Goal: Task Accomplishment & Management: Manage account settings

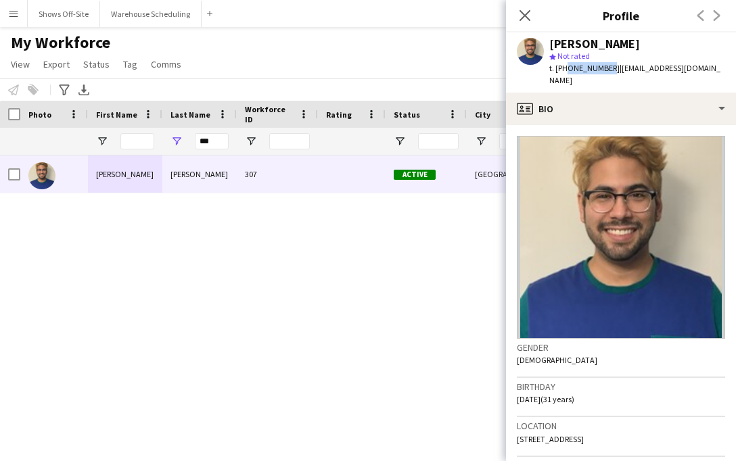
scroll to position [18, 0]
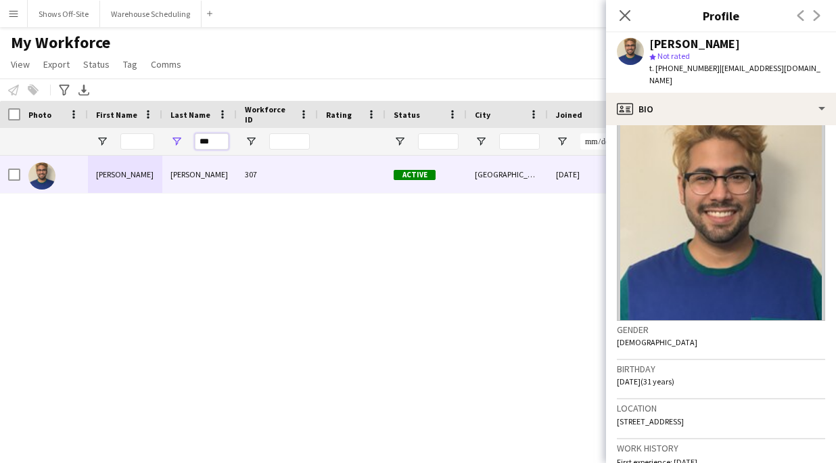
drag, startPoint x: 214, startPoint y: 139, endPoint x: 141, endPoint y: 133, distance: 73.3
click at [153, 138] on div "***" at bounding box center [733, 141] width 1467 height 27
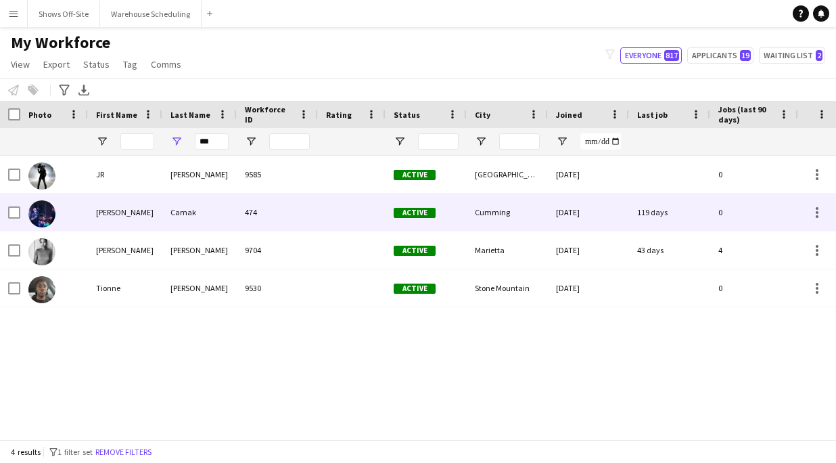
click at [156, 222] on div "Lael" at bounding box center [125, 212] width 74 height 37
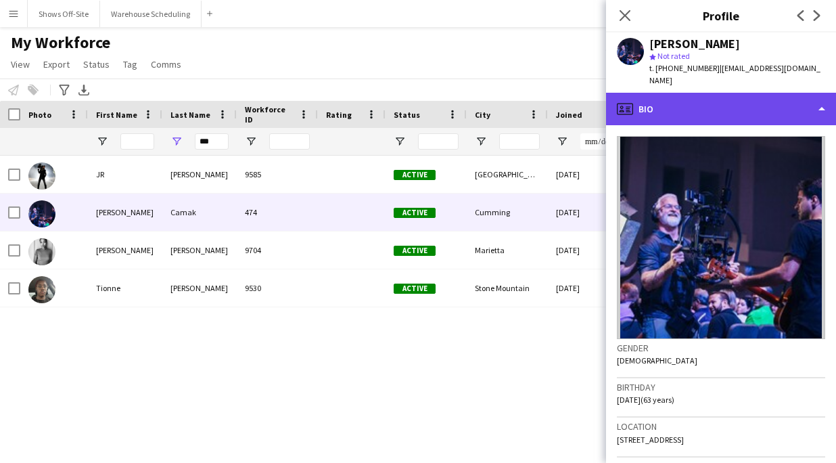
click at [677, 101] on div "profile Bio" at bounding box center [721, 109] width 230 height 32
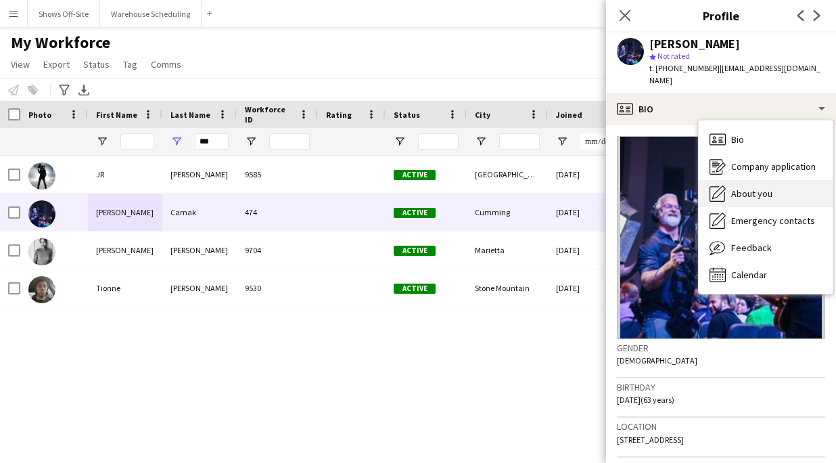
click at [735, 187] on span "About you" at bounding box center [751, 193] width 41 height 12
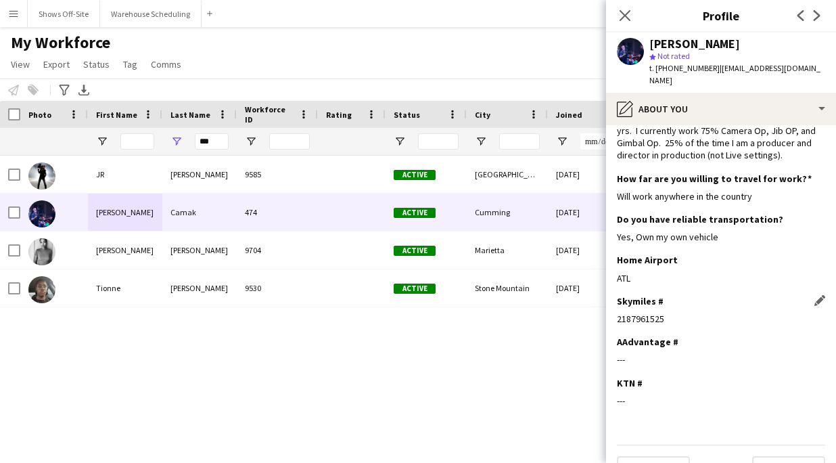
scroll to position [48, 0]
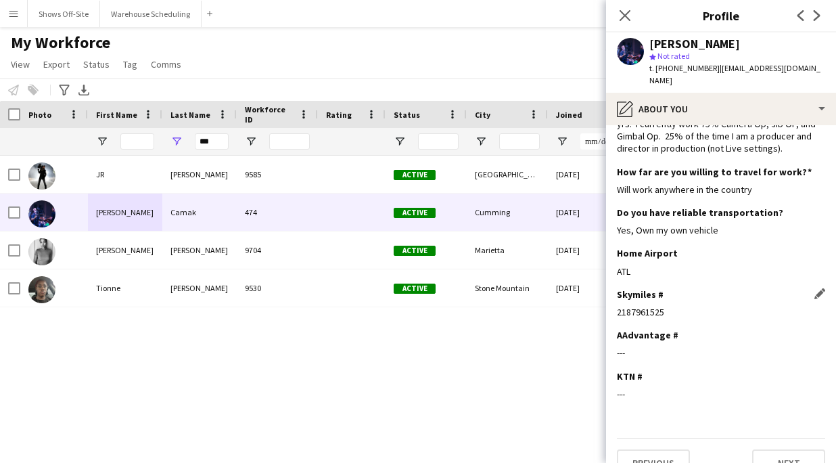
drag, startPoint x: 664, startPoint y: 304, endPoint x: 620, endPoint y: 298, distance: 43.7
click at [619, 306] on div "2187961525" at bounding box center [721, 312] width 208 height 12
copy div "2187961525"
click at [652, 265] on div "ATL" at bounding box center [721, 271] width 208 height 12
drag, startPoint x: 652, startPoint y: 43, endPoint x: 673, endPoint y: 42, distance: 21.0
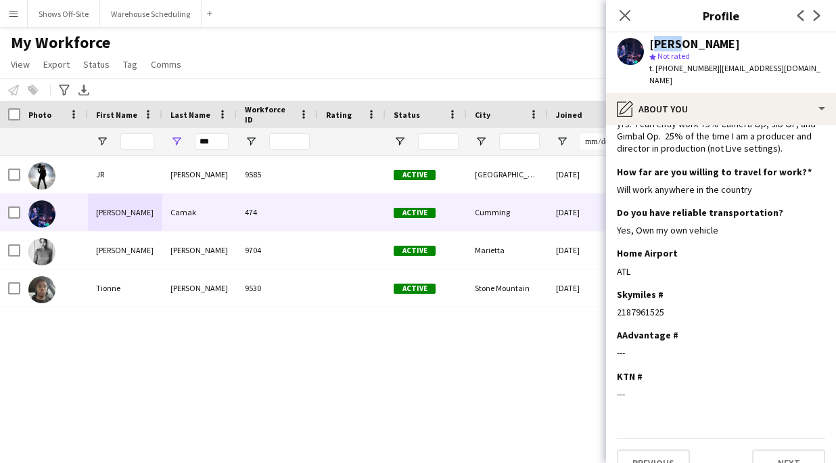
click at [672, 42] on div "[PERSON_NAME]" at bounding box center [695, 44] width 91 height 12
copy div "Lael"
drag, startPoint x: 677, startPoint y: 43, endPoint x: 717, endPoint y: 43, distance: 39.9
click at [717, 43] on div "[PERSON_NAME]" at bounding box center [738, 44] width 176 height 12
copy div "Camak"
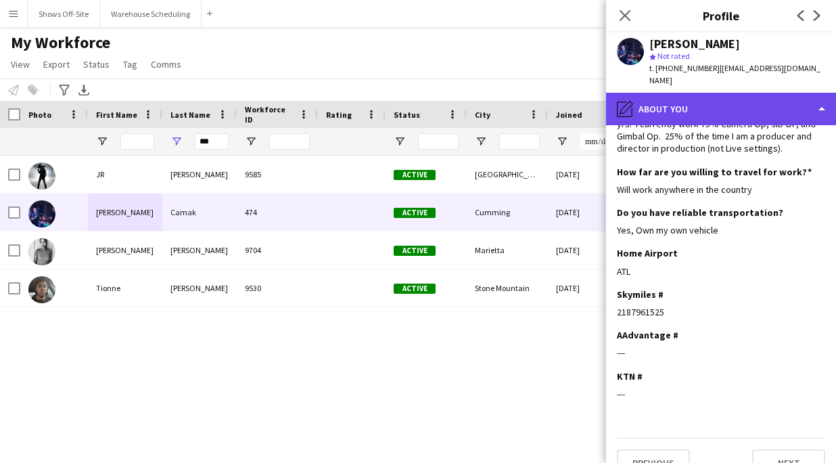
click at [687, 93] on div "pencil4 About you" at bounding box center [721, 109] width 230 height 32
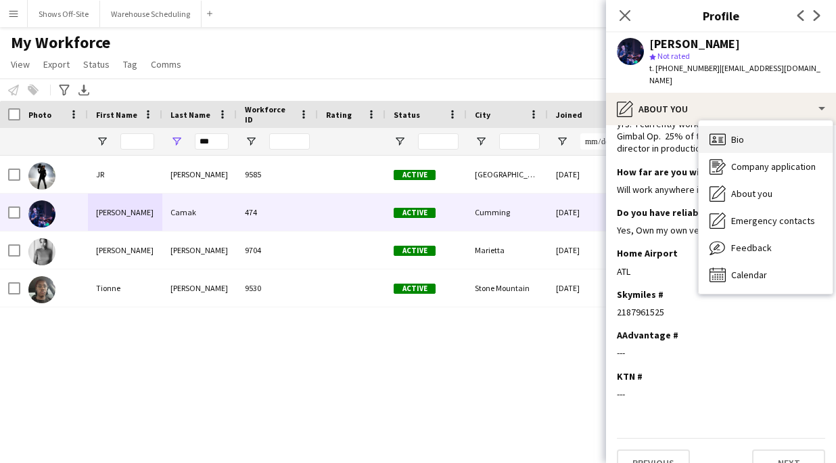
click at [710, 131] on icon "Bio" at bounding box center [718, 139] width 16 height 16
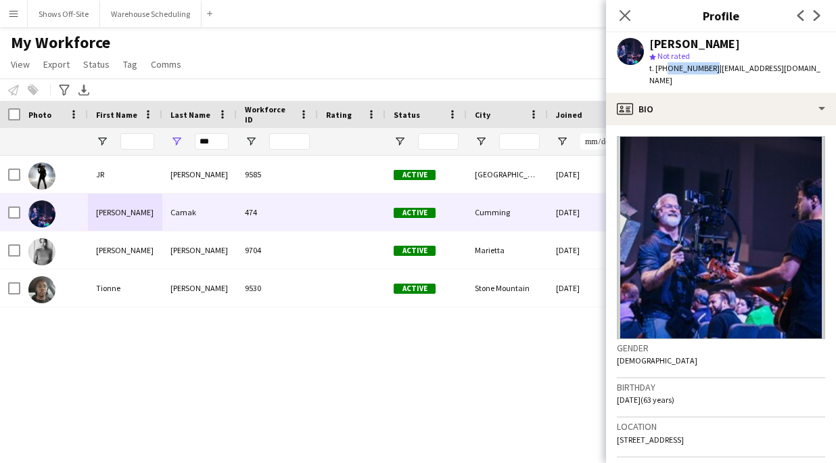
drag, startPoint x: 665, startPoint y: 65, endPoint x: 706, endPoint y: 69, distance: 41.5
click at [706, 69] on div "t. +14044830876 | laelcamak@gmail.com" at bounding box center [738, 74] width 176 height 24
copy span "4044830876"
drag, startPoint x: 217, startPoint y: 145, endPoint x: 187, endPoint y: 145, distance: 29.8
click at [187, 145] on div "***" at bounding box center [199, 141] width 74 height 27
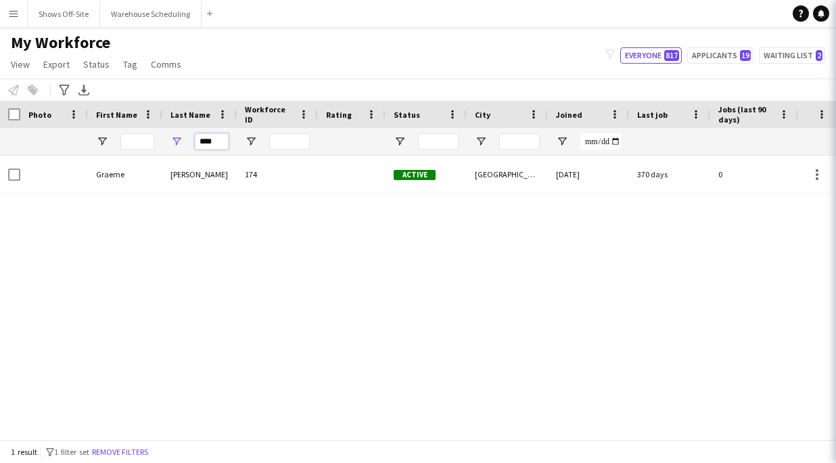
type input "****"
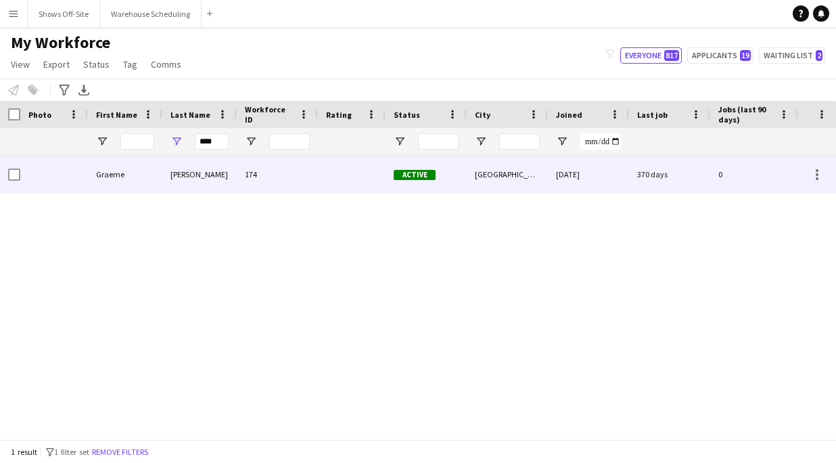
click at [185, 164] on div "Wolverton" at bounding box center [199, 174] width 74 height 37
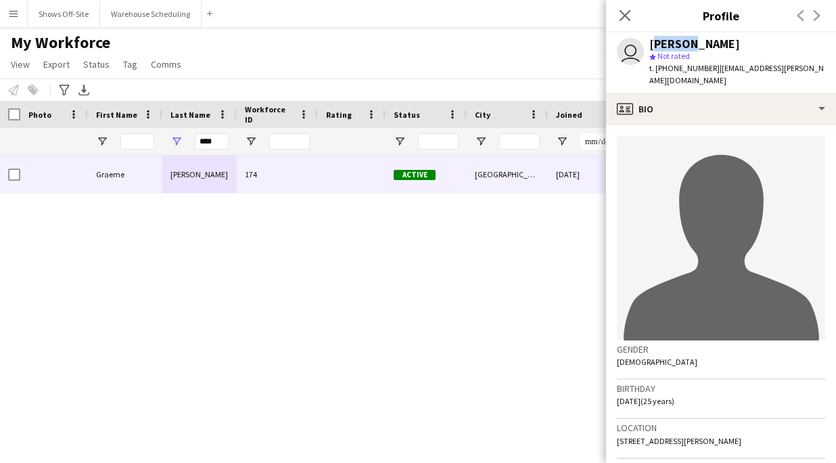
drag, startPoint x: 652, startPoint y: 45, endPoint x: 688, endPoint y: 44, distance: 35.9
click at [688, 44] on div "[PERSON_NAME]" at bounding box center [695, 44] width 91 height 12
copy div "Graeme"
drag, startPoint x: 692, startPoint y: 43, endPoint x: 770, endPoint y: 43, distance: 77.8
click at [735, 43] on div "[PERSON_NAME]" at bounding box center [738, 44] width 176 height 12
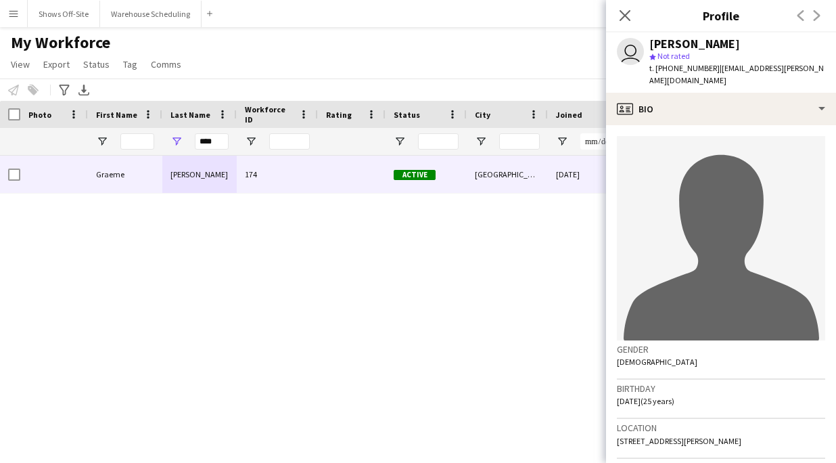
drag, startPoint x: 752, startPoint y: 44, endPoint x: 695, endPoint y: 44, distance: 57.5
click at [695, 44] on div "[PERSON_NAME]" at bounding box center [738, 44] width 176 height 12
copy div "Wolverton"
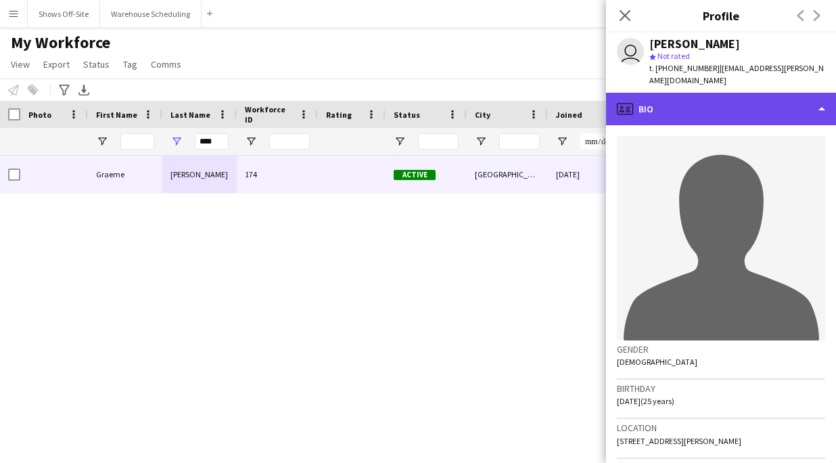
click at [721, 93] on div "profile Bio" at bounding box center [721, 109] width 230 height 32
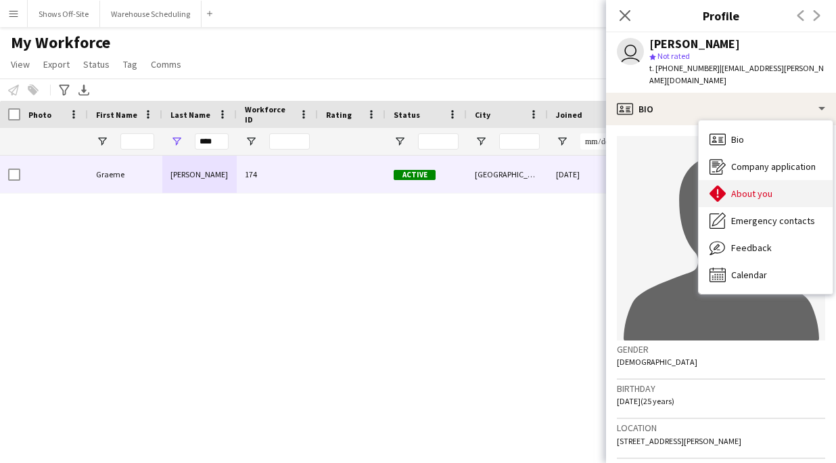
click at [735, 187] on span "About you" at bounding box center [751, 193] width 41 height 12
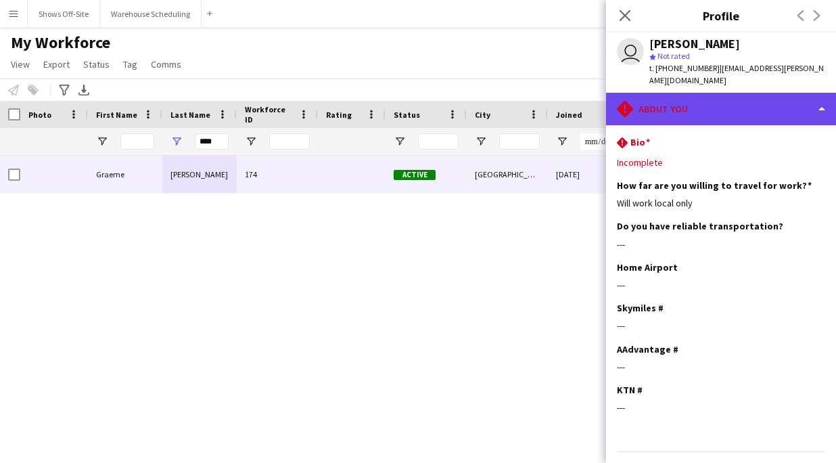
click at [706, 93] on div "rhombus-alert About you" at bounding box center [721, 109] width 230 height 32
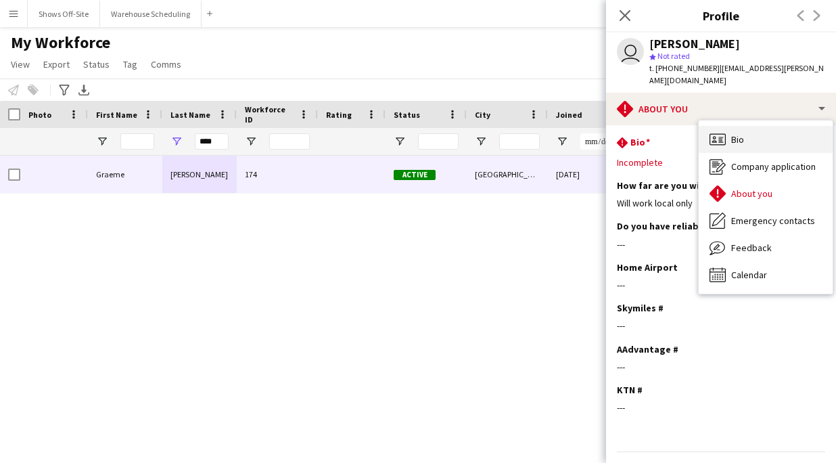
click at [719, 131] on icon "Bio" at bounding box center [718, 139] width 16 height 16
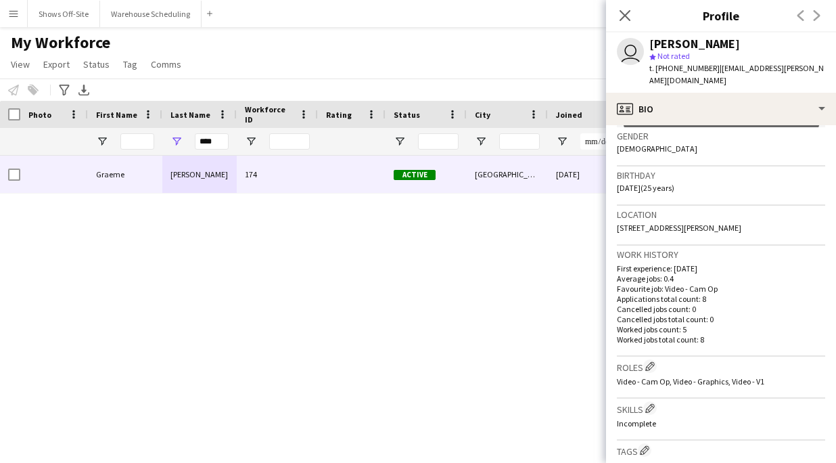
scroll to position [212, 0]
drag, startPoint x: 664, startPoint y: 68, endPoint x: 704, endPoint y: 68, distance: 39.9
click at [704, 68] on span "t. +18038078508" at bounding box center [685, 68] width 70 height 10
copy span "8038078508"
click at [77, 13] on button "Shows Off-Site Close" at bounding box center [64, 14] width 72 height 26
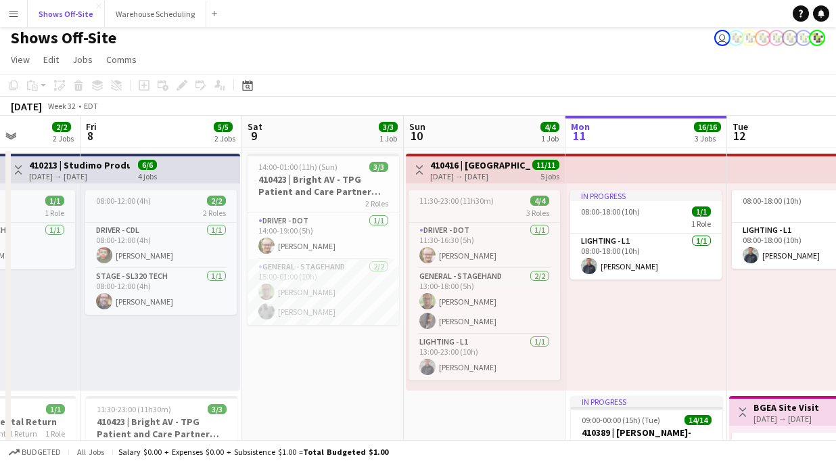
scroll to position [4, 0]
click at [315, 178] on h3 "410423 | Bright AV - TPG Patient and Care Partner Edu" at bounding box center [324, 186] width 152 height 24
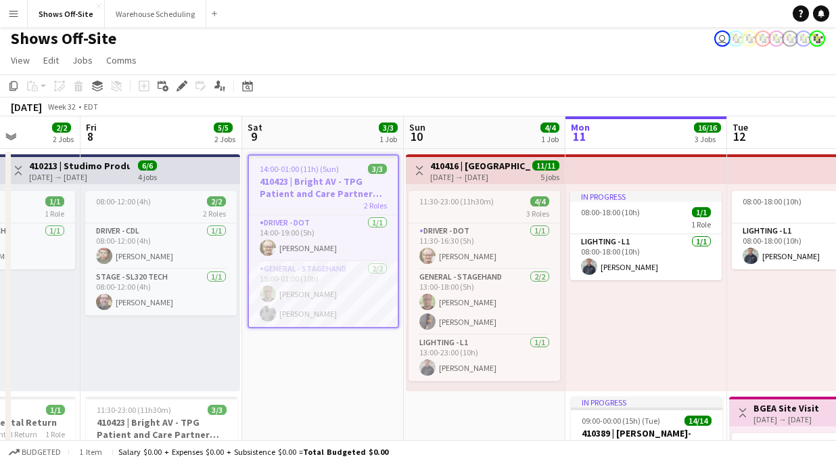
click at [265, 41] on div "Shows Off-Site user" at bounding box center [418, 36] width 836 height 26
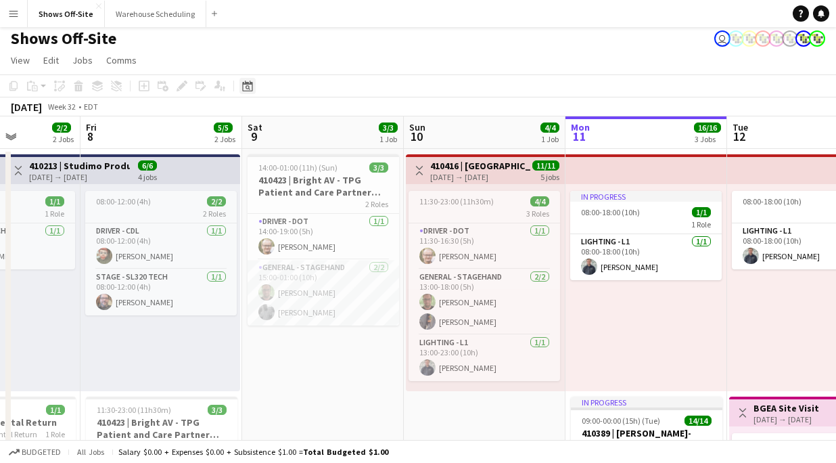
click at [242, 85] on icon "Date picker" at bounding box center [247, 86] width 11 height 11
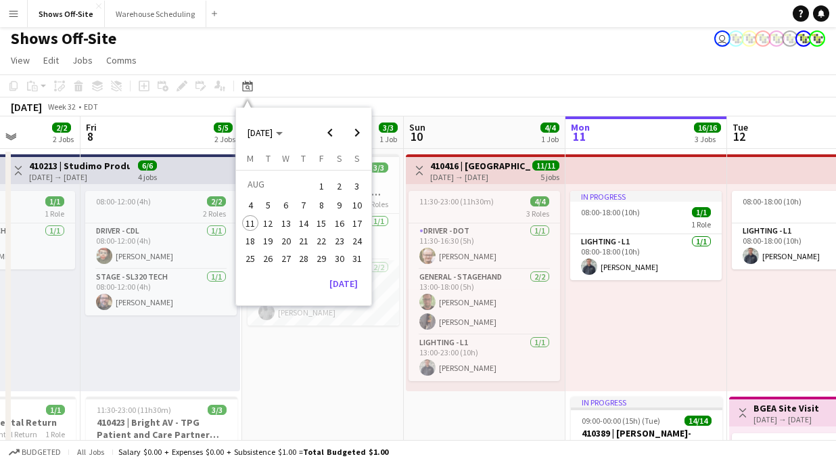
click at [342, 253] on span "30" at bounding box center [340, 258] width 16 height 16
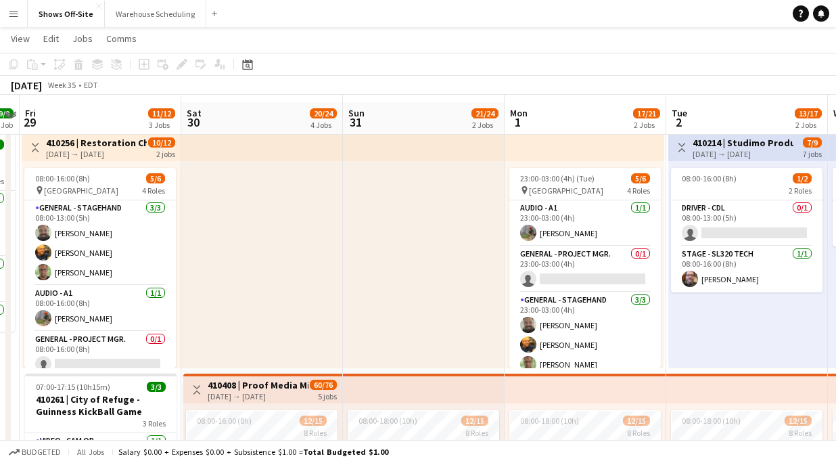
scroll to position [36, 0]
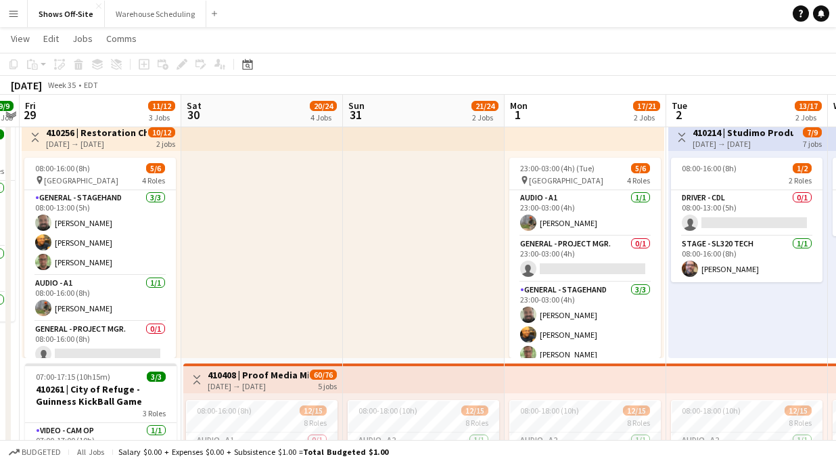
click at [265, 245] on div at bounding box center [262, 254] width 162 height 207
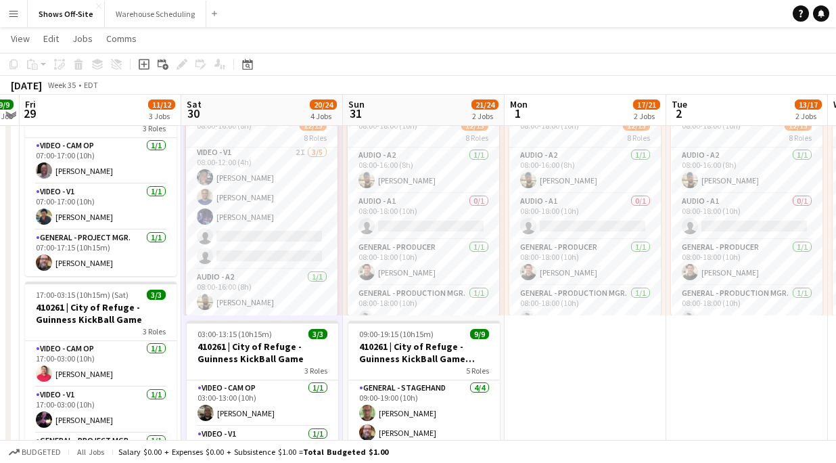
scroll to position [319, 0]
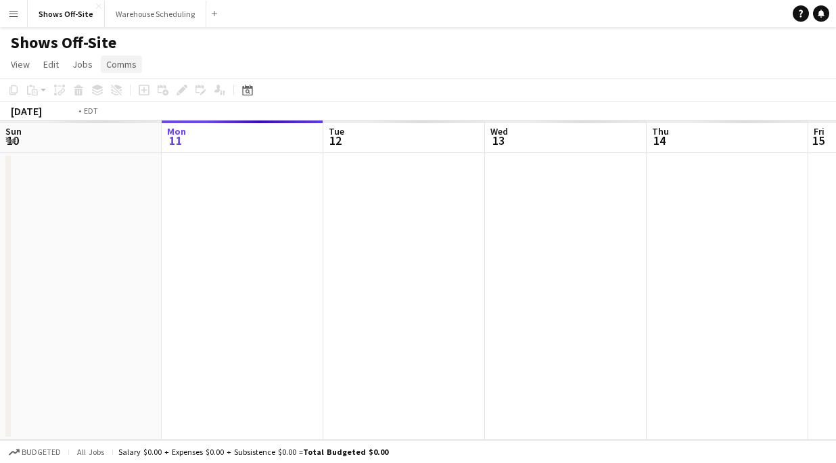
scroll to position [0, 466]
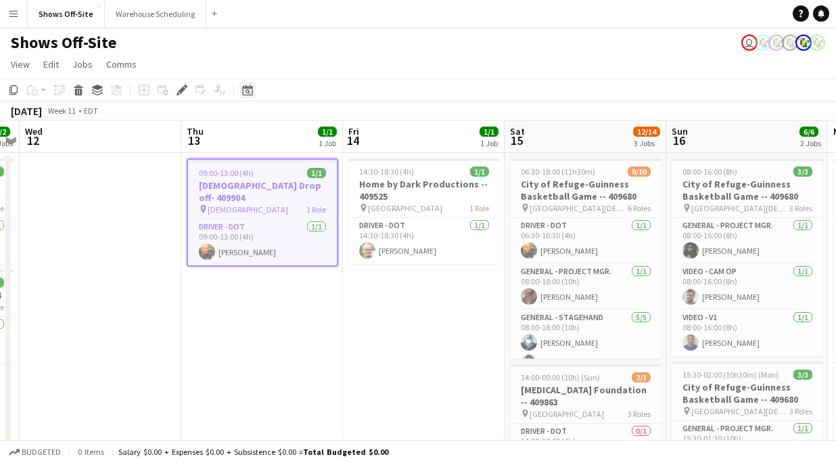
click at [250, 95] on icon at bounding box center [247, 90] width 10 height 11
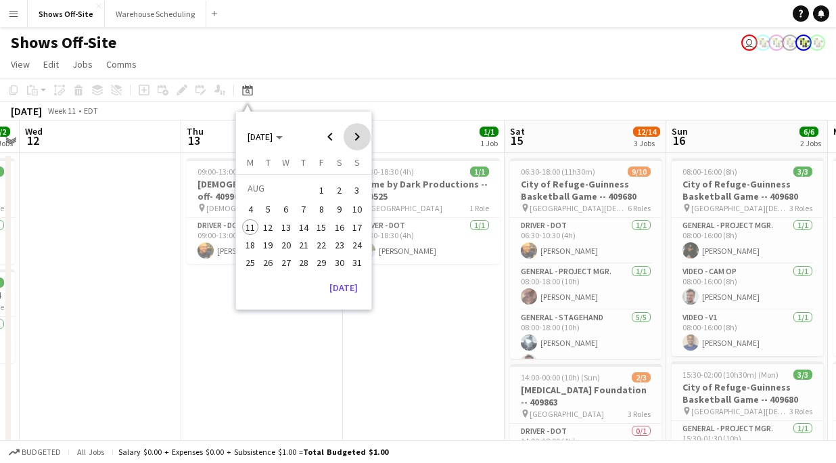
click at [349, 142] on span "Next month" at bounding box center [357, 136] width 27 height 27
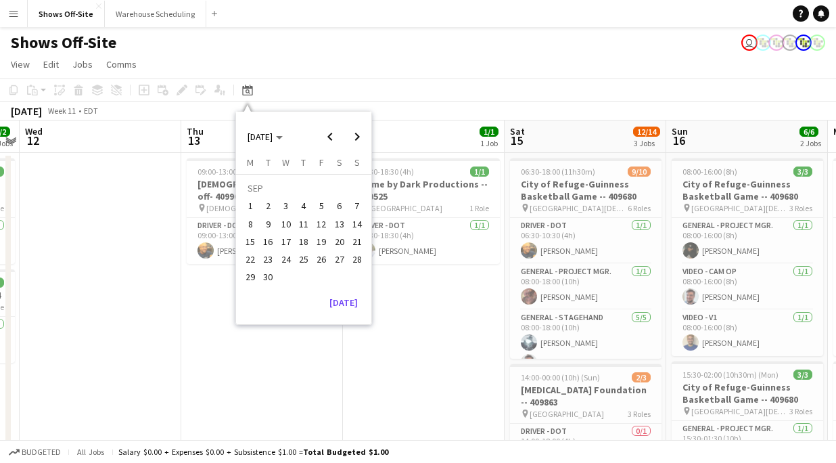
click at [304, 204] on span "4" at bounding box center [304, 206] width 16 height 16
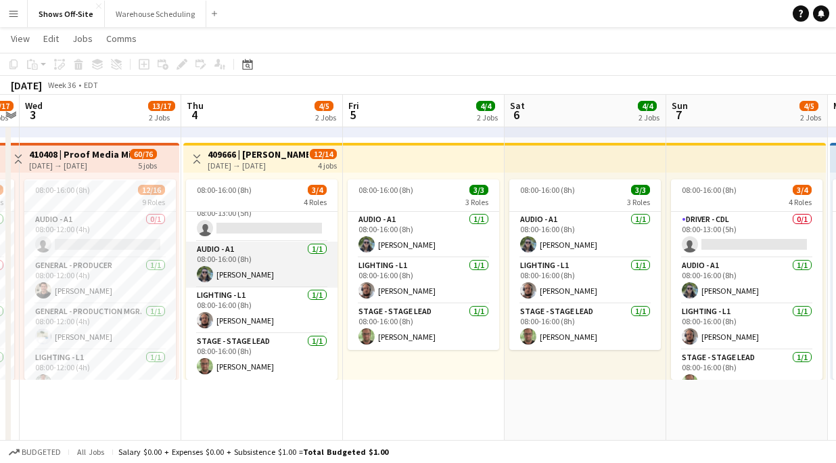
scroll to position [0, 0]
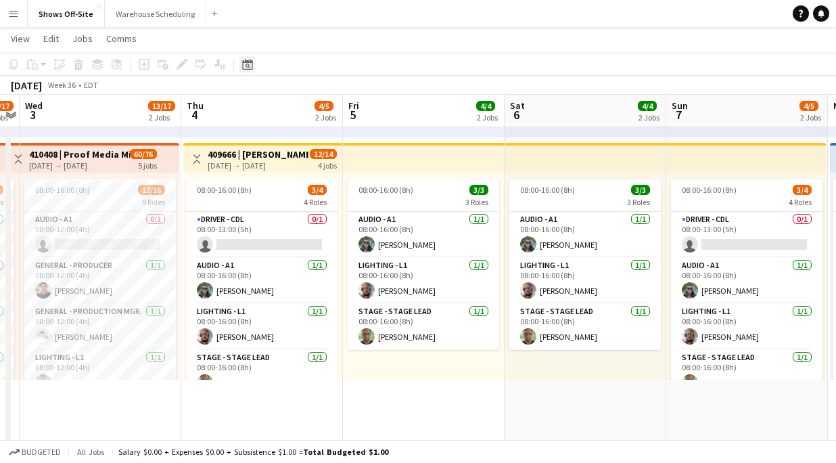
click at [245, 64] on icon "Date picker" at bounding box center [247, 64] width 11 height 11
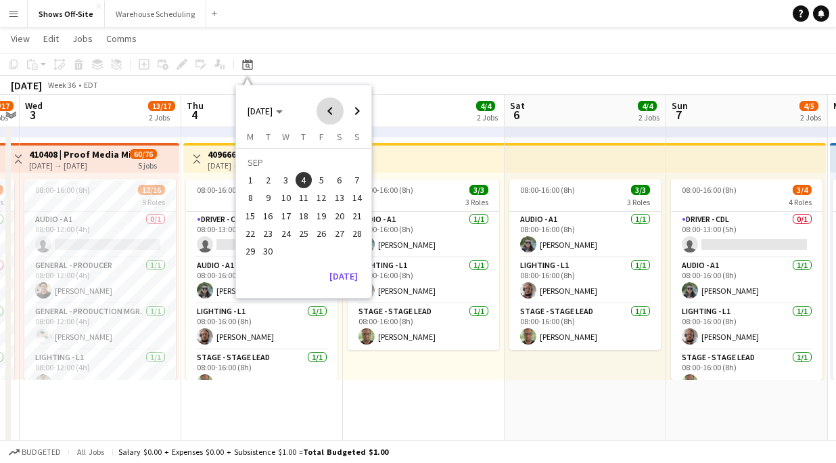
click at [319, 108] on span "Previous month" at bounding box center [330, 110] width 27 height 27
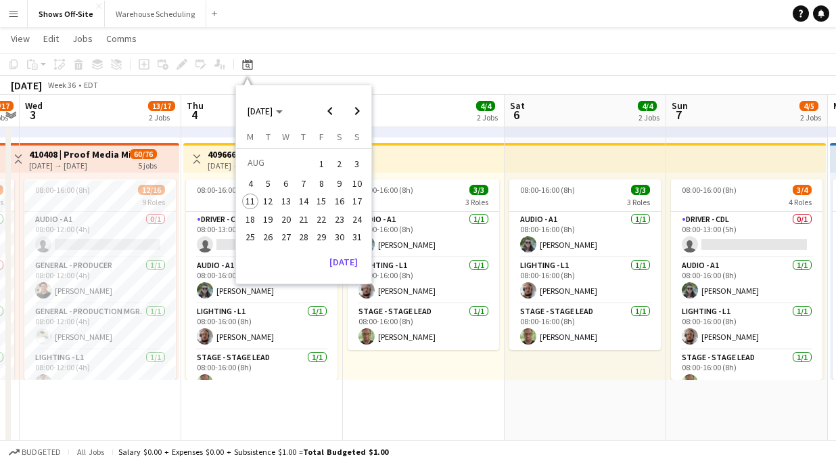
click at [332, 242] on button "30" at bounding box center [339, 237] width 18 height 18
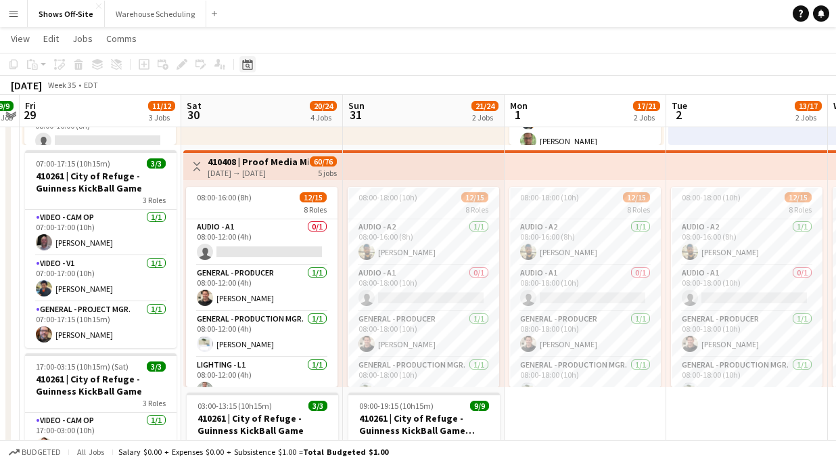
click at [245, 60] on icon at bounding box center [247, 64] width 10 height 11
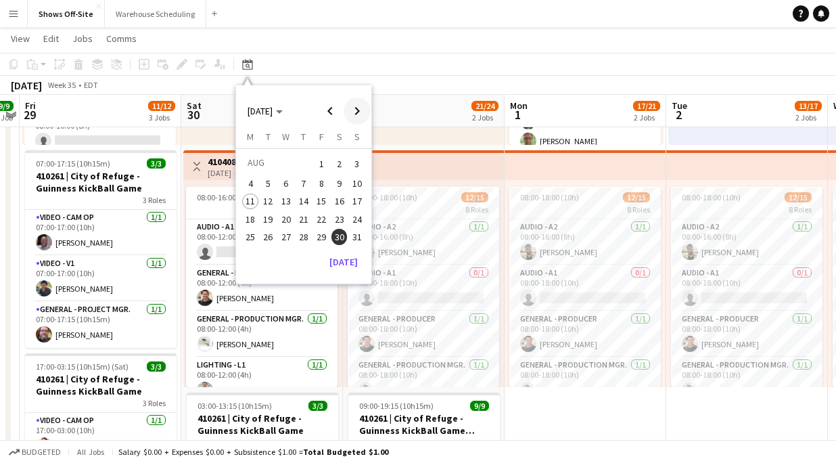
click at [352, 110] on span "Next month" at bounding box center [357, 110] width 27 height 27
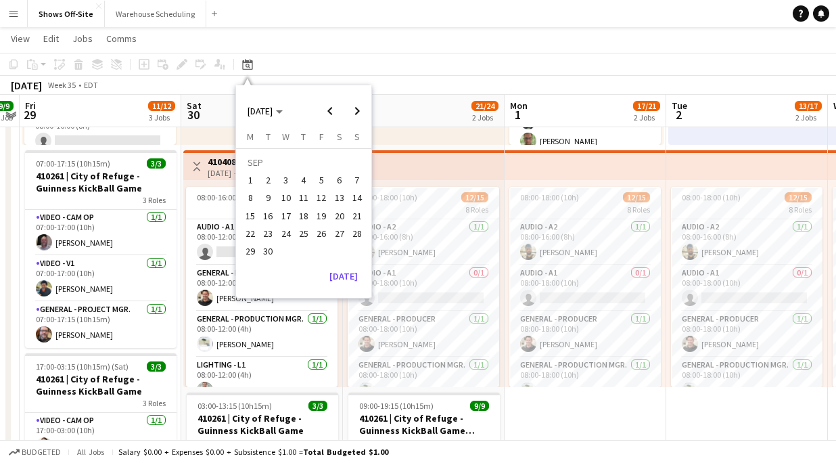
click at [354, 204] on span "14" at bounding box center [357, 198] width 16 height 16
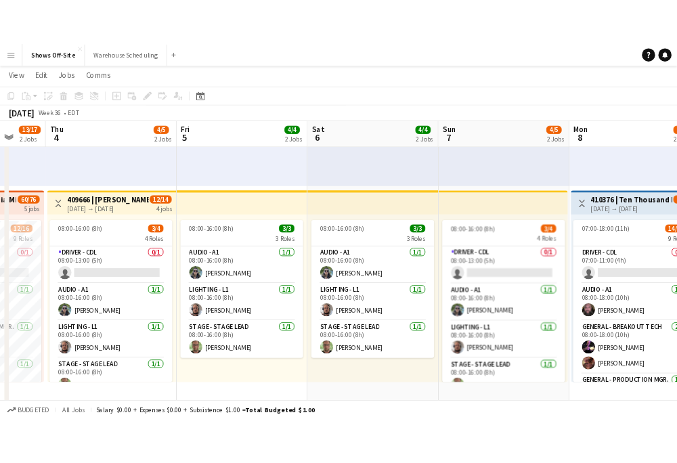
scroll to position [230, 0]
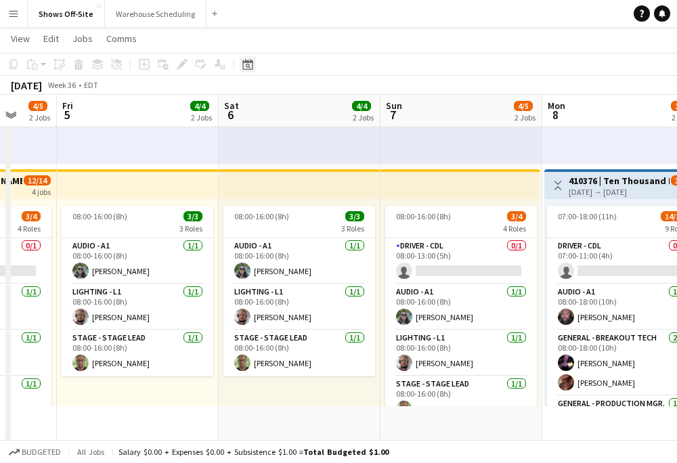
click at [250, 62] on icon at bounding box center [247, 64] width 10 height 11
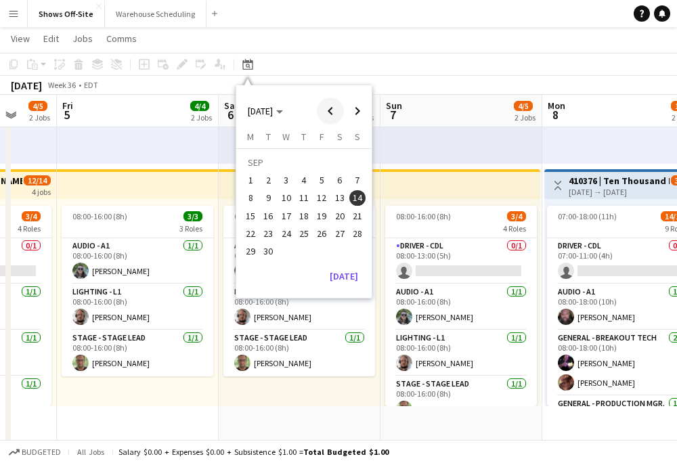
click at [330, 110] on span "Previous month" at bounding box center [330, 110] width 27 height 27
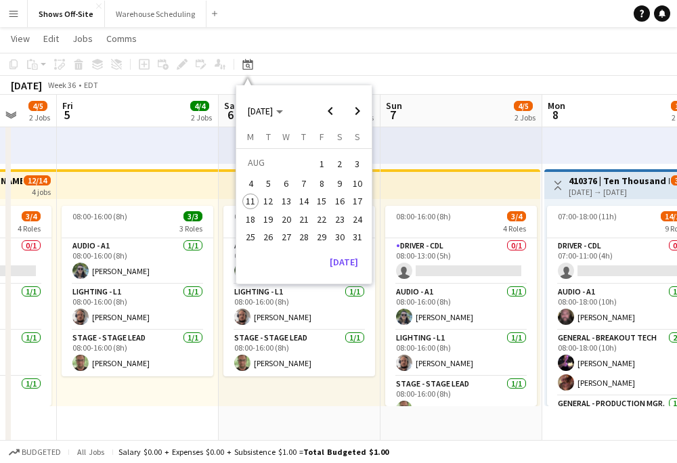
click at [338, 237] on span "30" at bounding box center [340, 237] width 16 height 16
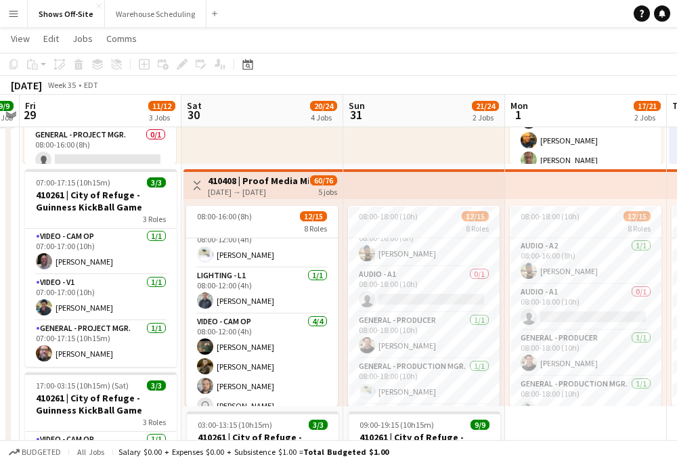
scroll to position [151, 0]
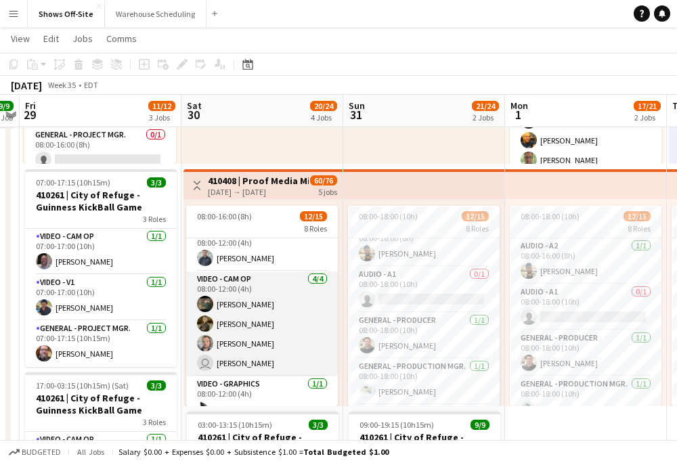
click at [231, 337] on app-card-role "Video - Cam Op 4/4 08:00-12:00 (4h) Wendell Basinger Evan Mills Alexander Burnh…" at bounding box center [262, 323] width 152 height 105
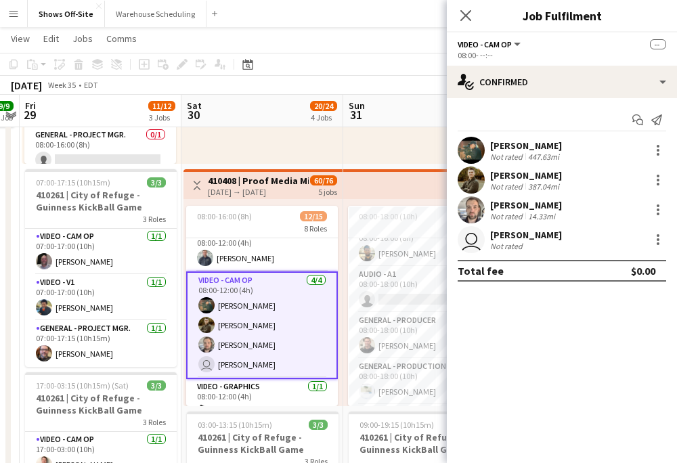
click at [466, 207] on app-user-avatar at bounding box center [470, 209] width 27 height 27
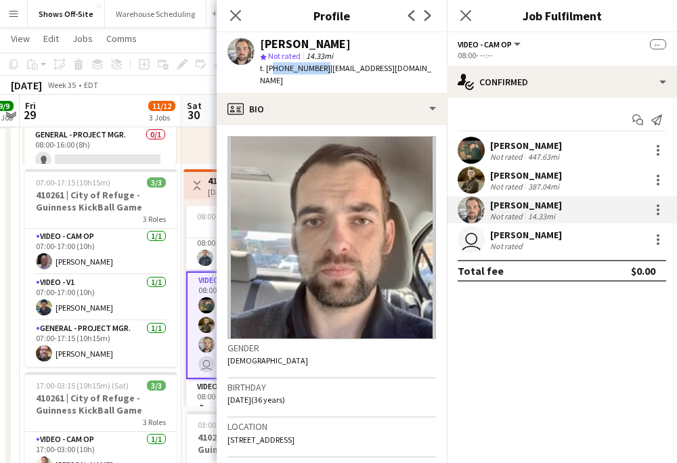
drag, startPoint x: 272, startPoint y: 66, endPoint x: 315, endPoint y: 66, distance: 43.3
click at [315, 66] on span "t. +12489214719" at bounding box center [295, 68] width 70 height 10
copy span "12489214719"
click at [468, 246] on app-user-avatar "user" at bounding box center [470, 239] width 27 height 27
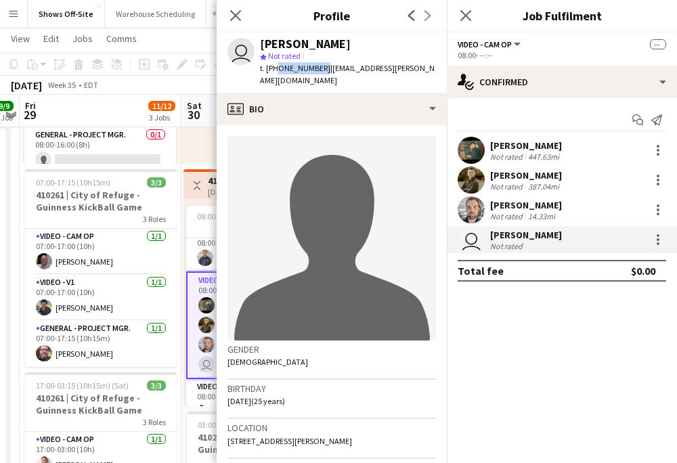
drag, startPoint x: 273, startPoint y: 68, endPoint x: 315, endPoint y: 68, distance: 42.6
click at [315, 68] on span "t. +18038078508" at bounding box center [295, 68] width 70 height 10
copy span "8038078508"
click at [229, 14] on icon "Close pop-in" at bounding box center [235, 15] width 13 height 13
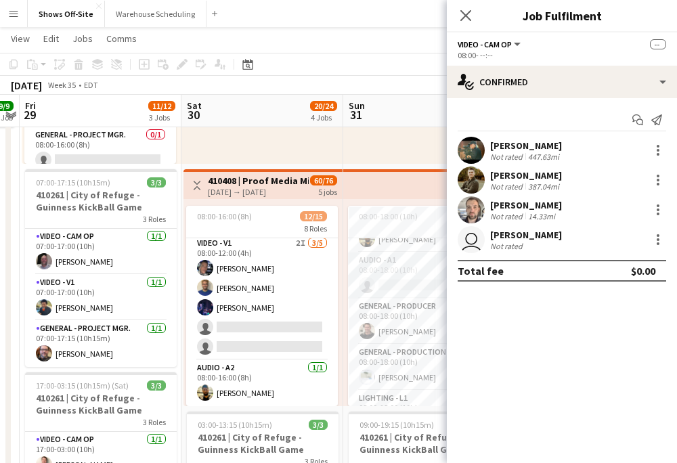
scroll to position [340, 0]
click at [307, 34] on app-page-menu "View Day view expanded Day view collapsed Month view Date picker Jump to today …" at bounding box center [338, 40] width 677 height 26
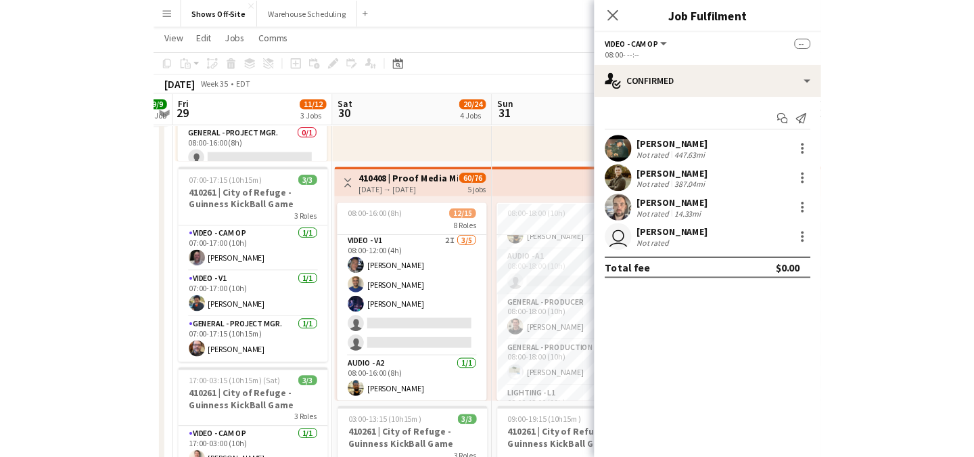
scroll to position [337, 0]
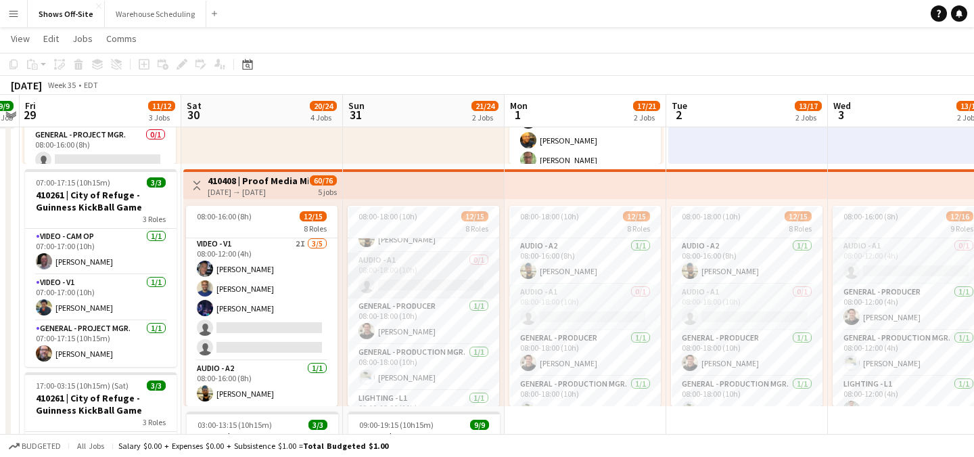
click at [440, 283] on app-card-role "Audio - A1 0/1 08:00-18:00 (10h) single-neutral-actions" at bounding box center [424, 275] width 152 height 46
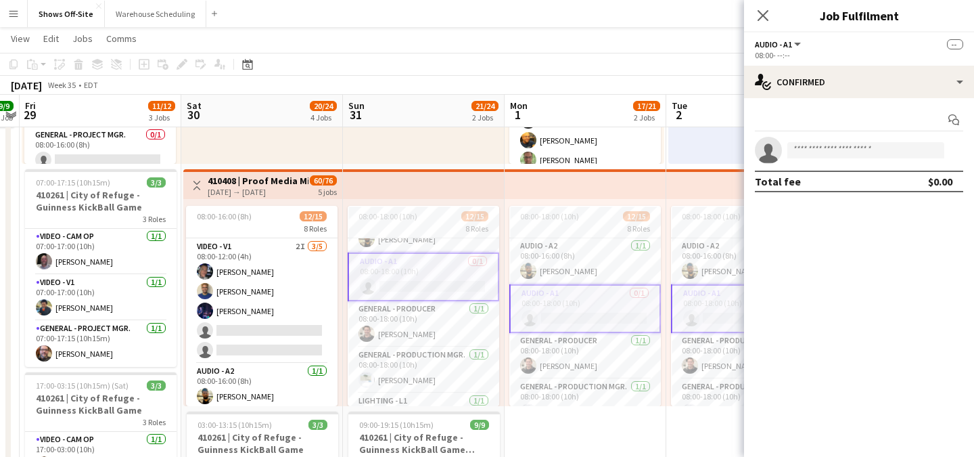
scroll to position [340, 0]
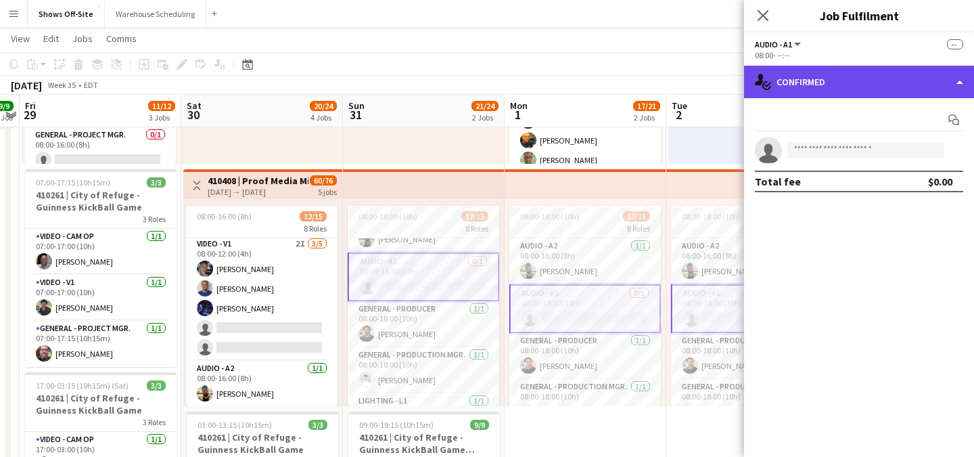
click at [836, 69] on div "single-neutral-actions-check-2 Confirmed" at bounding box center [859, 82] width 230 height 32
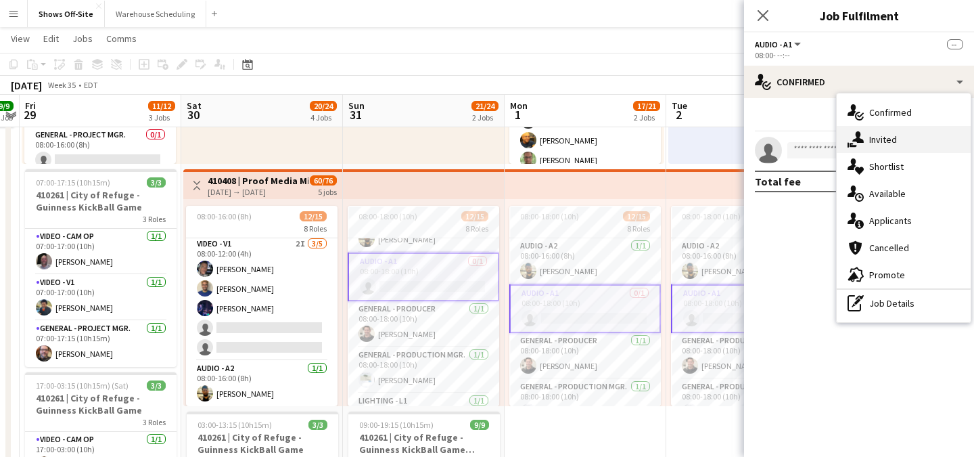
click at [836, 147] on div "single-neutral-actions-share-1 Invited" at bounding box center [904, 139] width 134 height 27
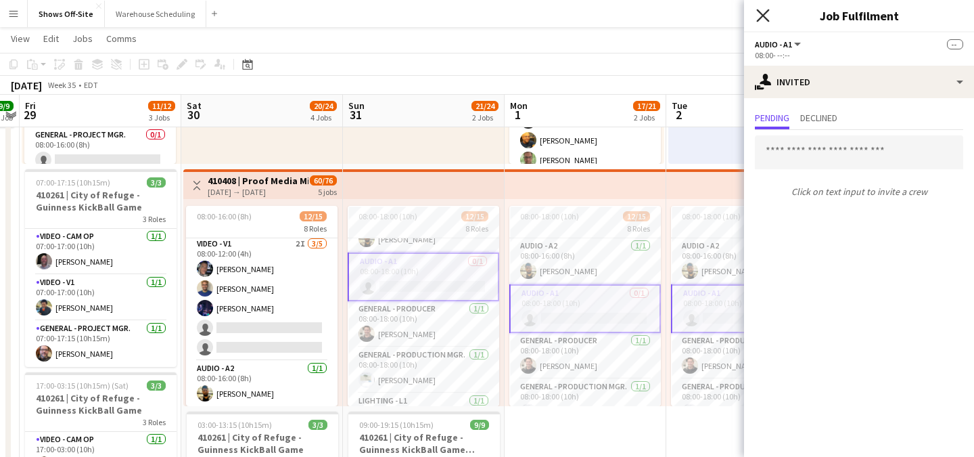
click at [766, 17] on icon "Close pop-in" at bounding box center [762, 15] width 13 height 13
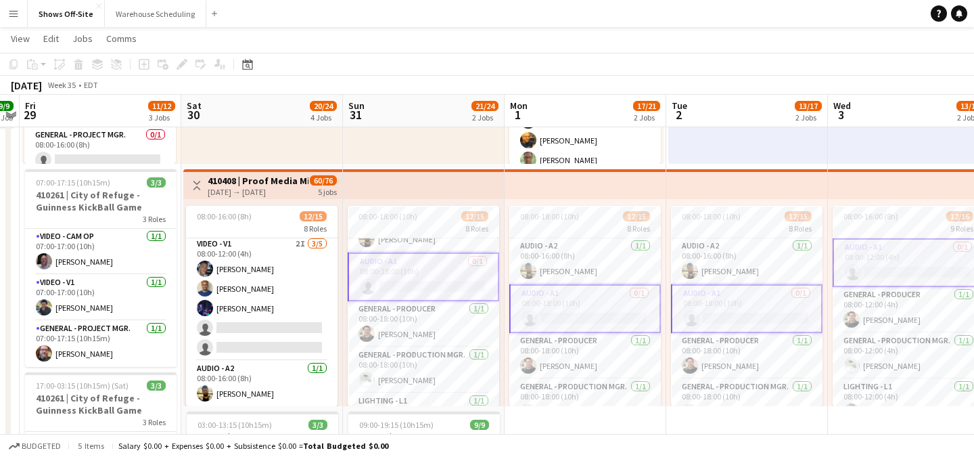
click at [698, 76] on div "August 2025 Week 35 • EDT" at bounding box center [487, 85] width 974 height 19
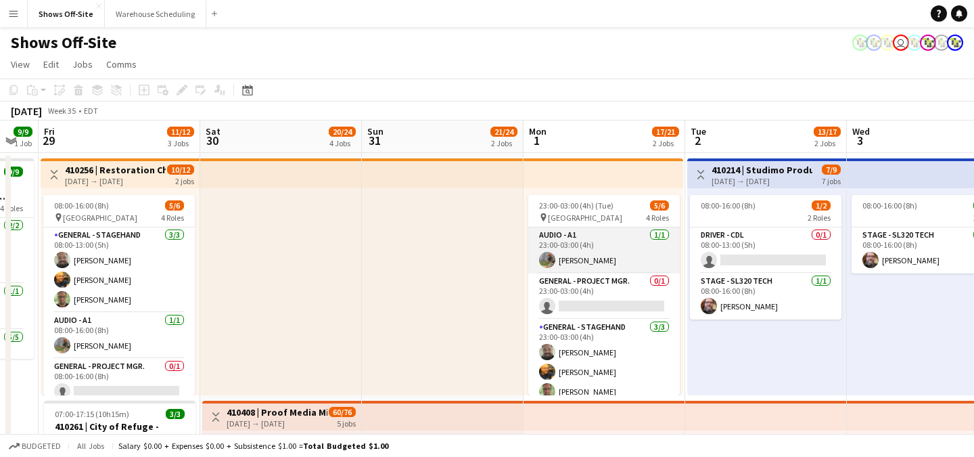
scroll to position [55, 0]
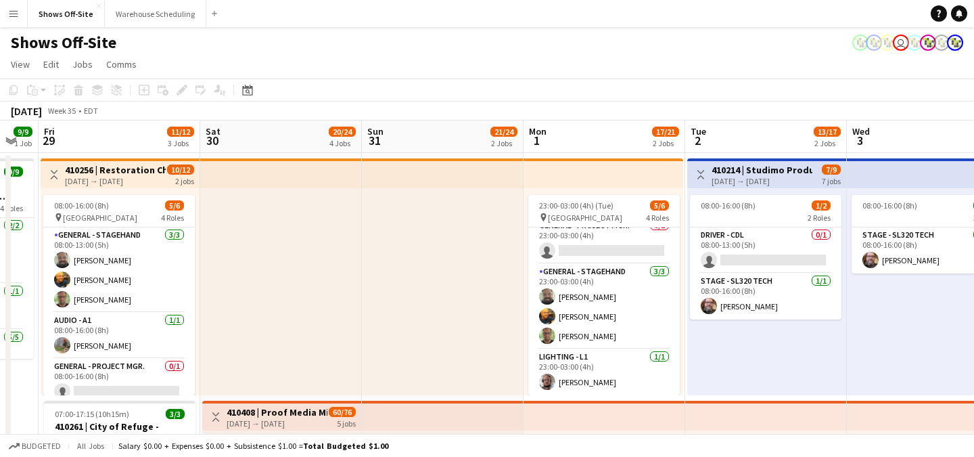
click at [113, 166] on h3 "410256 | Restoration Church - Fall Camp 2025" at bounding box center [115, 170] width 101 height 12
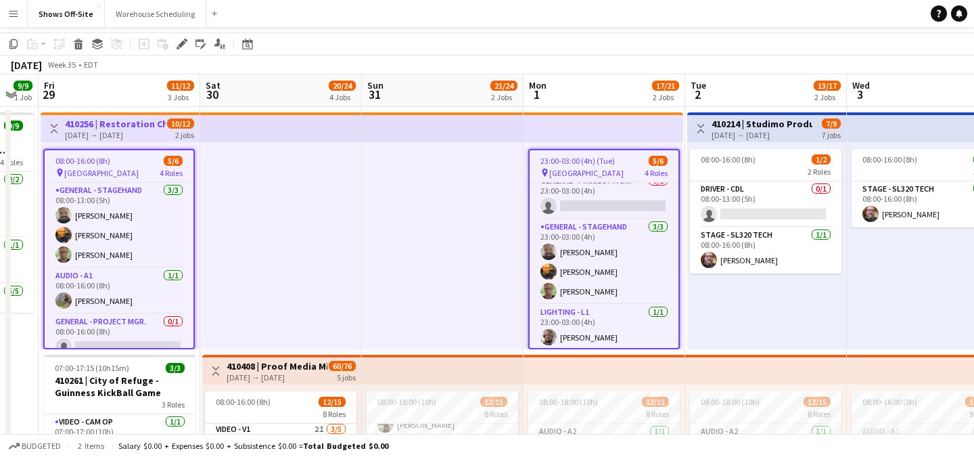
scroll to position [0, 0]
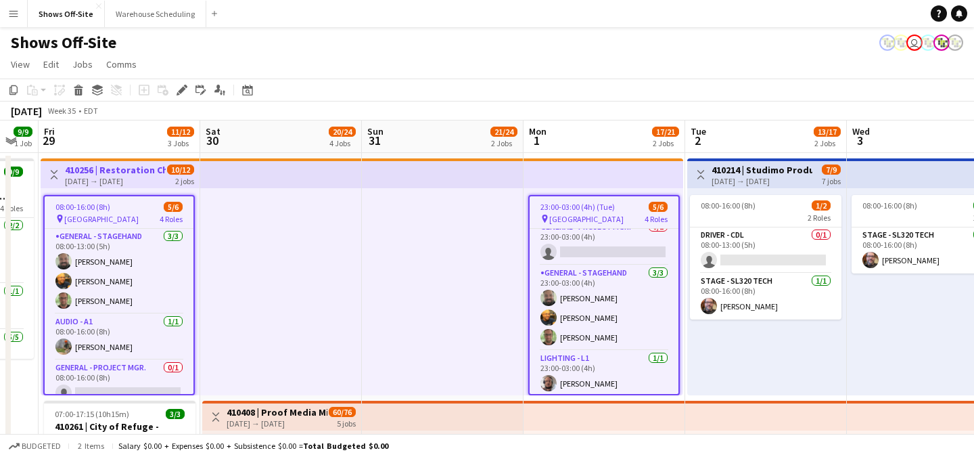
click at [3, 12] on button "Menu" at bounding box center [13, 13] width 27 height 27
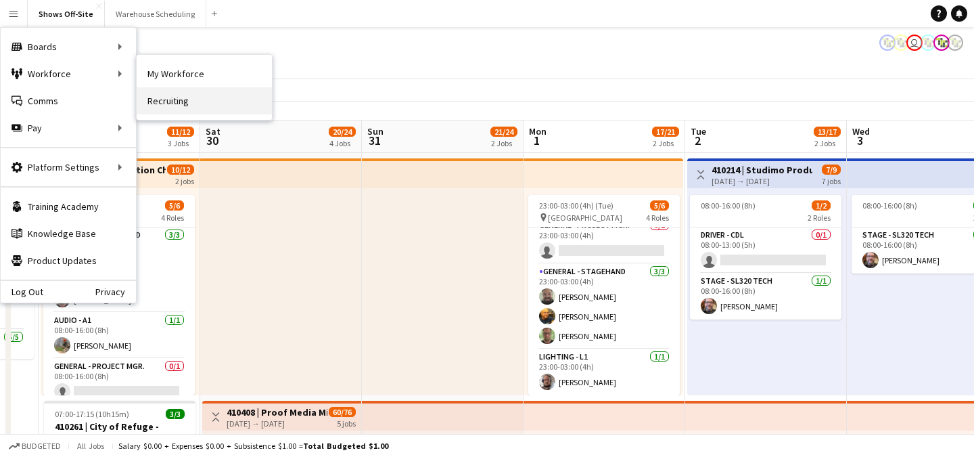
click at [178, 93] on link "Recruiting" at bounding box center [204, 100] width 135 height 27
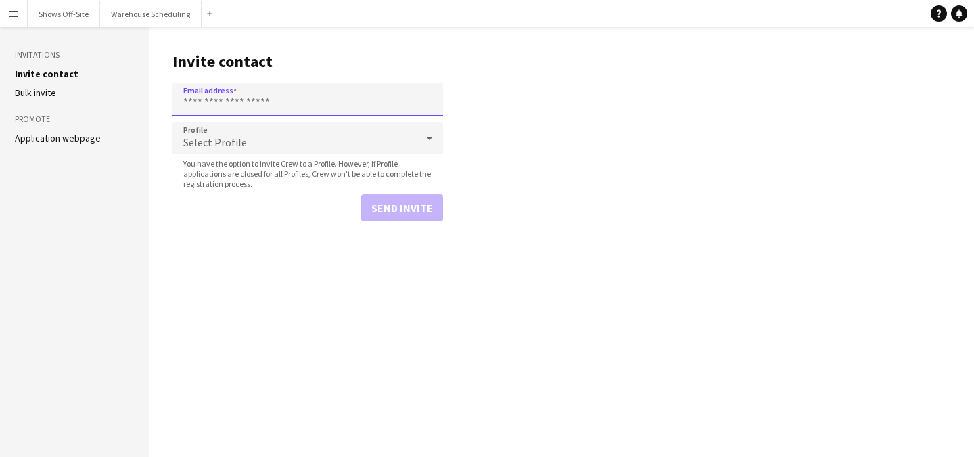
click at [282, 104] on input "Email address" at bounding box center [308, 100] width 271 height 34
paste input "**********"
type input "**********"
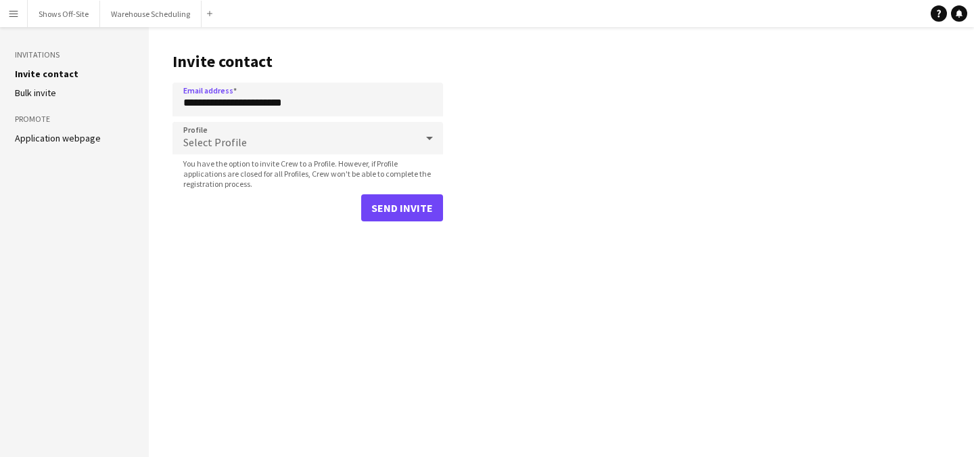
click at [237, 135] on span "Select Profile" at bounding box center [215, 142] width 64 height 14
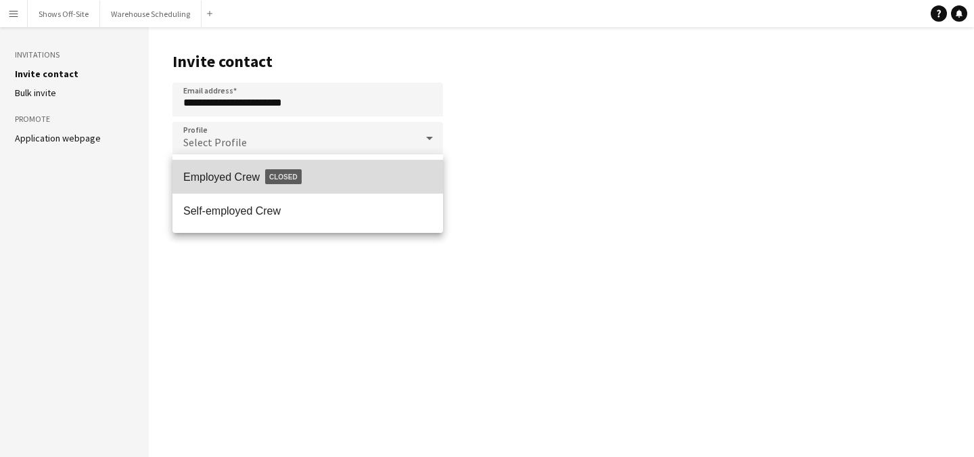
click at [241, 161] on span "Employed Crew Closed" at bounding box center [307, 176] width 249 height 31
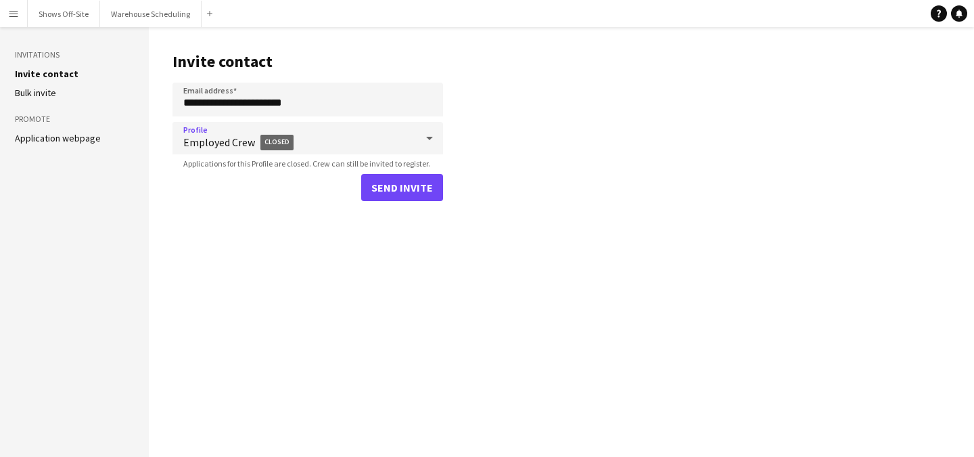
click at [240, 132] on span "Employed Crew Closed" at bounding box center [299, 143] width 233 height 32
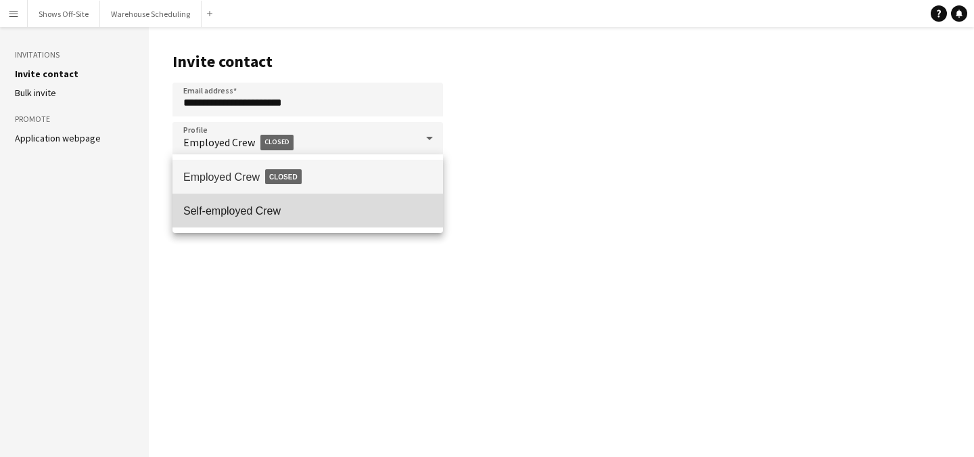
click at [239, 216] on span "Self-employed Crew" at bounding box center [307, 210] width 249 height 13
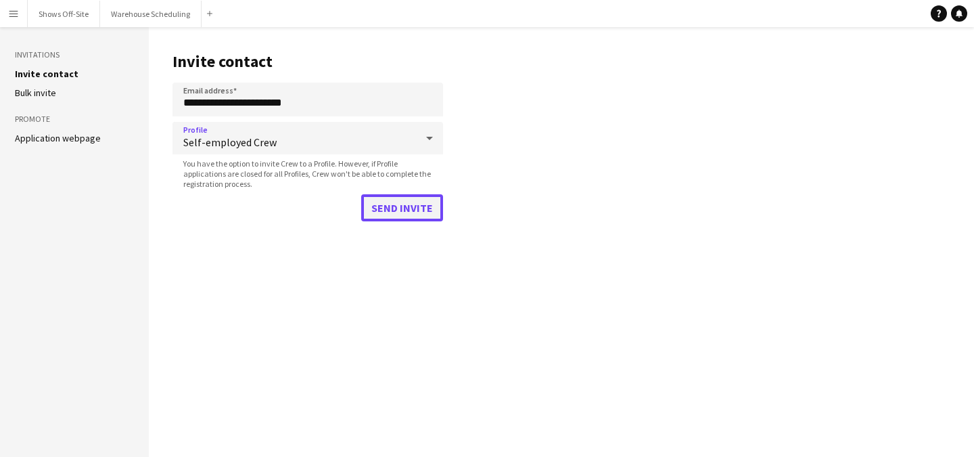
click at [395, 198] on button "Send invite" at bounding box center [402, 207] width 82 height 27
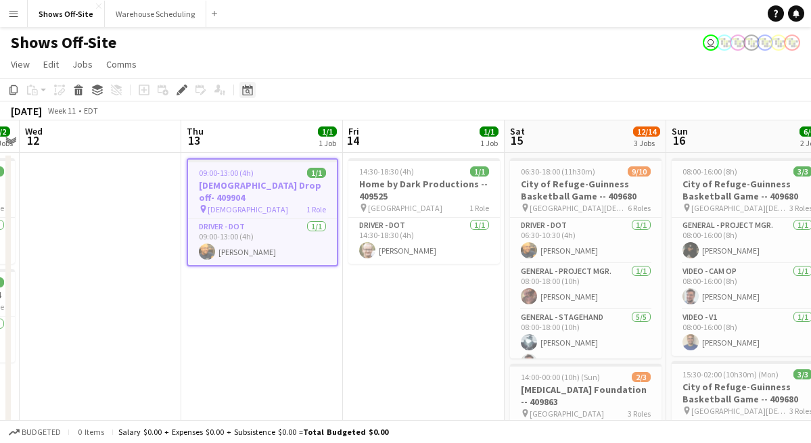
click at [252, 88] on icon at bounding box center [247, 90] width 10 height 11
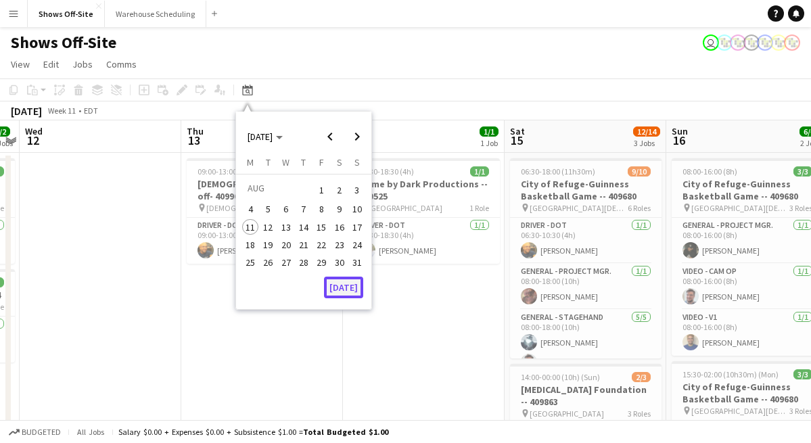
click at [340, 297] on button "[DATE]" at bounding box center [343, 288] width 39 height 22
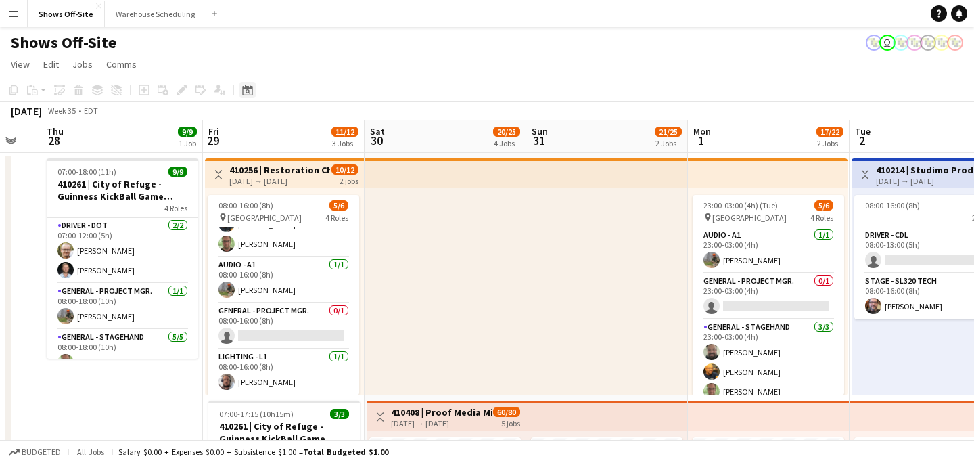
click at [253, 93] on div "Date picker" at bounding box center [248, 90] width 16 height 16
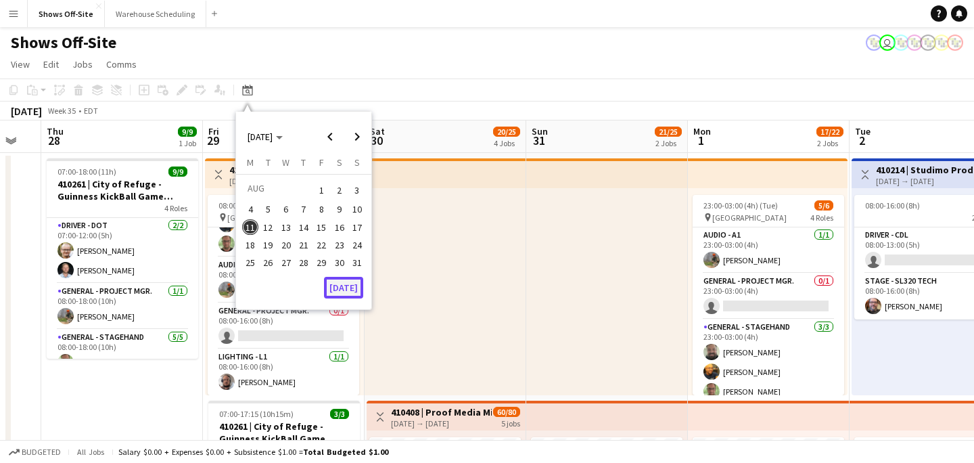
click at [340, 291] on button "[DATE]" at bounding box center [343, 288] width 39 height 22
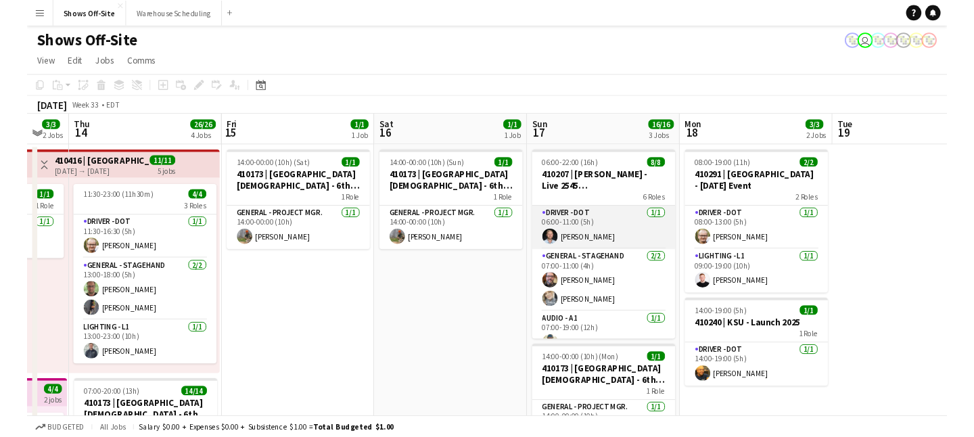
scroll to position [9, 0]
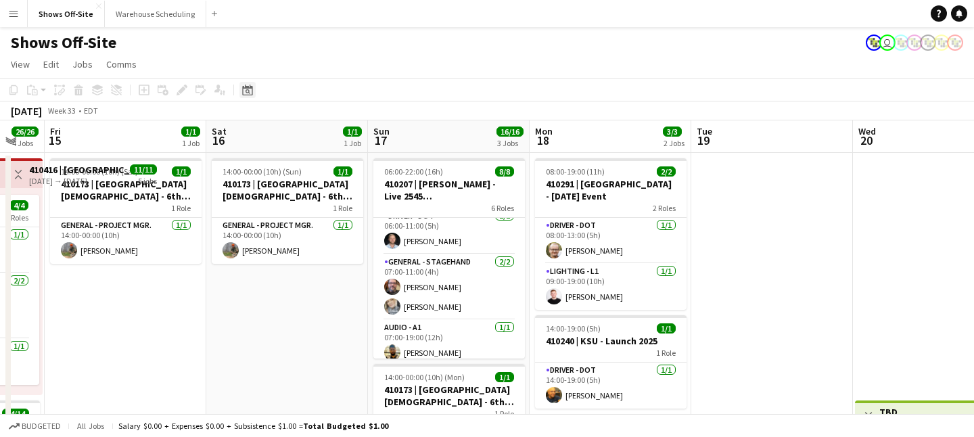
click at [246, 91] on icon at bounding box center [248, 91] width 5 height 5
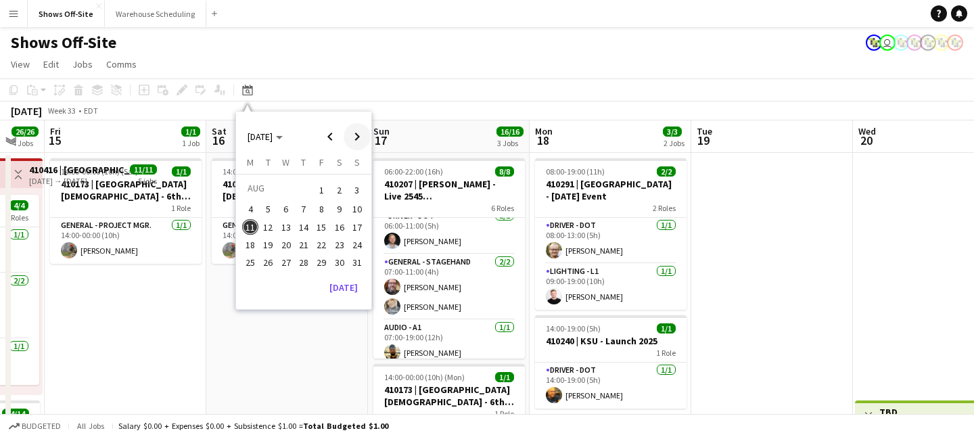
click at [353, 135] on span "Next month" at bounding box center [357, 136] width 27 height 27
click at [279, 242] on span "17" at bounding box center [286, 241] width 16 height 16
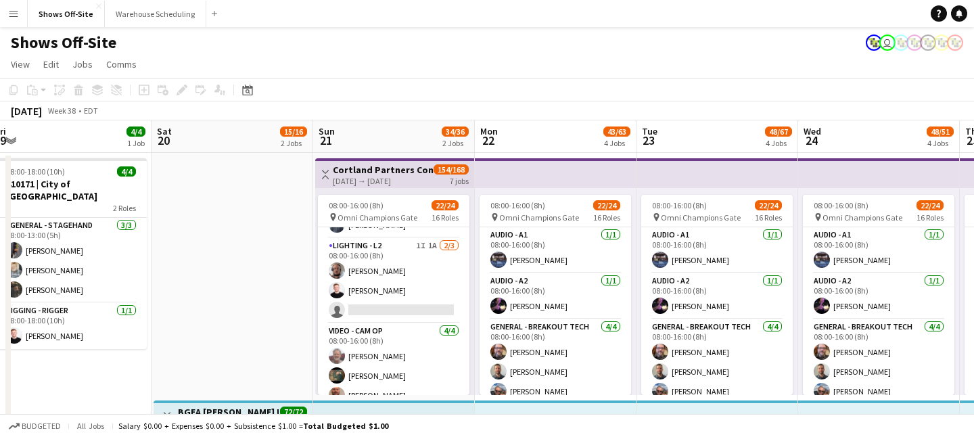
scroll to position [411, 0]
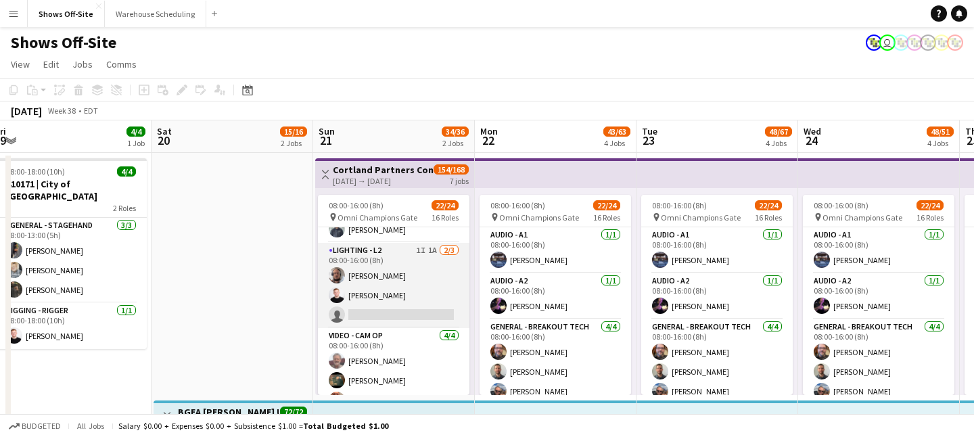
click at [371, 265] on app-card-role "Lighting - L2 1I 1A 2/3 08:00-16:00 (8h) Dwight Kendall Lucas Reed single-neutr…" at bounding box center [394, 285] width 152 height 85
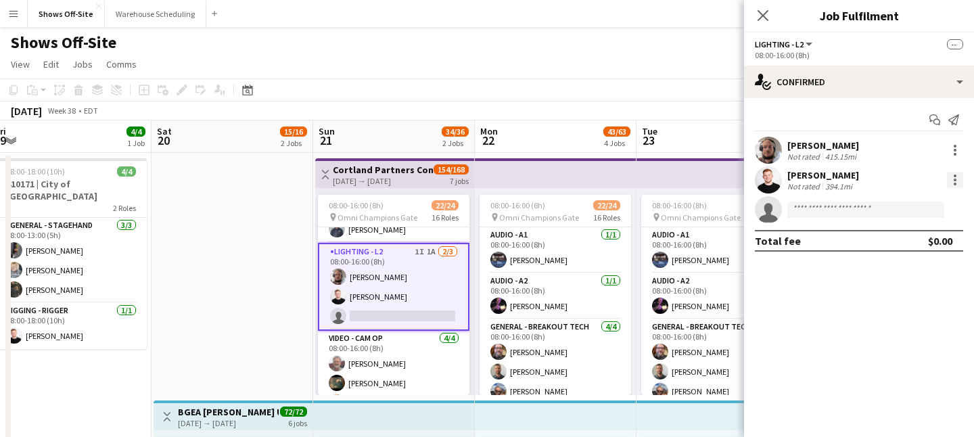
click at [811, 181] on div at bounding box center [955, 180] width 16 height 16
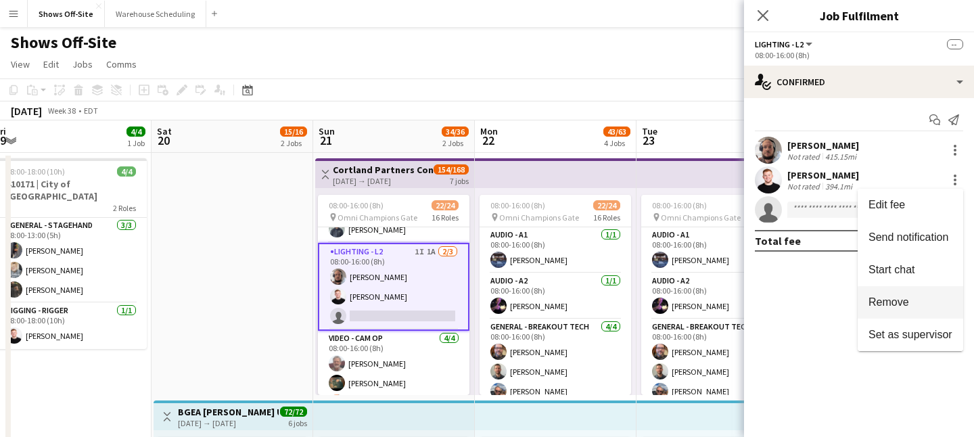
click at [811, 296] on span "Remove" at bounding box center [889, 302] width 41 height 12
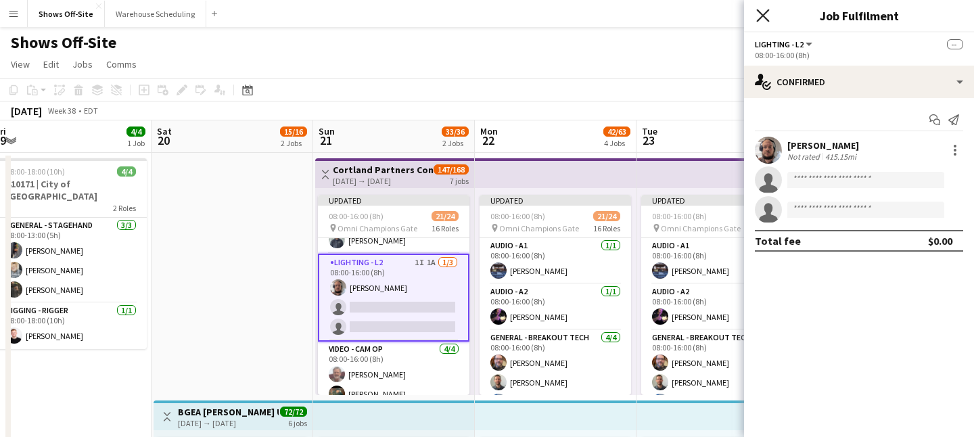
click at [761, 22] on icon "Close pop-in" at bounding box center [762, 15] width 13 height 13
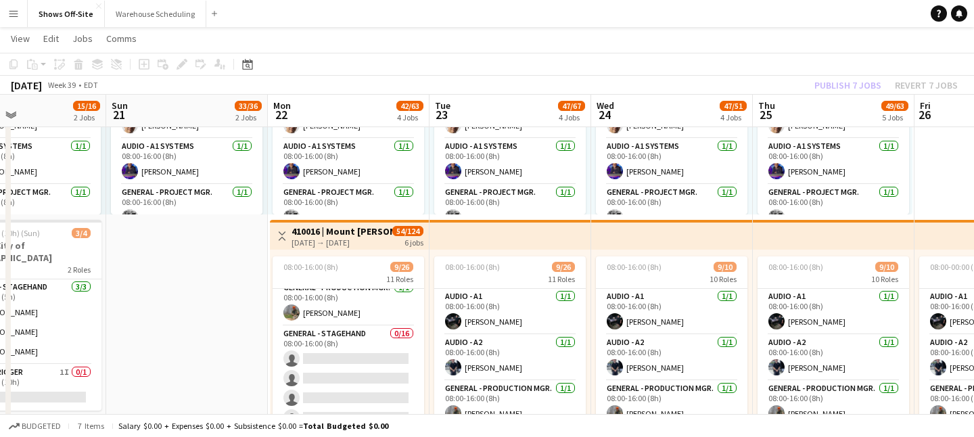
scroll to position [0, 380]
click at [323, 250] on div "08:00-16:00 (8h) 9/26 11 Roles Audio - A1 1/1 08:00-16:00 (8h) Murphy Johnson A…" at bounding box center [348, 353] width 159 height 207
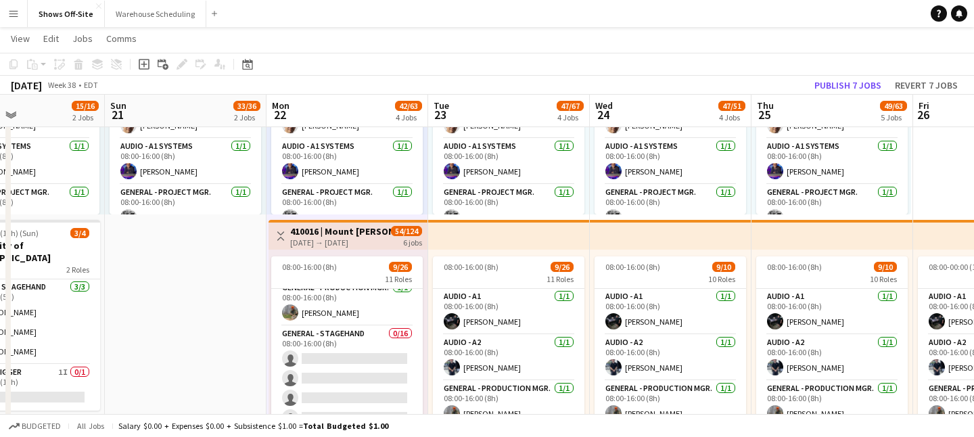
click at [323, 237] on div "09-22-2025 → 09-27-2025" at bounding box center [340, 242] width 101 height 10
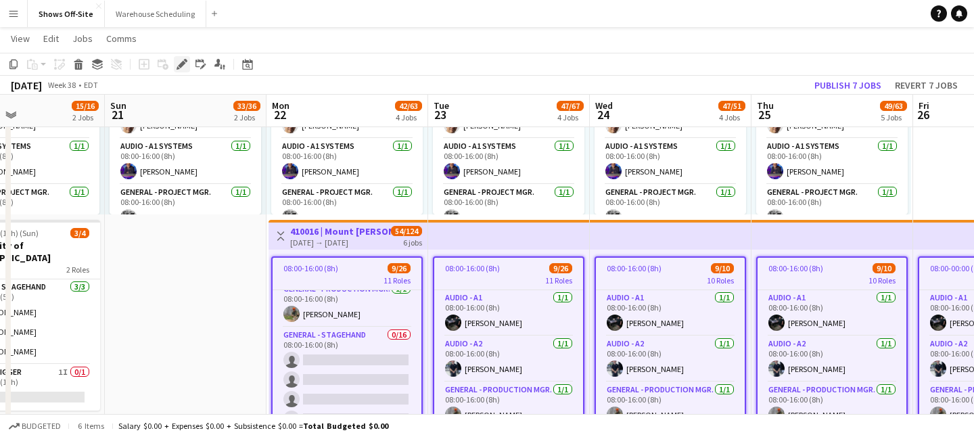
click at [177, 68] on icon at bounding box center [178, 67] width 3 height 3
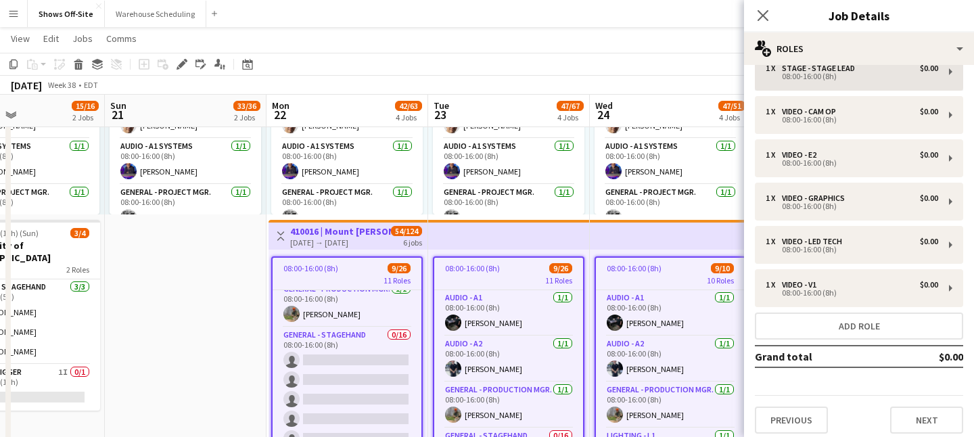
scroll to position [0, 0]
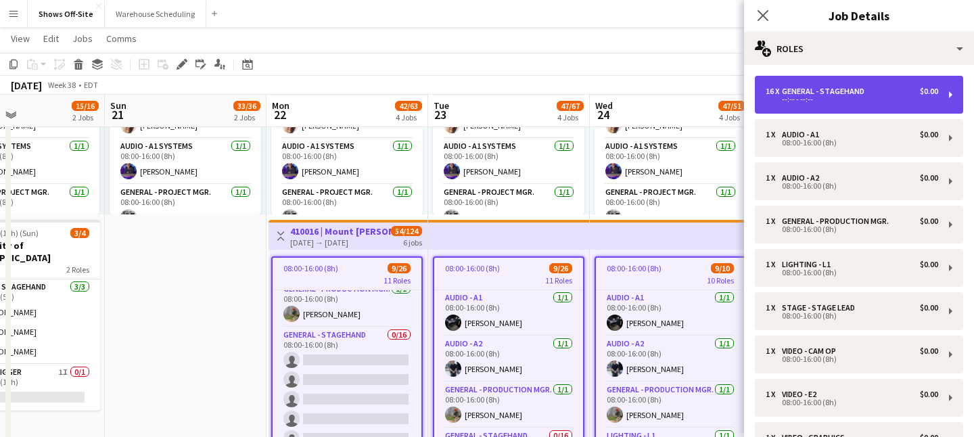
click at [811, 90] on div "General - Stagehand" at bounding box center [826, 91] width 88 height 9
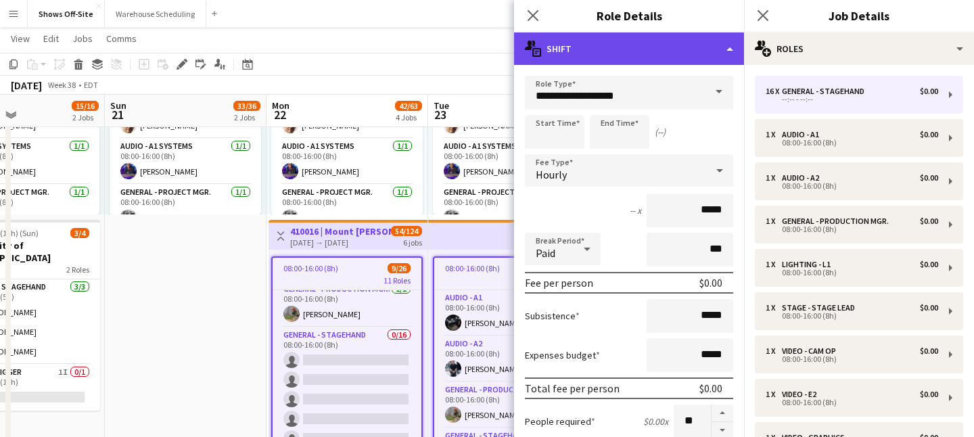
click at [687, 44] on div "multiple-actions-text Shift" at bounding box center [629, 48] width 230 height 32
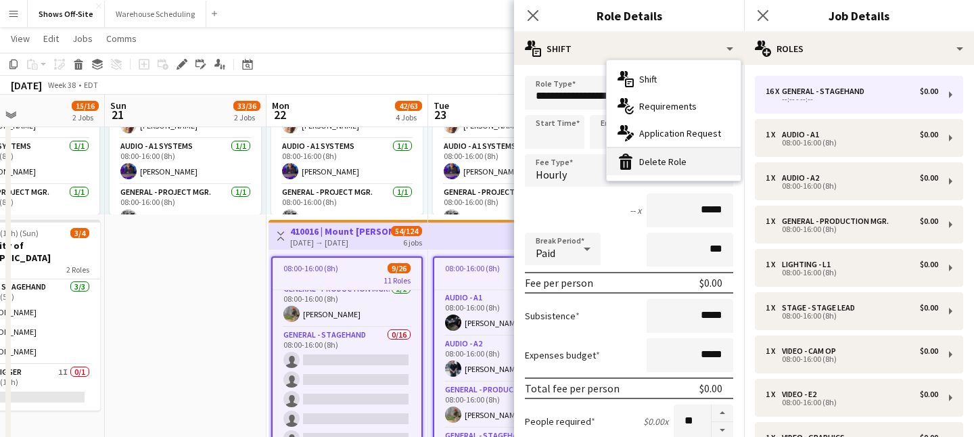
click at [682, 158] on div "bin-2 Delete Role" at bounding box center [674, 161] width 134 height 27
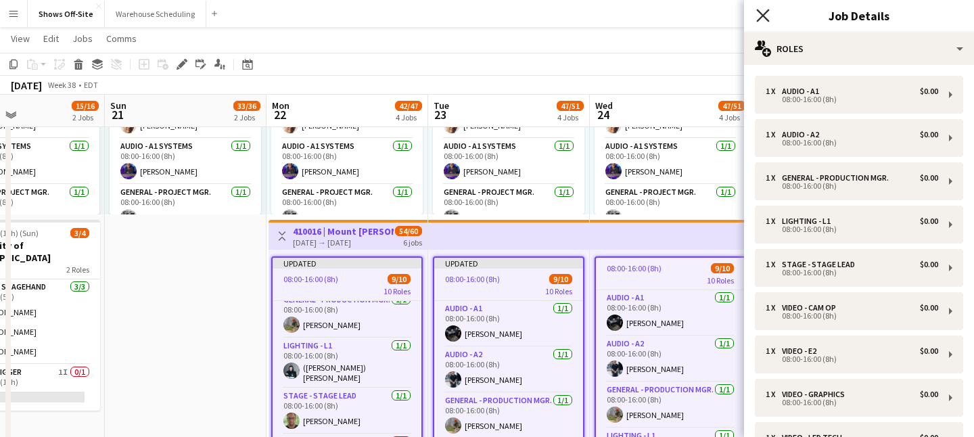
click at [764, 12] on icon "Close pop-in" at bounding box center [762, 15] width 13 height 13
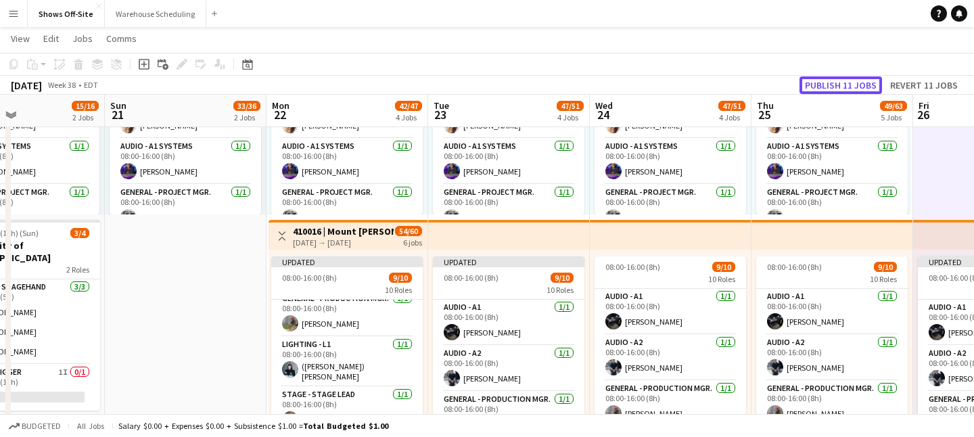
click at [811, 87] on button "Publish 11 jobs" at bounding box center [841, 85] width 83 height 18
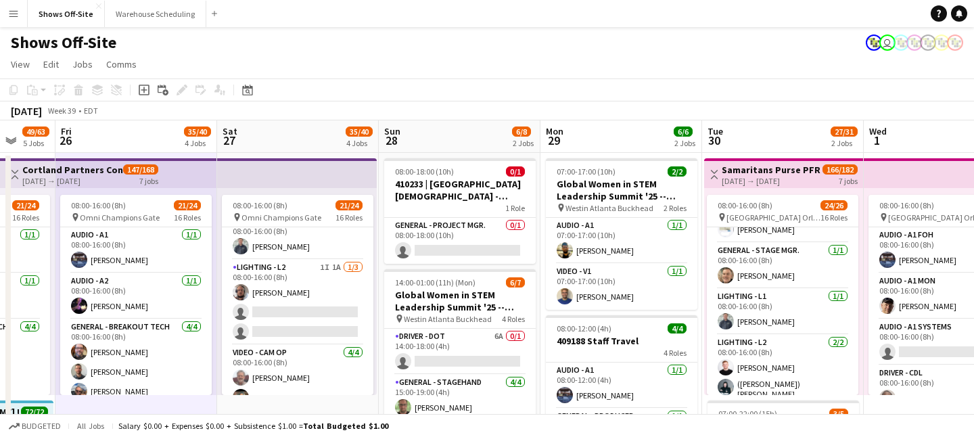
scroll to position [459, 0]
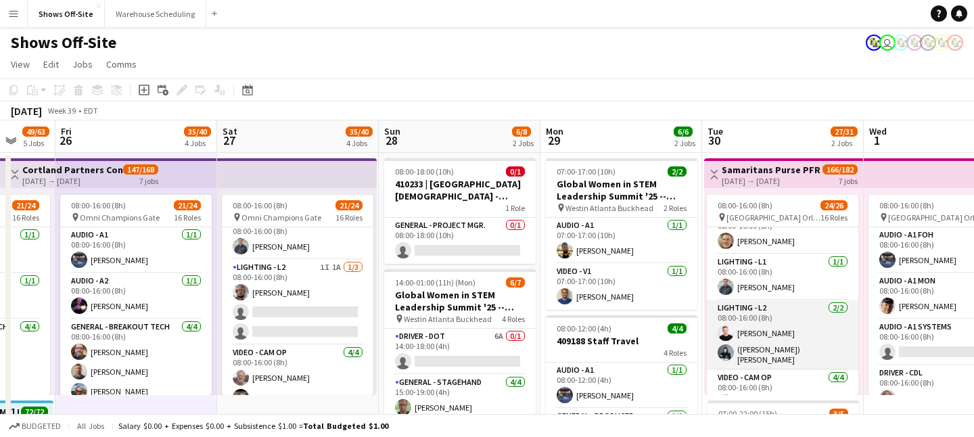
click at [761, 323] on app-card-role "Lighting - L2 2/2 08:00-16:00 (8h) Lucas Reed (Austin) Brady Henderson" at bounding box center [783, 335] width 152 height 70
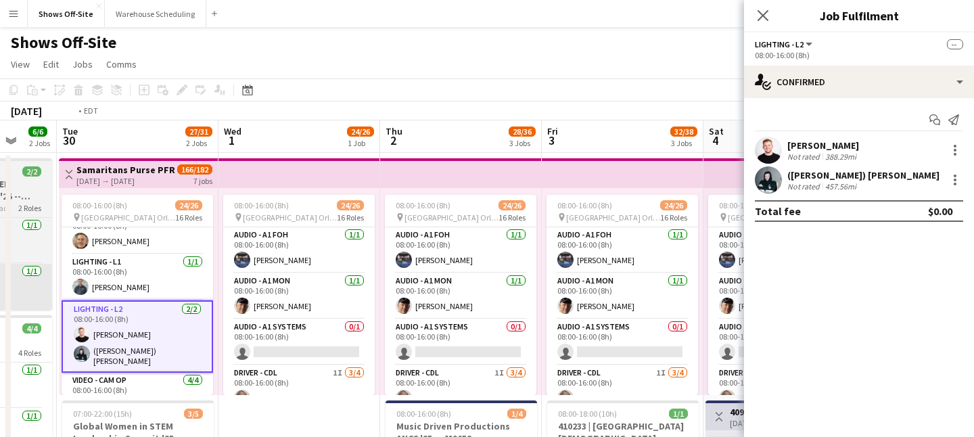
scroll to position [0, 543]
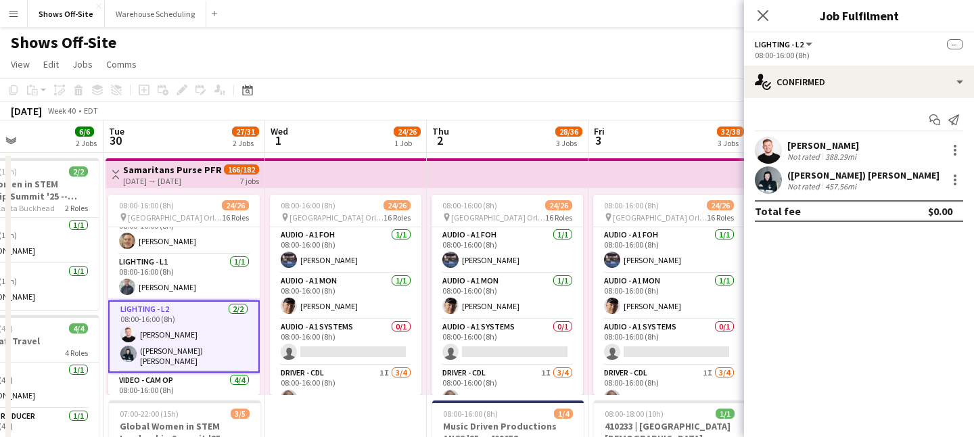
click at [210, 169] on h3 "Samaritans Purse PFR '25 -- 409188" at bounding box center [173, 170] width 101 height 12
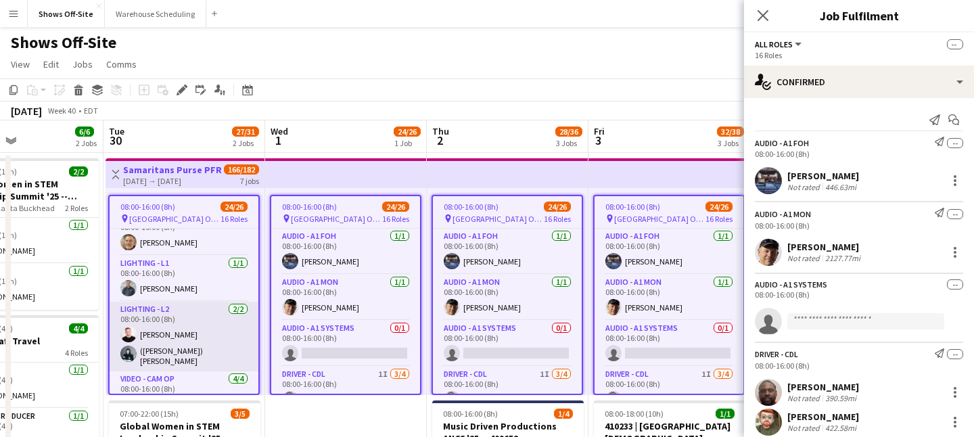
click at [211, 348] on app-card-role "Lighting - L2 2/2 08:00-16:00 (8h) Lucas Reed (Austin) Brady Henderson" at bounding box center [184, 337] width 149 height 70
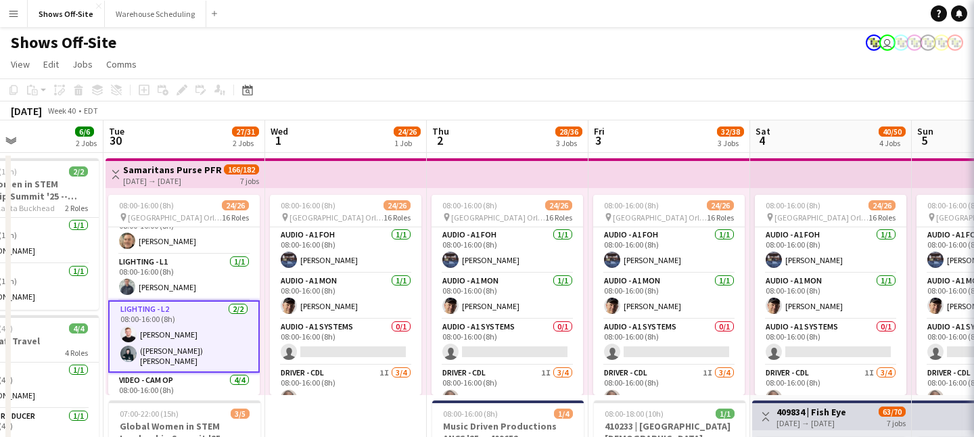
scroll to position [0, 544]
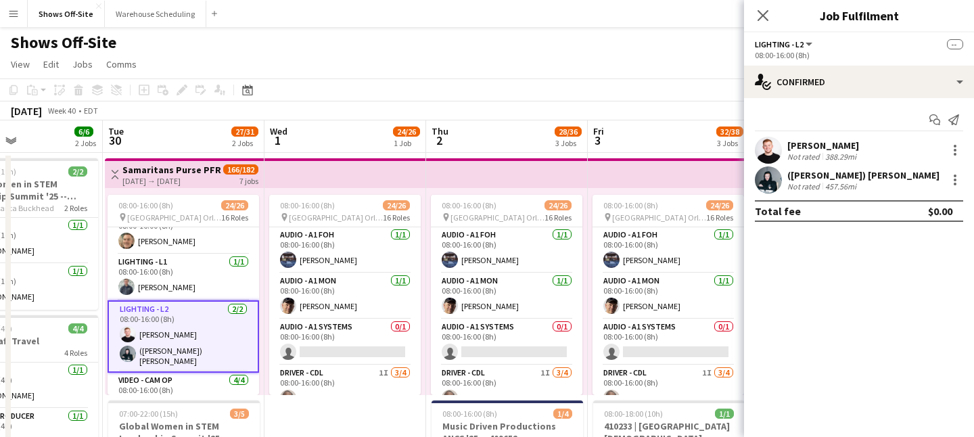
click at [196, 339] on app-card-role "Lighting - L2 2/2 08:00-16:00 (8h) Lucas Reed (Austin) Brady Henderson" at bounding box center [184, 336] width 152 height 72
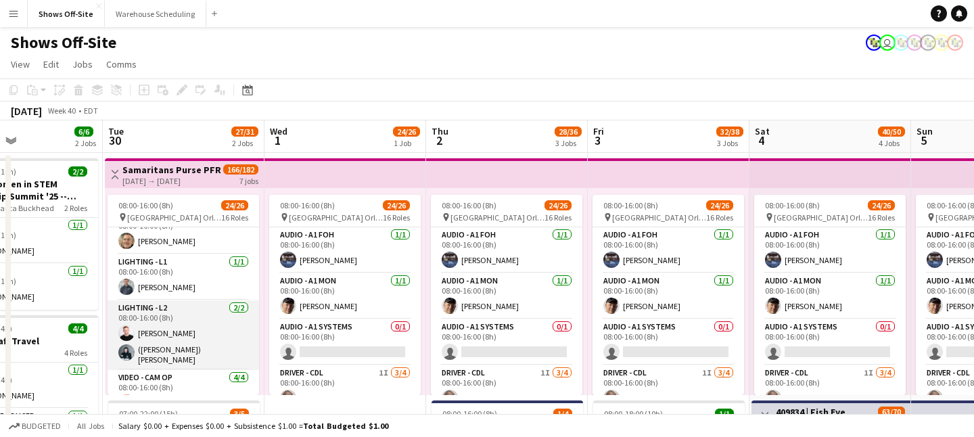
click at [196, 339] on app-card-role "Lighting - L2 2/2 08:00-16:00 (8h) Lucas Reed (Austin) Brady Henderson" at bounding box center [184, 335] width 152 height 70
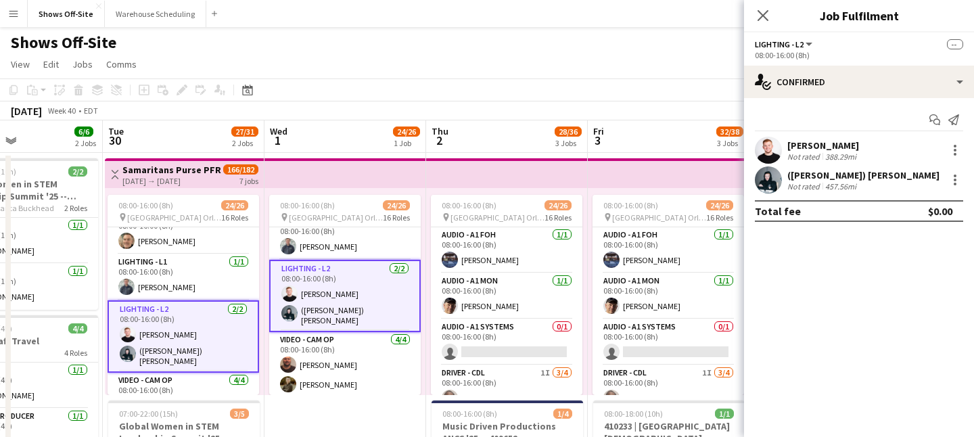
scroll to position [499, 0]
click at [811, 150] on div at bounding box center [954, 150] width 19 height 16
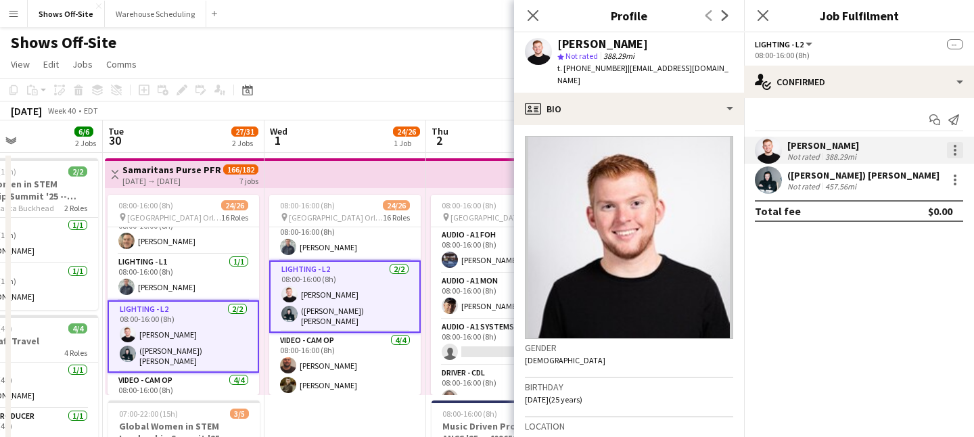
click at [811, 154] on div at bounding box center [955, 150] width 16 height 16
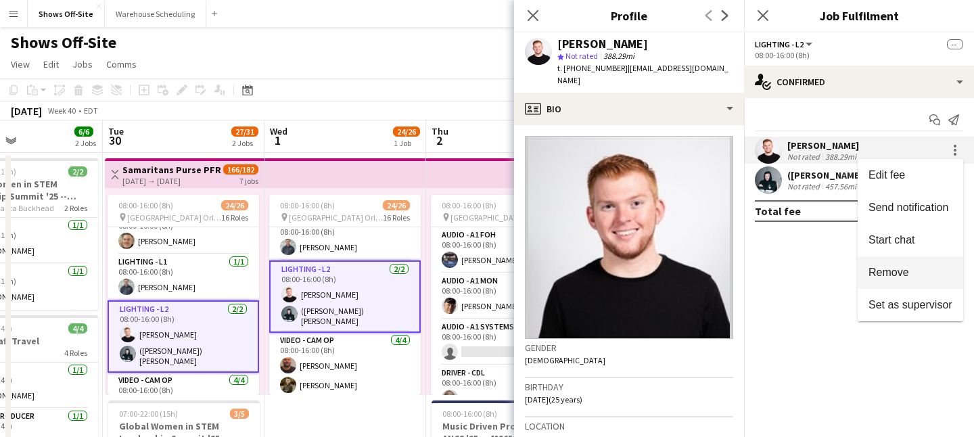
click at [811, 271] on span "Remove" at bounding box center [889, 273] width 41 height 12
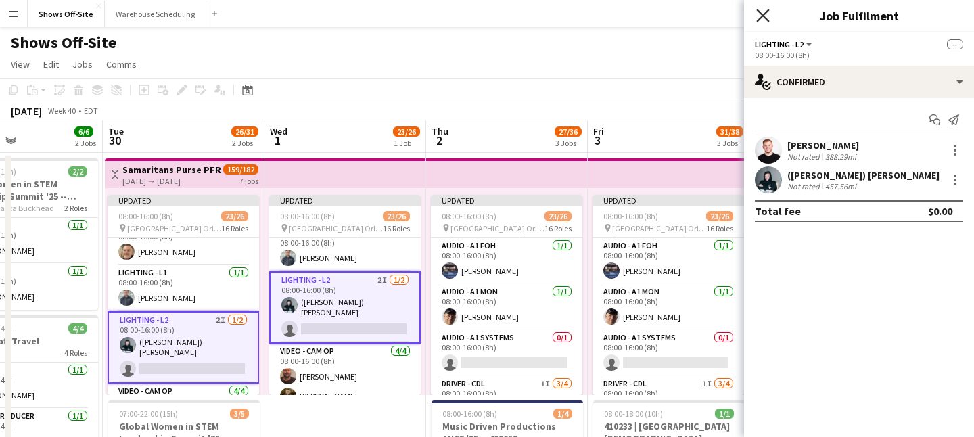
click at [763, 20] on icon "Close pop-in" at bounding box center [762, 15] width 13 height 13
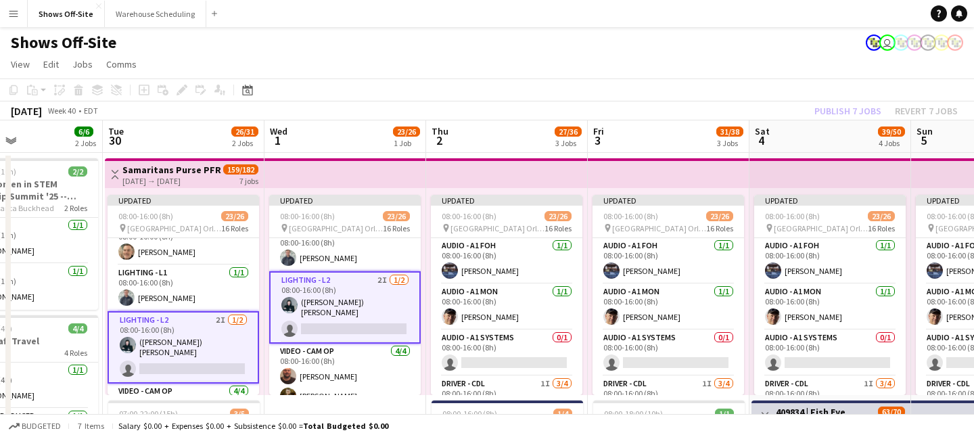
click at [811, 104] on div "Publish 7 jobs Revert 7 jobs" at bounding box center [886, 111] width 176 height 18
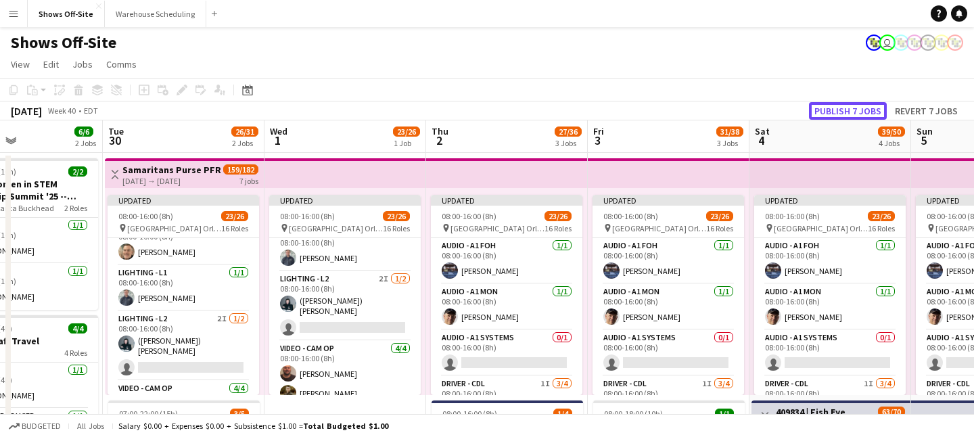
click at [811, 107] on button "Publish 7 jobs" at bounding box center [848, 111] width 78 height 18
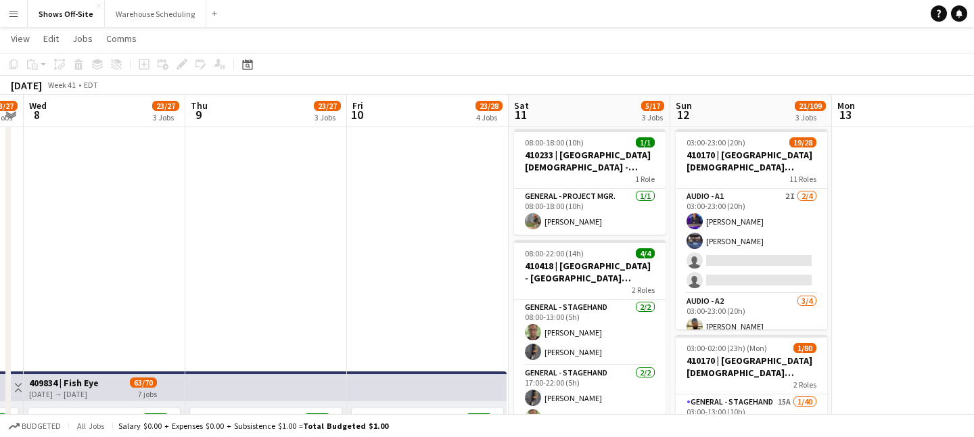
scroll to position [0, 0]
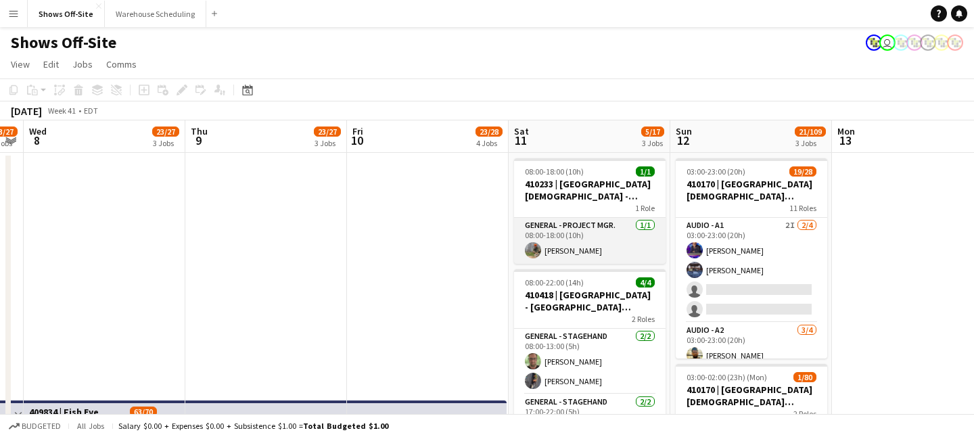
click at [556, 237] on app-card-role "General - Project Mgr. 1/1 08:00-18:00 (10h) Grant Buro" at bounding box center [590, 241] width 152 height 46
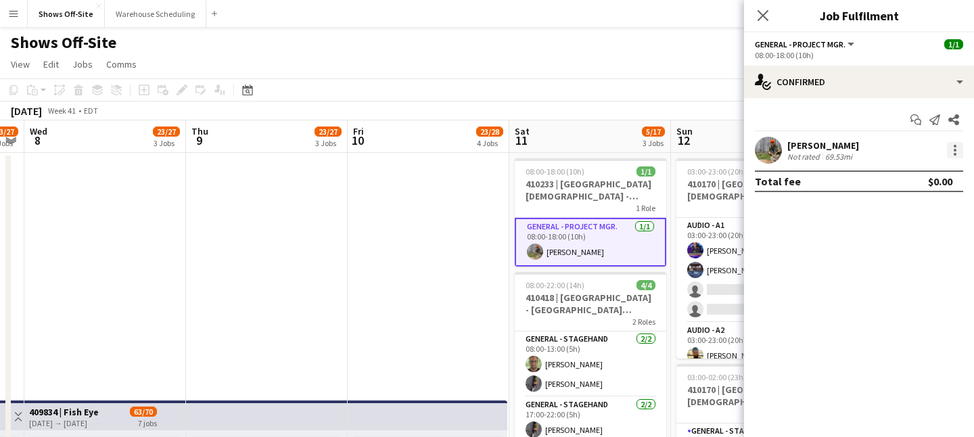
click at [811, 150] on div at bounding box center [955, 150] width 3 height 3
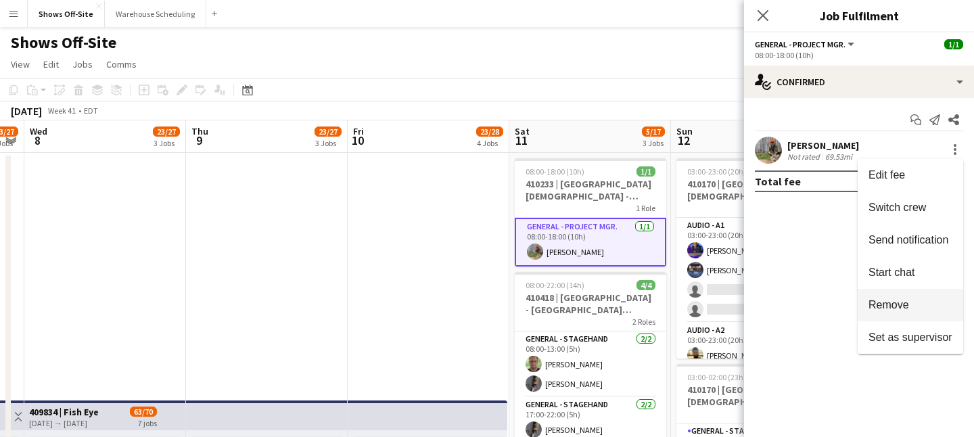
click at [811, 307] on span "Remove" at bounding box center [889, 305] width 41 height 12
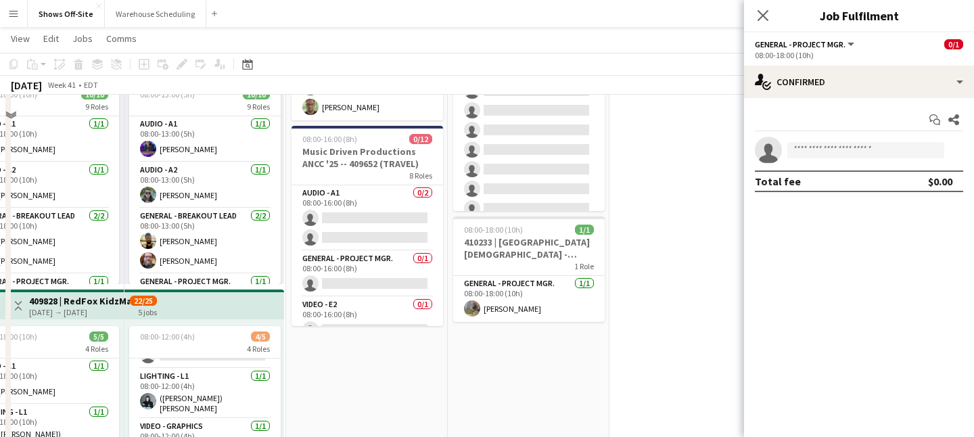
scroll to position [384, 0]
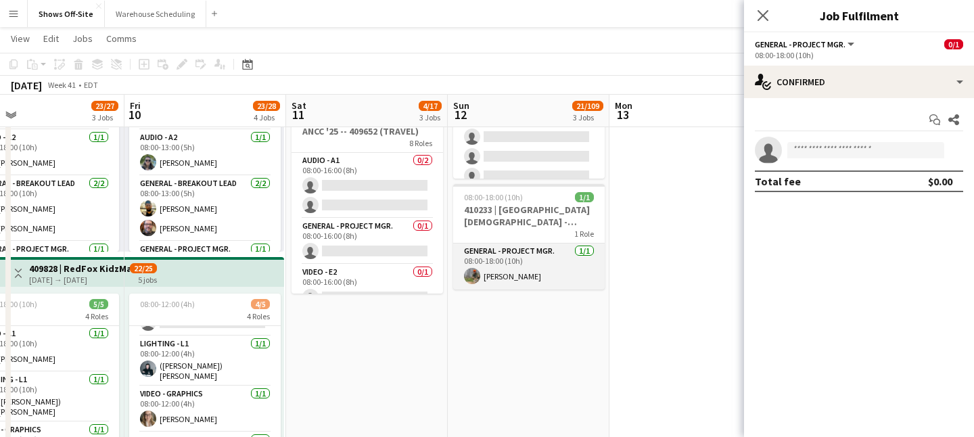
click at [530, 265] on app-card-role "General - Project Mgr. 1/1 08:00-18:00 (10h) Grant Buro" at bounding box center [529, 267] width 152 height 46
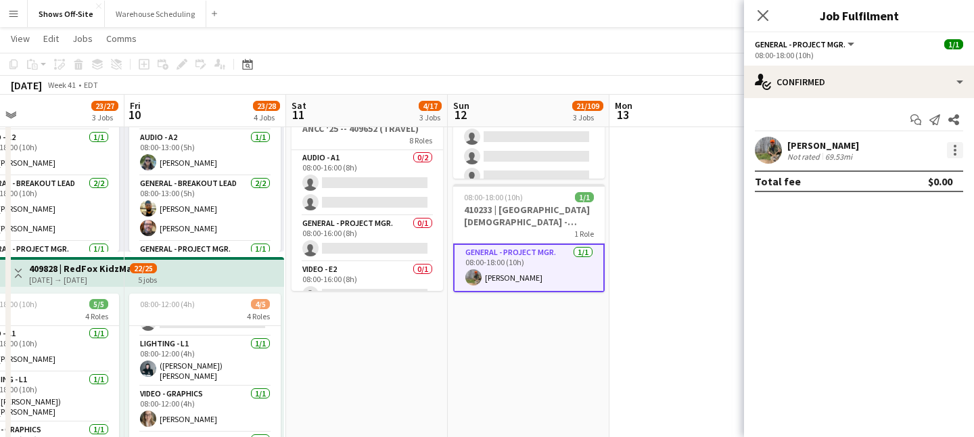
click at [811, 149] on div at bounding box center [955, 150] width 16 height 16
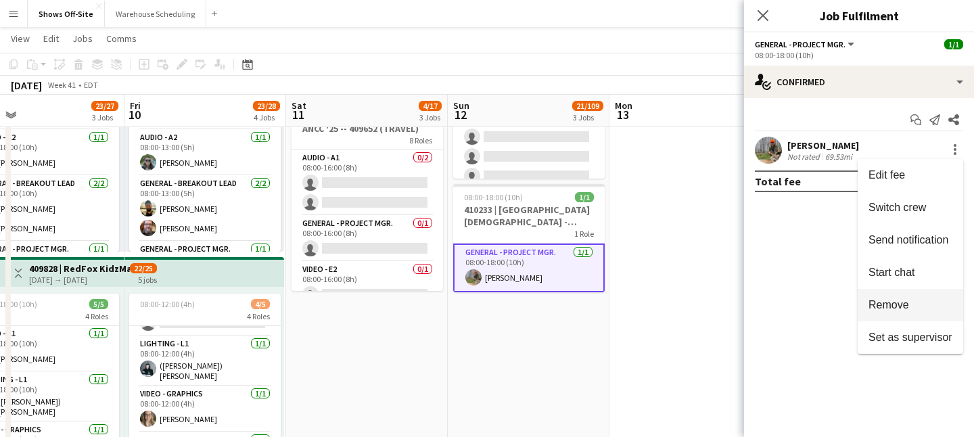
click at [811, 294] on button "Remove" at bounding box center [911, 305] width 106 height 32
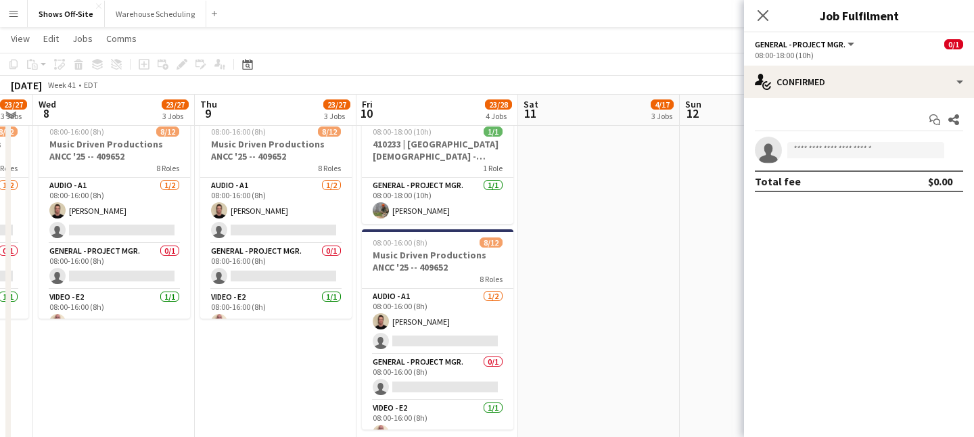
scroll to position [764, 0]
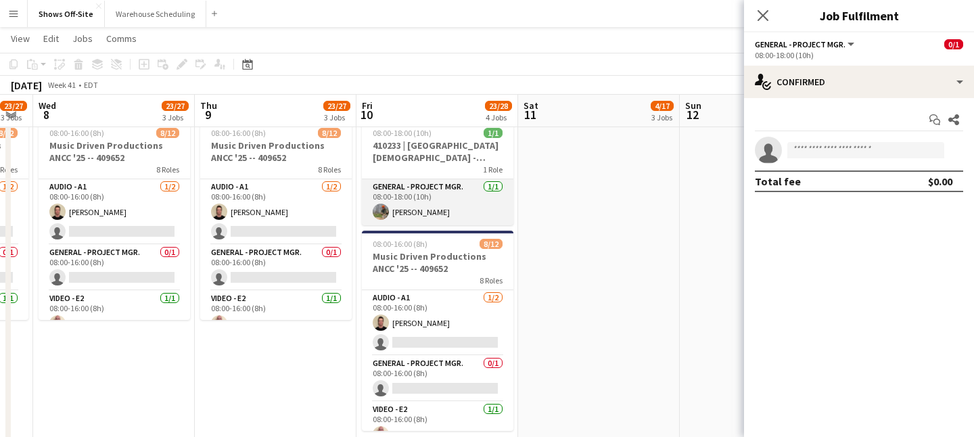
click at [484, 206] on app-card-role "General - Project Mgr. 1/1 08:00-18:00 (10h) Grant Buro" at bounding box center [438, 202] width 152 height 46
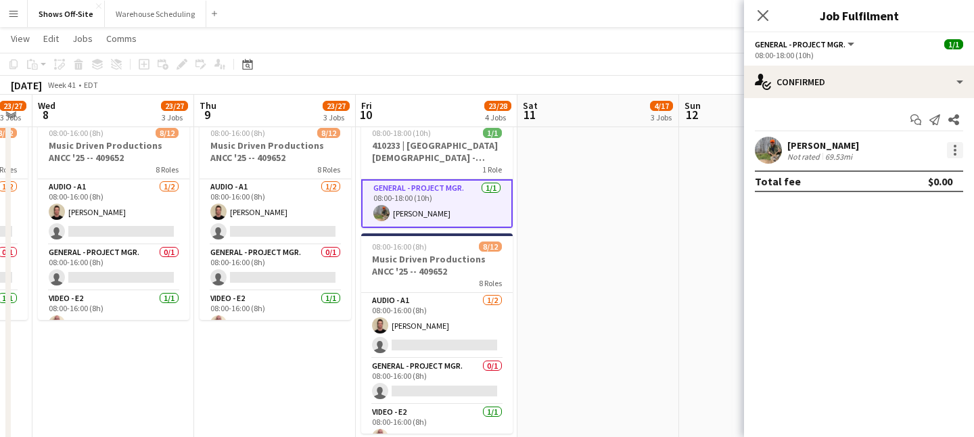
click at [811, 145] on div at bounding box center [955, 150] width 16 height 16
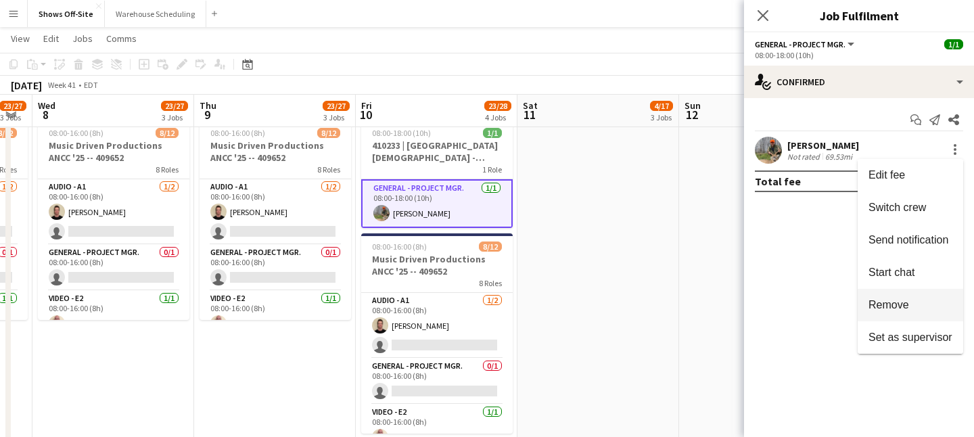
click at [811, 294] on button "Remove" at bounding box center [911, 305] width 106 height 32
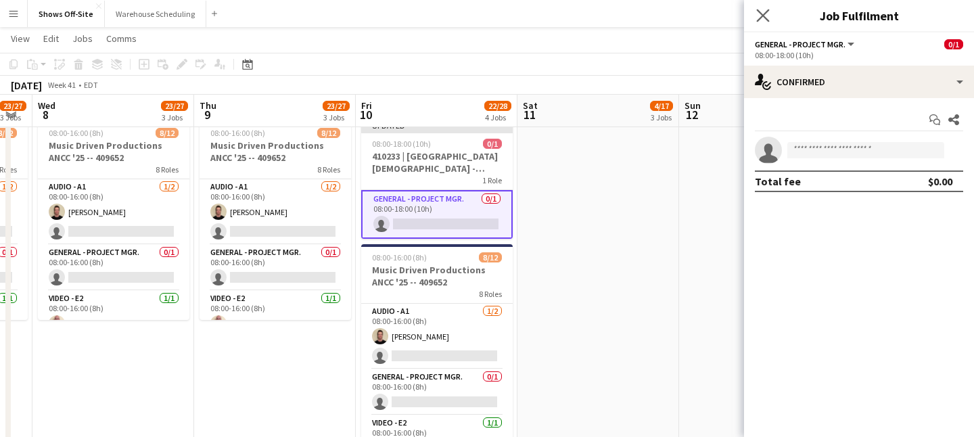
click at [767, 7] on app-icon "Close pop-in" at bounding box center [764, 16] width 20 height 20
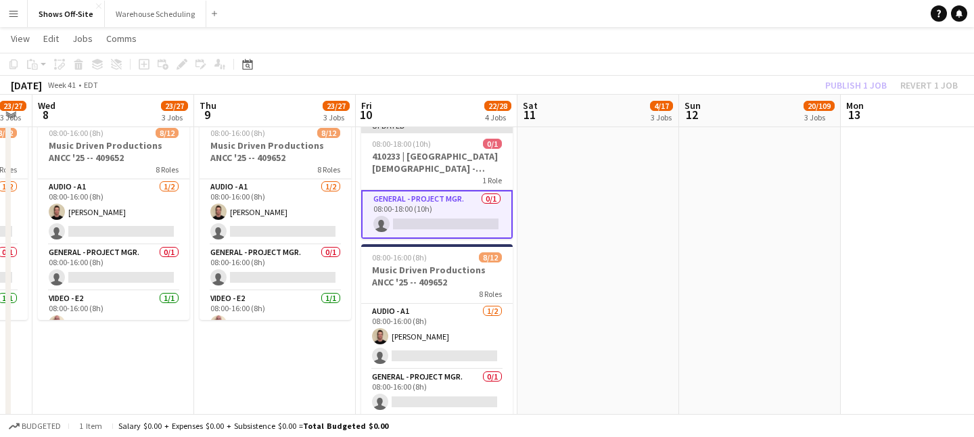
click at [708, 226] on app-date-cell "03:00-23:00 (20h) 19/28 410170 | 2819 Church State Farm Arena ACCESS 2025 11 Ro…" at bounding box center [760, 115] width 162 height 1455
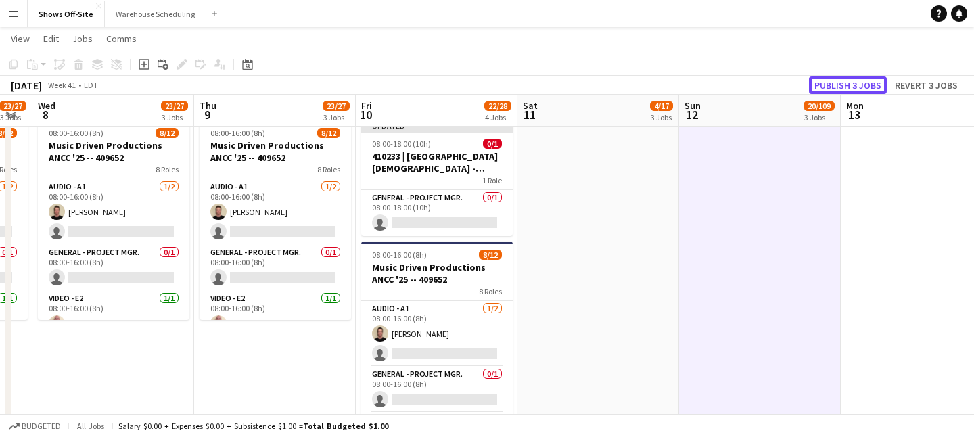
click at [811, 80] on button "Publish 3 jobs" at bounding box center [848, 85] width 78 height 18
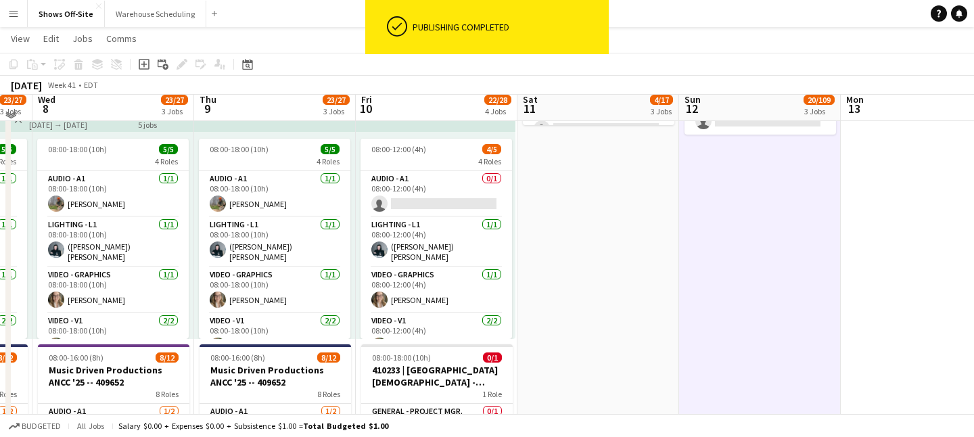
scroll to position [528, 0]
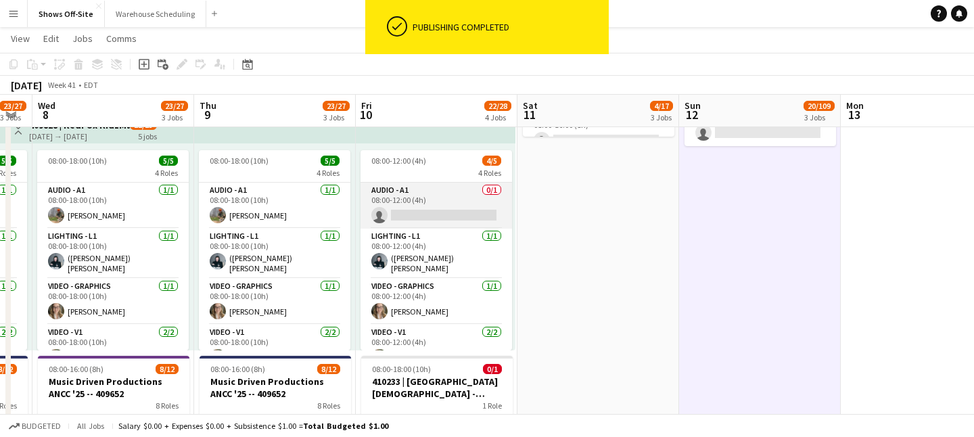
click at [439, 202] on app-card-role "Audio - A1 0/1 08:00-12:00 (4h) single-neutral-actions" at bounding box center [437, 206] width 152 height 46
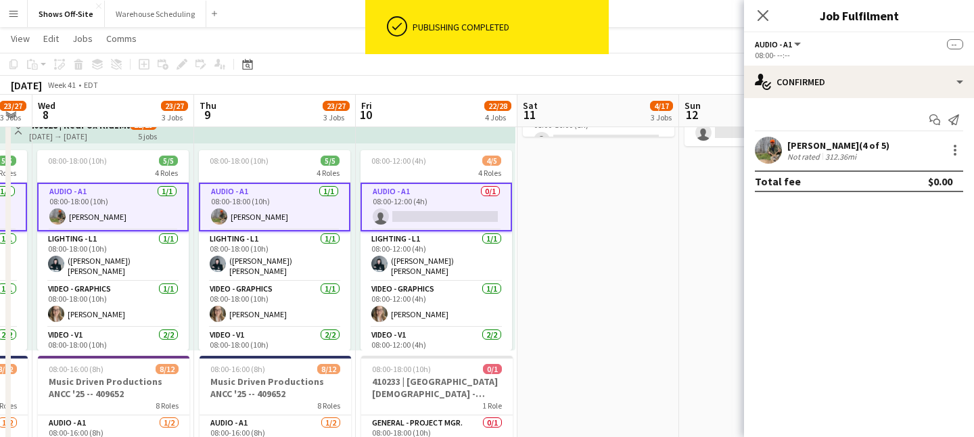
click at [434, 196] on app-card-role "Audio - A1 0/1 08:00-12:00 (4h) single-neutral-actions" at bounding box center [437, 207] width 152 height 49
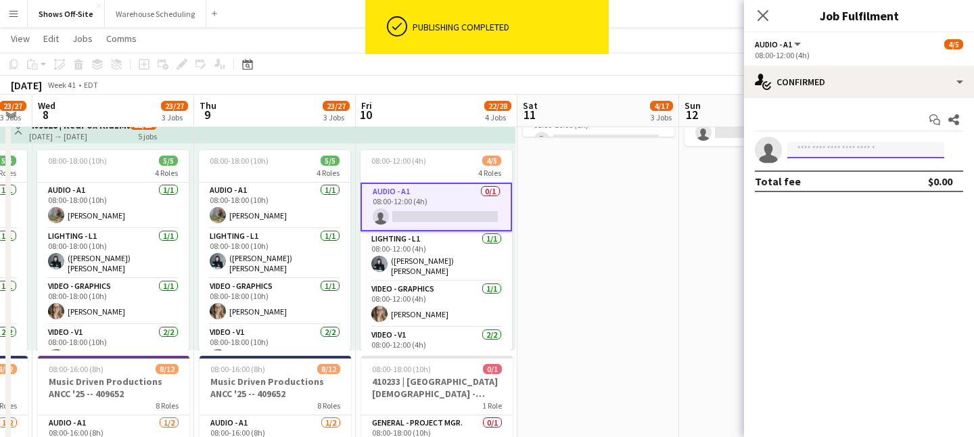
click at [811, 150] on input at bounding box center [866, 150] width 157 height 16
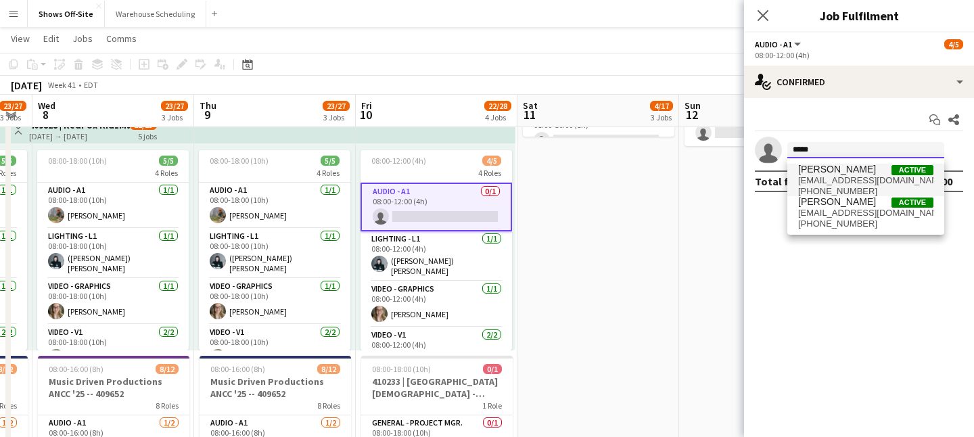
type input "*****"
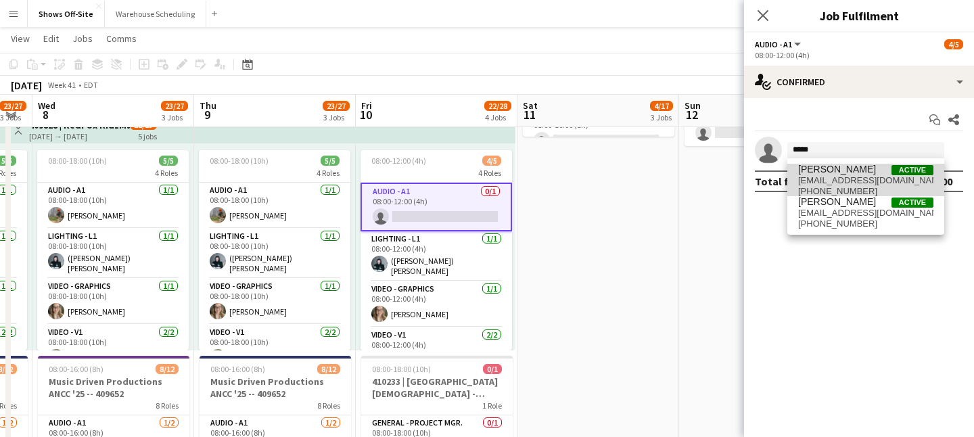
click at [811, 185] on span "grant@teatlanta.com" at bounding box center [865, 180] width 135 height 11
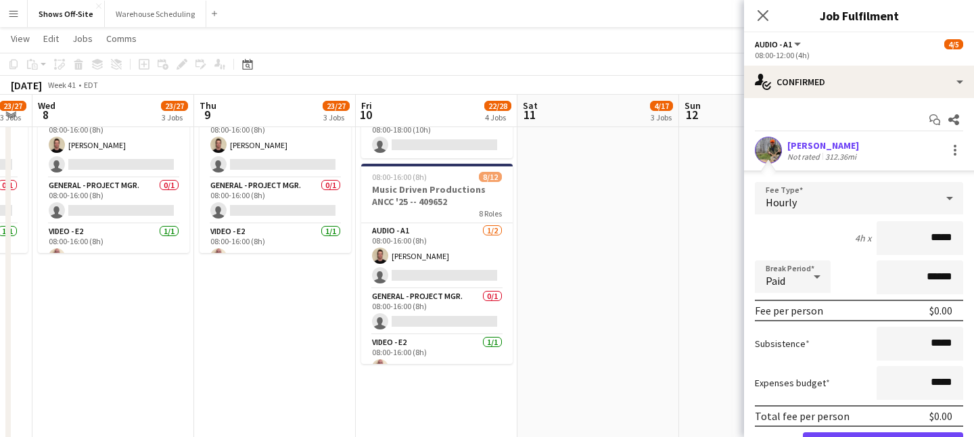
scroll to position [73, 0]
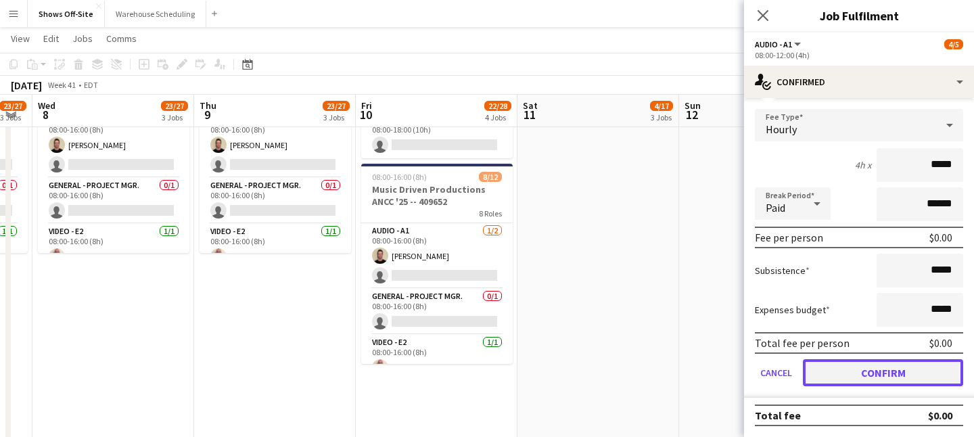
click at [811, 373] on button "Confirm" at bounding box center [883, 372] width 160 height 27
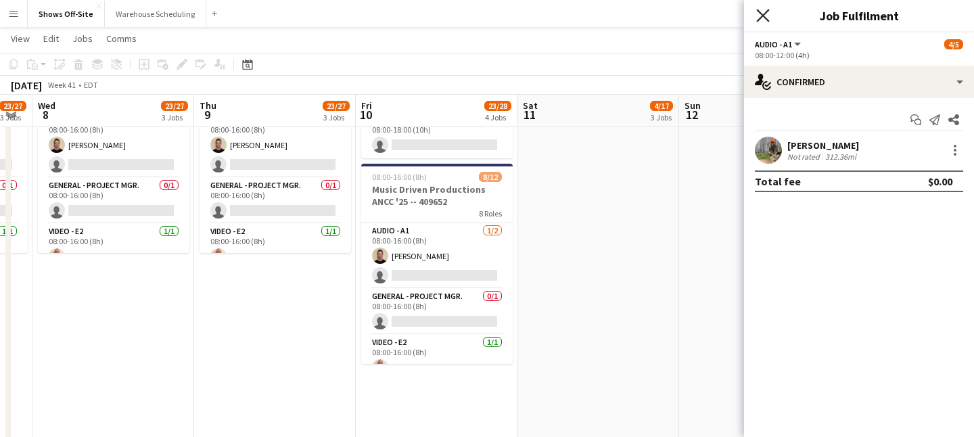
click at [758, 20] on icon at bounding box center [762, 15] width 13 height 13
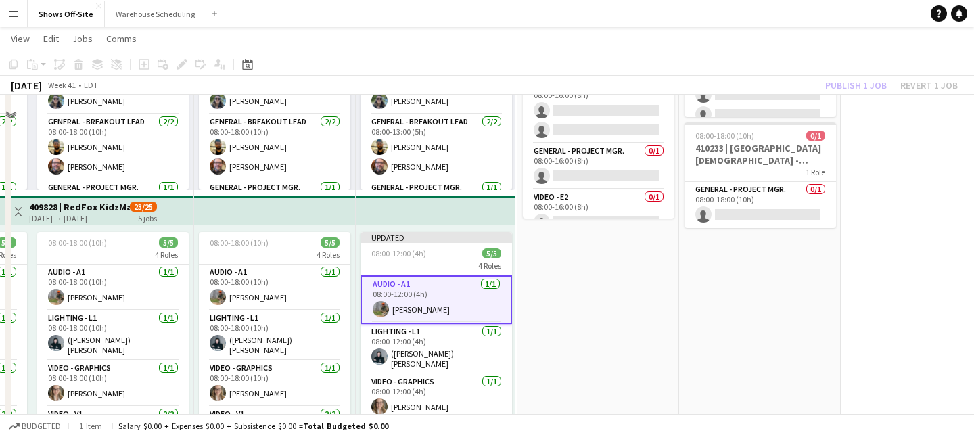
scroll to position [380, 0]
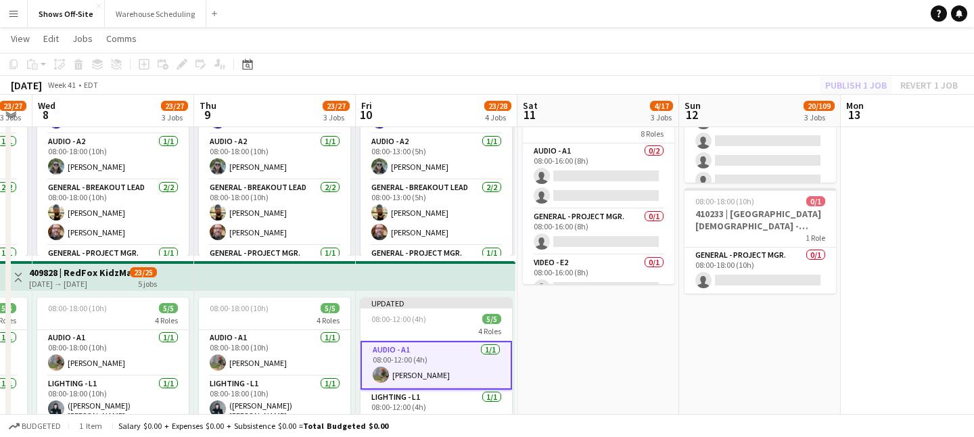
click at [811, 82] on div "Publish 1 job Revert 1 job" at bounding box center [891, 85] width 165 height 18
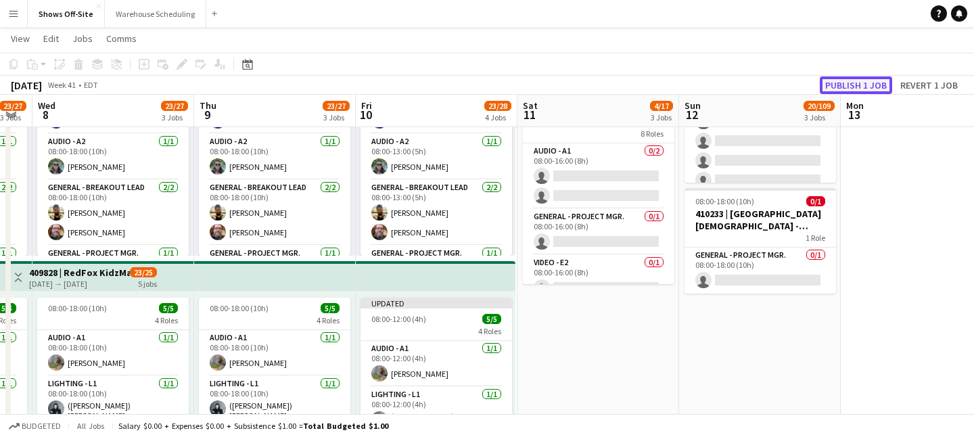
click at [811, 82] on button "Publish 1 job" at bounding box center [856, 85] width 72 height 18
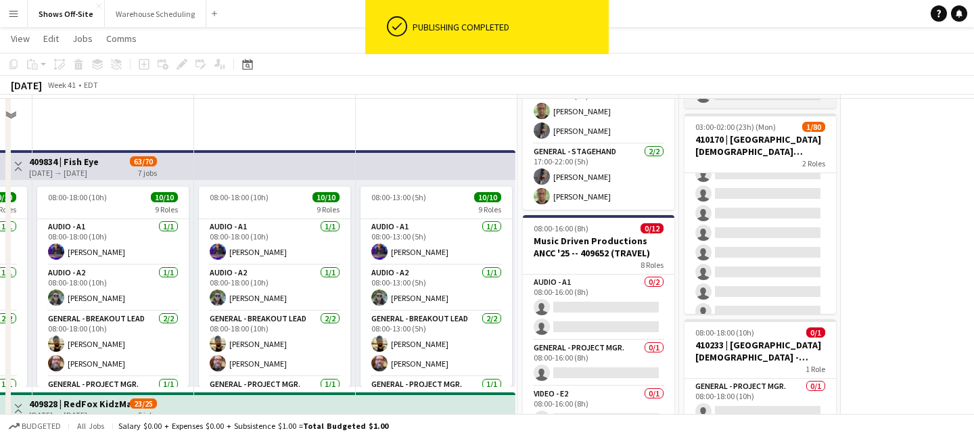
scroll to position [221, 0]
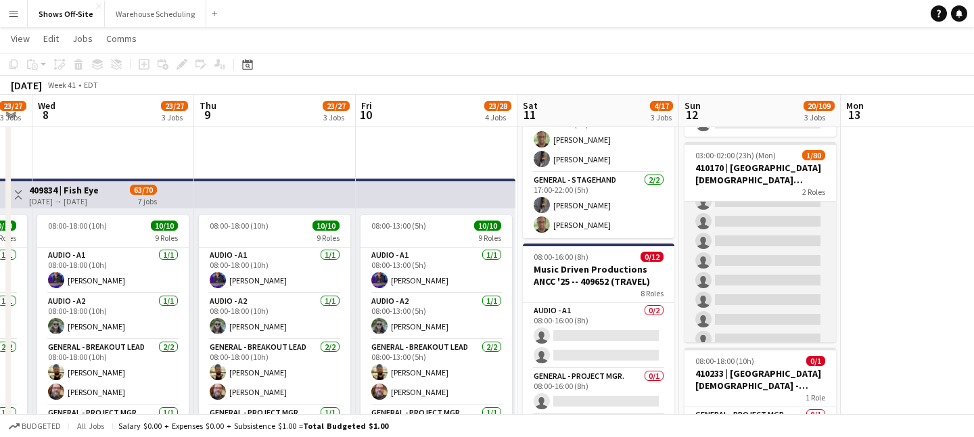
click at [783, 291] on app-card-role "General - Stagehand 15A 1/40 03:00-13:00 (10h) Matt LeBlanc single-neutral-acti…" at bounding box center [761, 84] width 152 height 811
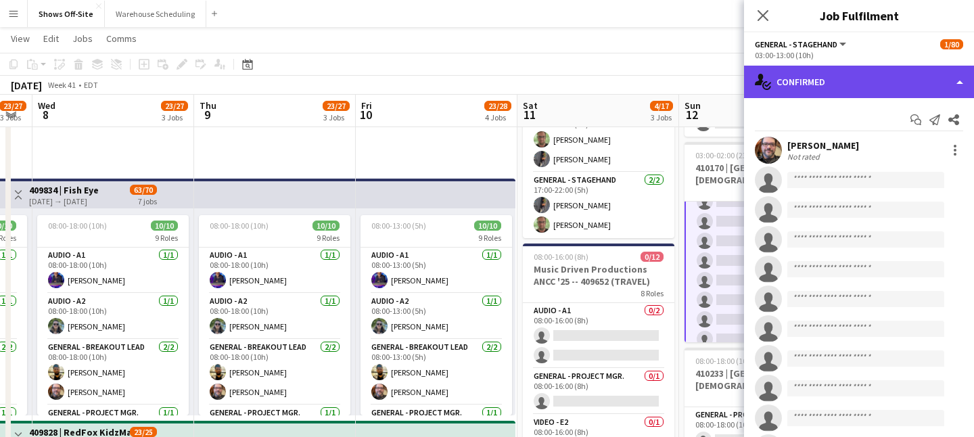
click at [811, 87] on div "single-neutral-actions-check-2 Confirmed" at bounding box center [859, 82] width 230 height 32
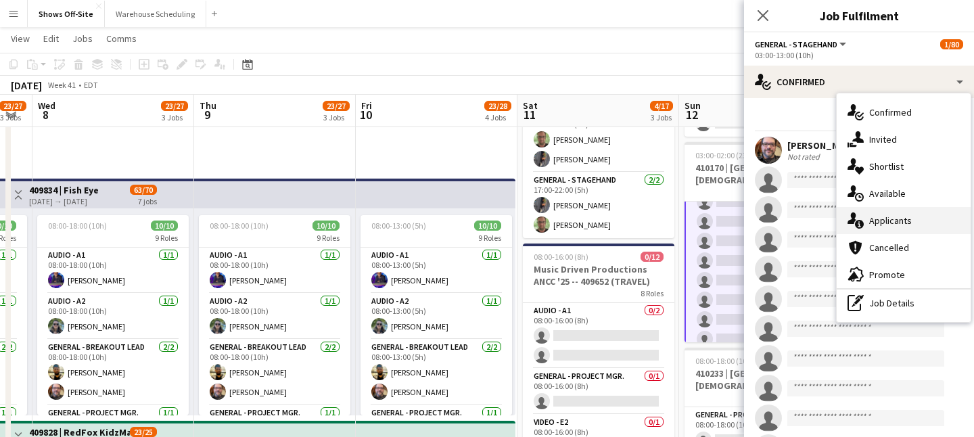
click at [811, 217] on div "single-neutral-actions-information Applicants" at bounding box center [904, 220] width 134 height 27
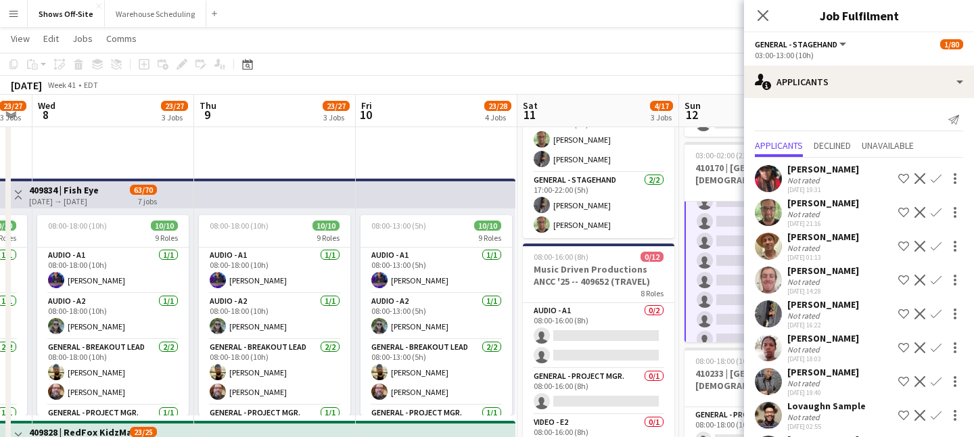
click at [811, 175] on app-icon "Confirm" at bounding box center [936, 178] width 11 height 11
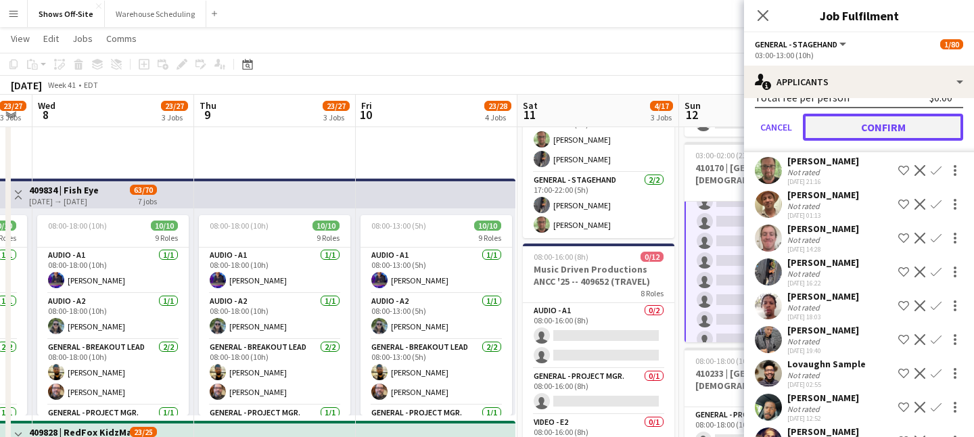
click at [811, 128] on button "Confirm" at bounding box center [883, 127] width 160 height 27
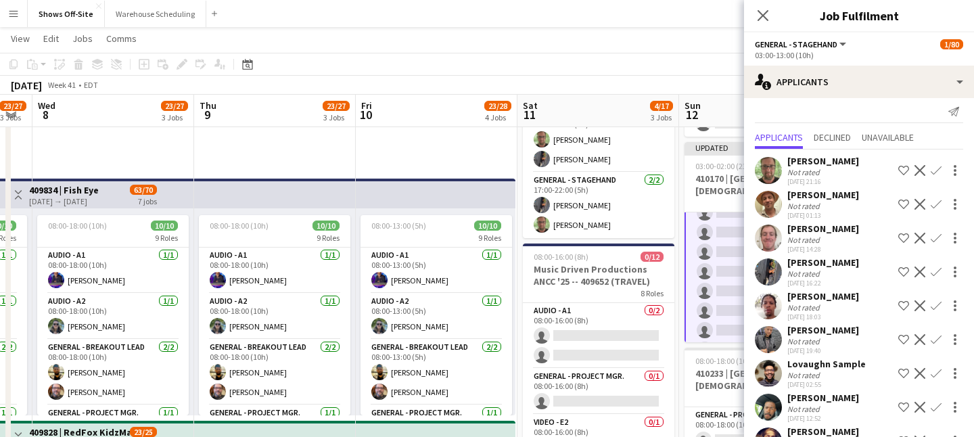
click at [811, 167] on app-icon "Confirm" at bounding box center [936, 170] width 11 height 11
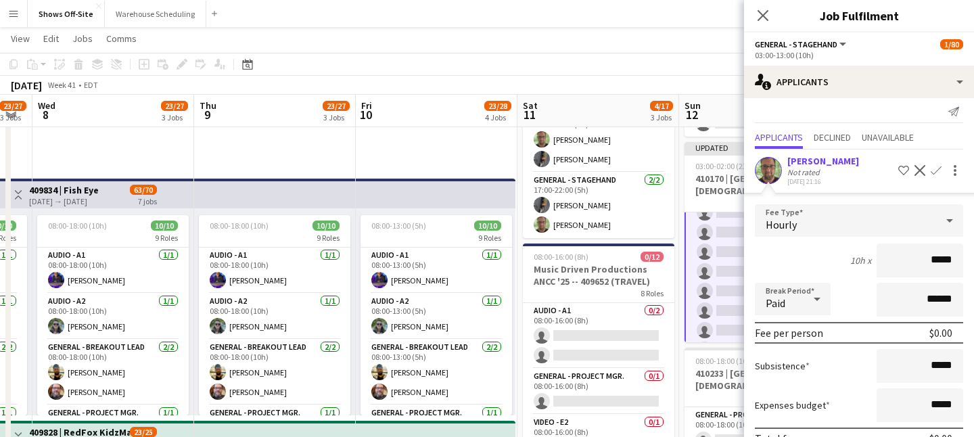
scroll to position [172, 0]
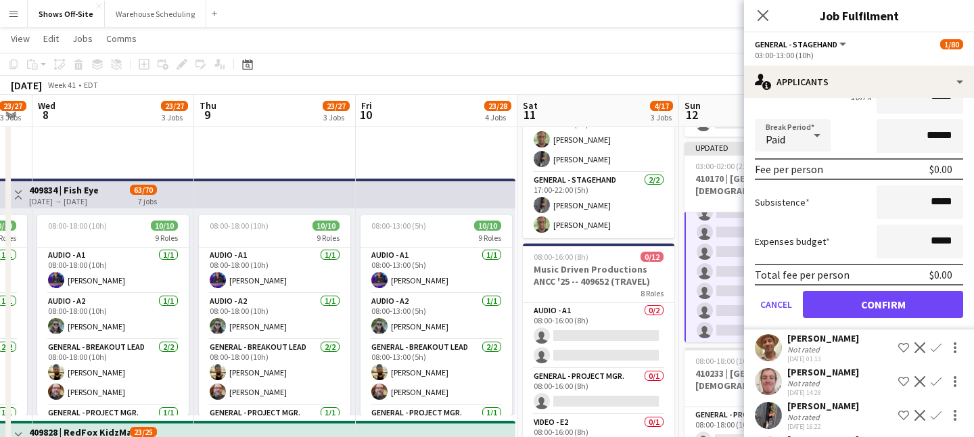
click at [811, 290] on form "Fee Type Hourly 10h x ***** Break Period Paid ****** Fee per person $0.00 Subsi…" at bounding box center [859, 185] width 230 height 289
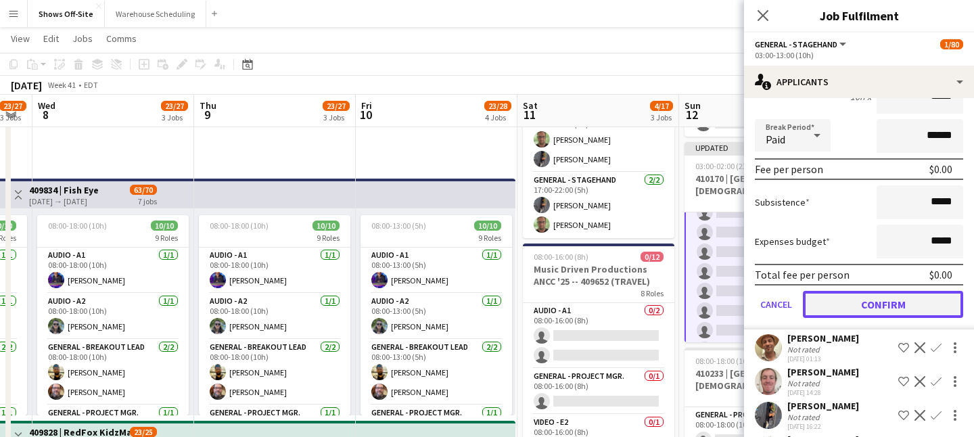
click at [811, 309] on button "Confirm" at bounding box center [883, 304] width 160 height 27
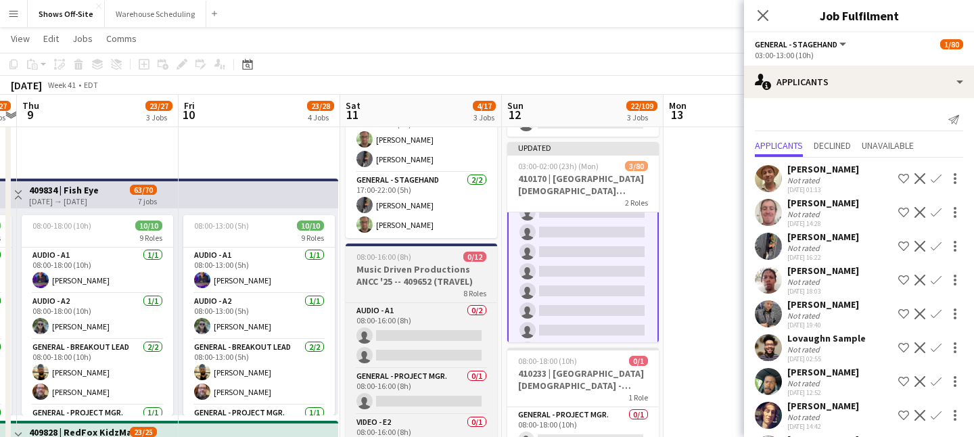
scroll to position [0, 481]
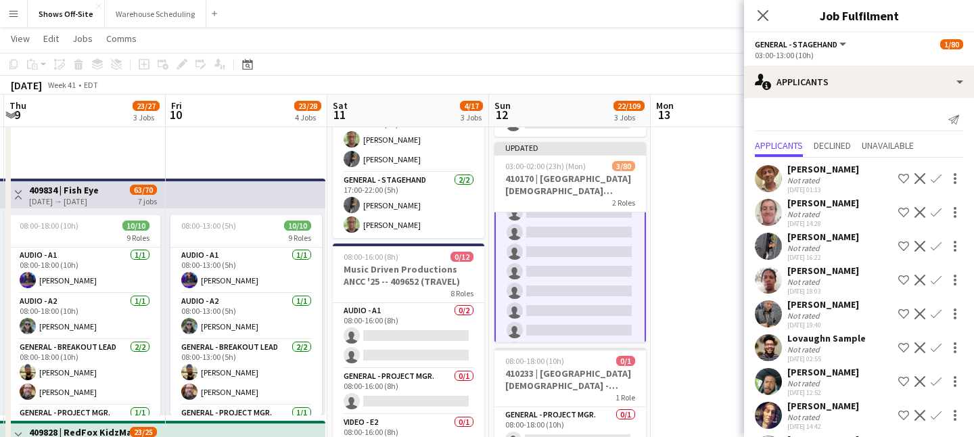
click at [811, 182] on app-icon "Confirm" at bounding box center [936, 178] width 11 height 11
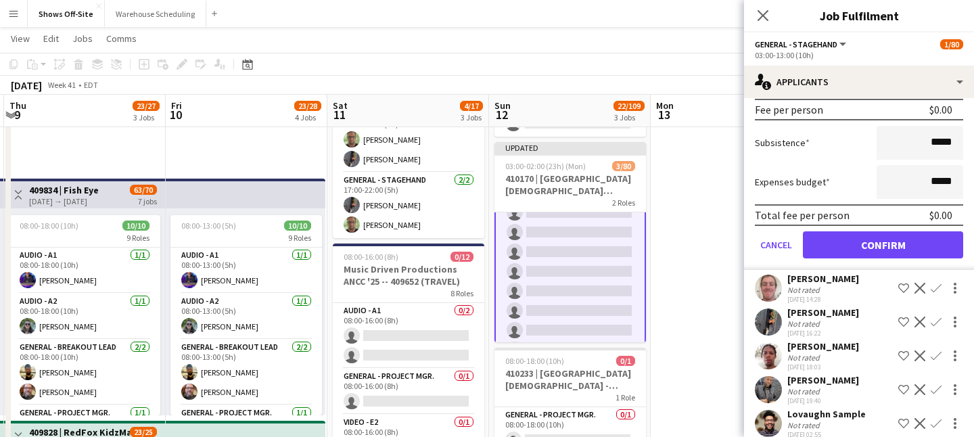
scroll to position [252, 0]
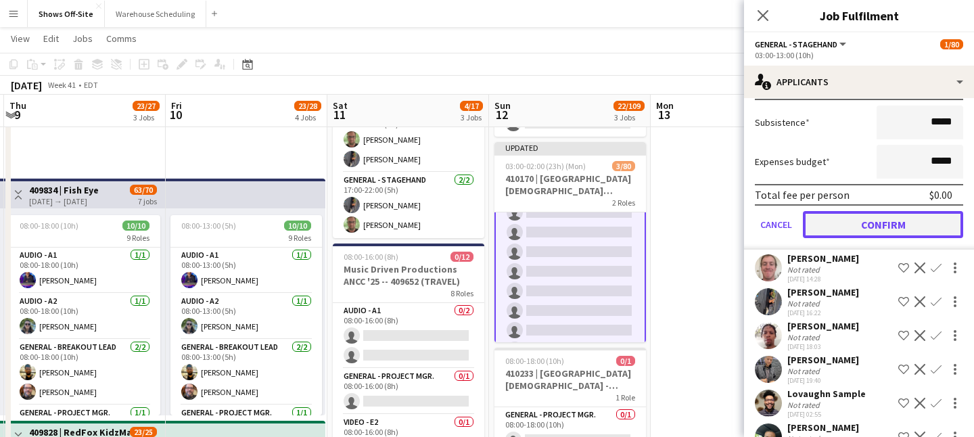
click at [811, 225] on button "Confirm" at bounding box center [883, 224] width 160 height 27
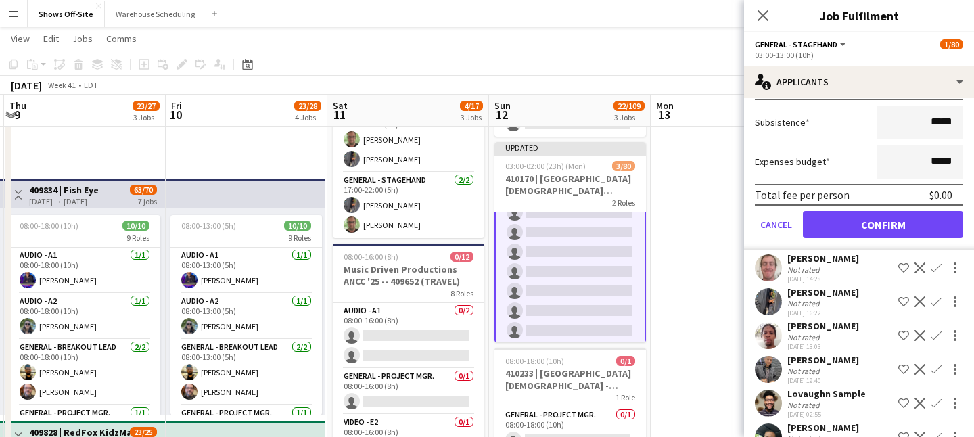
scroll to position [0, 0]
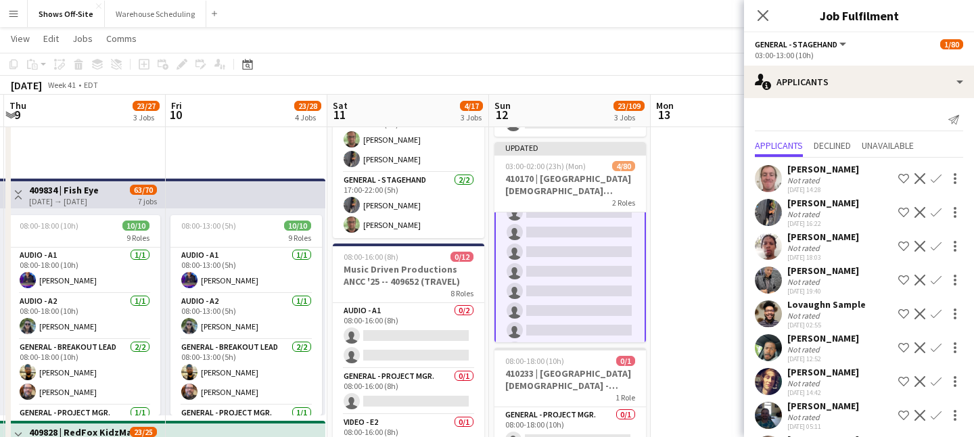
click at [811, 175] on app-icon "Confirm" at bounding box center [936, 178] width 11 height 11
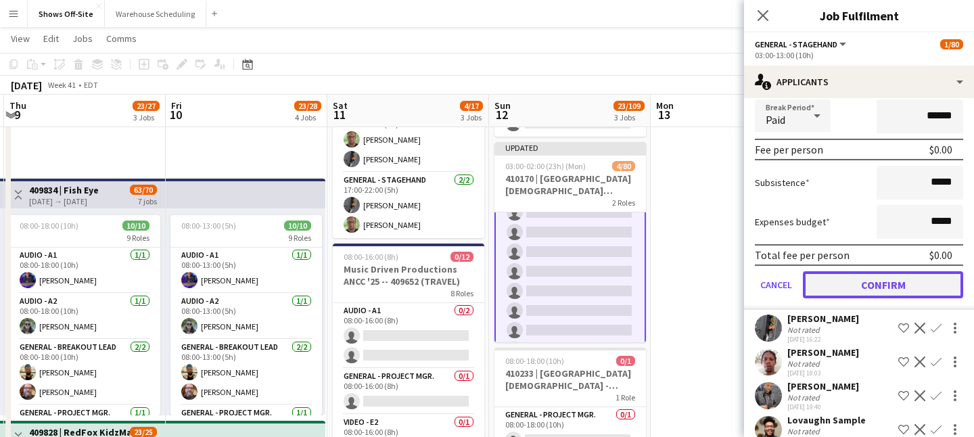
click at [811, 278] on button "Confirm" at bounding box center [883, 284] width 160 height 27
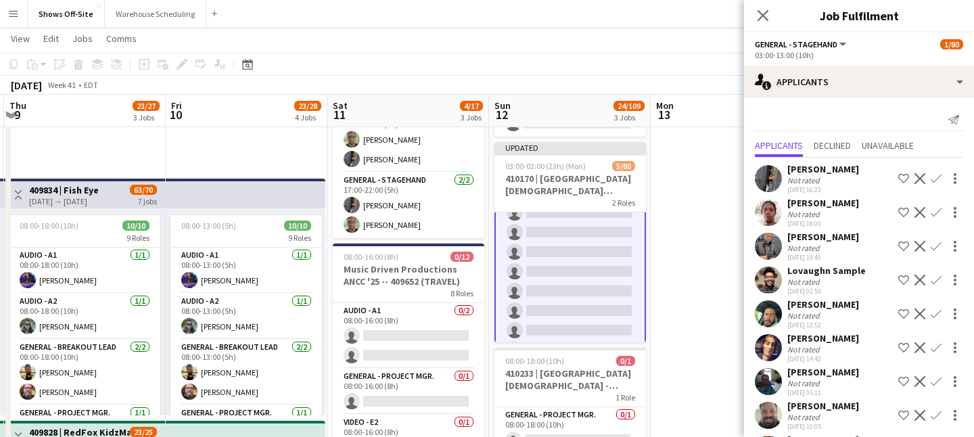
click at [811, 175] on app-icon "Confirm" at bounding box center [936, 178] width 11 height 11
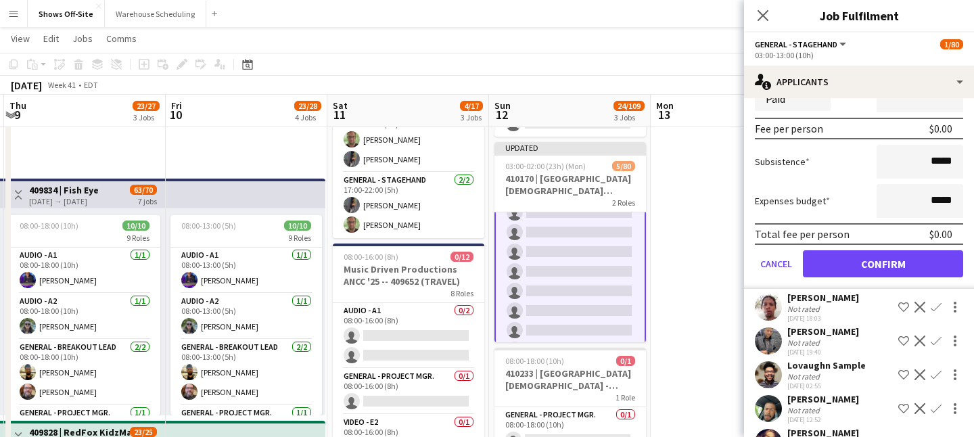
click at [811, 283] on form "Fee Type Hourly 10h x ***** Break Period Paid ****** Fee per person $0.00 Subsi…" at bounding box center [859, 144] width 230 height 289
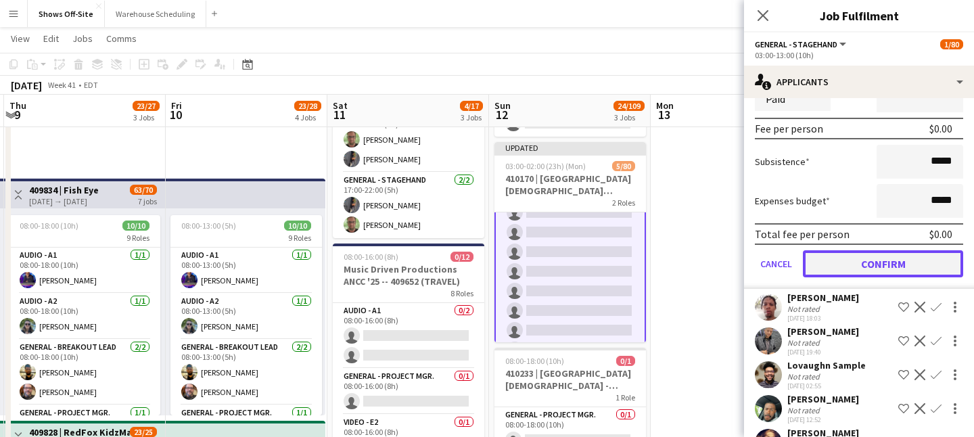
click at [811, 265] on button "Confirm" at bounding box center [883, 263] width 160 height 27
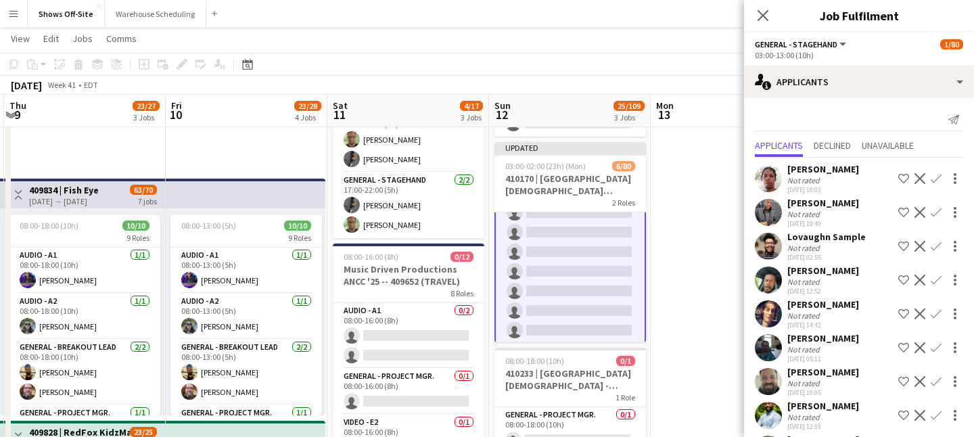
click at [811, 177] on app-icon "Confirm" at bounding box center [936, 178] width 11 height 11
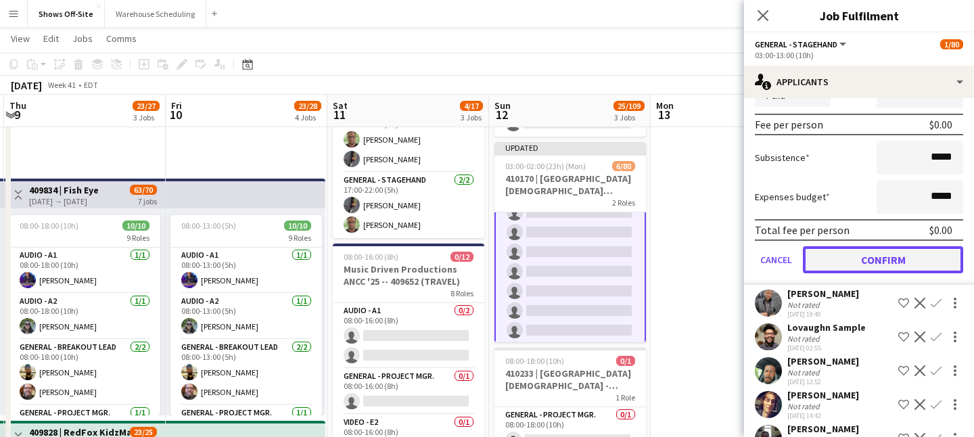
click at [811, 254] on button "Confirm" at bounding box center [883, 259] width 160 height 27
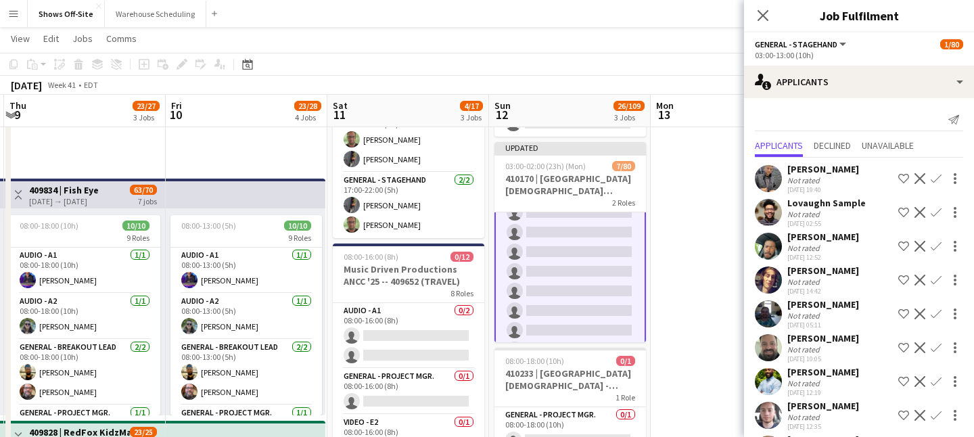
click at [811, 182] on app-icon "Confirm" at bounding box center [936, 178] width 11 height 11
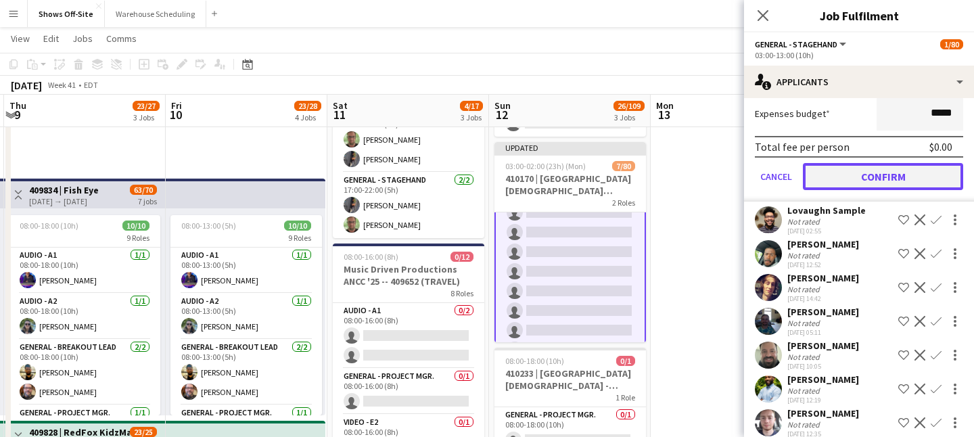
click at [811, 190] on button "Confirm" at bounding box center [883, 176] width 160 height 27
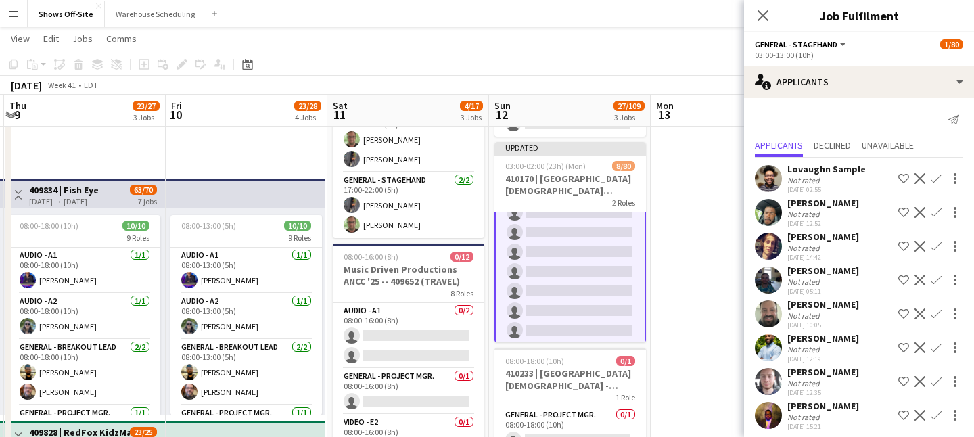
click at [811, 178] on app-icon "Confirm" at bounding box center [936, 178] width 11 height 11
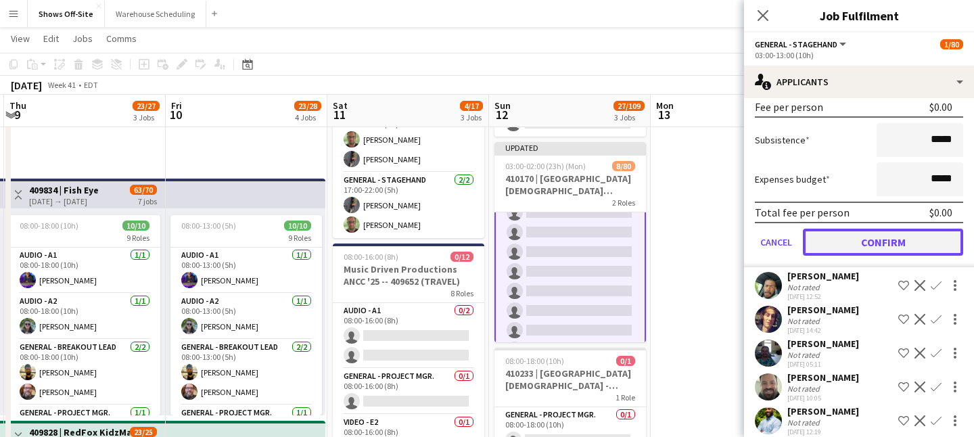
click at [811, 242] on button "Confirm" at bounding box center [883, 242] width 160 height 27
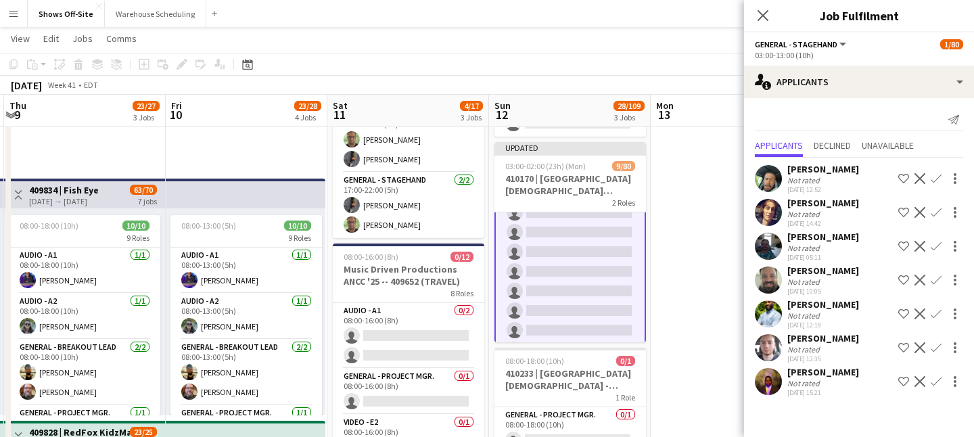
click at [811, 173] on button "Confirm" at bounding box center [936, 179] width 16 height 16
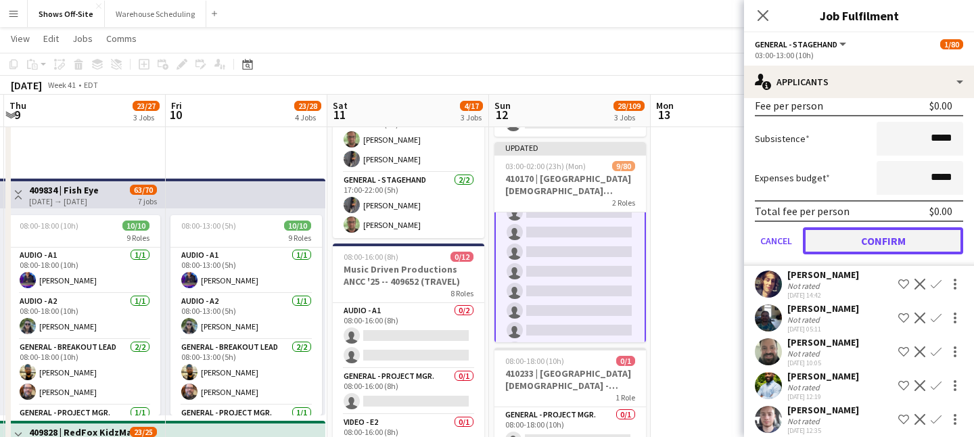
click at [811, 246] on button "Confirm" at bounding box center [883, 240] width 160 height 27
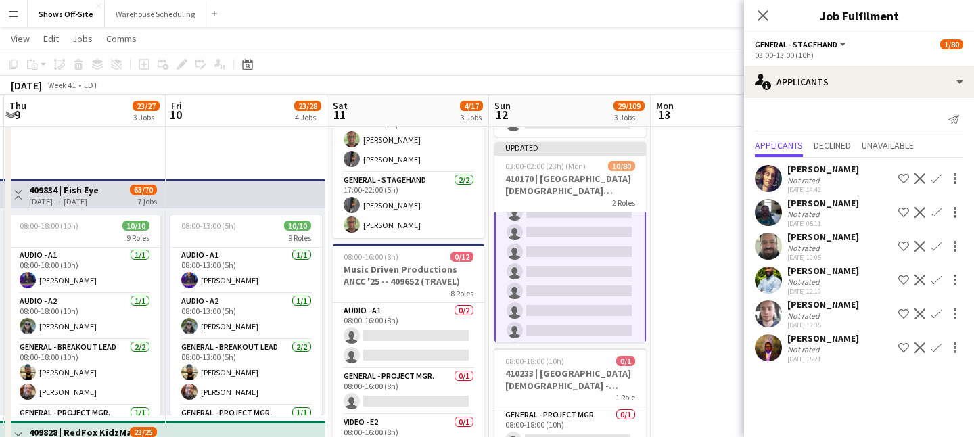
click at [811, 179] on app-icon "Confirm" at bounding box center [936, 178] width 11 height 11
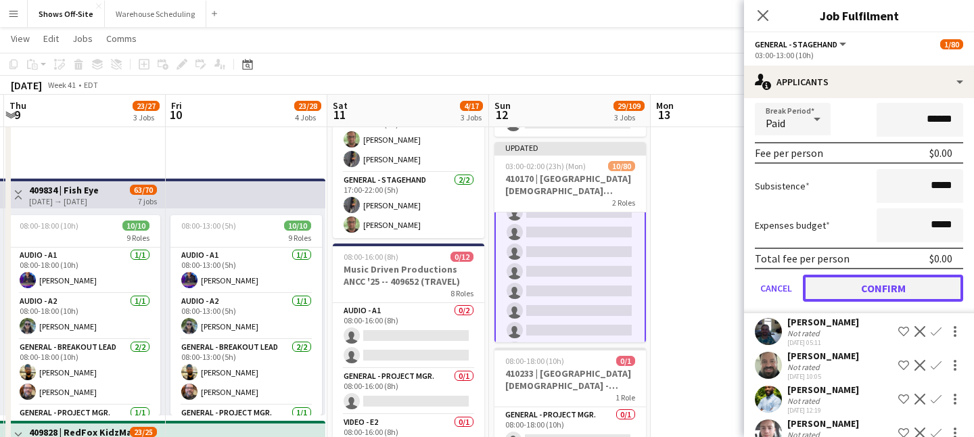
click at [811, 288] on button "Confirm" at bounding box center [883, 288] width 160 height 27
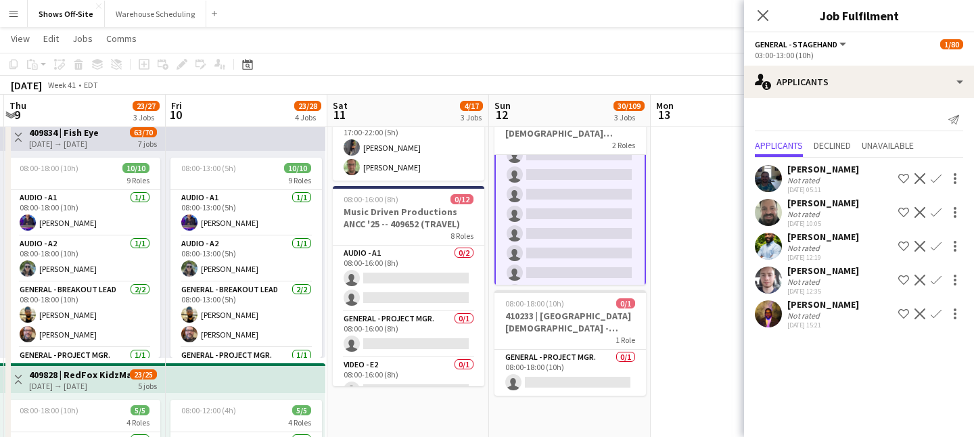
click at [811, 180] on app-icon "Confirm" at bounding box center [936, 178] width 11 height 11
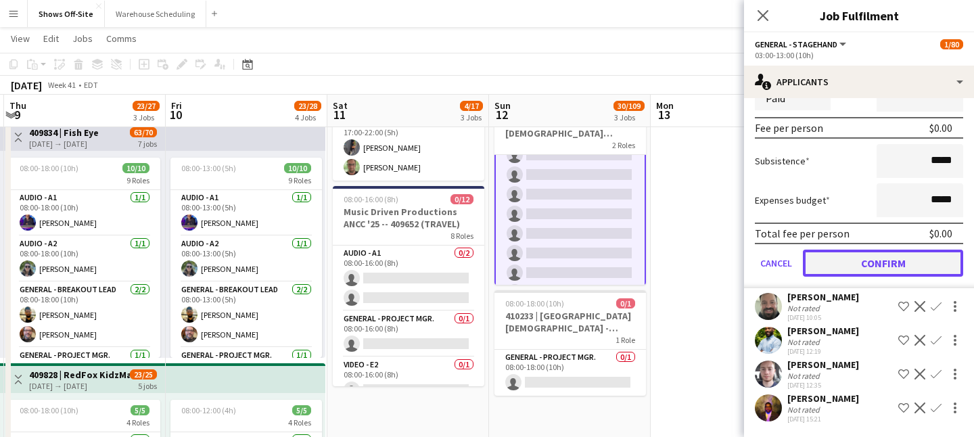
click at [811, 258] on button "Confirm" at bounding box center [883, 263] width 160 height 27
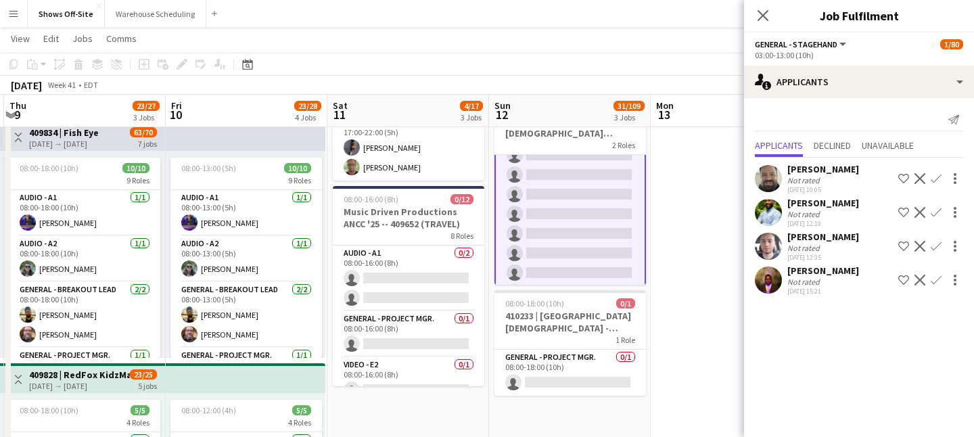
click at [811, 177] on app-icon "Confirm" at bounding box center [936, 178] width 11 height 11
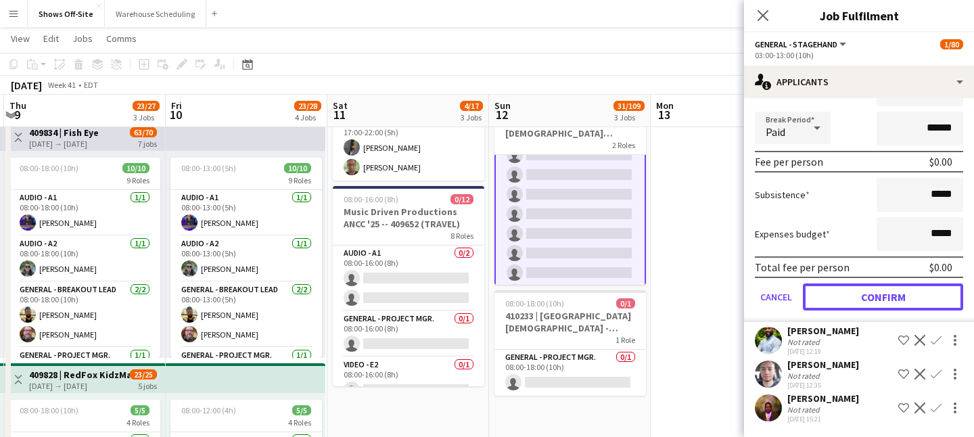
click at [811, 291] on button "Confirm" at bounding box center [883, 296] width 160 height 27
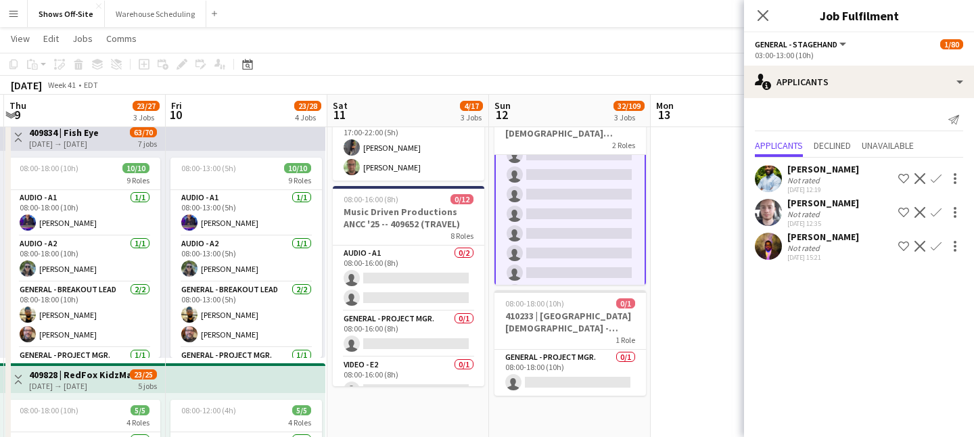
click at [811, 179] on app-icon "Confirm" at bounding box center [936, 178] width 11 height 11
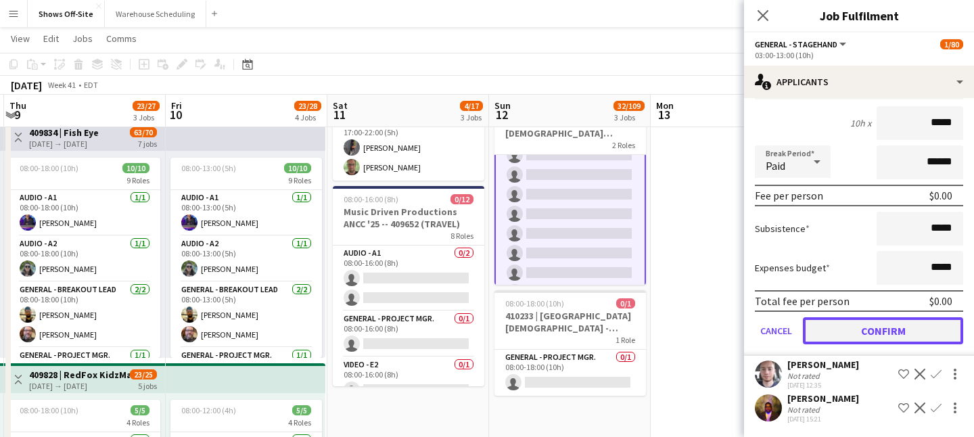
click at [811, 338] on button "Confirm" at bounding box center [883, 330] width 160 height 27
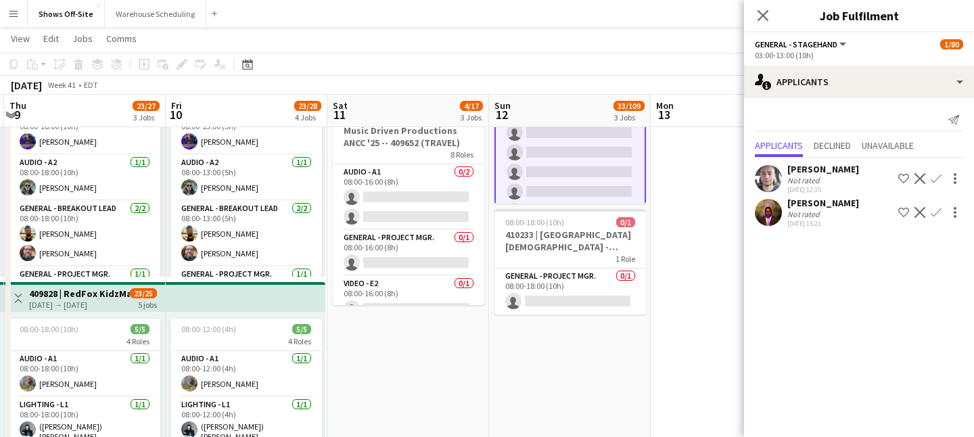
click at [811, 175] on button "Confirm" at bounding box center [936, 179] width 16 height 16
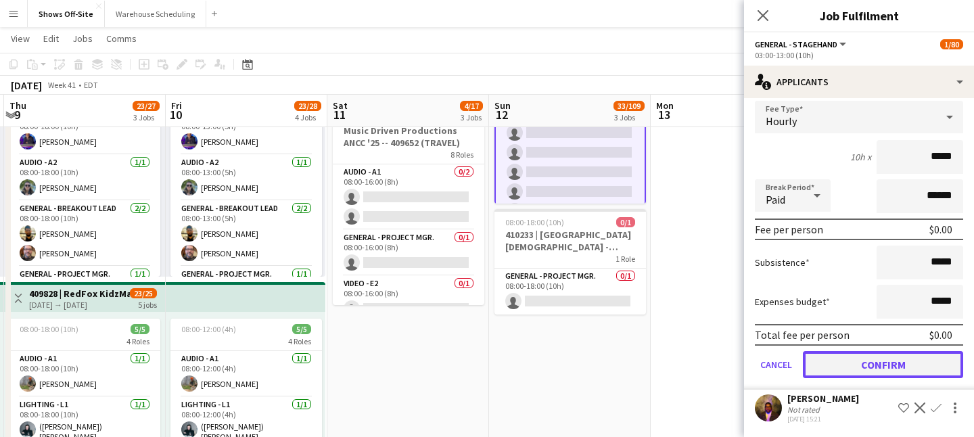
click at [811, 360] on button "Confirm" at bounding box center [883, 364] width 160 height 27
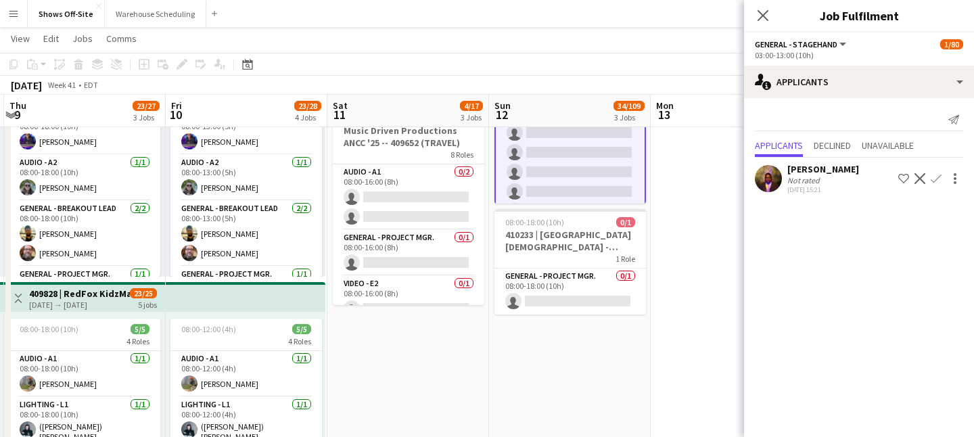
click at [811, 182] on app-icon "Confirm" at bounding box center [936, 178] width 11 height 11
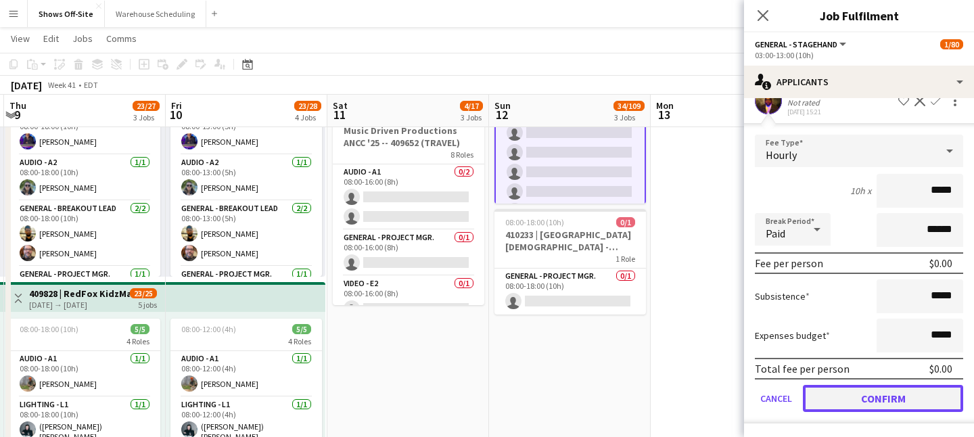
click at [811, 392] on button "Confirm" at bounding box center [883, 398] width 160 height 27
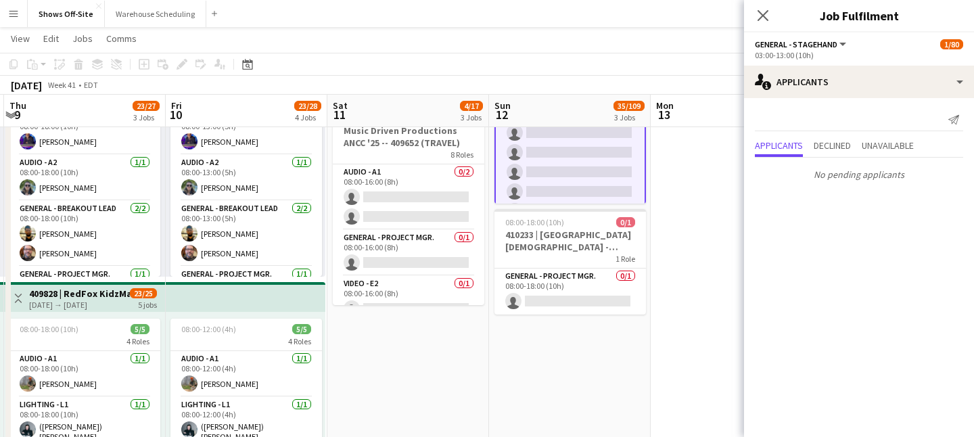
click at [761, 14] on icon at bounding box center [763, 15] width 11 height 11
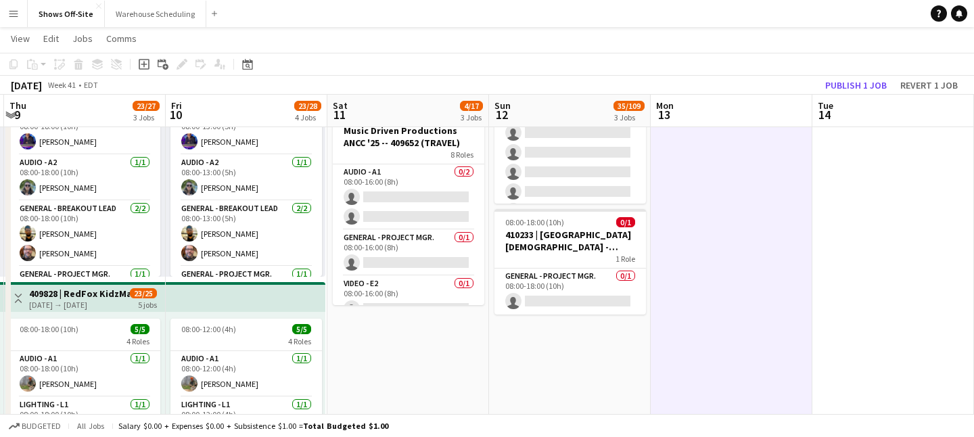
click at [811, 74] on app-toolbar "Copy Paste Paste Command V Paste with crew Command Shift V Paste linked Job Del…" at bounding box center [487, 64] width 974 height 23
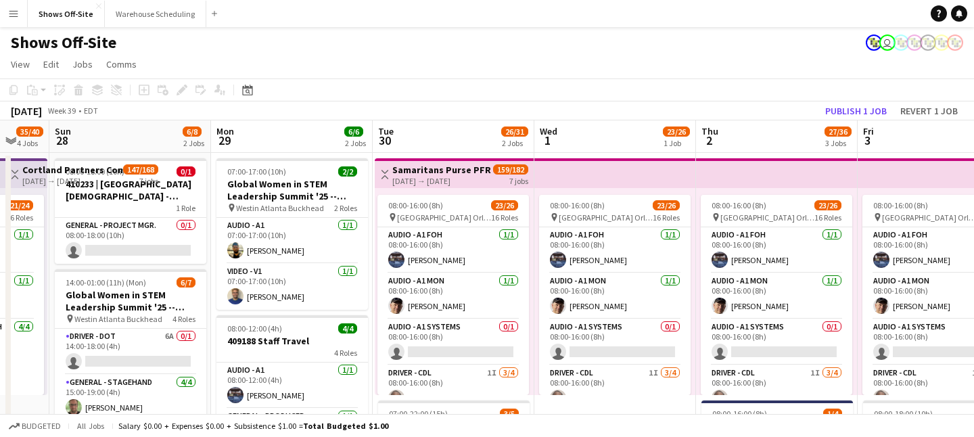
scroll to position [0, 566]
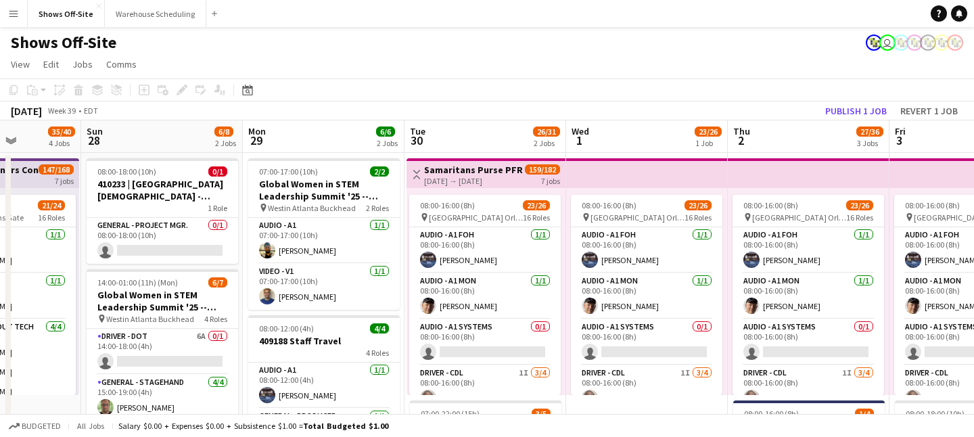
click at [466, 173] on h3 "Samaritans Purse PFR '25 -- 409188" at bounding box center [474, 170] width 101 height 12
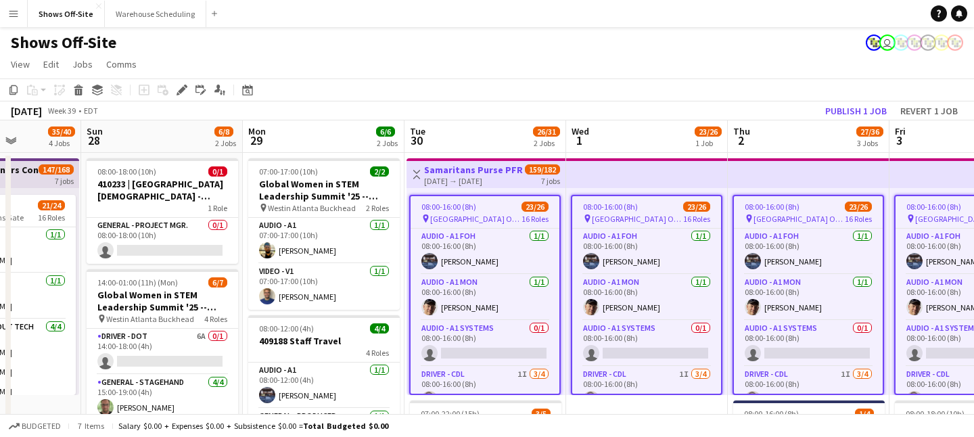
click at [466, 173] on h3 "Samaritans Purse PFR '25 -- 409188" at bounding box center [474, 170] width 101 height 12
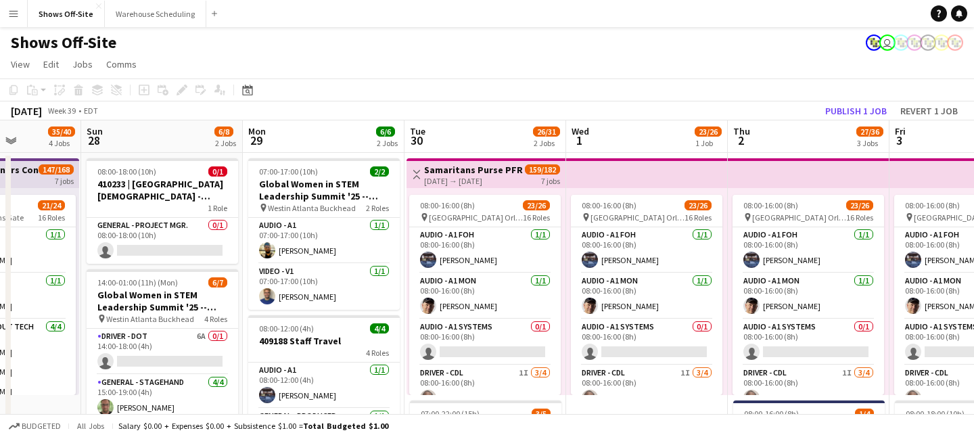
click at [473, 158] on app-top-bar "Toggle View Samaritans Purse PFR '25 -- 409188 09-30-2025 → 10-06-2025 159/182 …" at bounding box center [486, 173] width 159 height 30
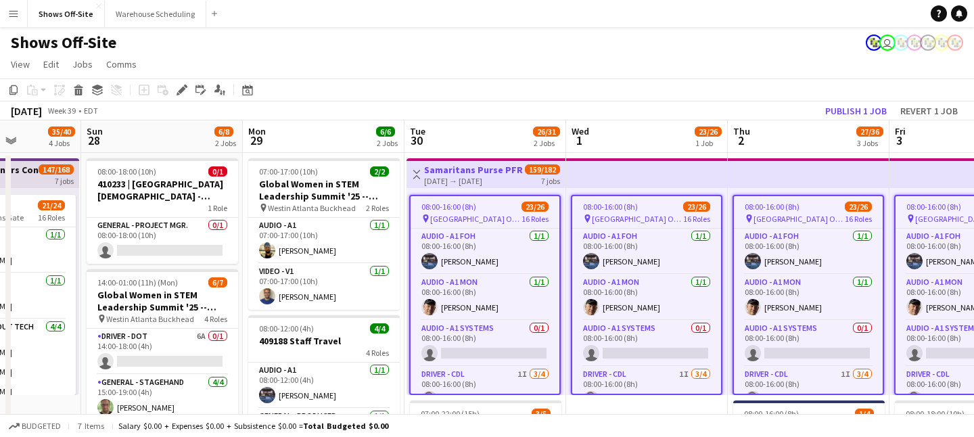
click at [474, 171] on h3 "Samaritans Purse PFR '25 -- 409188" at bounding box center [474, 170] width 101 height 12
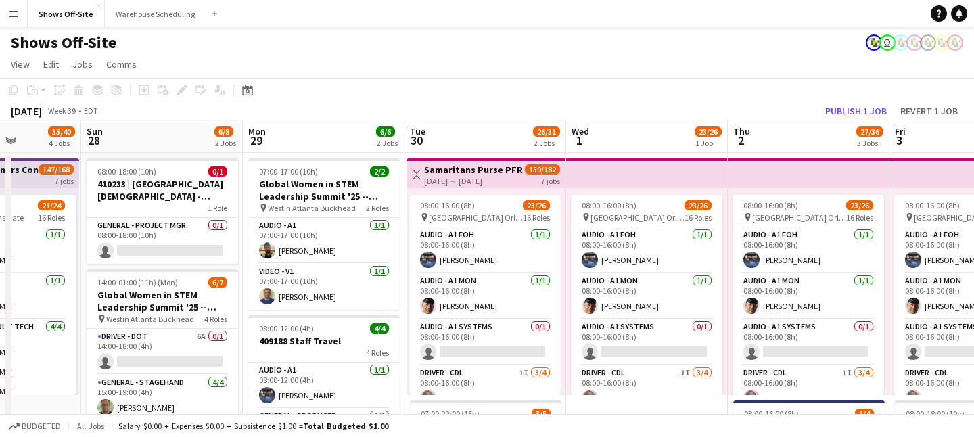
click at [9, 15] on app-icon "Menu" at bounding box center [13, 13] width 11 height 11
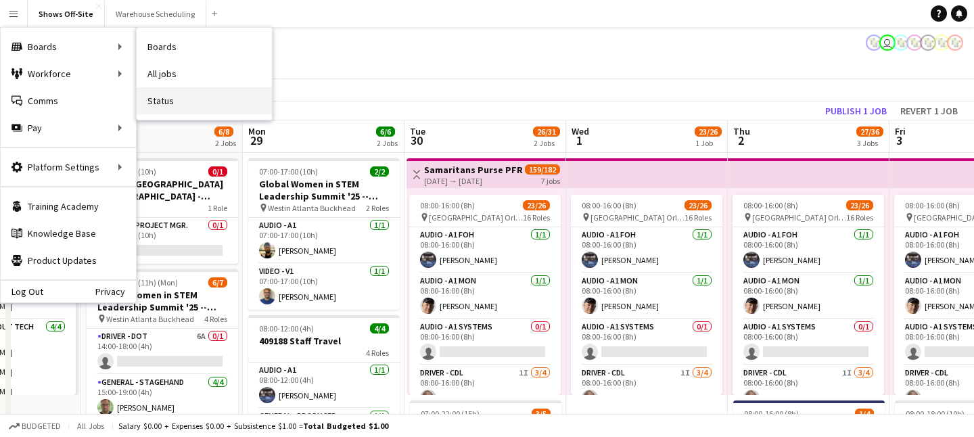
click at [180, 105] on link "Status" at bounding box center [204, 100] width 135 height 27
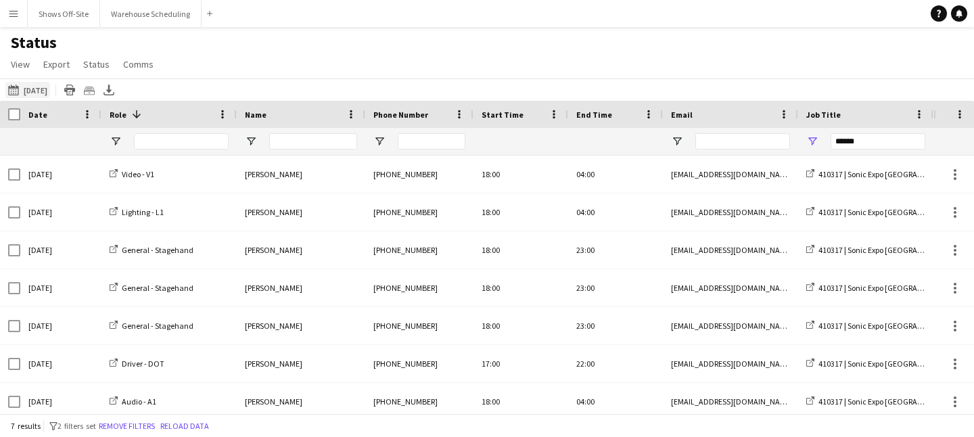
click at [47, 89] on button "08-11-2025 to 08-17-2025 08-17-2025" at bounding box center [27, 90] width 45 height 16
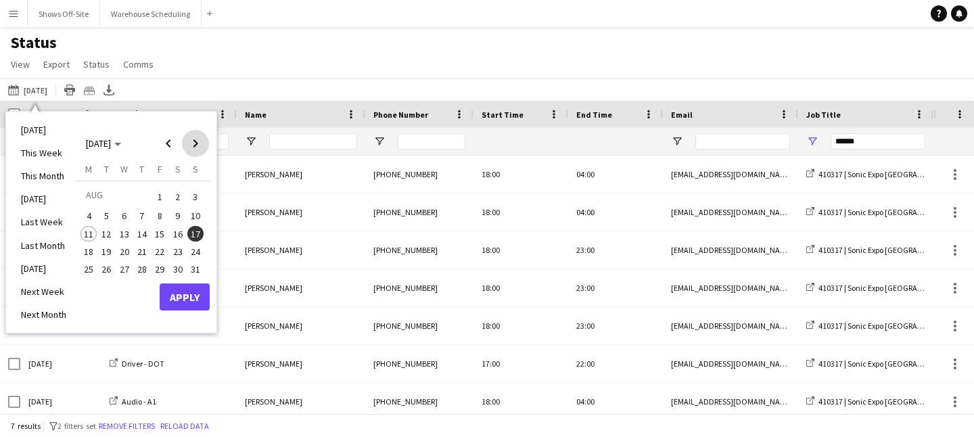
click at [196, 150] on span "Next month" at bounding box center [195, 143] width 27 height 27
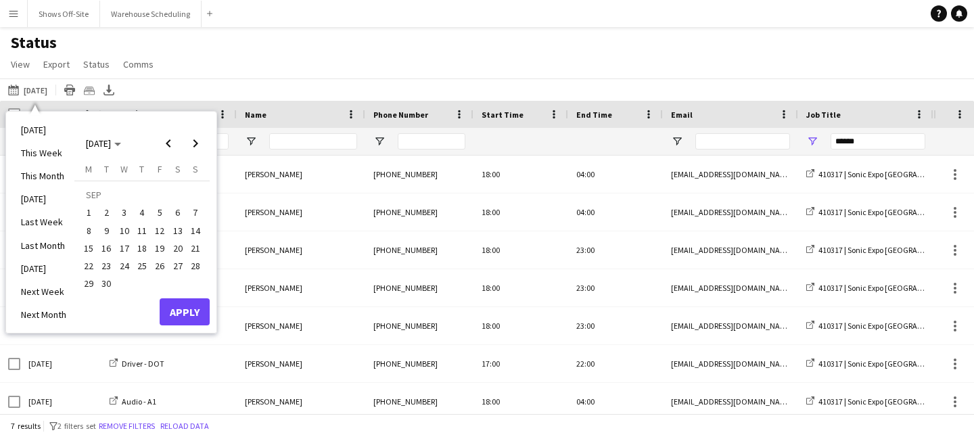
click at [144, 232] on span "11" at bounding box center [142, 231] width 16 height 16
click at [195, 146] on span "Next month" at bounding box center [195, 143] width 27 height 27
click at [180, 265] on span "25" at bounding box center [178, 266] width 16 height 16
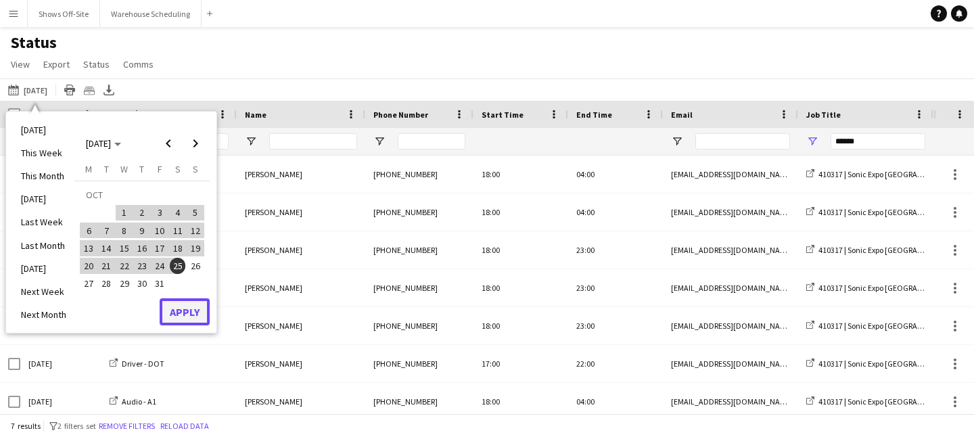
click at [197, 309] on button "Apply" at bounding box center [185, 311] width 50 height 27
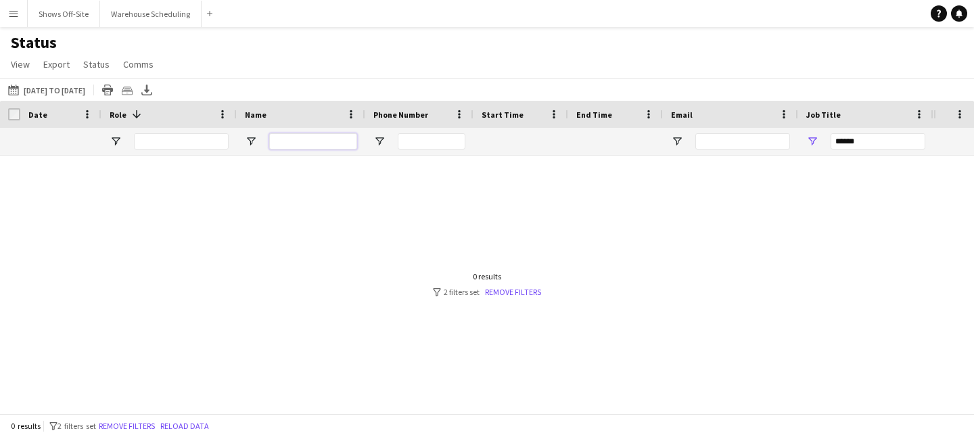
click at [326, 141] on input "Name Filter Input" at bounding box center [313, 141] width 88 height 16
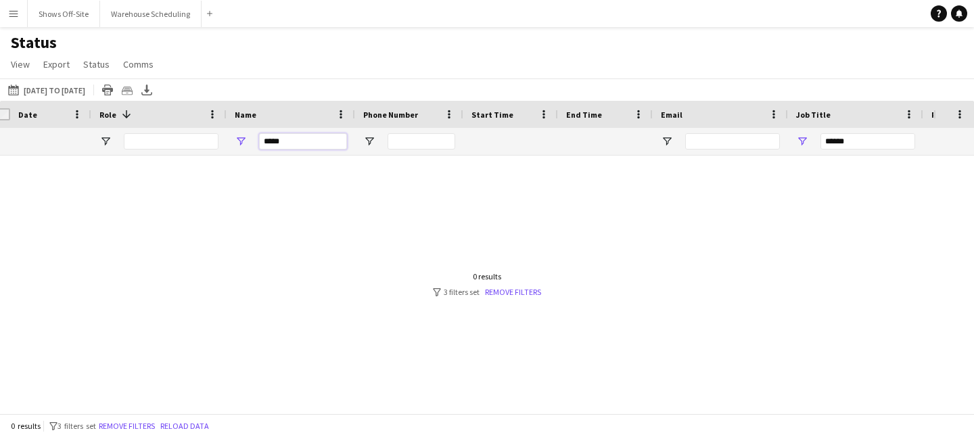
scroll to position [0, 12]
type input "*****"
drag, startPoint x: 859, startPoint y: 140, endPoint x: 815, endPoint y: 140, distance: 44.0
click at [811, 140] on div "******" at bounding box center [854, 141] width 135 height 27
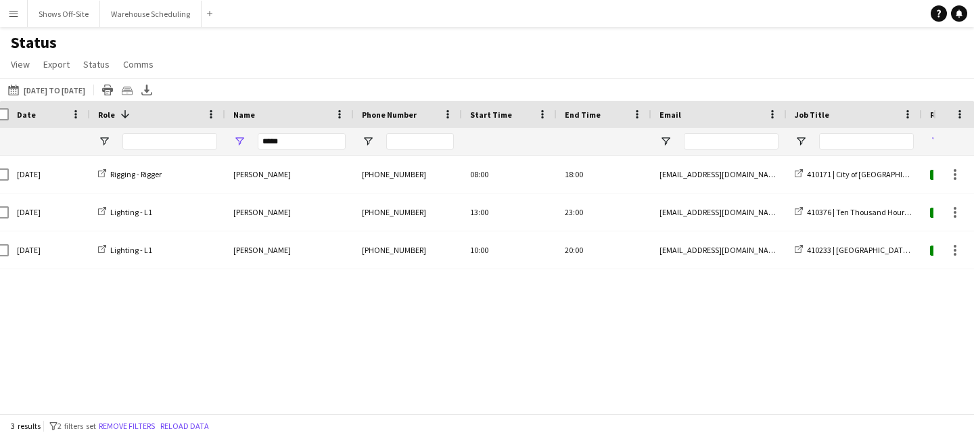
click at [683, 50] on div "Status View Views Default view New view Update view Delete view Edit name Custo…" at bounding box center [487, 55] width 974 height 46
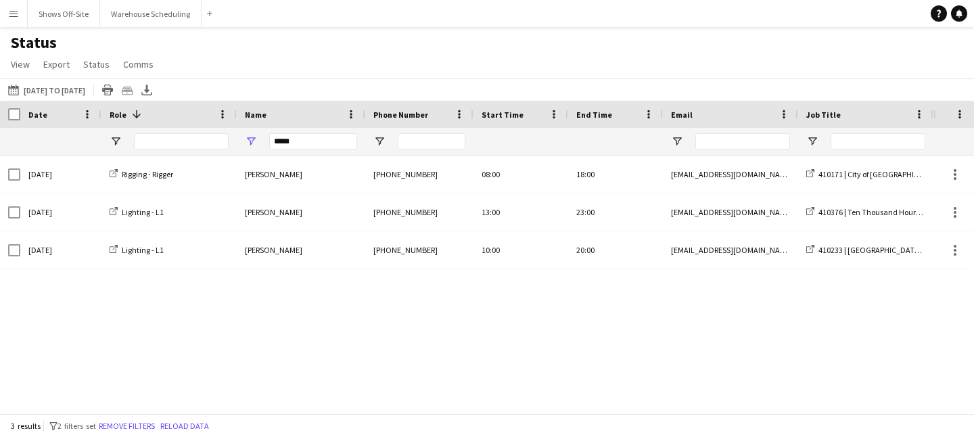
scroll to position [0, 0]
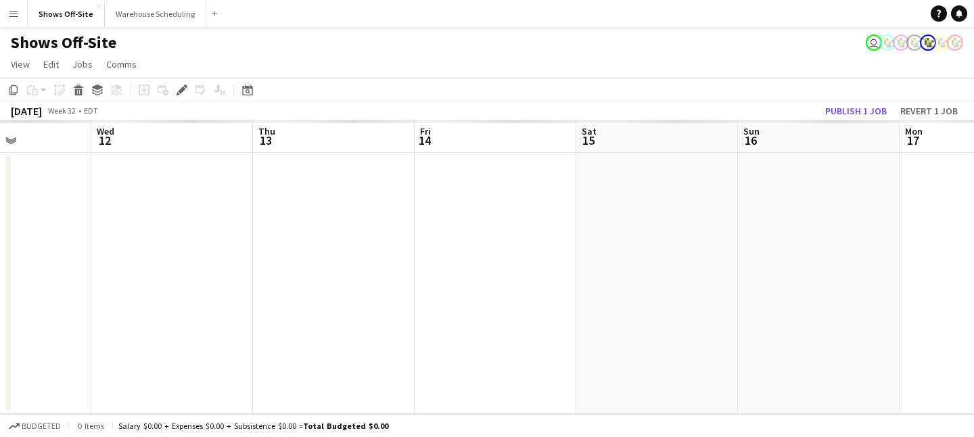
scroll to position [0, 587]
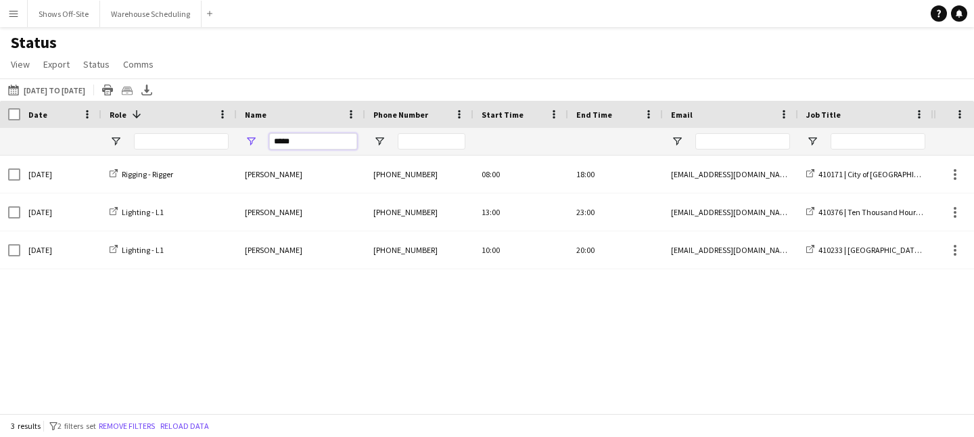
click at [304, 144] on input "*****" at bounding box center [313, 141] width 88 height 16
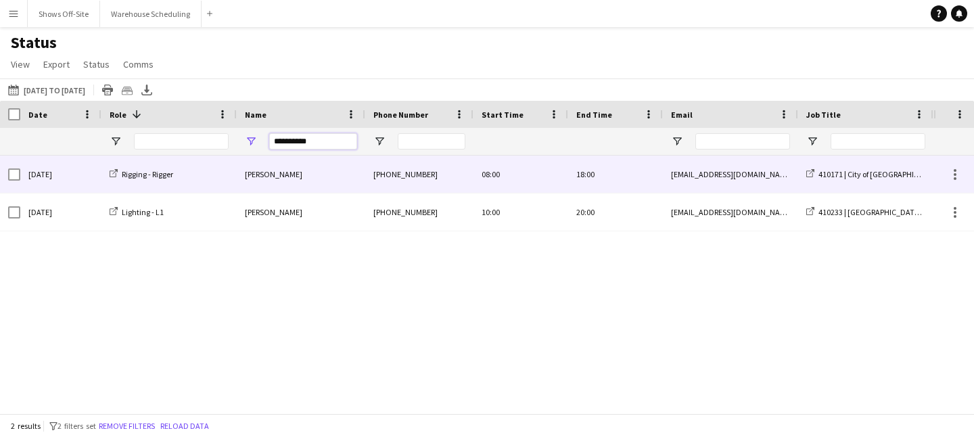
type input "**********"
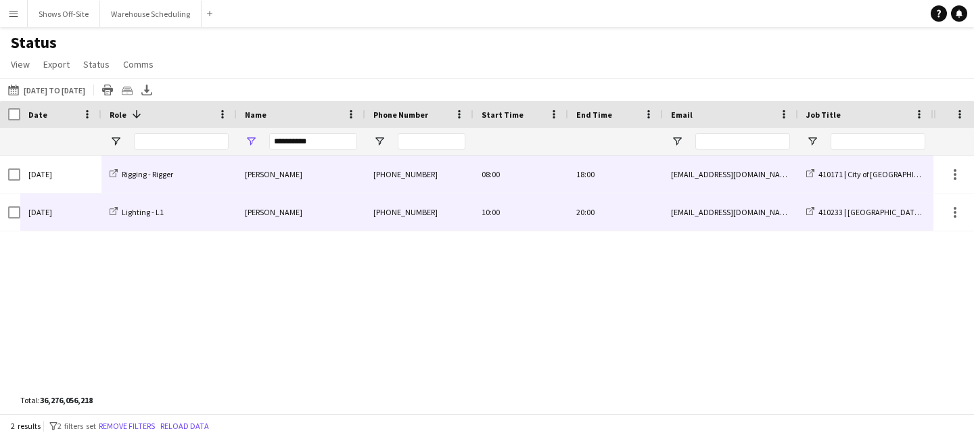
drag, startPoint x: 65, startPoint y: 180, endPoint x: 882, endPoint y: 225, distance: 818.6
click at [64, 13] on button "Shows Off-Site Close" at bounding box center [64, 14] width 72 height 26
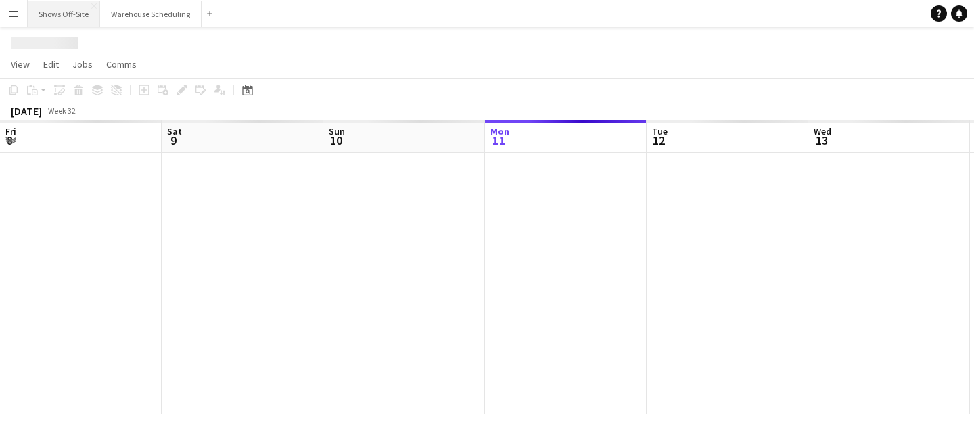
scroll to position [0, 323]
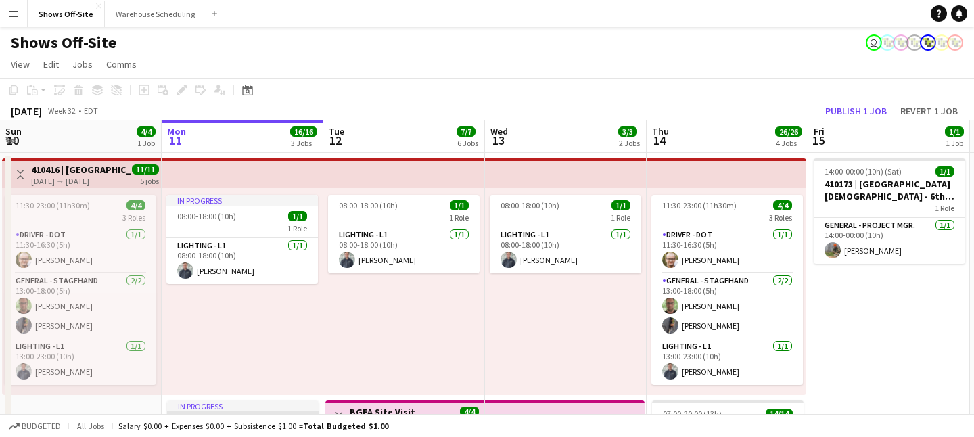
click at [811, 100] on app-toolbar "Copy Paste Paste Command V Paste with crew Command Shift V Paste linked Job Del…" at bounding box center [487, 89] width 974 height 23
click at [811, 113] on button "Publish 1 job" at bounding box center [856, 111] width 72 height 18
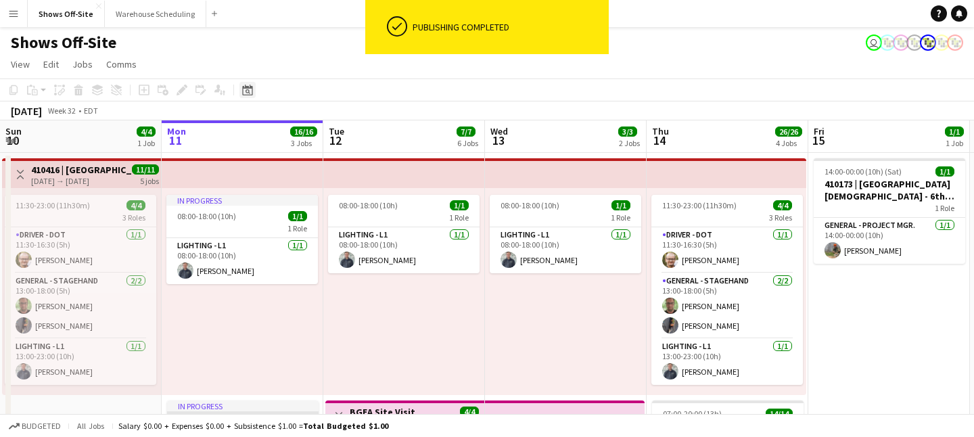
click at [249, 93] on icon "Date picker" at bounding box center [247, 90] width 11 height 11
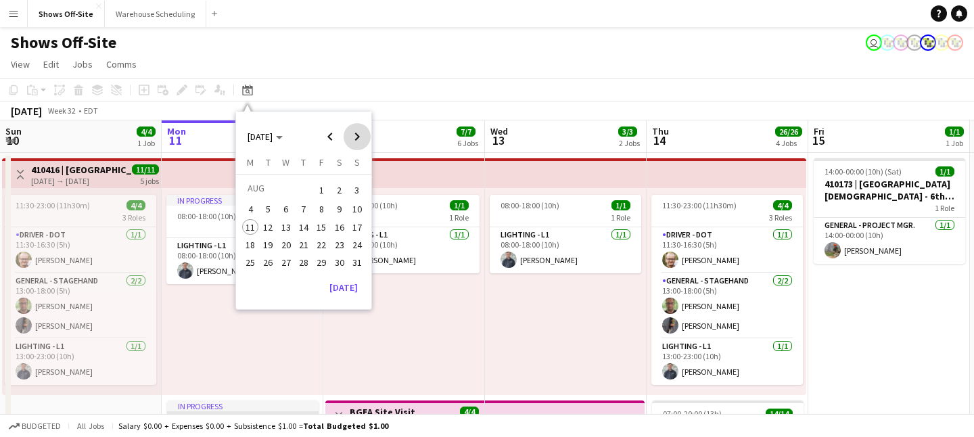
click at [353, 136] on span "Next month" at bounding box center [357, 136] width 27 height 27
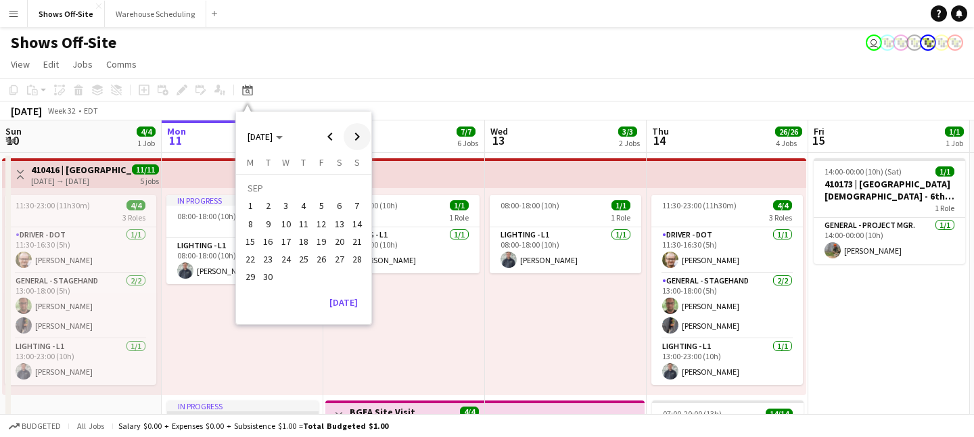
click at [353, 136] on span "Next month" at bounding box center [357, 136] width 27 height 27
click at [283, 245] on span "15" at bounding box center [286, 241] width 16 height 16
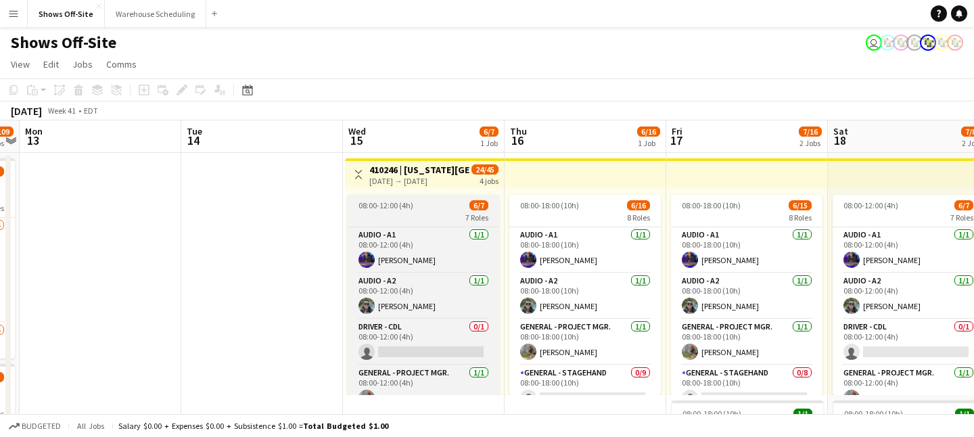
click at [419, 204] on div "08:00-12:00 (4h) 6/7" at bounding box center [424, 205] width 152 height 10
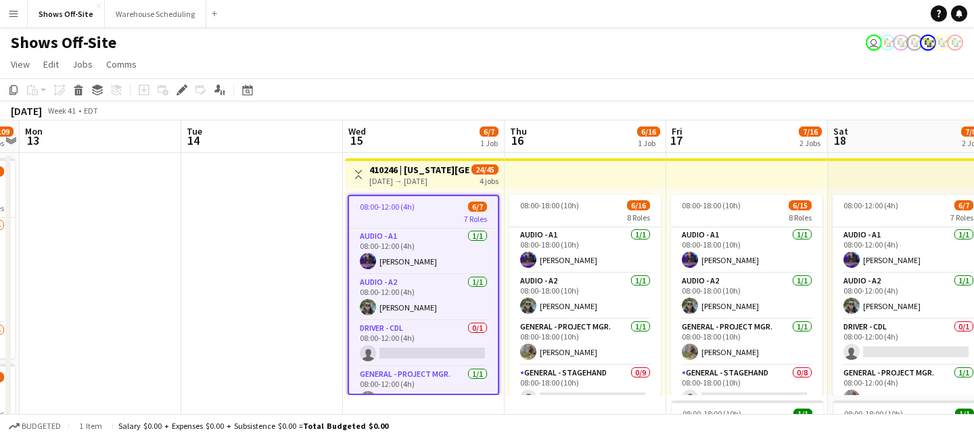
click at [425, 184] on div "10-15-2025 → 10-18-2025" at bounding box center [419, 181] width 101 height 10
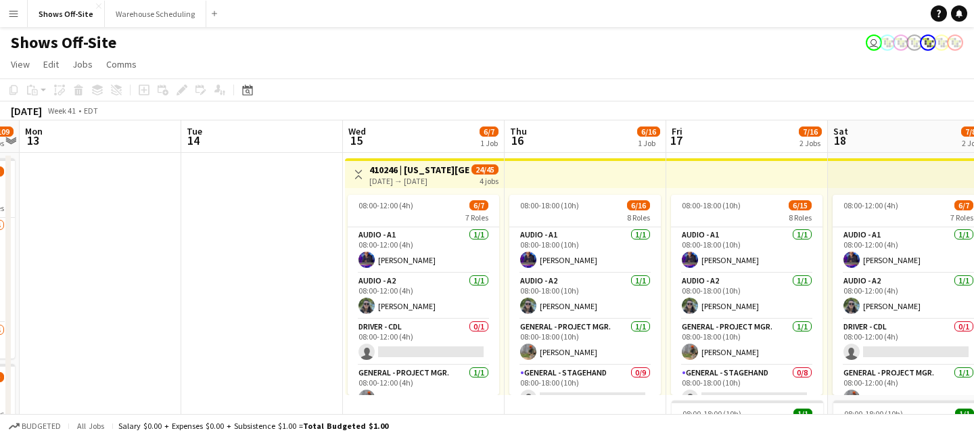
click at [428, 171] on h3 "410246 | Georgia Southern University- Fall Concert" at bounding box center [419, 170] width 101 height 12
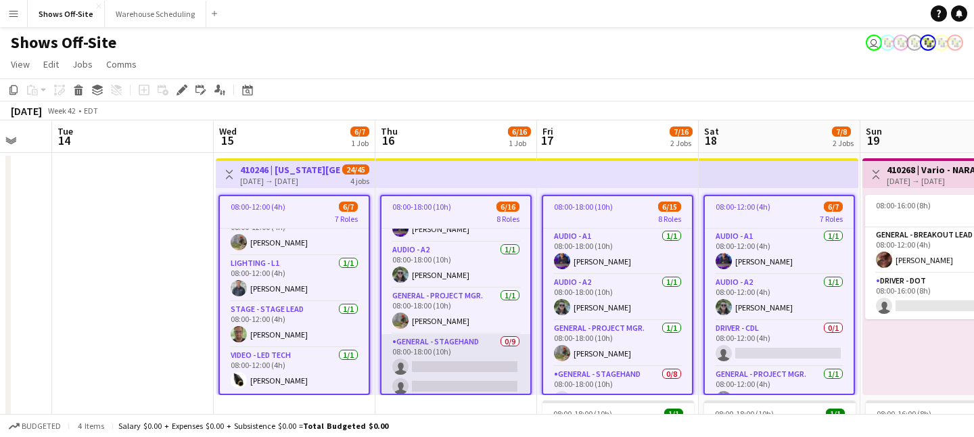
scroll to position [35, 0]
click at [415, 338] on app-card-role "General - Stagehand 0/9 08:00-18:00 (10h) single-neutral-actions single-neutral…" at bounding box center [456, 433] width 149 height 203
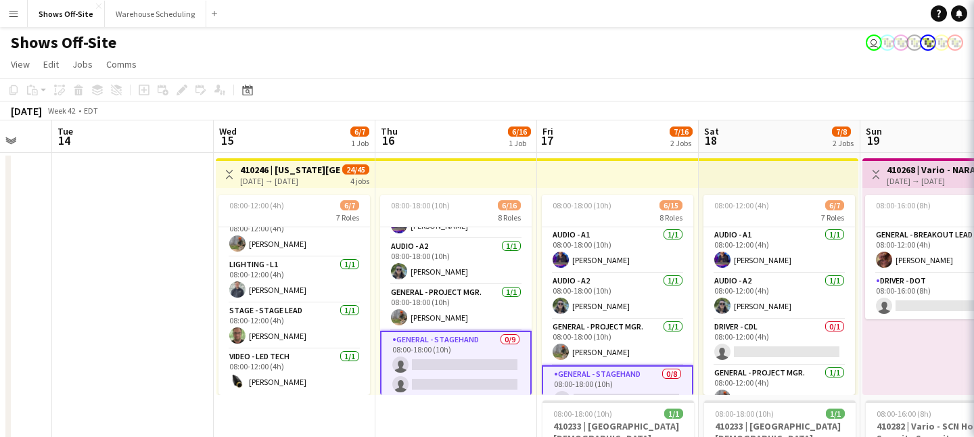
scroll to position [154, 0]
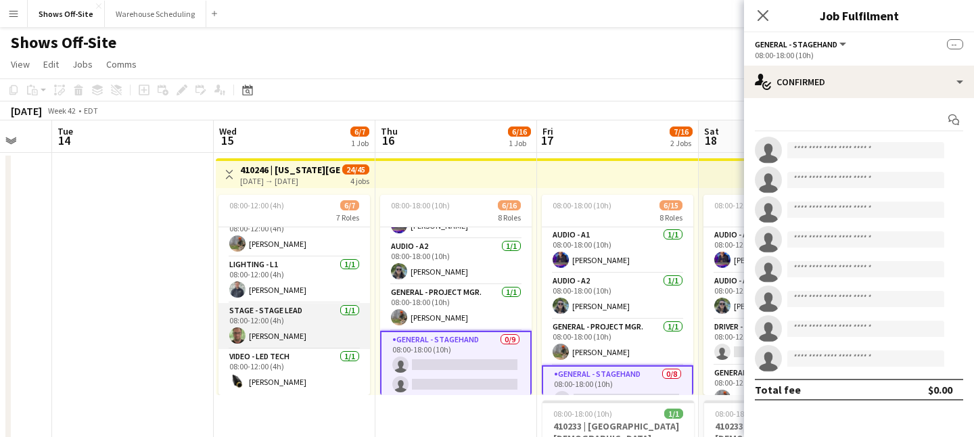
click at [271, 310] on app-card-role "Stage - Stage Lead 1/1 08:00-12:00 (4h) matthew hardin" at bounding box center [295, 326] width 152 height 46
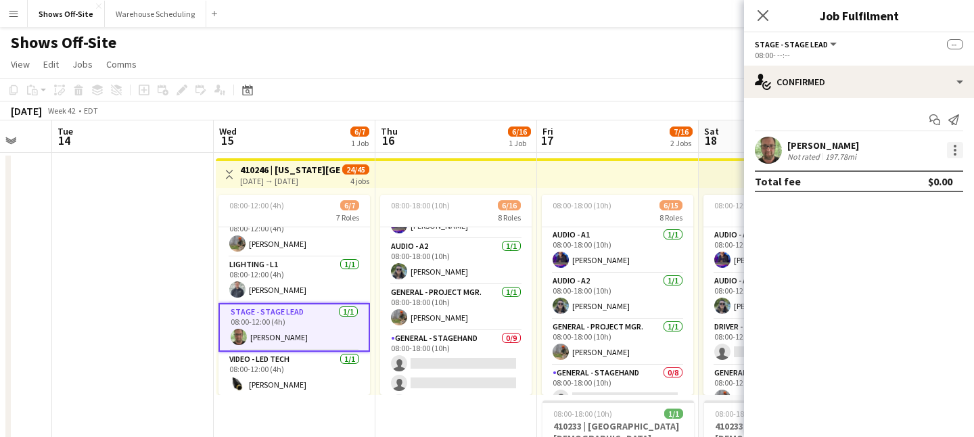
click at [811, 150] on div at bounding box center [955, 150] width 16 height 16
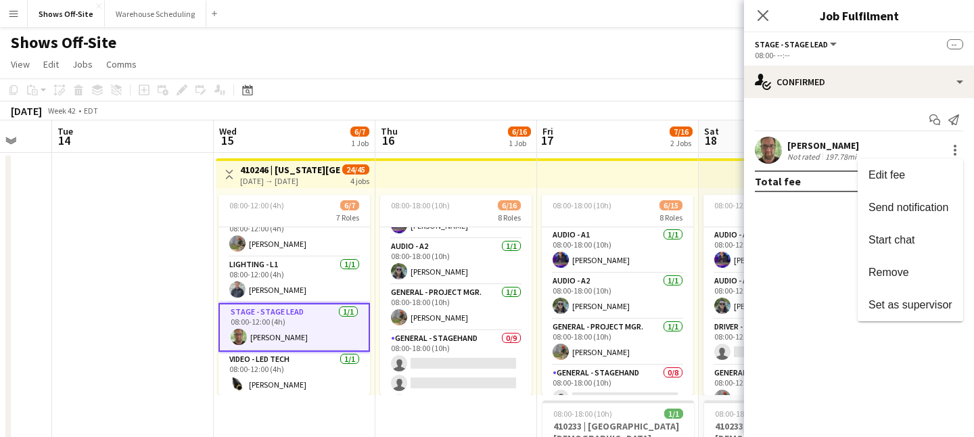
click at [275, 169] on div at bounding box center [487, 218] width 974 height 437
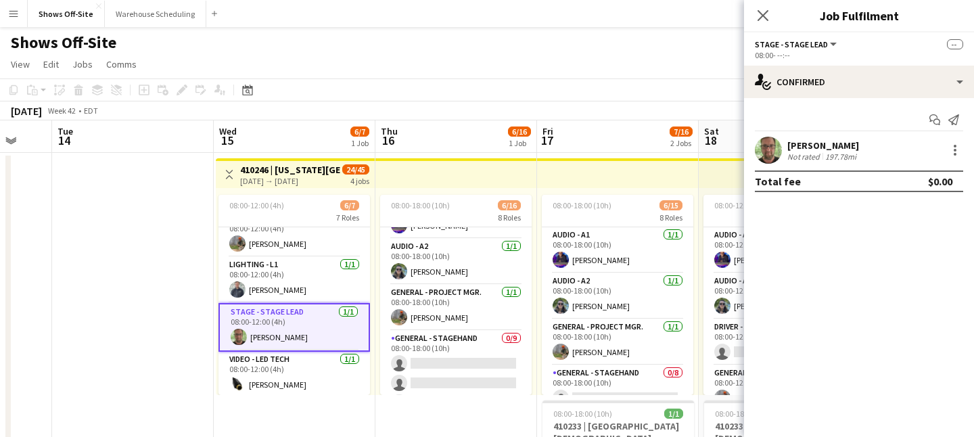
click at [246, 159] on app-top-bar "Toggle View 410246 | Georgia Southern University- Fall Concert 10-15-2025 → 10-…" at bounding box center [295, 173] width 159 height 30
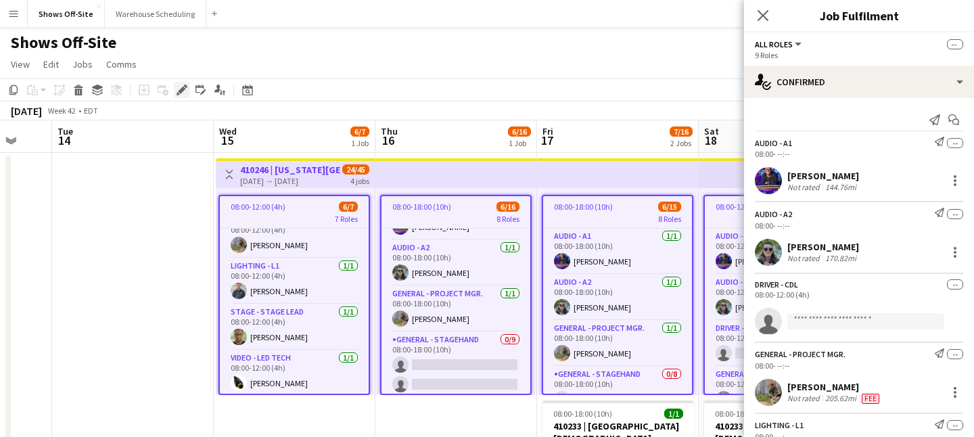
click at [183, 91] on icon "Edit" at bounding box center [182, 90] width 11 height 11
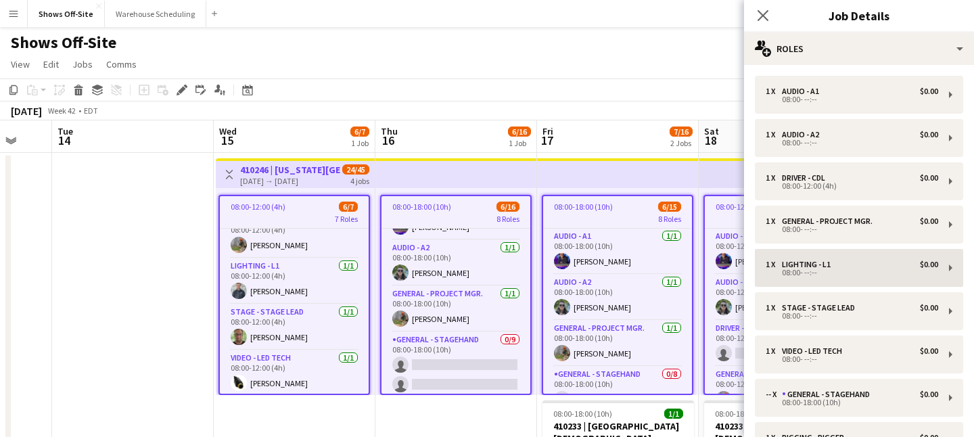
scroll to position [4, 0]
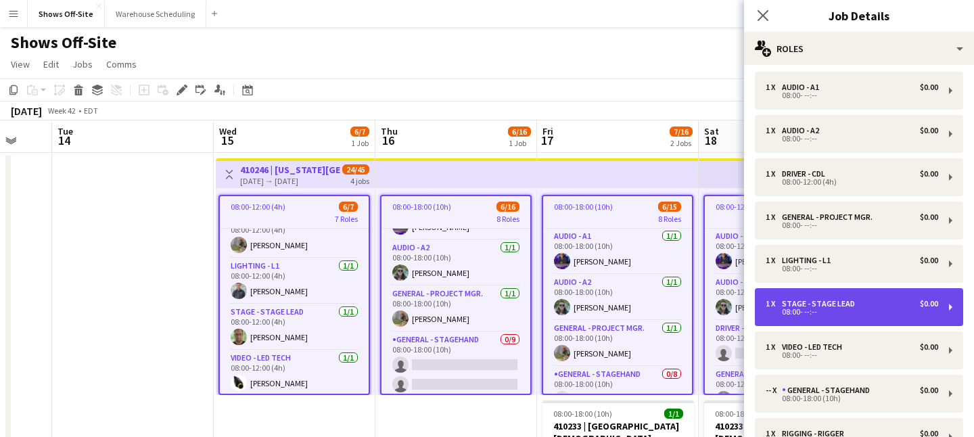
click at [811, 301] on div "1 x Stage - Stage Lead $0.00" at bounding box center [852, 303] width 173 height 9
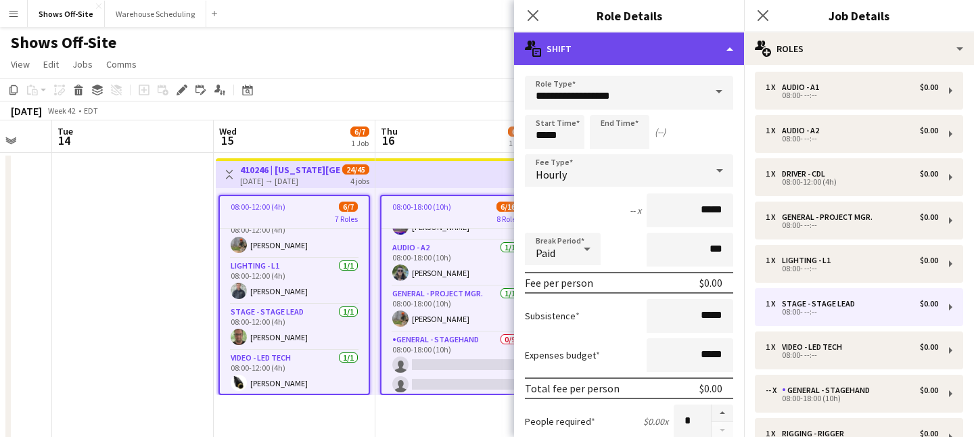
click at [707, 50] on div "multiple-actions-text Shift" at bounding box center [629, 48] width 230 height 32
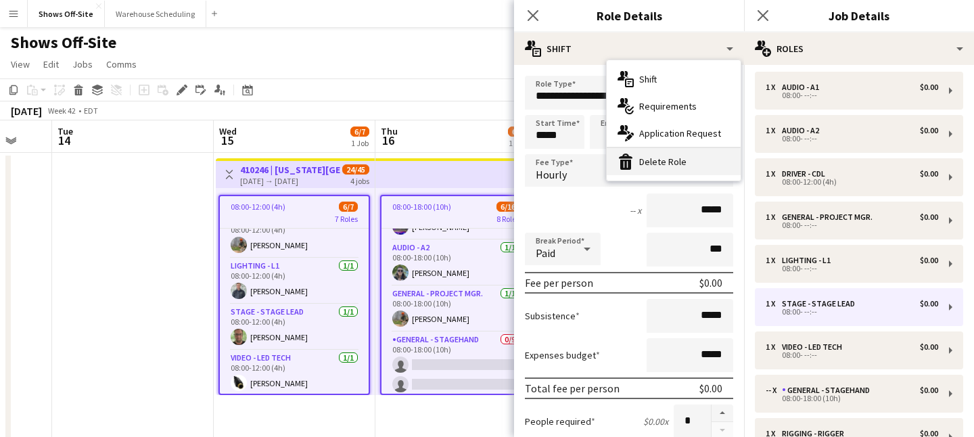
click at [681, 163] on div "bin-2 Delete Role" at bounding box center [674, 161] width 134 height 27
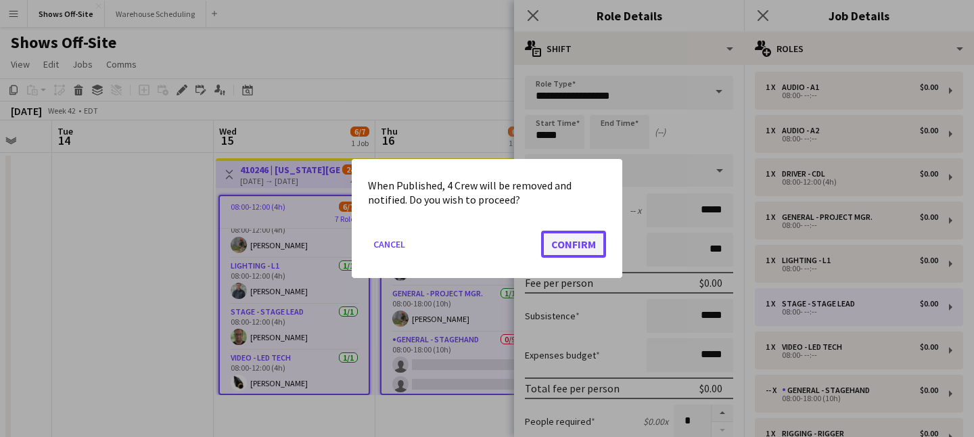
click at [586, 231] on button "Confirm" at bounding box center [573, 244] width 65 height 27
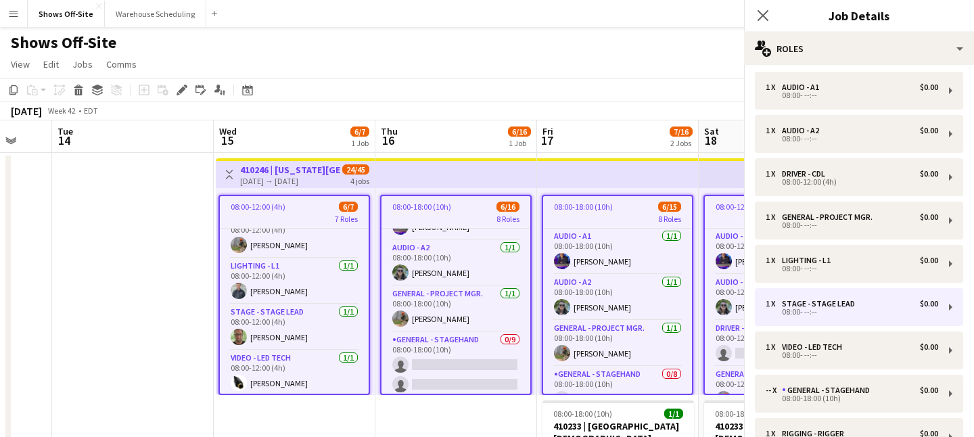
scroll to position [122, 0]
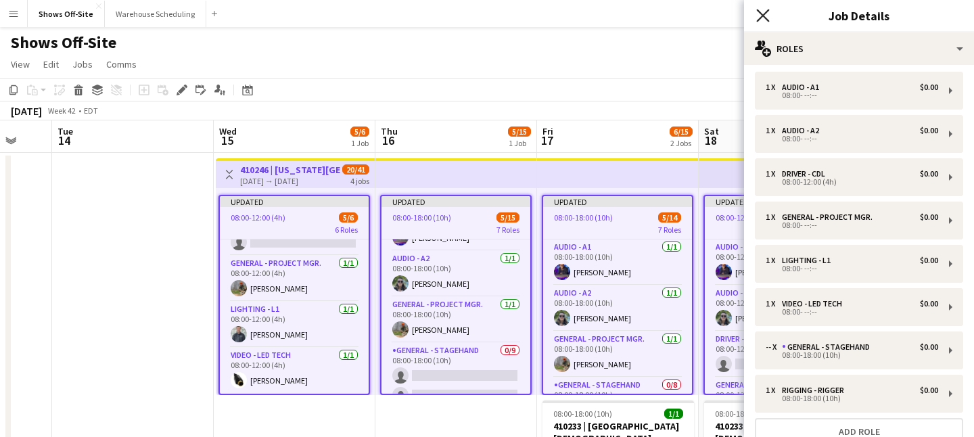
click at [759, 19] on icon at bounding box center [762, 15] width 13 height 13
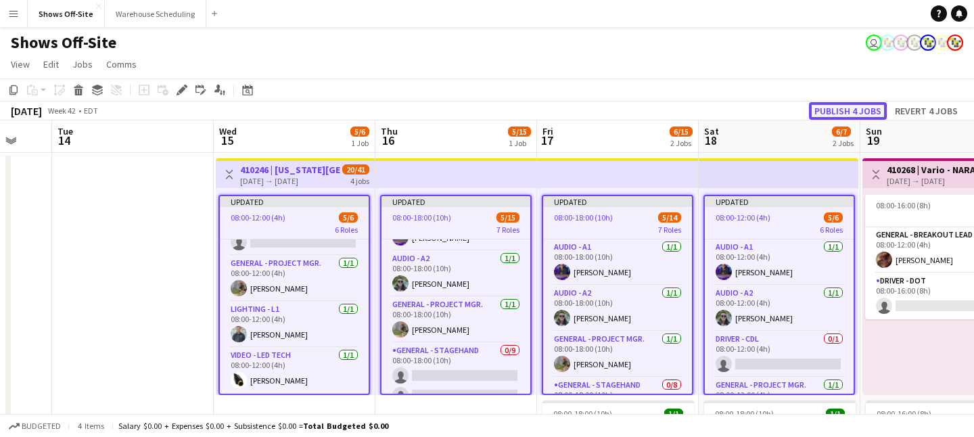
click at [811, 106] on button "Publish 4 jobs" at bounding box center [848, 111] width 78 height 18
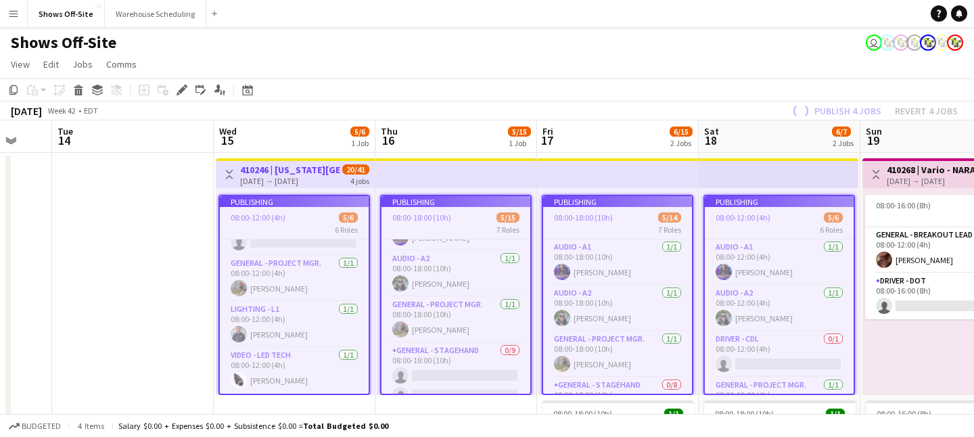
scroll to position [111, 0]
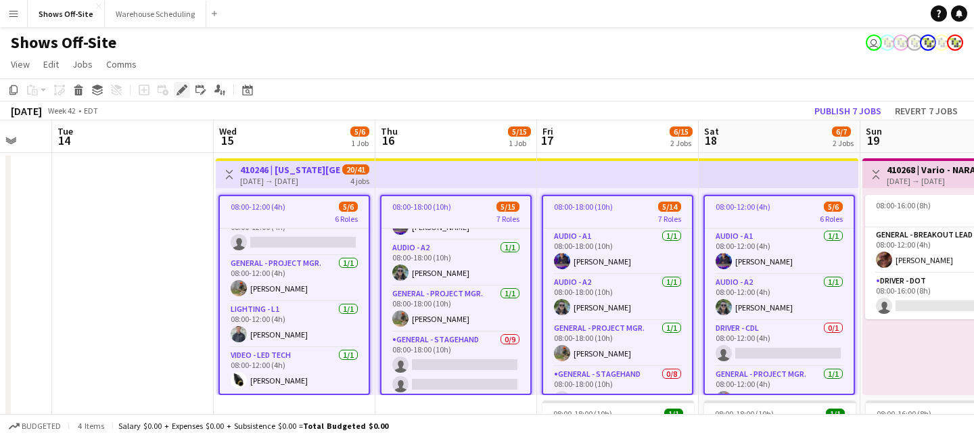
click at [185, 97] on div "Edit" at bounding box center [182, 90] width 16 height 16
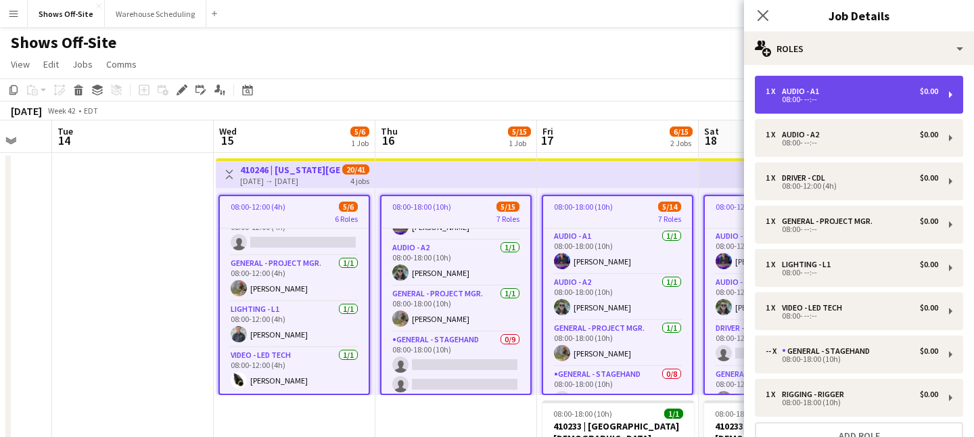
click at [801, 105] on div "1 x Audio - A1 $0.00 08:00- --:--" at bounding box center [859, 95] width 208 height 38
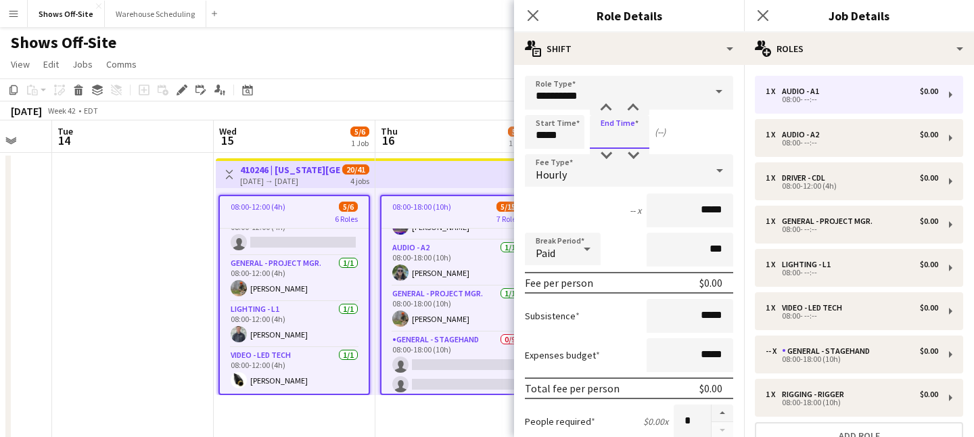
click at [612, 133] on input at bounding box center [620, 132] width 60 height 34
click at [608, 133] on input "*****" at bounding box center [620, 132] width 60 height 34
type input "*****"
click at [530, 17] on icon at bounding box center [532, 15] width 13 height 13
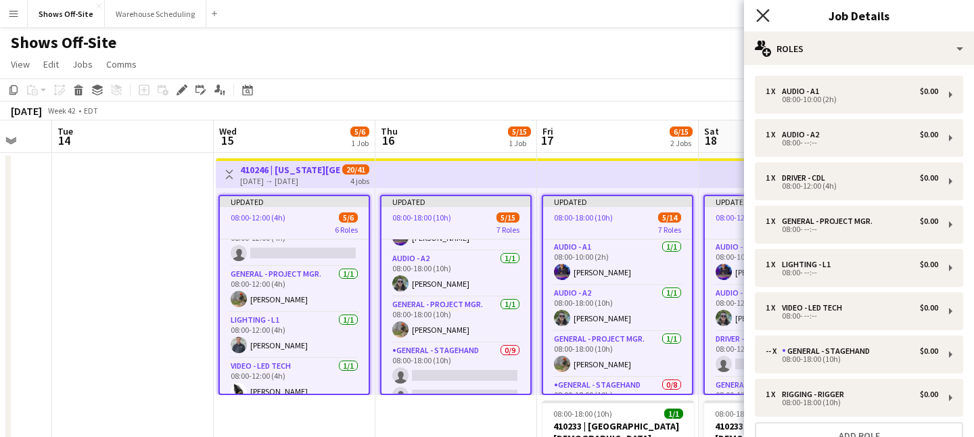
click at [766, 15] on icon "Close pop-in" at bounding box center [762, 15] width 13 height 13
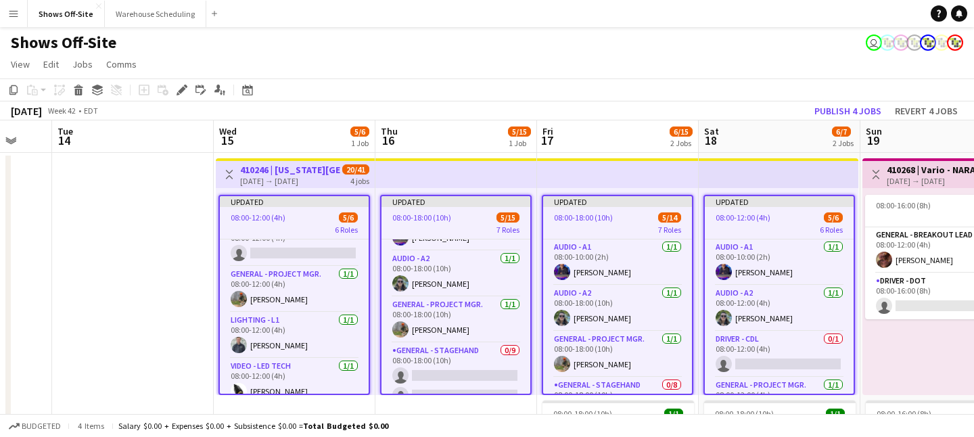
click at [746, 96] on app-toolbar "Copy Paste Paste Command V Paste with crew Command Shift V Paste linked Job Del…" at bounding box center [487, 89] width 974 height 23
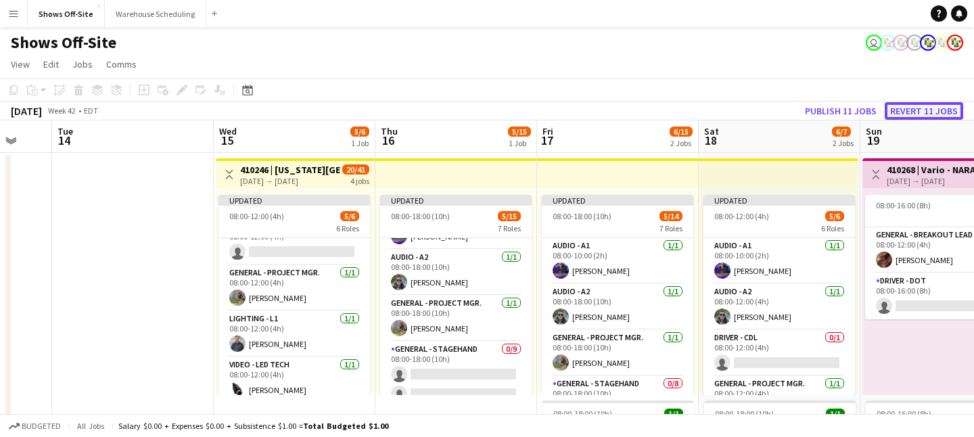
click at [811, 106] on button "Revert 11 jobs" at bounding box center [924, 111] width 78 height 18
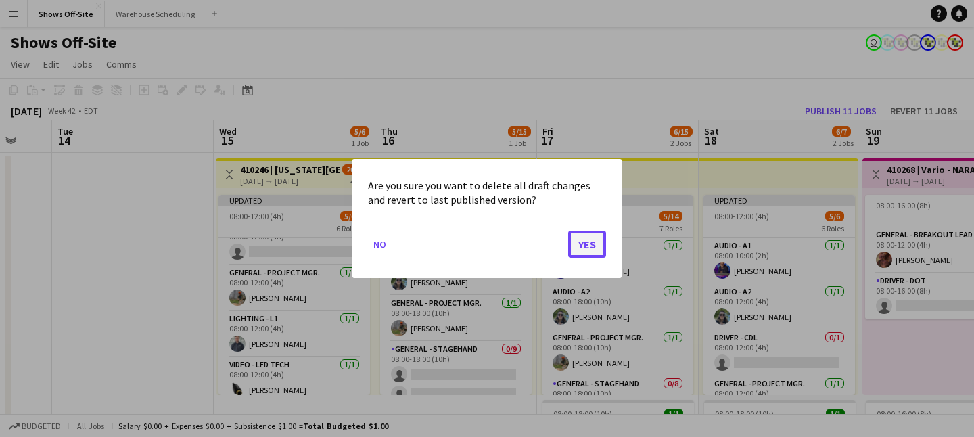
click at [579, 242] on button "Yes" at bounding box center [587, 244] width 38 height 27
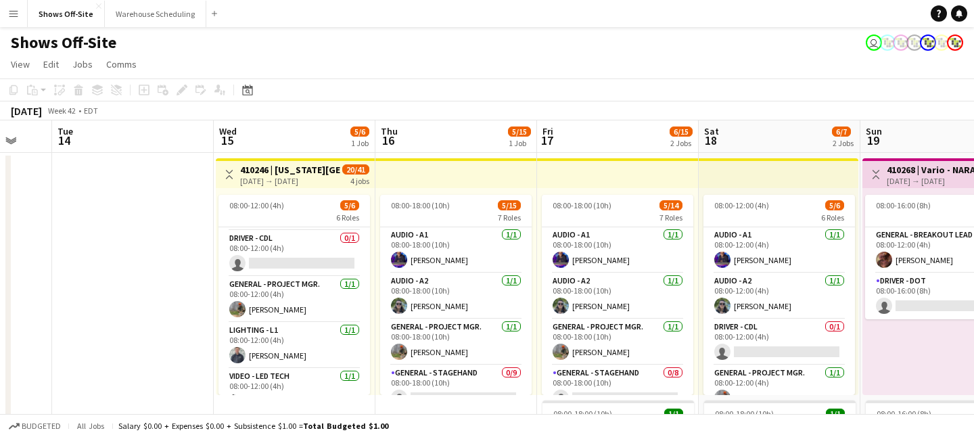
scroll to position [0, 0]
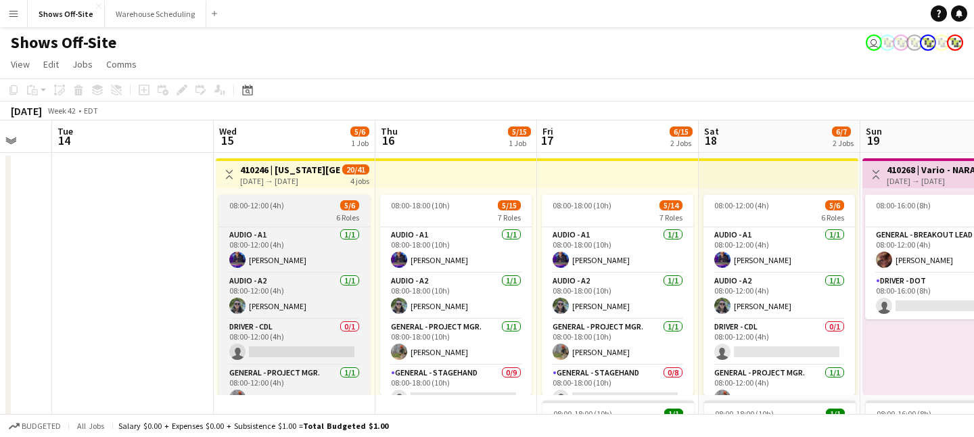
click at [274, 208] on span "08:00-12:00 (4h)" at bounding box center [256, 205] width 55 height 10
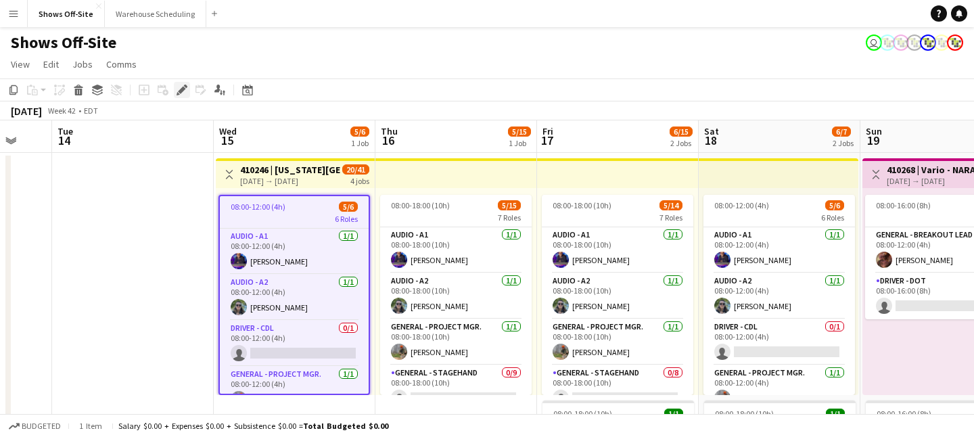
click at [179, 89] on icon "Edit" at bounding box center [182, 90] width 11 height 11
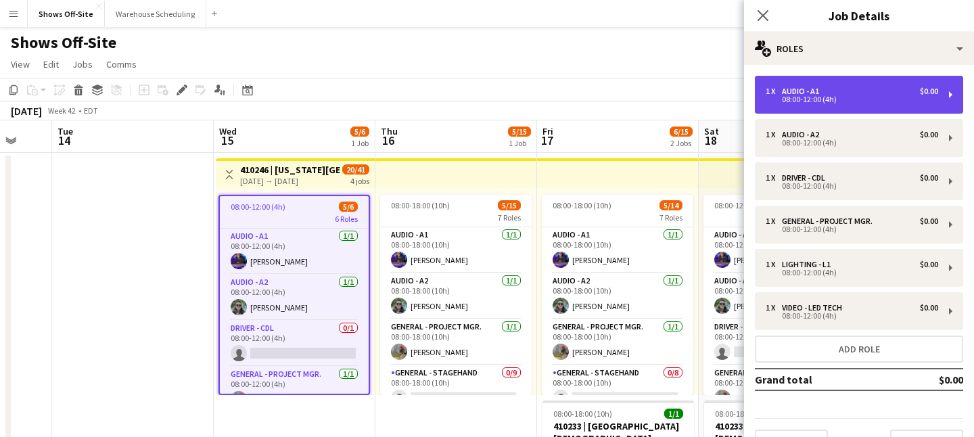
click at [811, 101] on div "08:00-12:00 (4h)" at bounding box center [852, 99] width 173 height 7
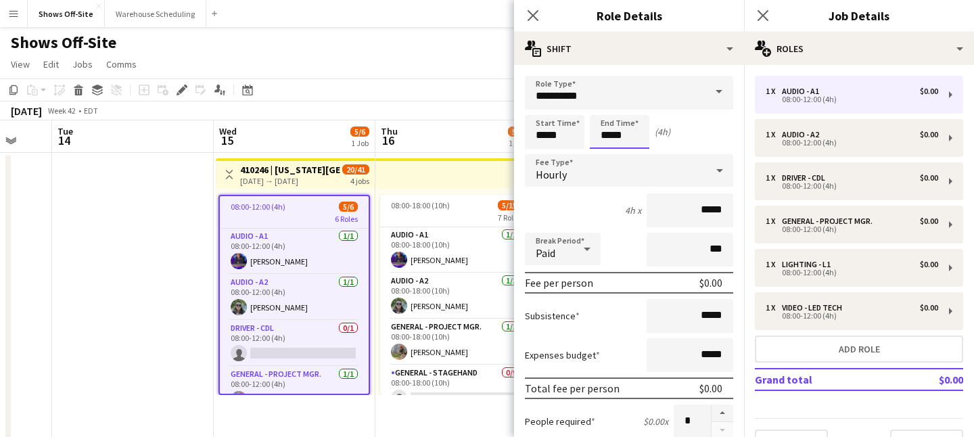
click at [631, 144] on input "*****" at bounding box center [620, 132] width 60 height 34
click at [604, 108] on div at bounding box center [606, 108] width 27 height 14
click at [603, 108] on div at bounding box center [606, 108] width 27 height 14
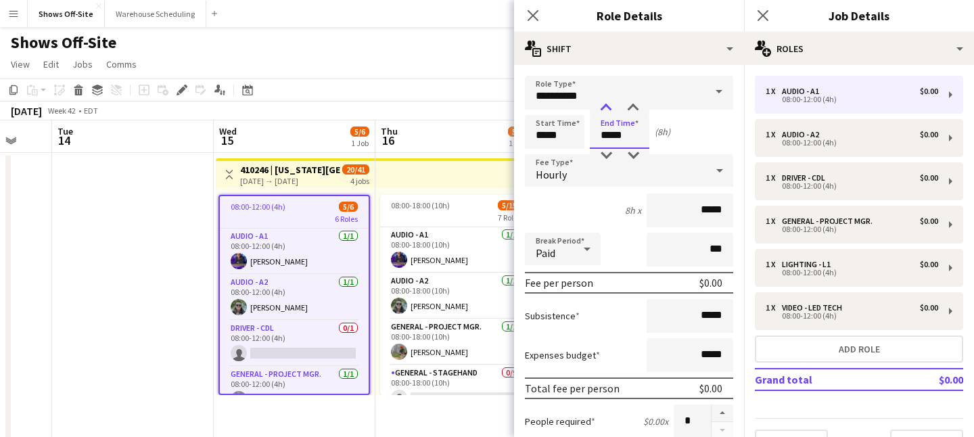
click at [603, 108] on div at bounding box center [606, 108] width 27 height 14
type input "*****"
click at [603, 108] on div at bounding box center [606, 108] width 27 height 14
click at [811, 115] on div "1 x Audio - A1 $0.00 08:00-12:00 (4h) 1 x Audio - A2 $0.00 08:00-12:00 (4h) 1 x…" at bounding box center [859, 266] width 230 height 381
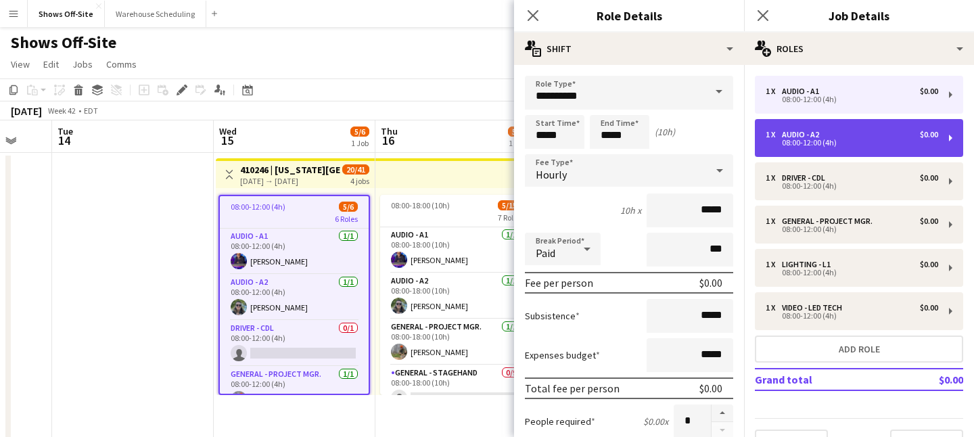
click at [811, 123] on div "1 x Audio - A2 $0.00 08:00-12:00 (4h)" at bounding box center [859, 138] width 208 height 38
type input "**********"
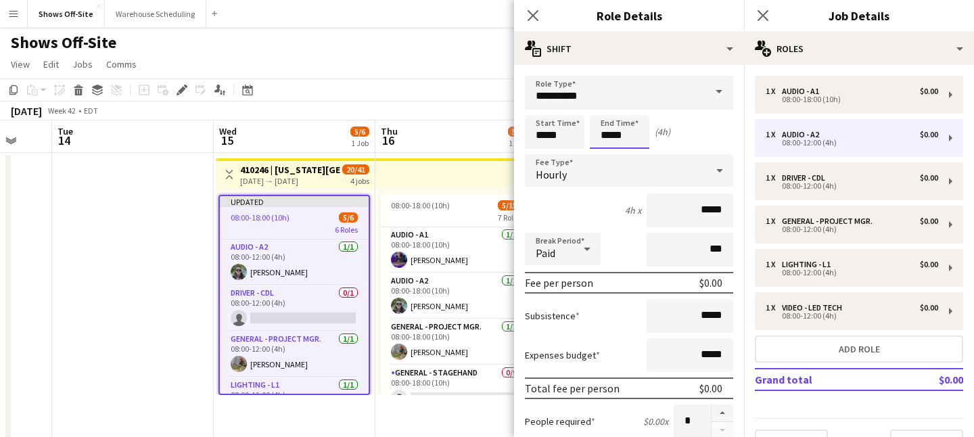
click at [616, 124] on input "*****" at bounding box center [620, 132] width 60 height 34
click at [595, 108] on div at bounding box center [606, 108] width 27 height 14
click at [599, 108] on div at bounding box center [606, 108] width 27 height 14
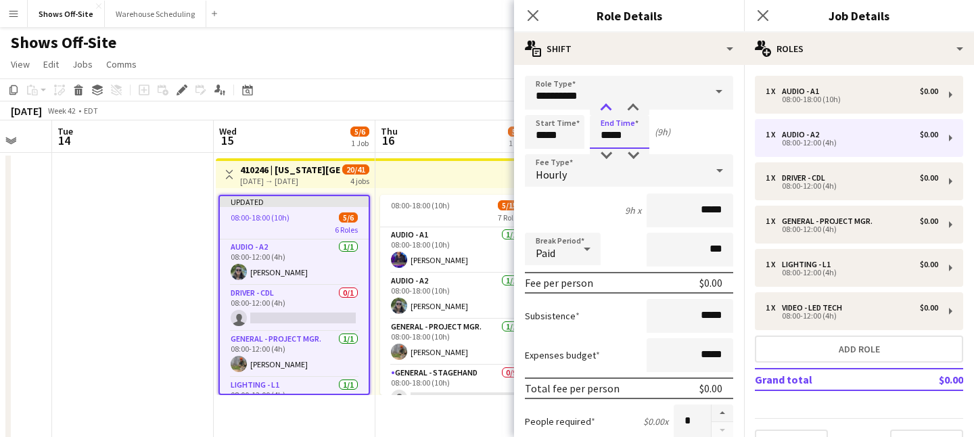
click at [599, 108] on div at bounding box center [606, 108] width 27 height 14
type input "*****"
click at [599, 108] on div at bounding box center [606, 108] width 27 height 14
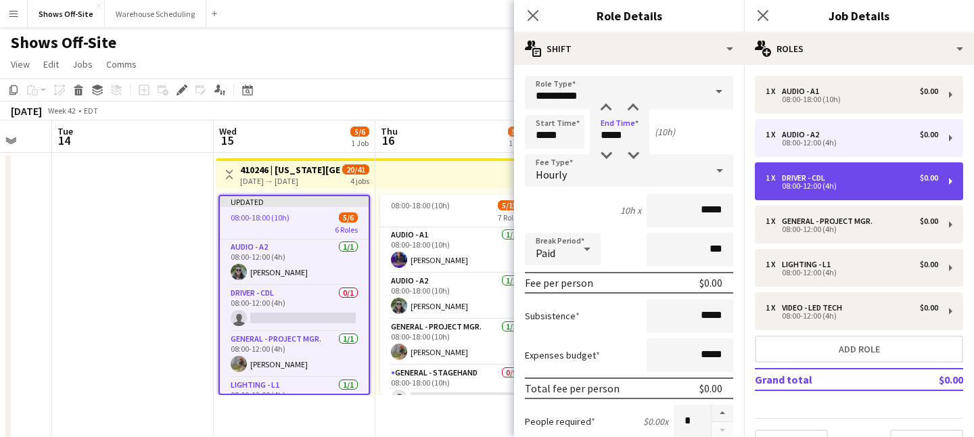
click at [784, 171] on div "1 x Driver - CDL $0.00 08:00-12:00 (4h)" at bounding box center [859, 181] width 208 height 38
type input "**********"
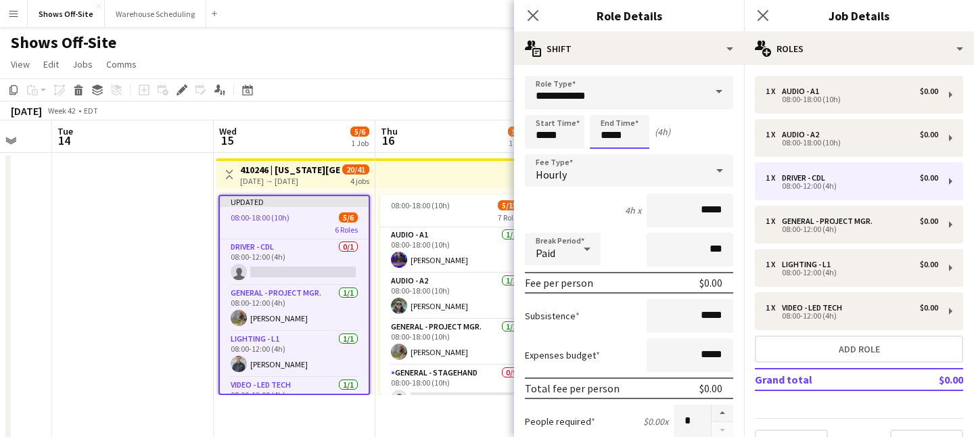
click at [645, 133] on input "*****" at bounding box center [620, 132] width 60 height 34
click at [608, 113] on div at bounding box center [606, 108] width 27 height 14
click at [608, 112] on div at bounding box center [606, 108] width 27 height 14
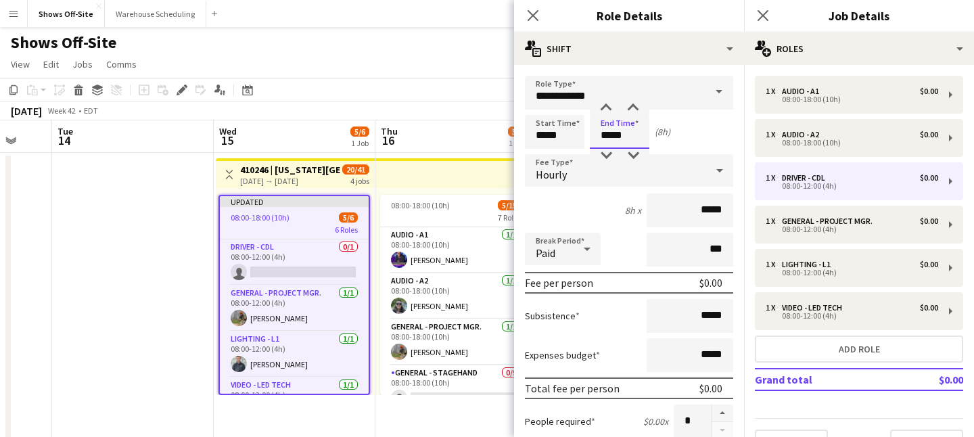
click at [611, 120] on input "*****" at bounding box center [620, 132] width 60 height 34
click at [610, 113] on div at bounding box center [606, 108] width 27 height 14
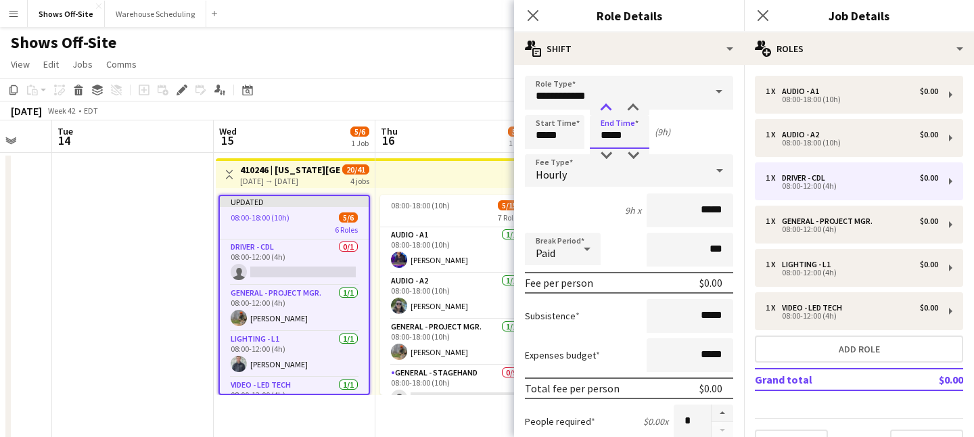
type input "*****"
click at [610, 113] on div at bounding box center [606, 108] width 27 height 14
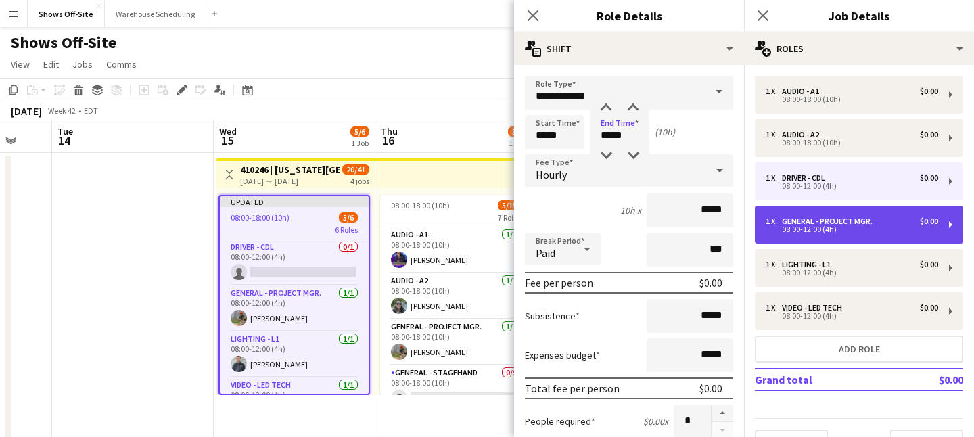
click at [811, 214] on div "1 x General - Project Mgr. $0.00 08:00-12:00 (4h)" at bounding box center [859, 225] width 208 height 38
type input "**********"
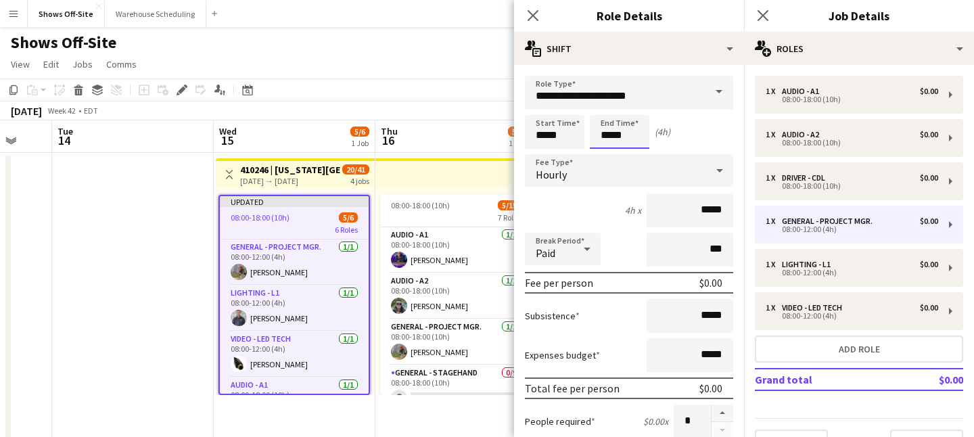
click at [627, 131] on input "*****" at bounding box center [620, 132] width 60 height 34
click at [604, 108] on div at bounding box center [606, 108] width 27 height 14
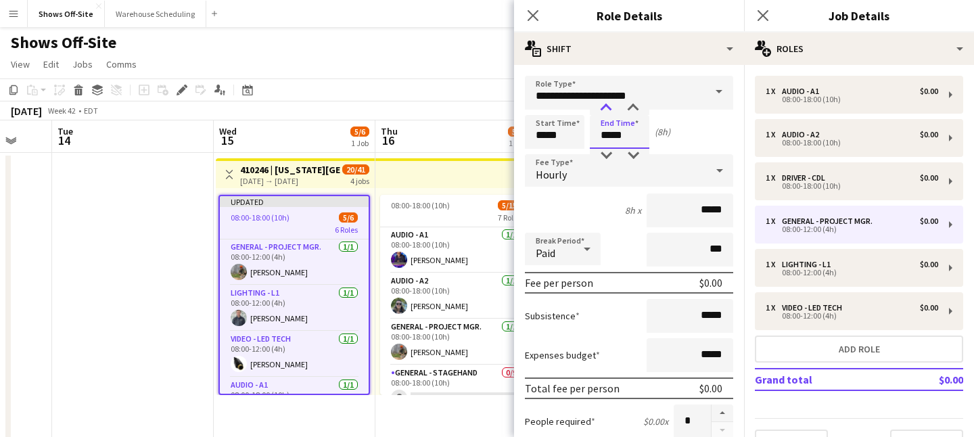
click at [604, 108] on div at bounding box center [606, 108] width 27 height 14
type input "*****"
click at [604, 108] on div at bounding box center [606, 108] width 27 height 14
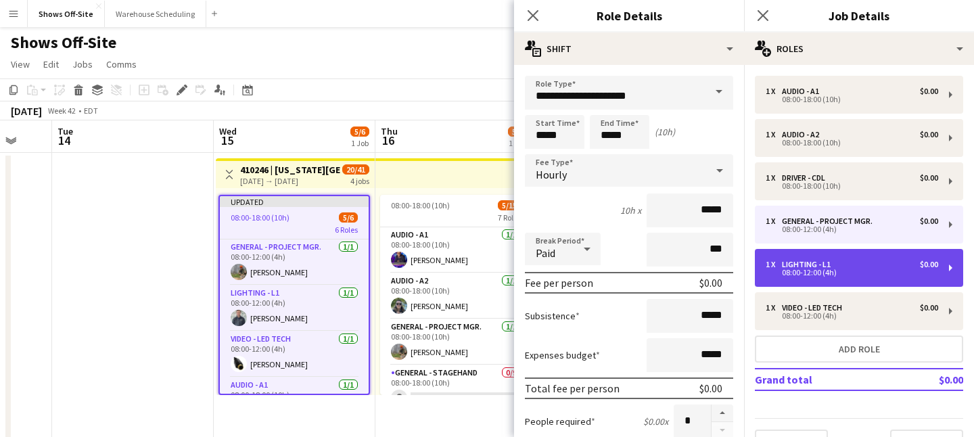
click at [811, 269] on div "08:00-12:00 (4h)" at bounding box center [852, 272] width 173 height 7
type input "**********"
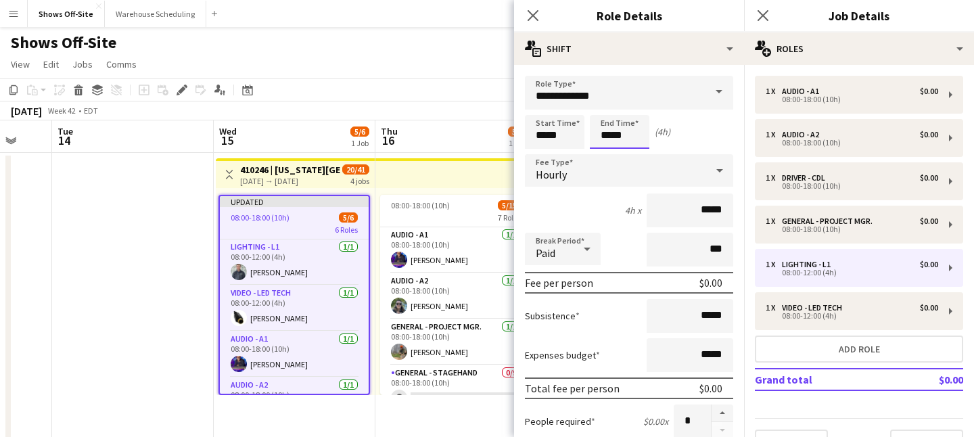
click at [629, 137] on input "*****" at bounding box center [620, 132] width 60 height 34
click at [604, 110] on div at bounding box center [606, 108] width 27 height 14
click at [604, 109] on div at bounding box center [606, 108] width 27 height 14
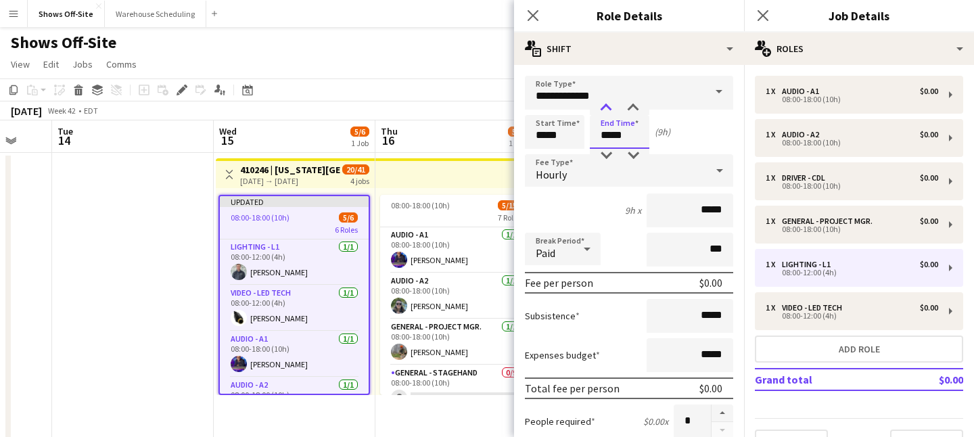
click at [604, 109] on div at bounding box center [606, 108] width 27 height 14
type input "*****"
click at [604, 109] on div at bounding box center [606, 108] width 27 height 14
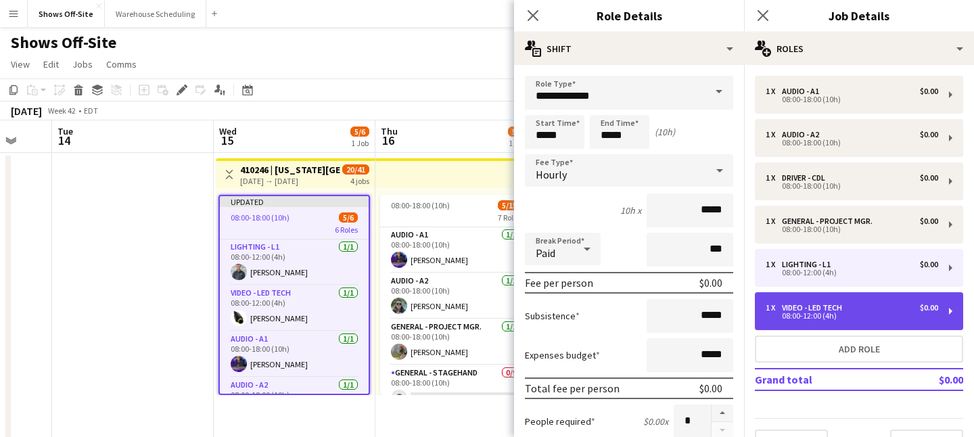
click at [811, 309] on div "Video - LED Tech" at bounding box center [815, 307] width 66 height 9
type input "**********"
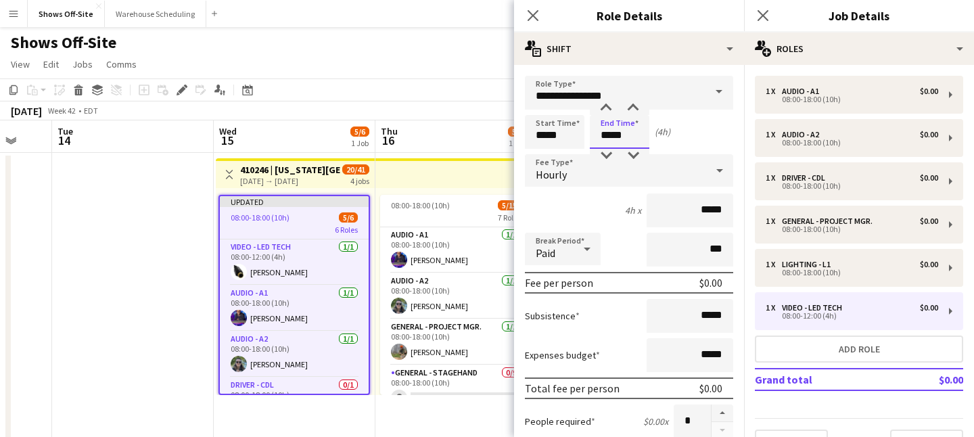
click at [629, 133] on input "*****" at bounding box center [620, 132] width 60 height 34
click at [596, 102] on div at bounding box center [606, 108] width 27 height 14
click at [599, 104] on div at bounding box center [606, 108] width 27 height 14
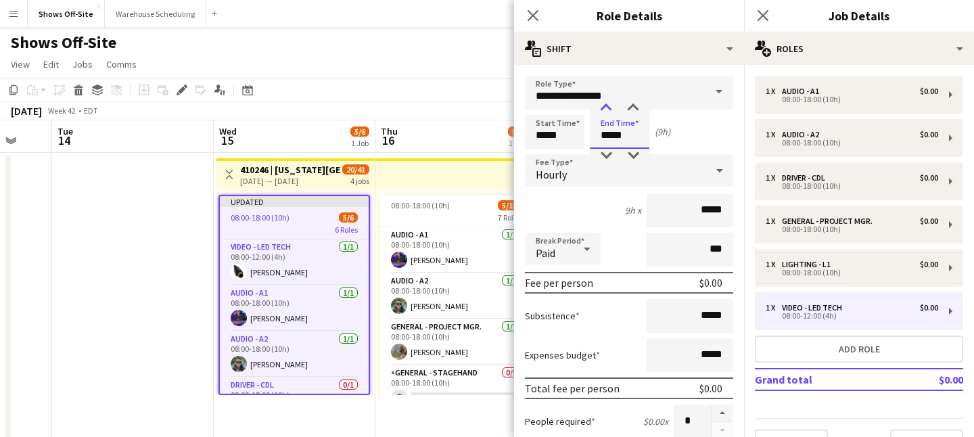
click at [599, 104] on div at bounding box center [606, 108] width 27 height 14
type input "*****"
click at [599, 104] on div at bounding box center [606, 108] width 27 height 14
click at [530, 14] on icon "Close pop-in" at bounding box center [532, 15] width 13 height 13
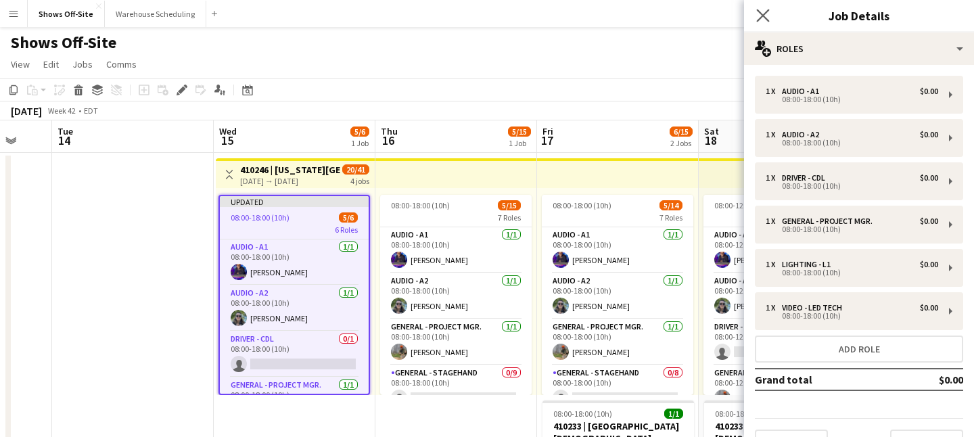
click at [771, 7] on app-icon "Close pop-in" at bounding box center [764, 16] width 20 height 20
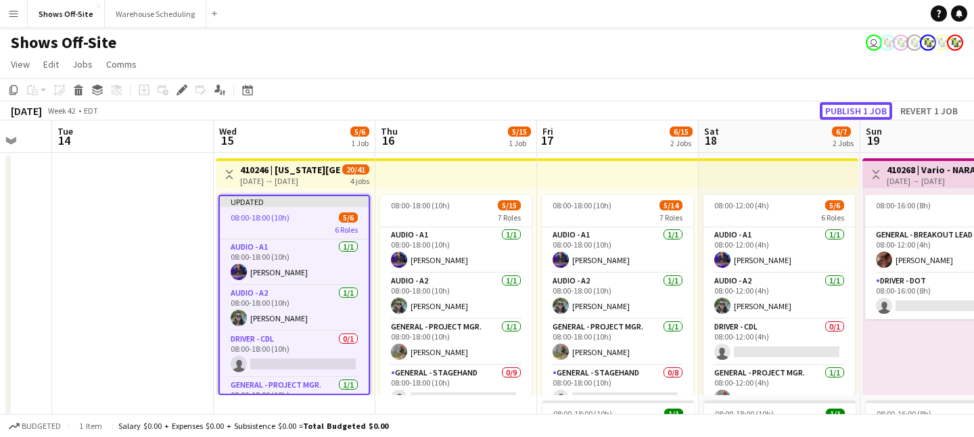
click at [811, 104] on button "Publish 1 job" at bounding box center [856, 111] width 72 height 18
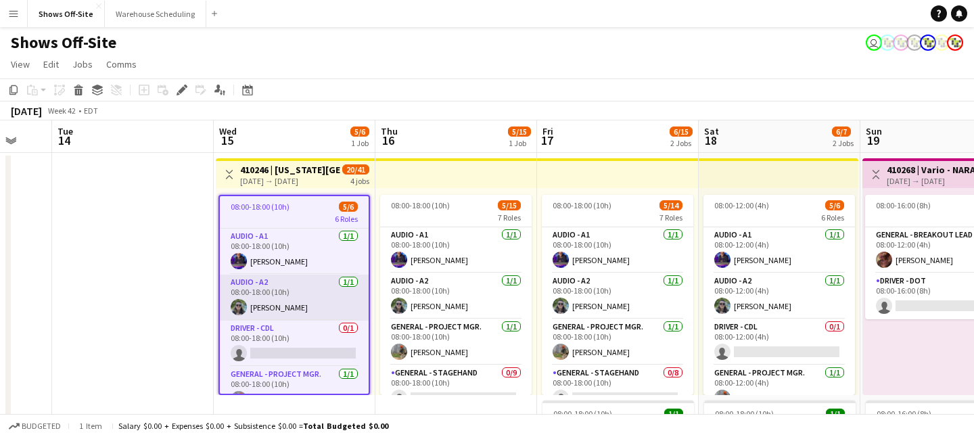
scroll to position [0, 484]
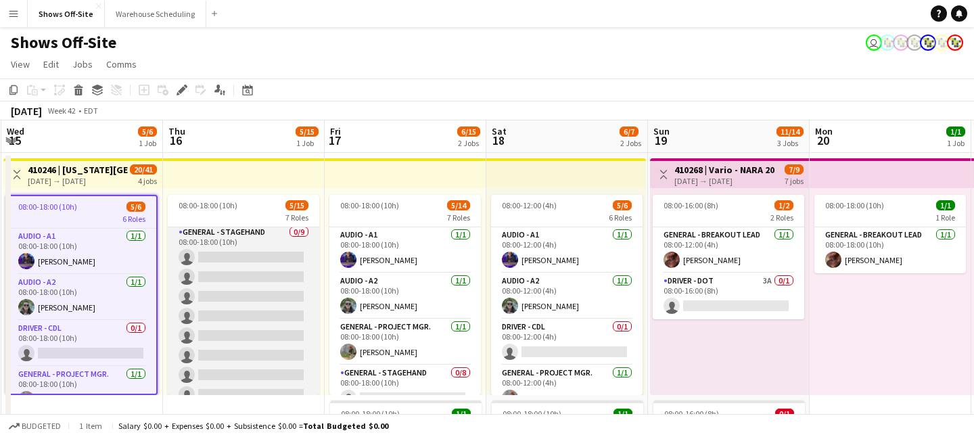
click at [231, 240] on app-card-role "General - Stagehand 0/9 08:00-18:00 (10h) single-neutral-actions single-neutral…" at bounding box center [244, 326] width 152 height 203
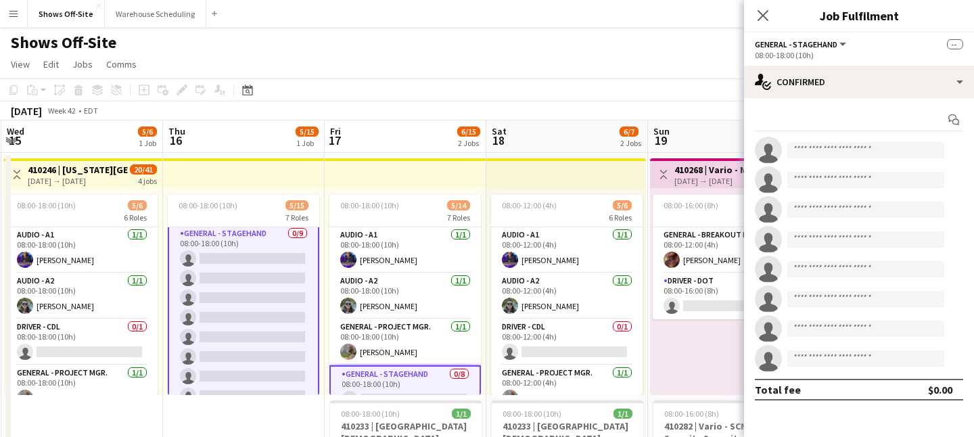
scroll to position [142, 0]
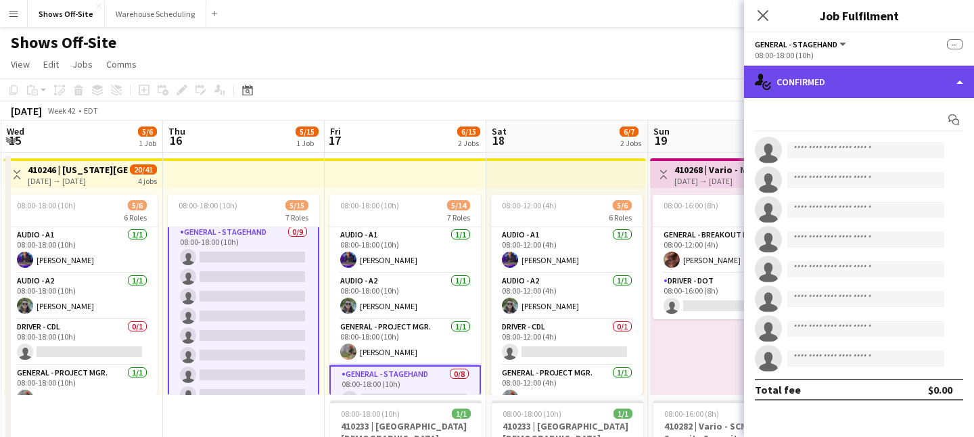
click at [811, 76] on div "single-neutral-actions-check-2 Confirmed" at bounding box center [859, 82] width 230 height 32
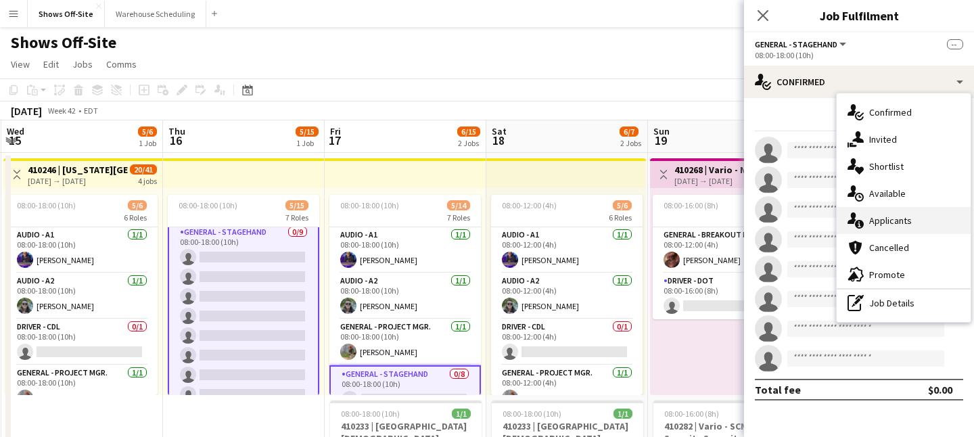
click at [811, 221] on div "single-neutral-actions-information Applicants" at bounding box center [904, 220] width 134 height 27
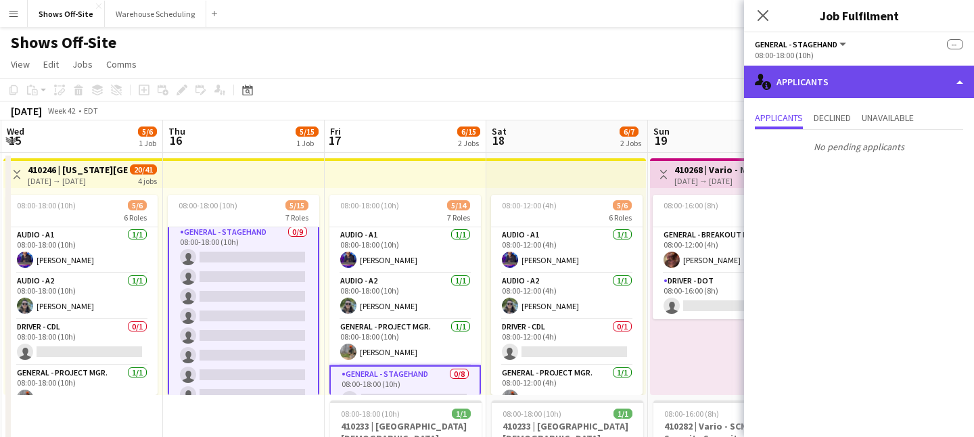
click at [811, 88] on div "single-neutral-actions-information Applicants" at bounding box center [859, 82] width 230 height 32
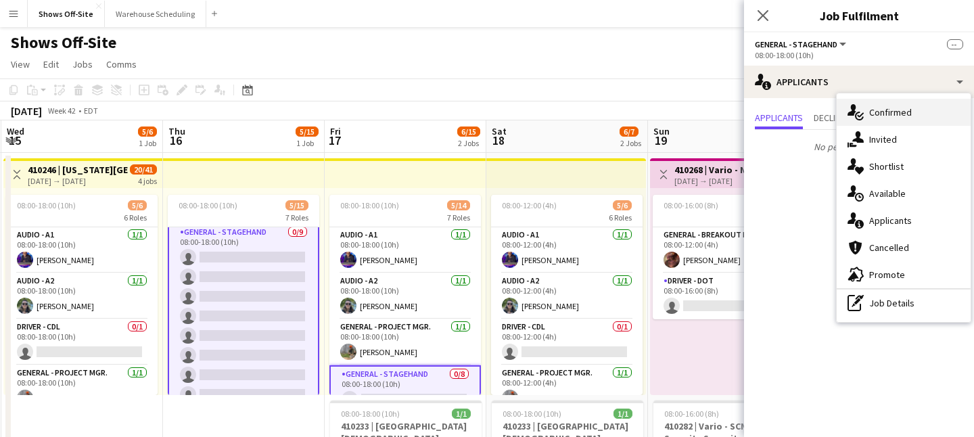
click at [811, 112] on div "single-neutral-actions-check-2 Confirmed" at bounding box center [904, 112] width 134 height 27
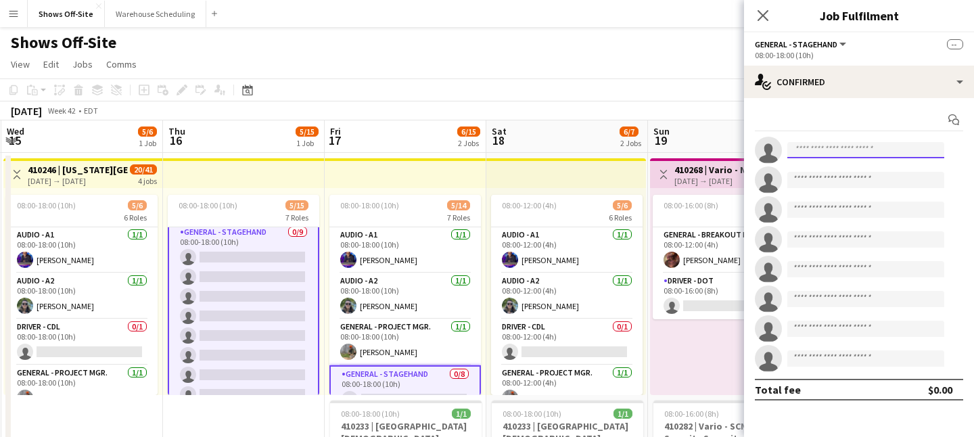
click at [811, 152] on input at bounding box center [866, 150] width 157 height 16
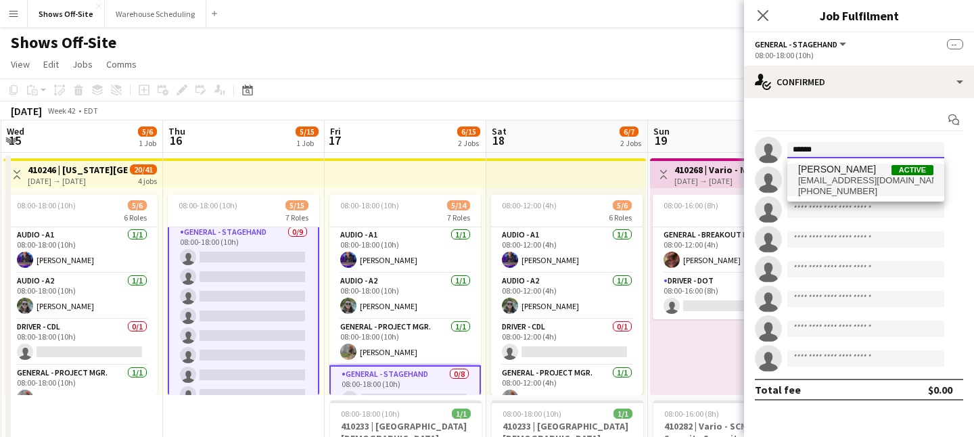
type input "******"
click at [811, 175] on span "[PERSON_NAME]" at bounding box center [837, 170] width 78 height 12
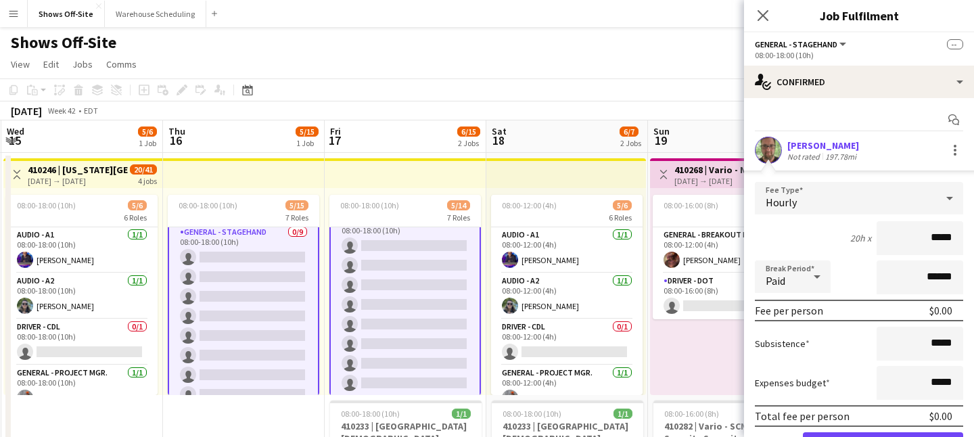
scroll to position [138, 0]
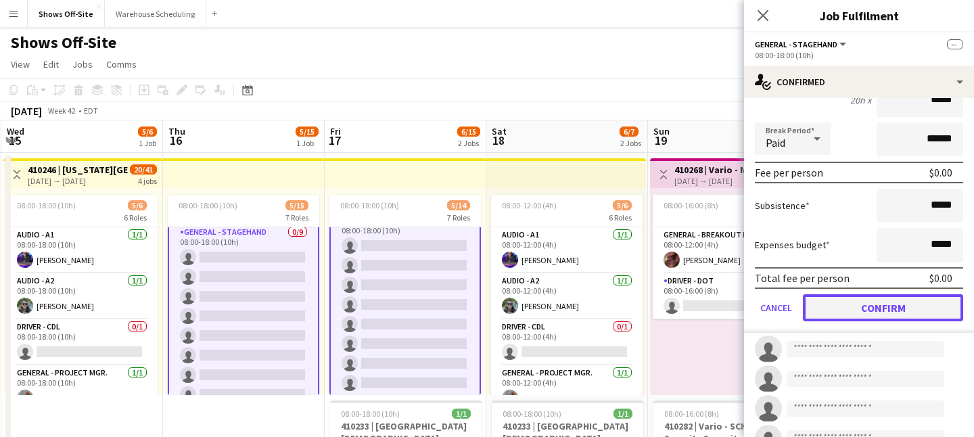
click at [811, 304] on button "Confirm" at bounding box center [883, 307] width 160 height 27
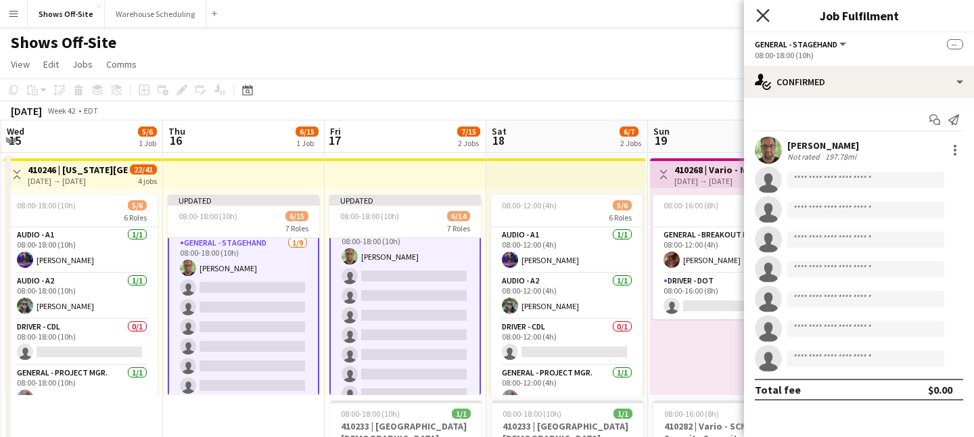
click at [758, 13] on icon "Close pop-in" at bounding box center [762, 15] width 13 height 13
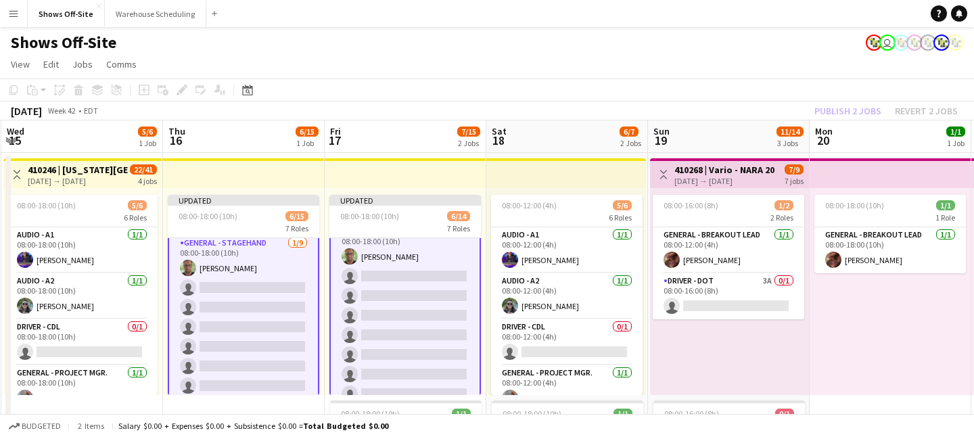
click at [811, 114] on div "Publish 2 jobs Revert 2 jobs" at bounding box center [886, 111] width 176 height 18
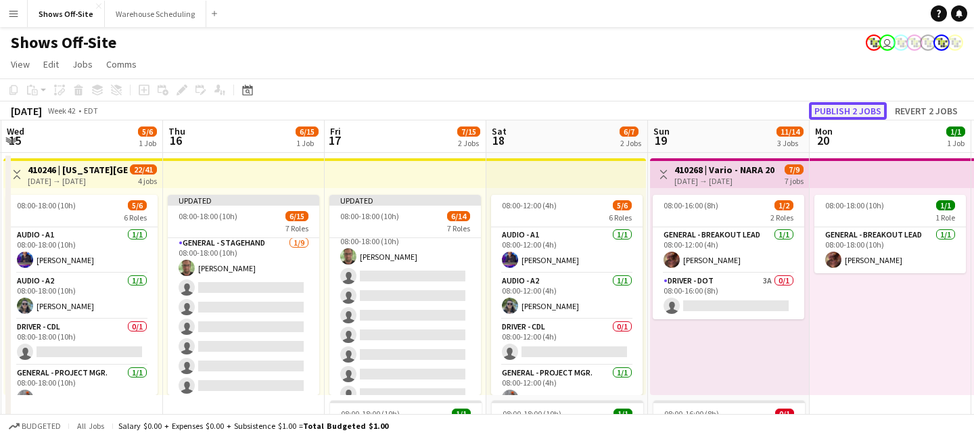
click at [811, 112] on button "Publish 2 jobs" at bounding box center [848, 111] width 78 height 18
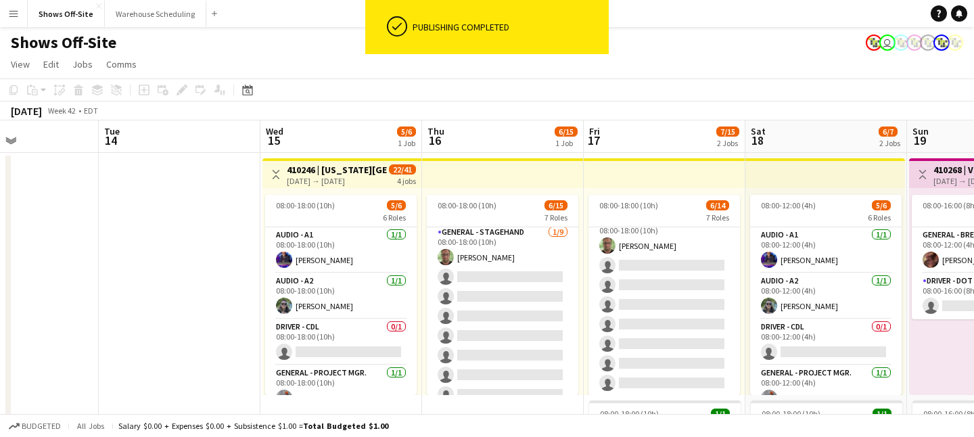
scroll to position [0, 384]
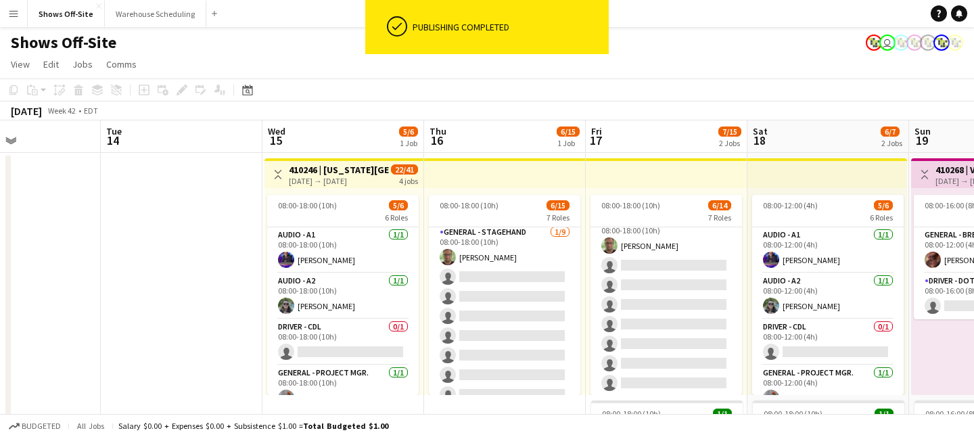
click at [348, 166] on h3 "410246 | Georgia Southern University- Fall Concert" at bounding box center [339, 170] width 101 height 12
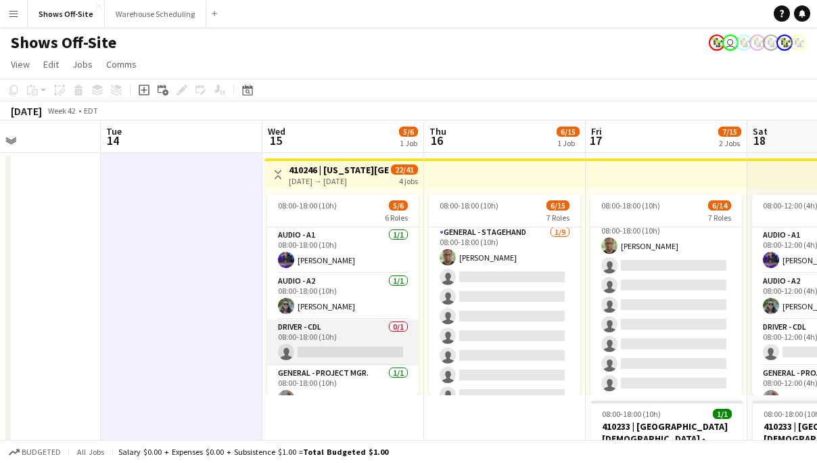
scroll to position [108, 0]
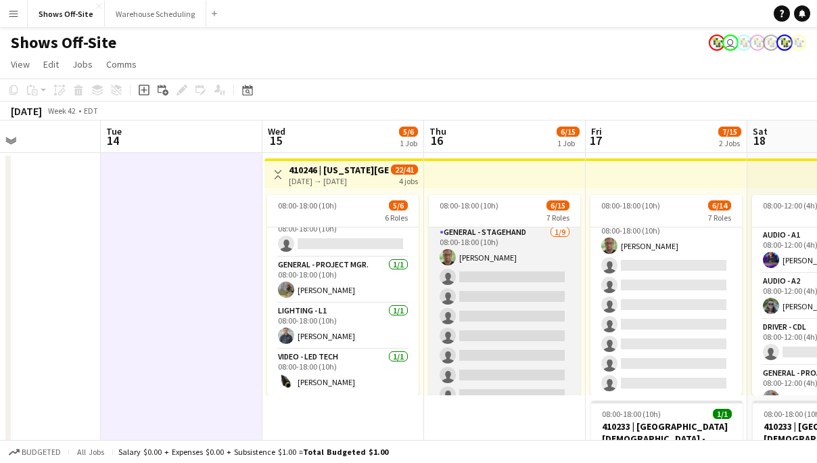
click at [461, 263] on app-card-role "General - Stagehand 1/9 08:00-18:00 (10h) matthew hardin single-neutral-actions…" at bounding box center [505, 326] width 152 height 203
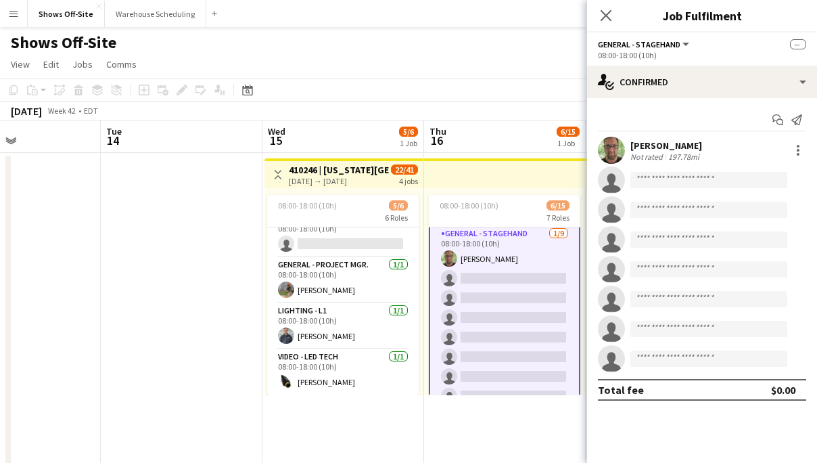
scroll to position [154, 0]
click at [799, 154] on div at bounding box center [798, 154] width 3 height 3
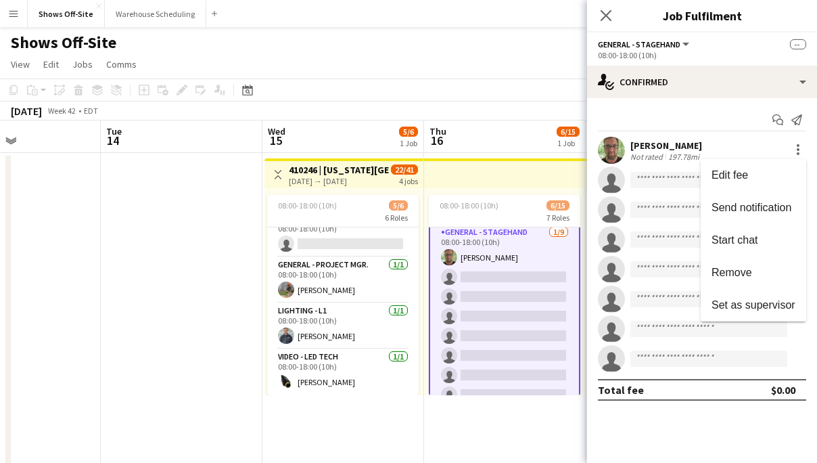
click at [742, 273] on span "Remove" at bounding box center [732, 273] width 41 height 12
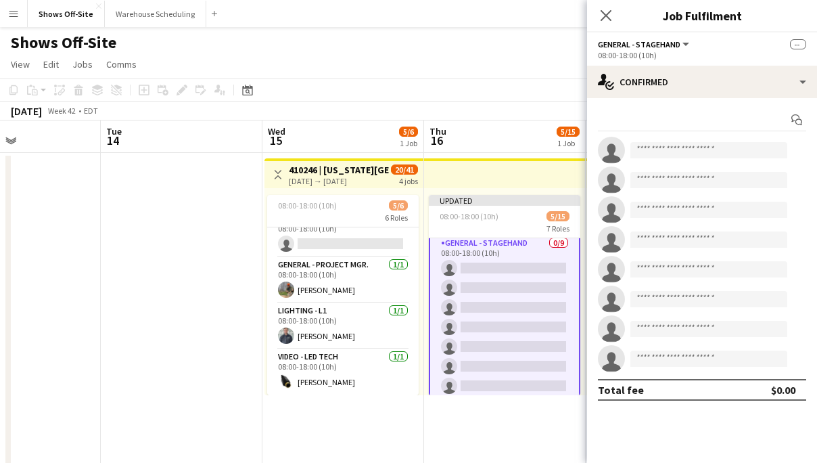
click at [595, 7] on div "Close pop-in" at bounding box center [606, 15] width 38 height 31
click at [604, 12] on icon at bounding box center [605, 15] width 13 height 13
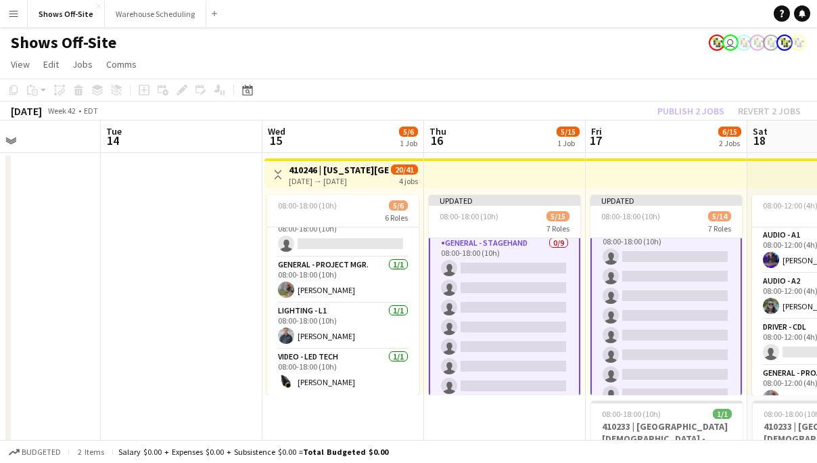
click at [687, 101] on app-toolbar "Copy Paste Paste Command V Paste with crew Command Shift V Paste linked Job Del…" at bounding box center [408, 89] width 817 height 23
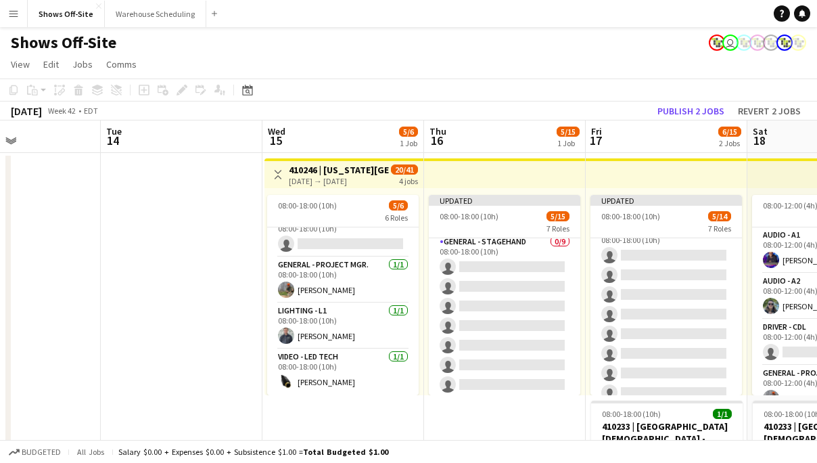
scroll to position [152, 0]
click at [687, 106] on button "Publish 2 jobs" at bounding box center [691, 111] width 78 height 18
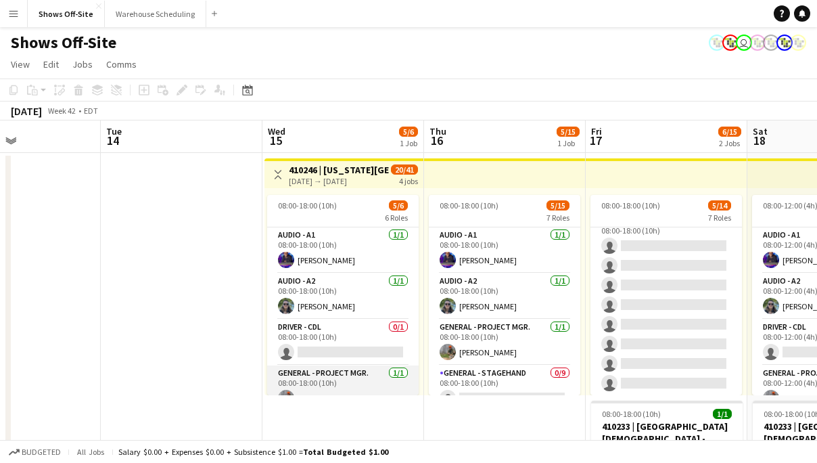
scroll to position [0, 389]
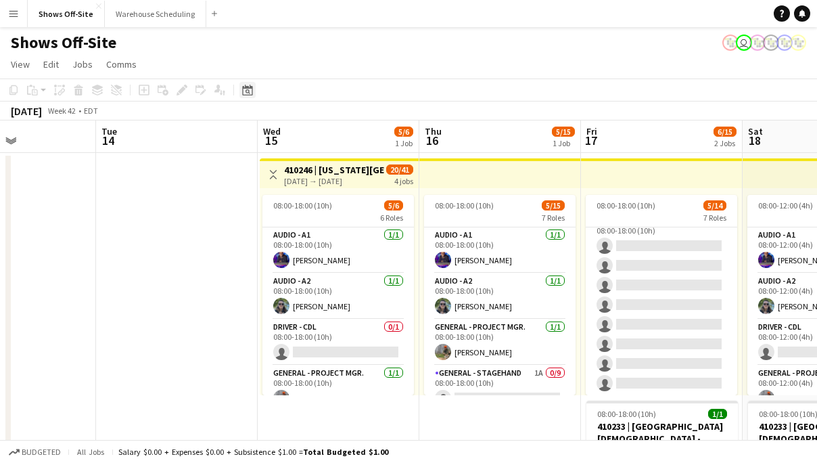
click at [245, 85] on icon "Date picker" at bounding box center [247, 90] width 11 height 11
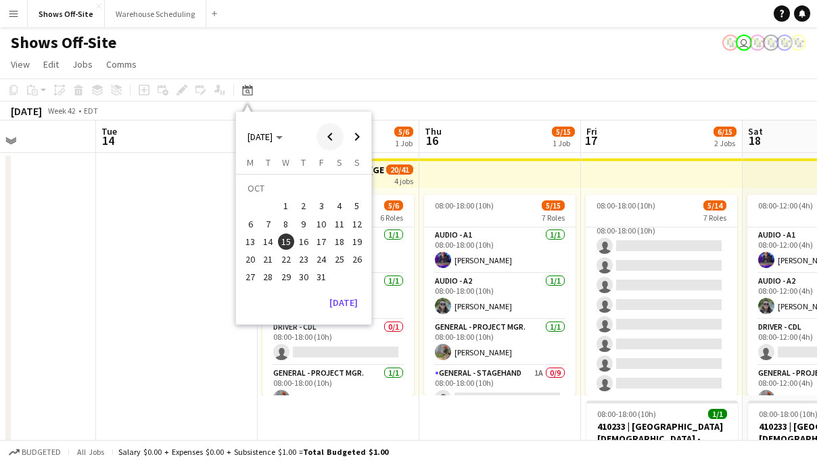
click at [328, 132] on span "Previous month" at bounding box center [330, 136] width 27 height 27
click at [303, 204] on span "4" at bounding box center [304, 206] width 16 height 16
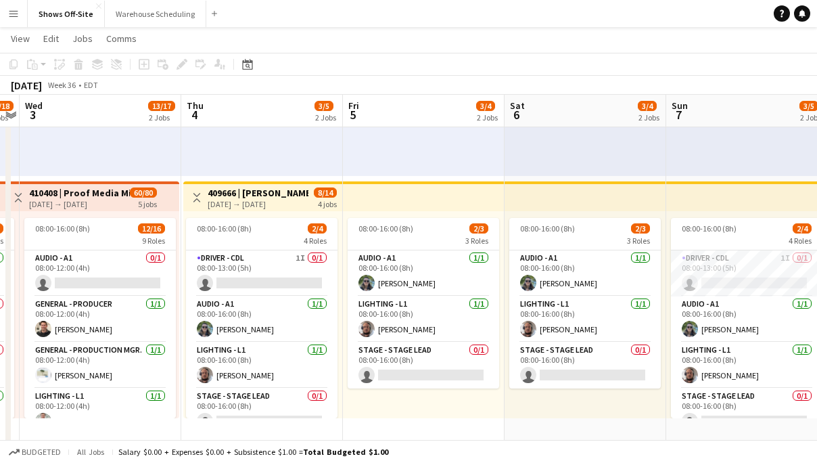
scroll to position [217, 0]
click at [251, 196] on h3 "409666 | Crowder Event" at bounding box center [258, 193] width 101 height 12
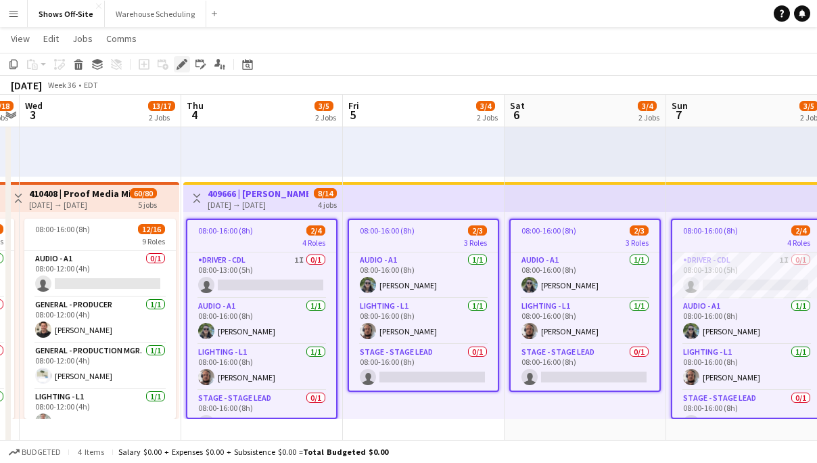
click at [183, 58] on div "Edit" at bounding box center [182, 64] width 16 height 16
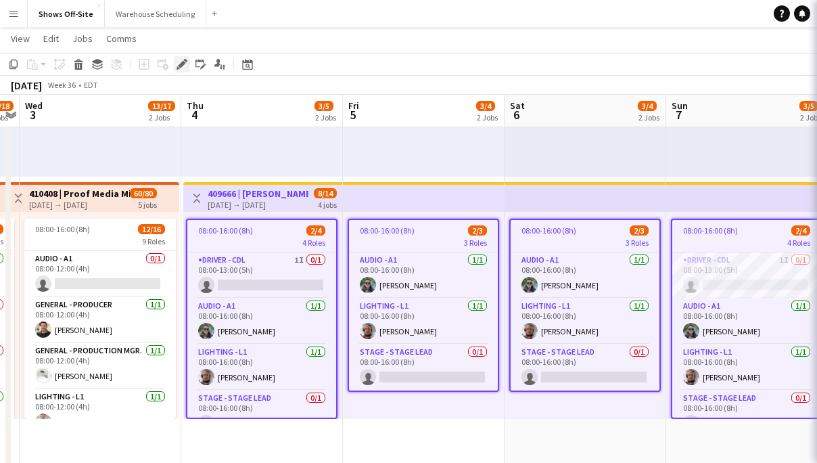
type input "*******"
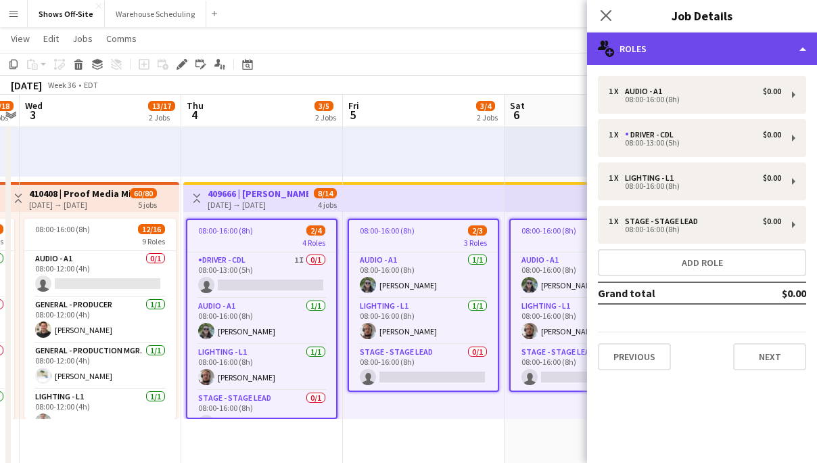
click at [715, 50] on div "multiple-users-add Roles" at bounding box center [702, 48] width 230 height 32
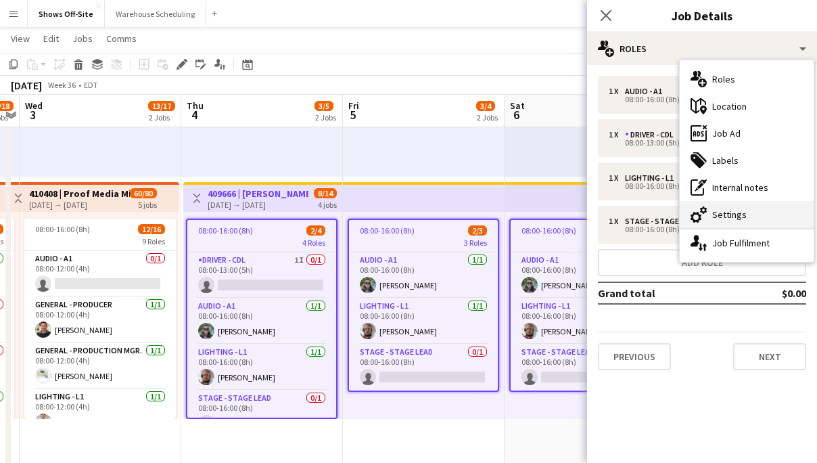
click at [725, 223] on div "cog-double-3 Settings" at bounding box center [747, 214] width 134 height 27
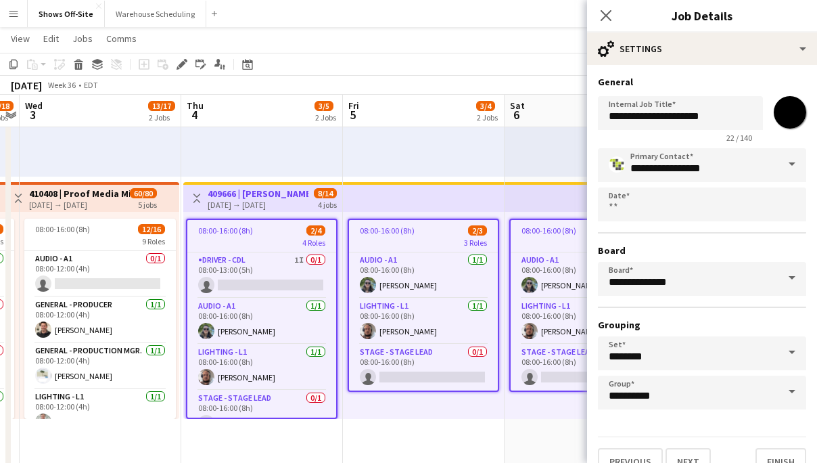
scroll to position [23, 0]
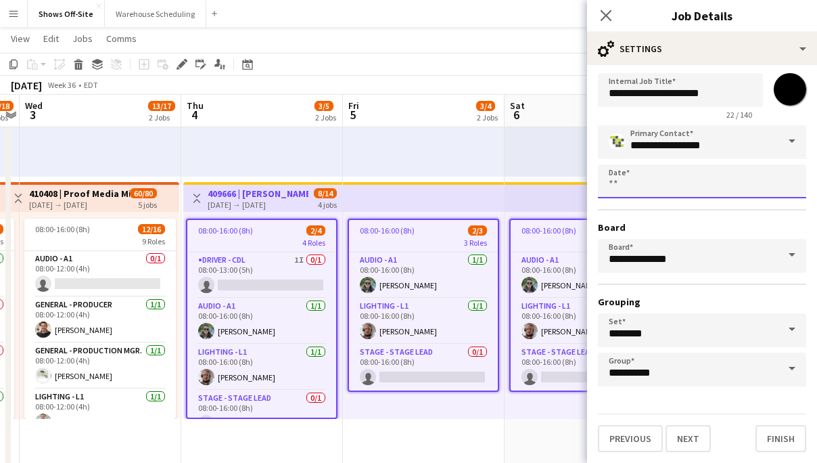
click at [700, 192] on body "Menu Boards Boards Boards All jobs Status Workforce Workforce My Workforce Recr…" at bounding box center [408, 432] width 817 height 1298
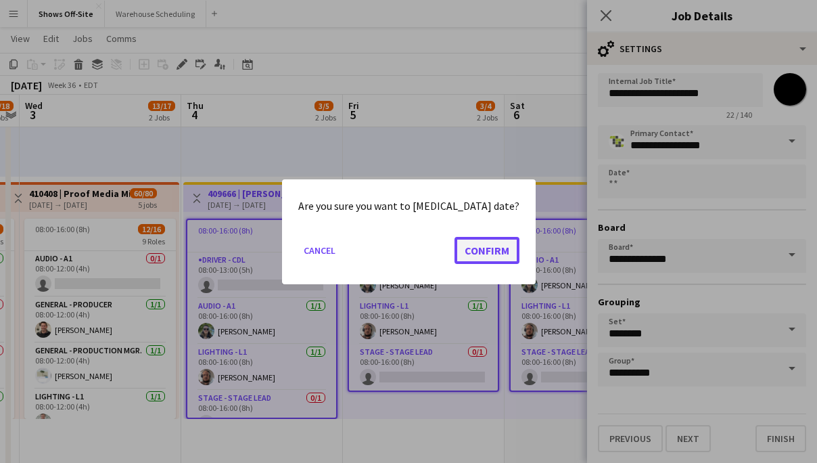
click at [467, 250] on button "Confirm" at bounding box center [487, 249] width 65 height 27
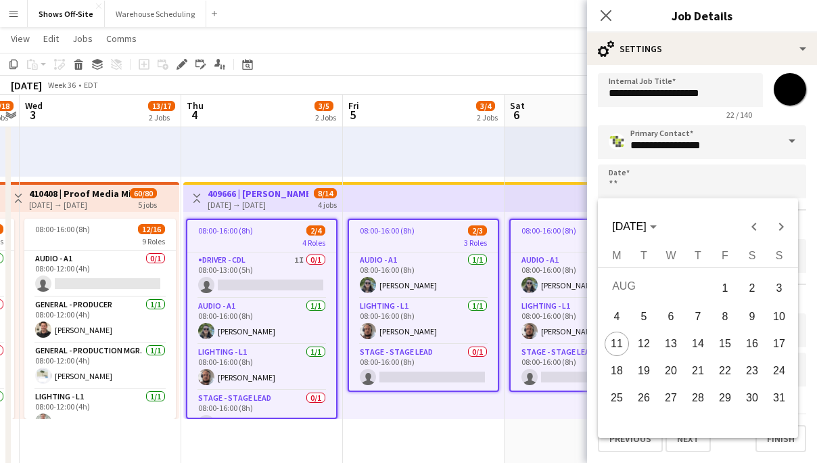
click at [608, 350] on span "11" at bounding box center [617, 344] width 24 height 24
type input "**********"
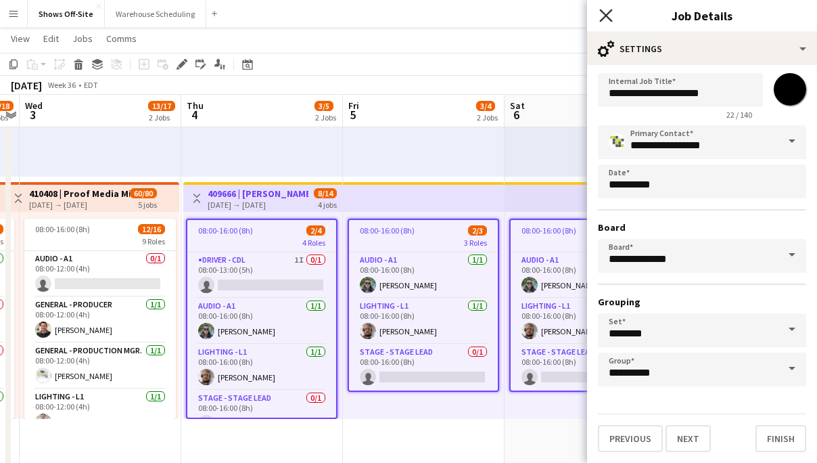
click at [605, 10] on icon "Close pop-in" at bounding box center [605, 15] width 13 height 13
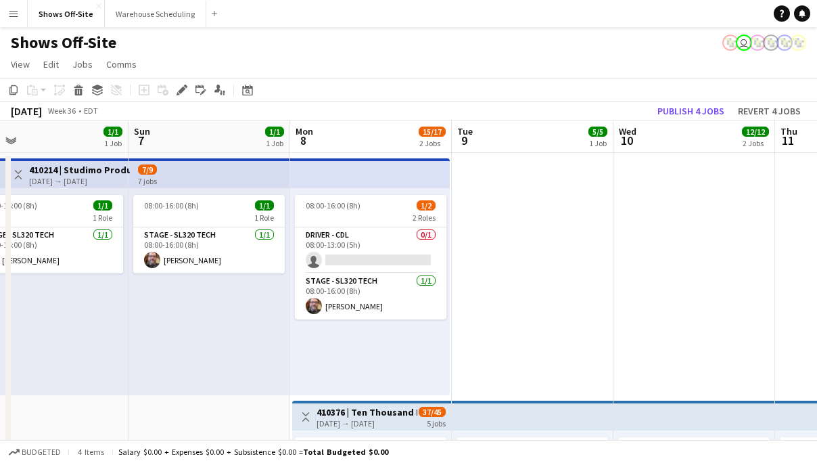
scroll to position [0, 332]
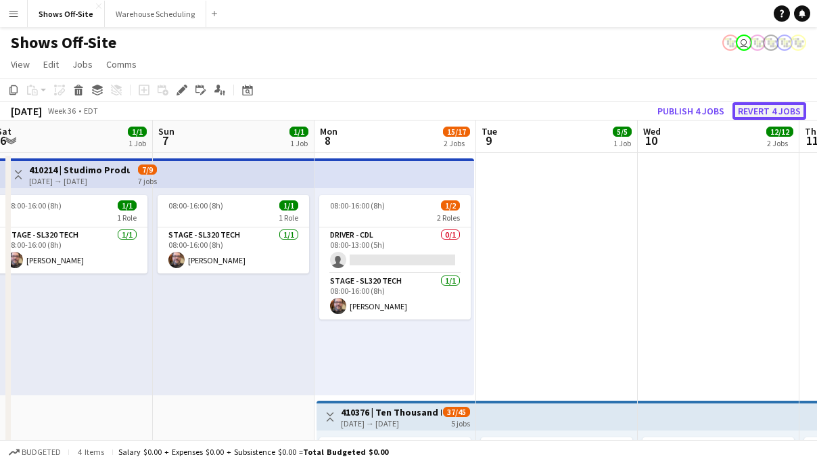
click at [768, 115] on button "Revert 4 jobs" at bounding box center [770, 111] width 74 height 18
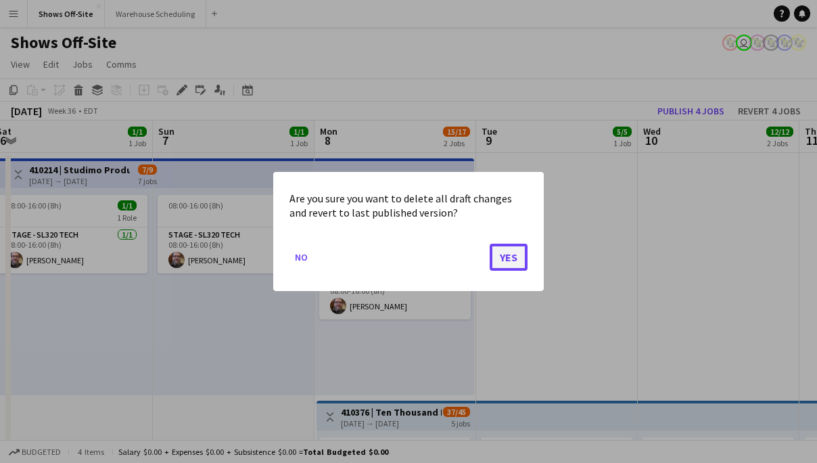
click at [504, 263] on button "Yes" at bounding box center [509, 257] width 38 height 27
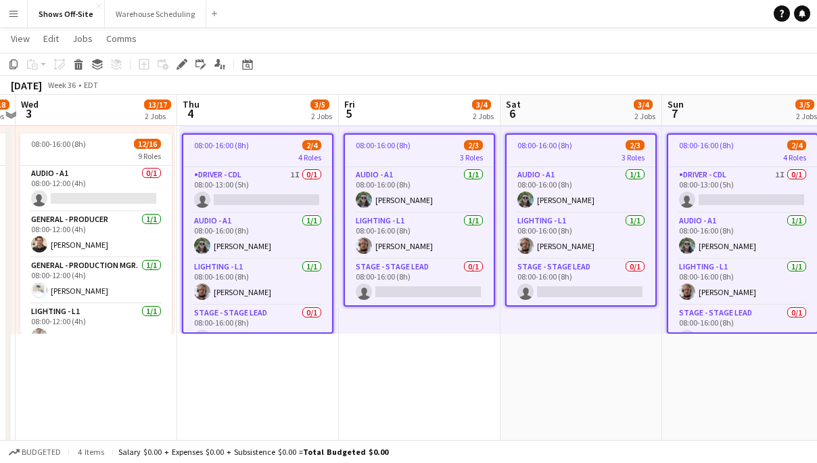
scroll to position [301, 0]
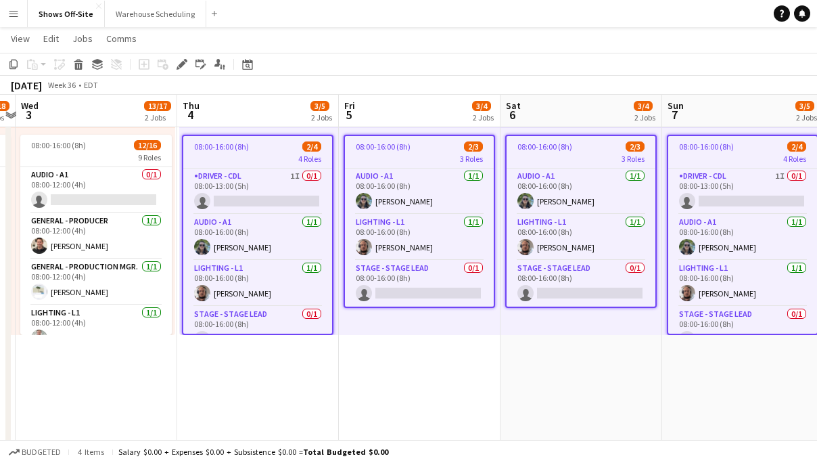
click at [281, 148] on div "08:00-16:00 (8h) 2/4" at bounding box center [257, 146] width 149 height 10
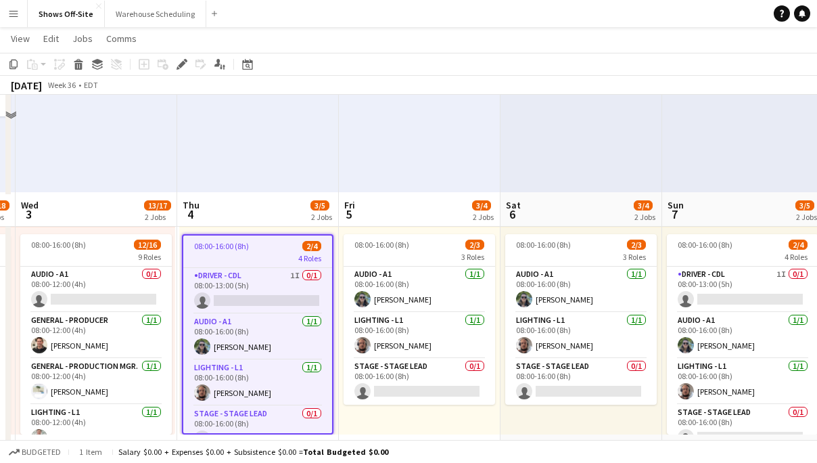
scroll to position [177, 0]
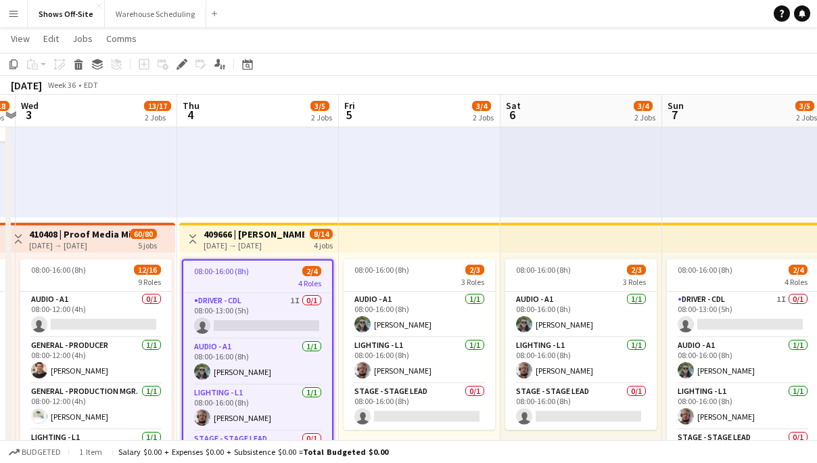
click at [254, 236] on h3 "409666 | Crowder Event" at bounding box center [254, 234] width 101 height 12
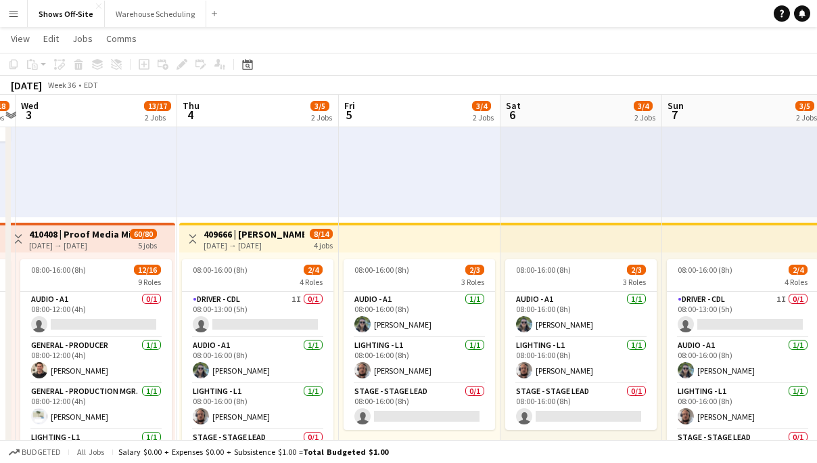
click at [218, 245] on div "09-04-2025 → 09-07-2025" at bounding box center [254, 245] width 101 height 10
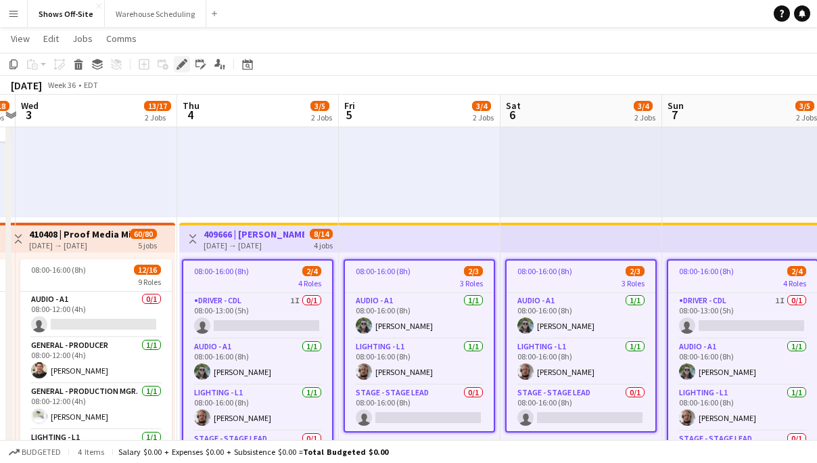
click at [179, 64] on icon "Edit" at bounding box center [182, 64] width 11 height 11
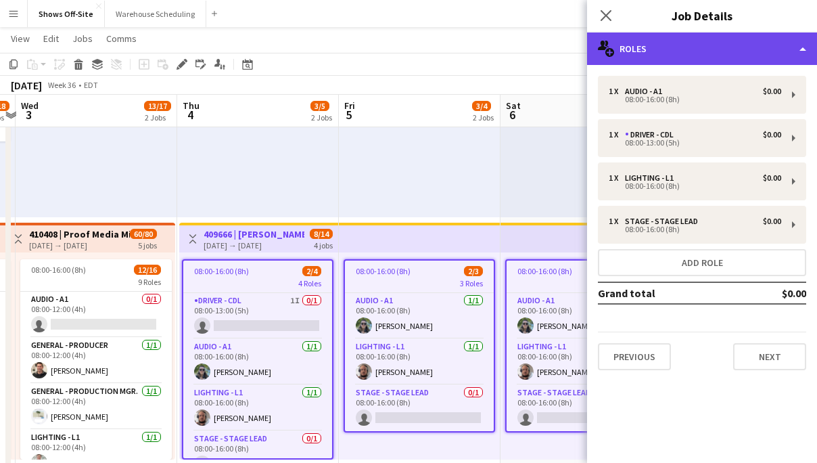
click at [675, 56] on div "multiple-users-add Roles" at bounding box center [702, 48] width 230 height 32
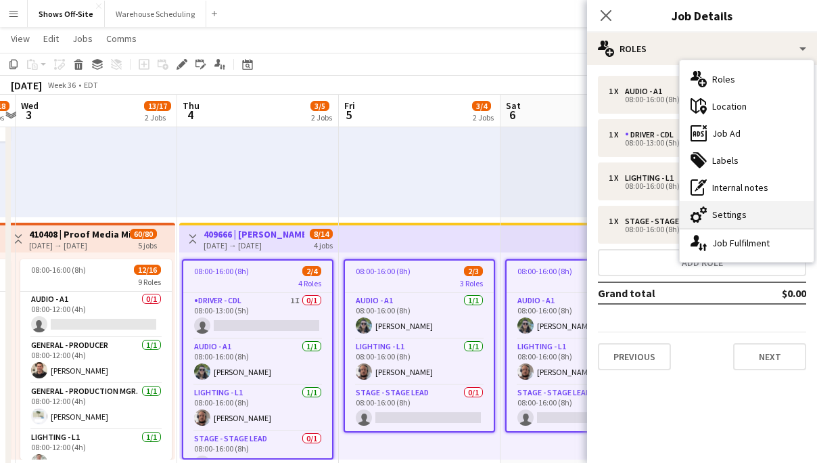
click at [712, 213] on div "cog-double-3 Settings" at bounding box center [747, 214] width 134 height 27
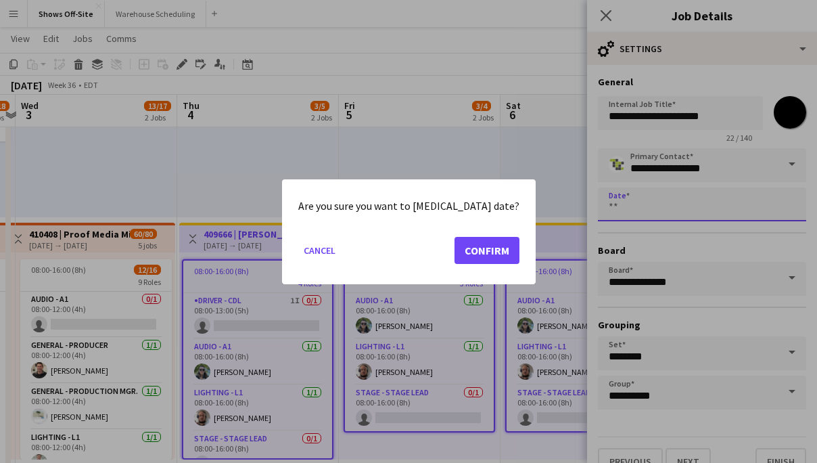
scroll to position [0, 0]
click at [466, 246] on button "Confirm" at bounding box center [487, 249] width 65 height 27
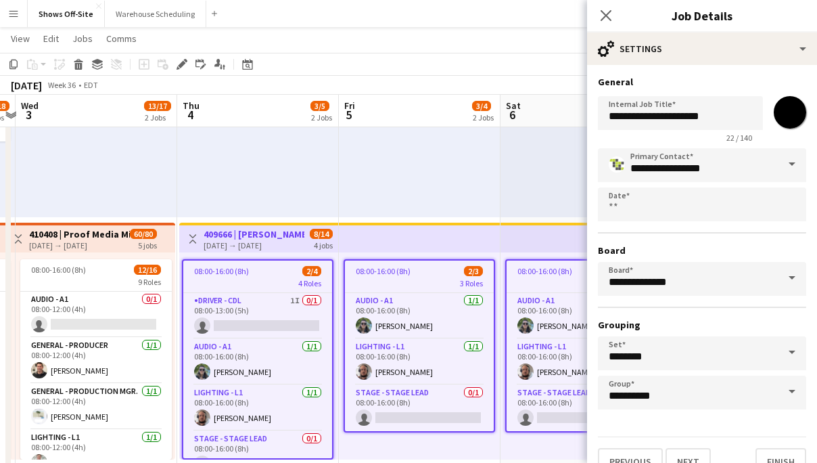
scroll to position [177, 0]
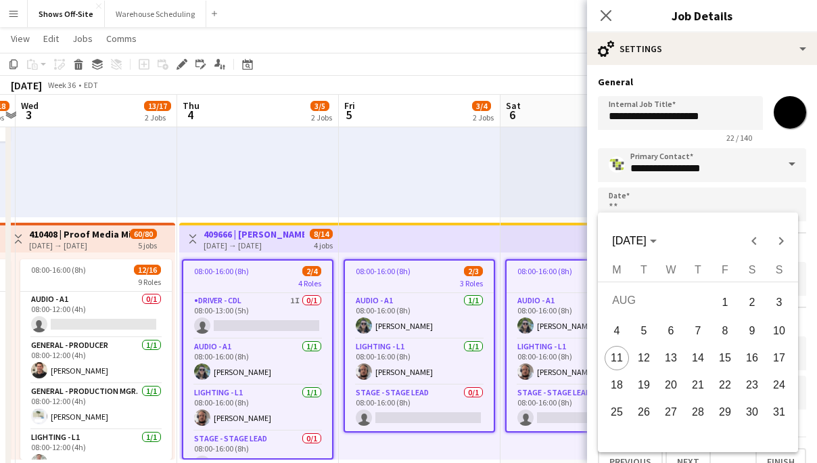
click at [614, 357] on span "11" at bounding box center [617, 358] width 24 height 24
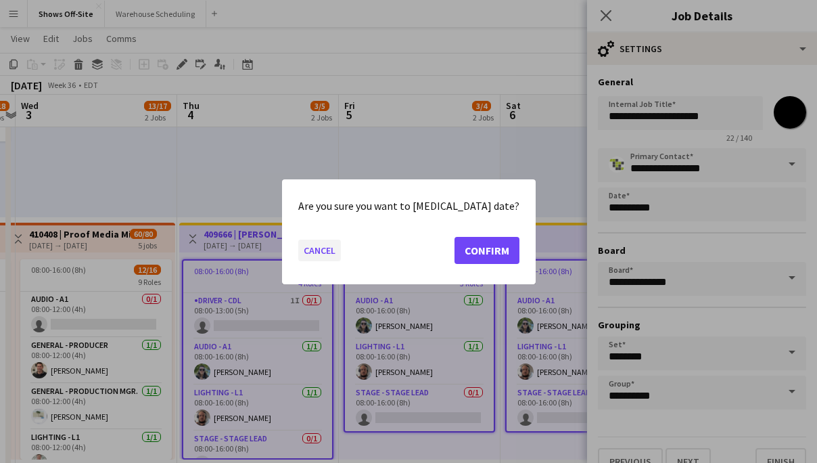
click at [321, 248] on button "Cancel" at bounding box center [319, 250] width 43 height 22
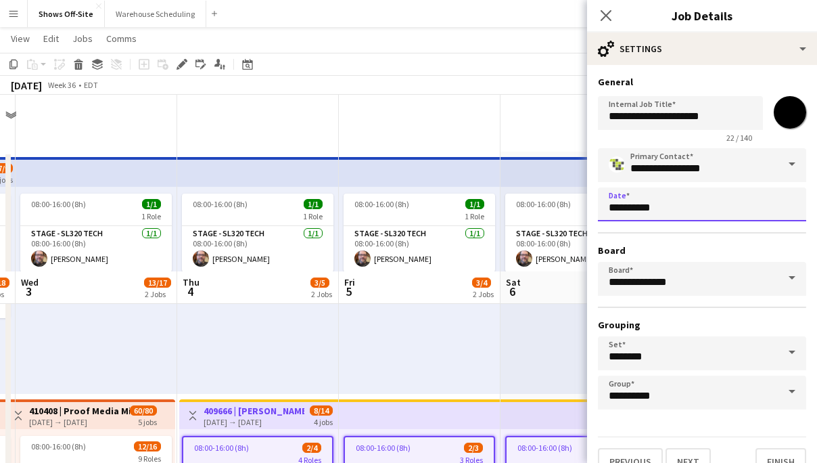
scroll to position [177, 0]
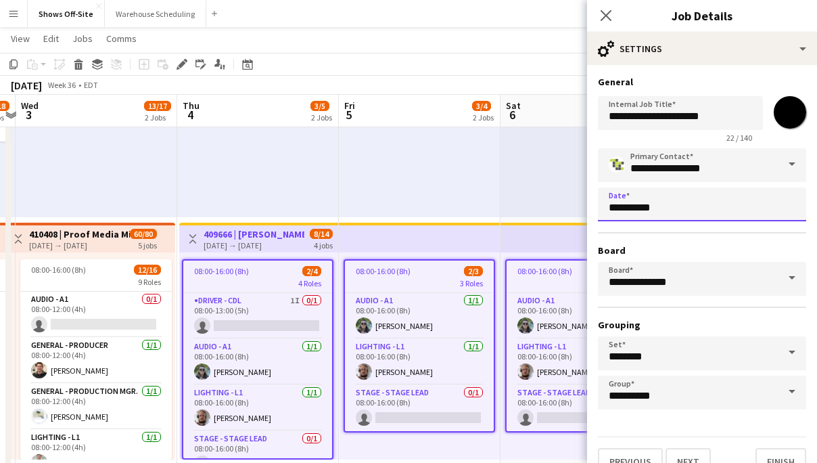
click at [634, 204] on input "**********" at bounding box center [702, 204] width 208 height 34
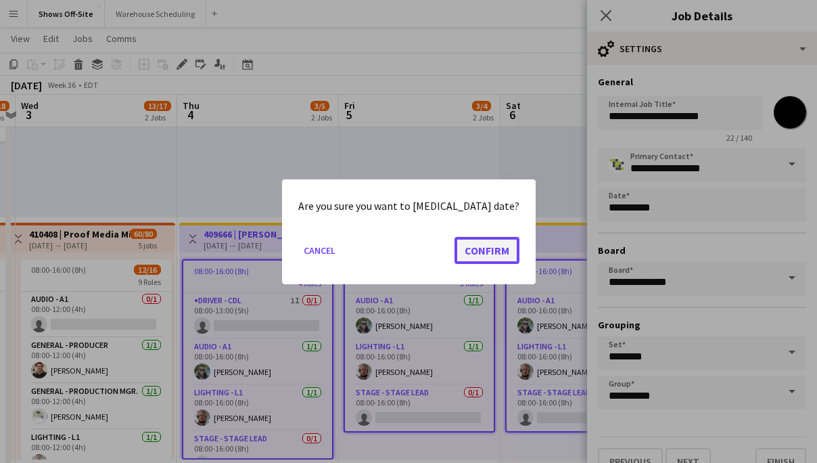
click at [482, 252] on button "Confirm" at bounding box center [487, 249] width 65 height 27
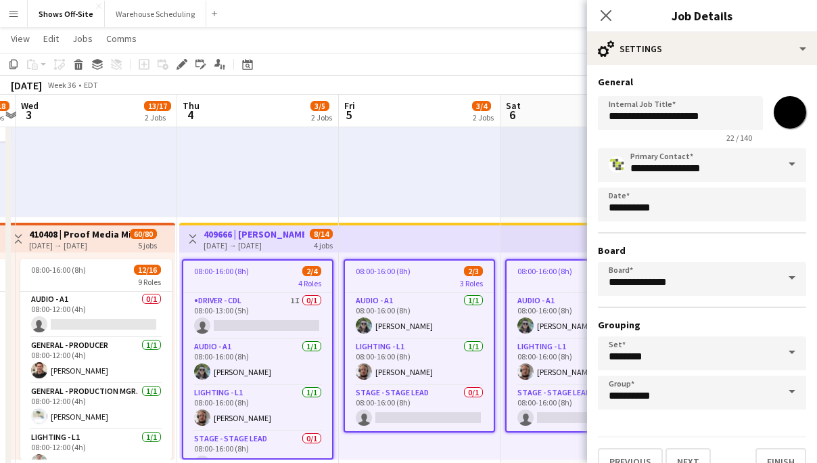
scroll to position [177, 0]
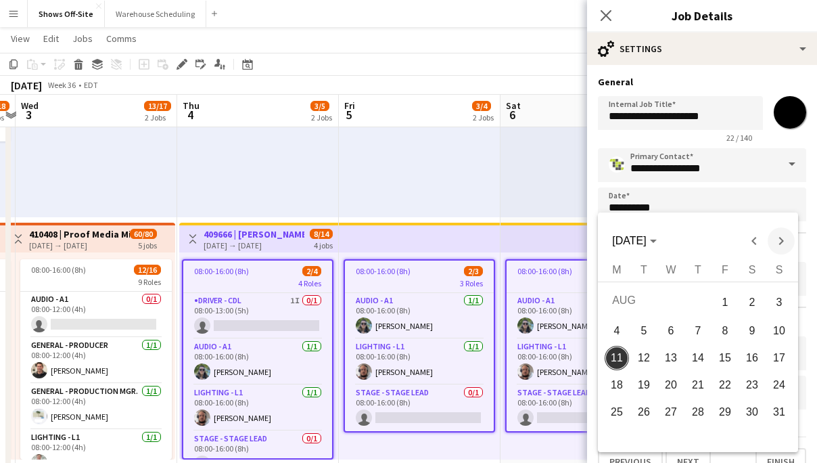
click at [783, 244] on span "Next month" at bounding box center [781, 240] width 27 height 27
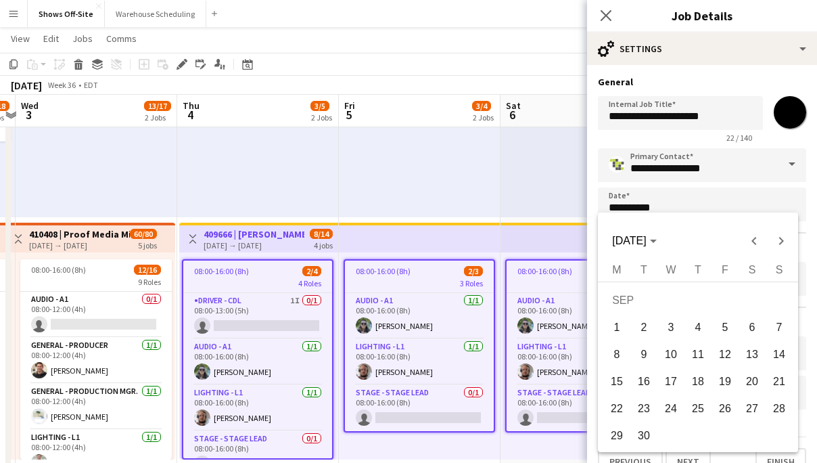
click at [694, 357] on span "11" at bounding box center [698, 354] width 24 height 24
type input "**********"
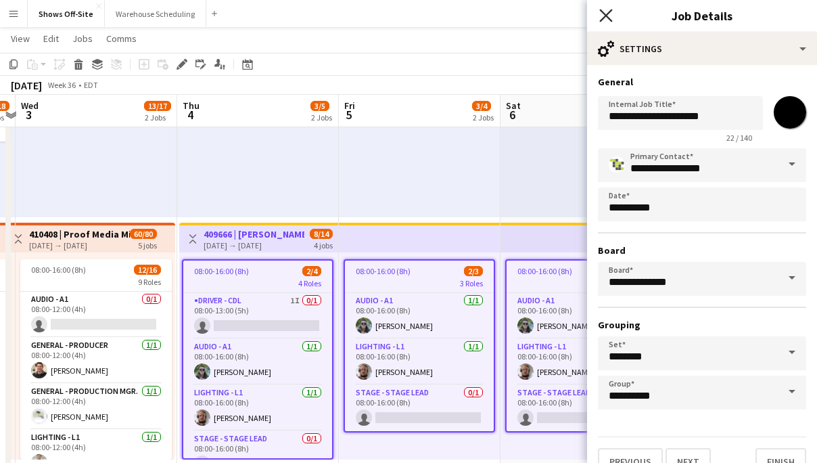
click at [606, 16] on icon at bounding box center [605, 15] width 13 height 13
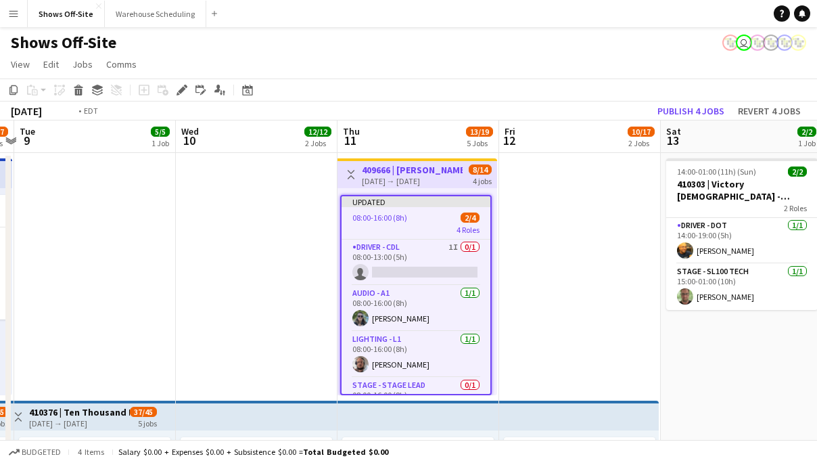
scroll to position [0, 410]
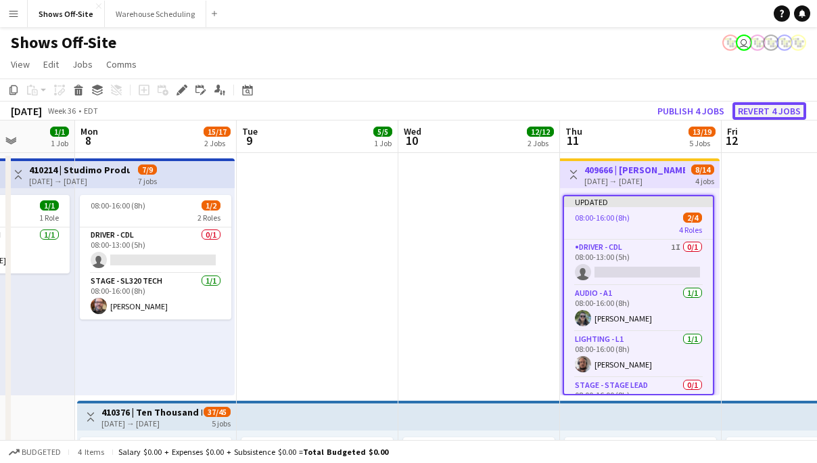
click at [751, 115] on button "Revert 4 jobs" at bounding box center [770, 111] width 74 height 18
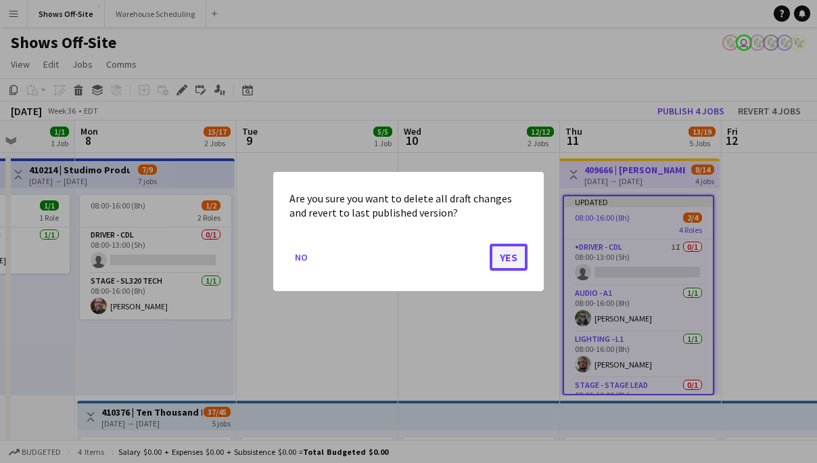
click at [503, 257] on button "Yes" at bounding box center [509, 257] width 38 height 27
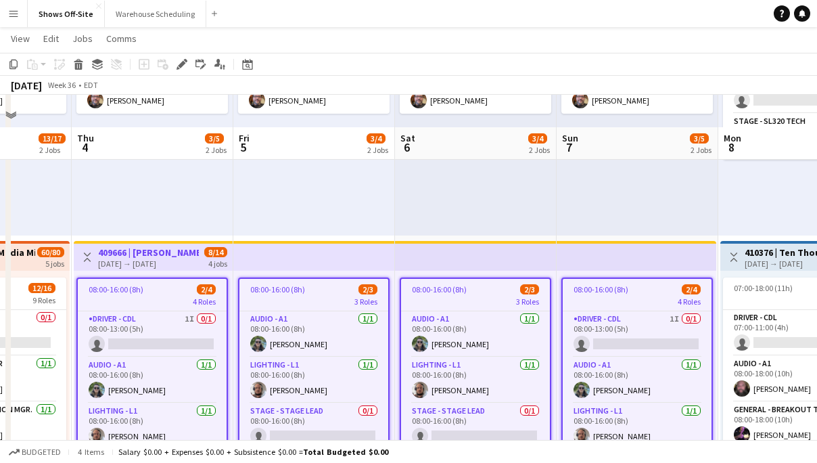
scroll to position [237, 0]
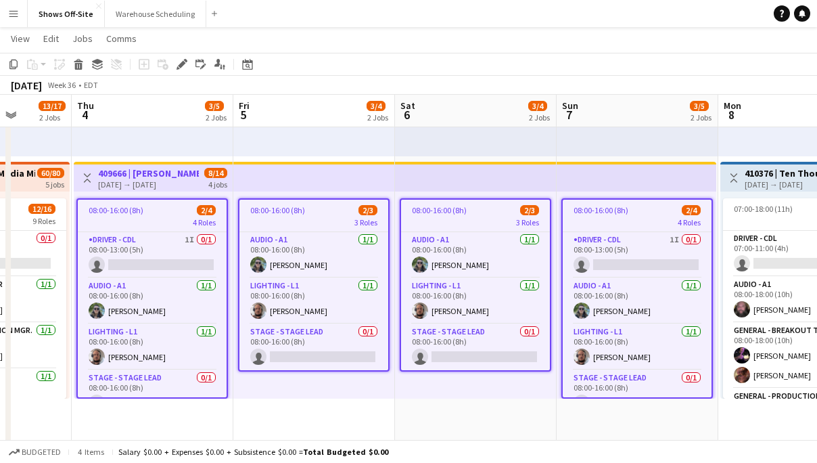
click at [152, 217] on div "4 Roles" at bounding box center [152, 222] width 149 height 11
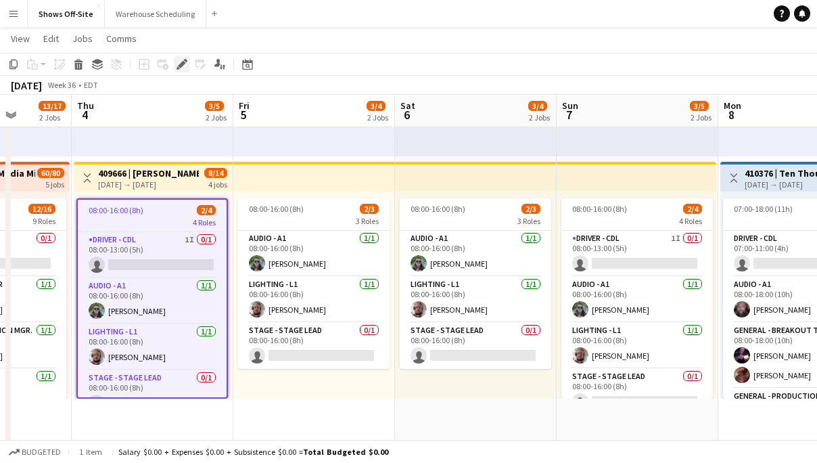
click at [186, 62] on icon at bounding box center [185, 60] width 3 height 3
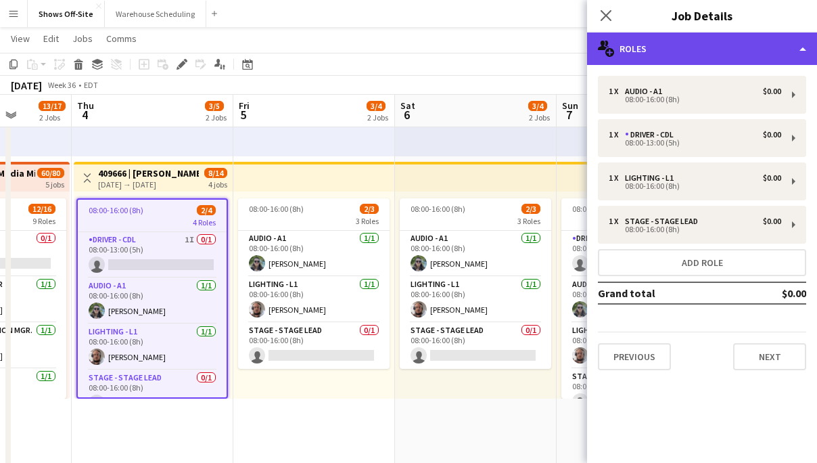
click at [643, 41] on div "multiple-users-add Roles" at bounding box center [702, 48] width 230 height 32
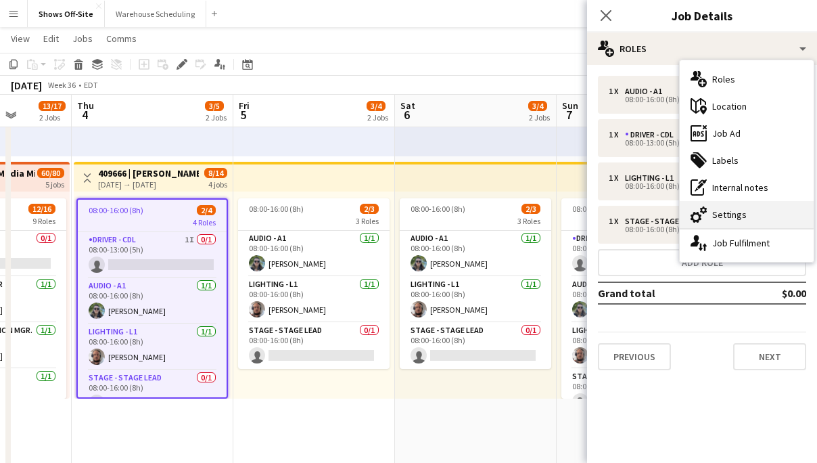
click at [725, 227] on div "cog-double-3 Settings" at bounding box center [747, 214] width 134 height 27
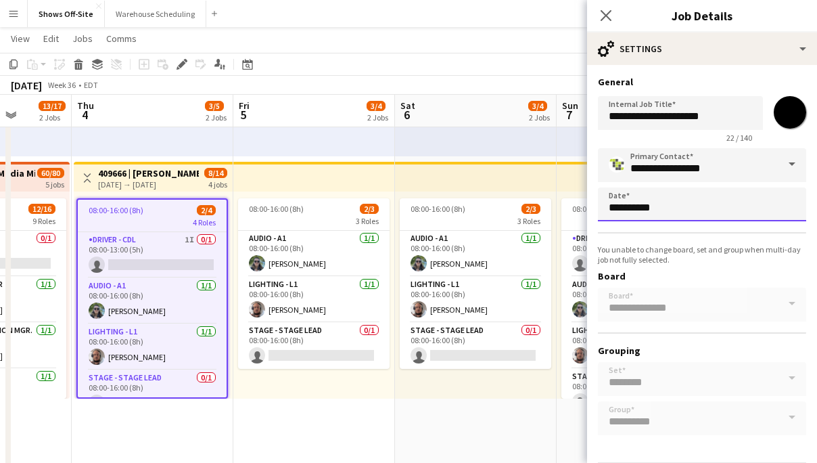
scroll to position [0, 0]
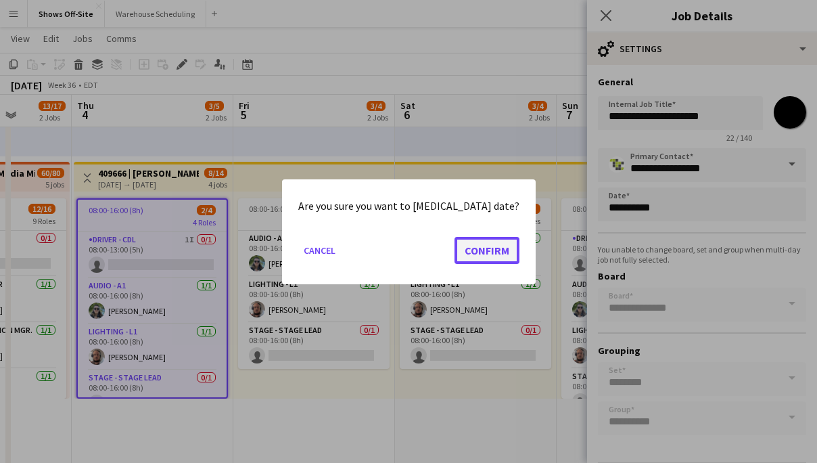
click at [478, 240] on button "Confirm" at bounding box center [487, 249] width 65 height 27
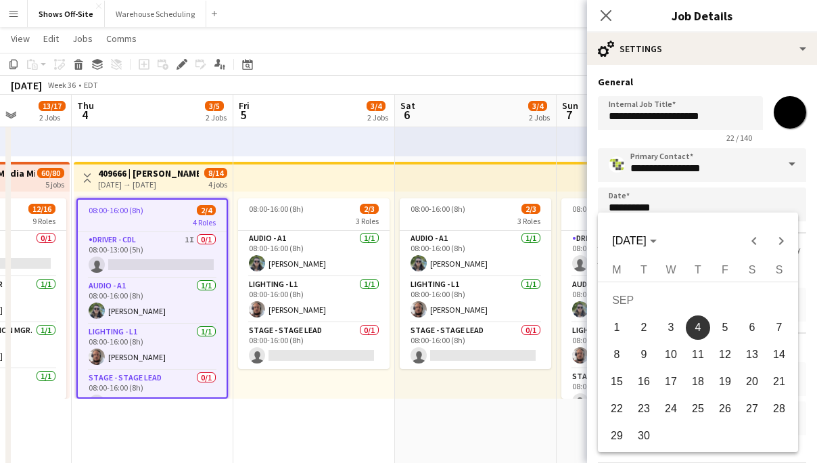
click at [701, 351] on span "11" at bounding box center [698, 354] width 24 height 24
type input "**********"
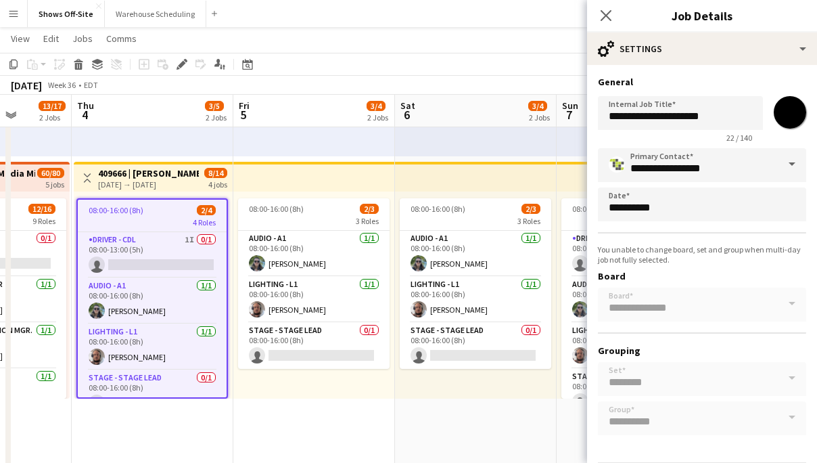
scroll to position [49, 0]
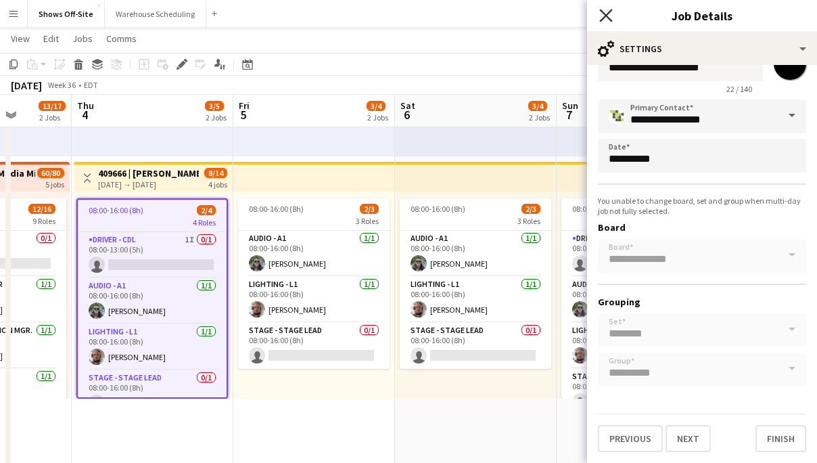
click at [604, 16] on icon "Close pop-in" at bounding box center [605, 15] width 13 height 13
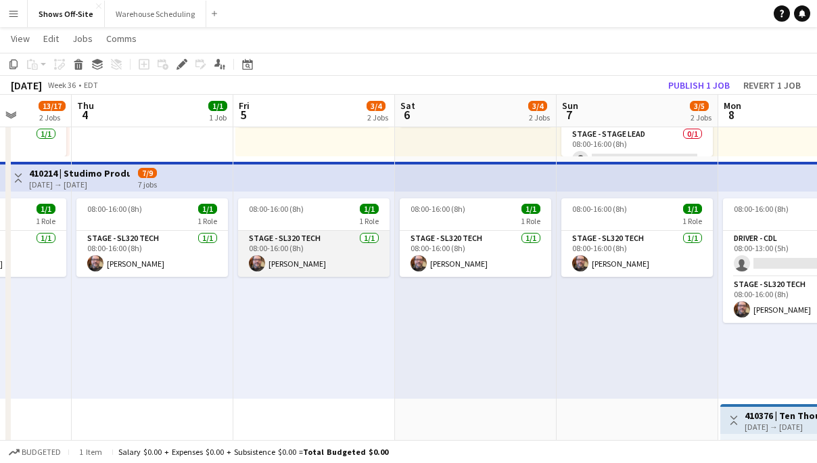
scroll to position [0, 0]
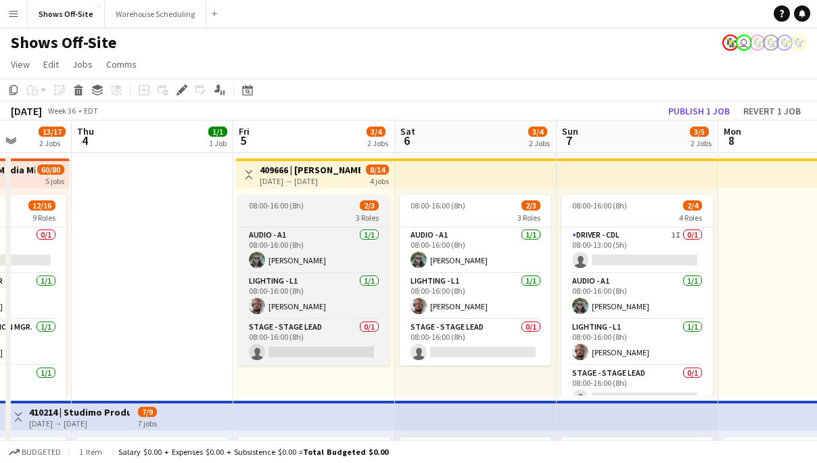
click at [294, 218] on div "3 Roles" at bounding box center [314, 217] width 152 height 11
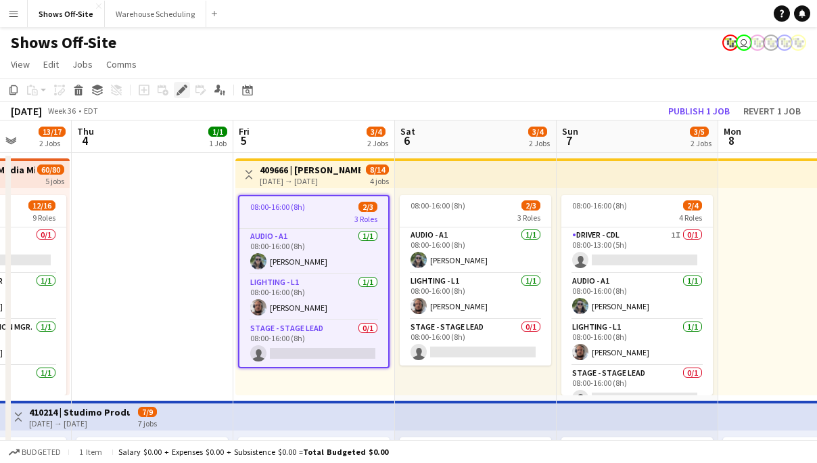
click at [181, 92] on icon at bounding box center [181, 90] width 7 height 7
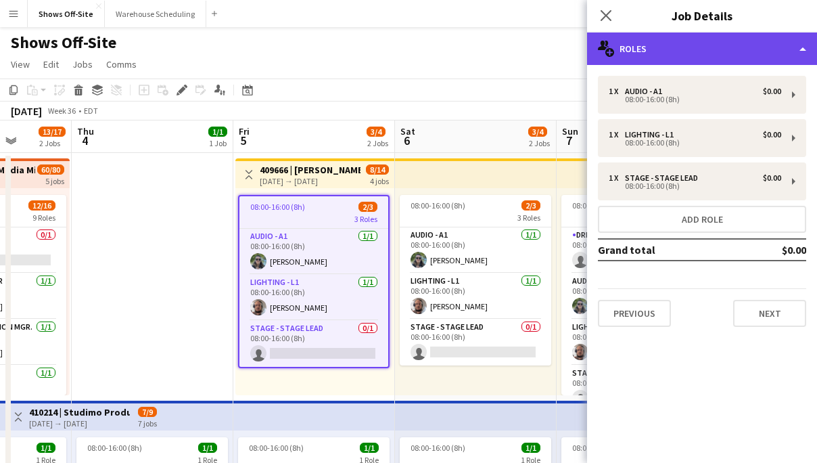
click at [700, 60] on div "multiple-users-add Roles" at bounding box center [702, 48] width 230 height 32
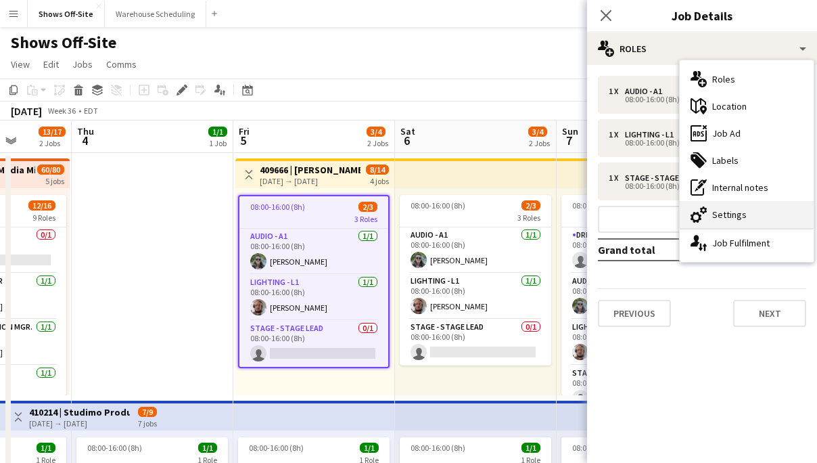
click at [738, 224] on div "cog-double-3 Settings" at bounding box center [747, 214] width 134 height 27
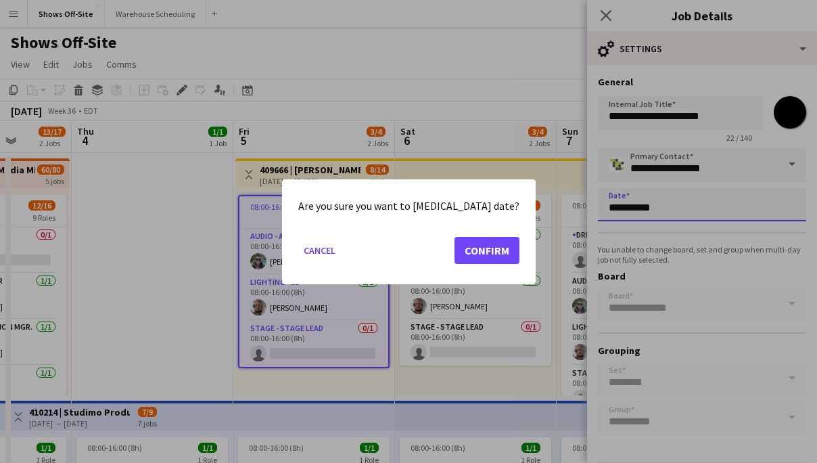
click at [474, 240] on button "Confirm" at bounding box center [487, 249] width 65 height 27
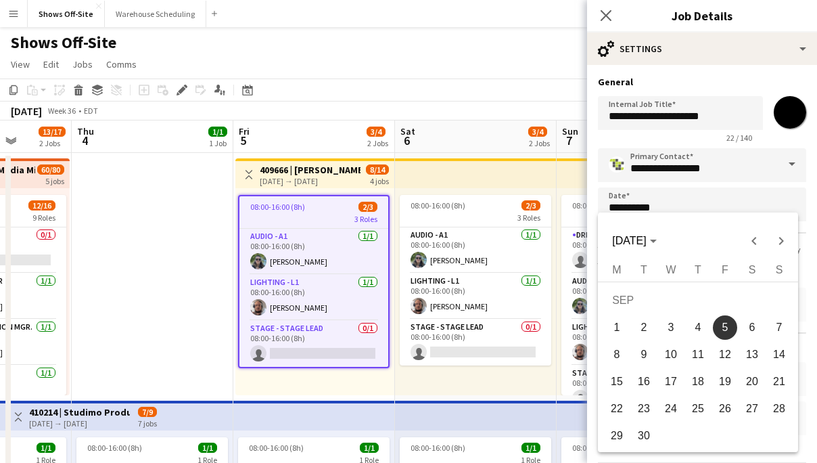
click at [725, 358] on span "12" at bounding box center [725, 354] width 24 height 24
type input "**********"
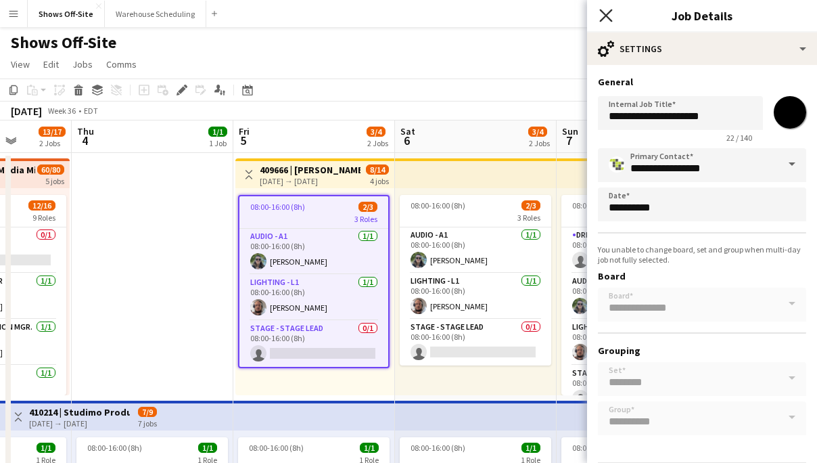
click at [602, 9] on icon "Close pop-in" at bounding box center [605, 15] width 13 height 13
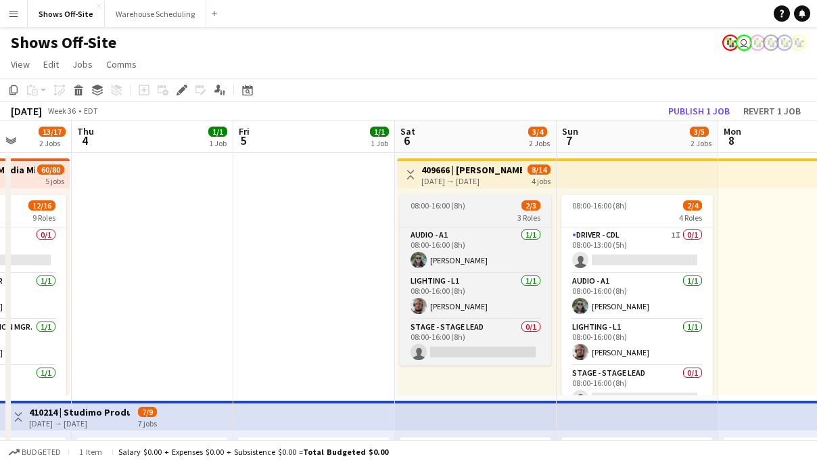
click at [450, 213] on div "3 Roles" at bounding box center [476, 217] width 152 height 11
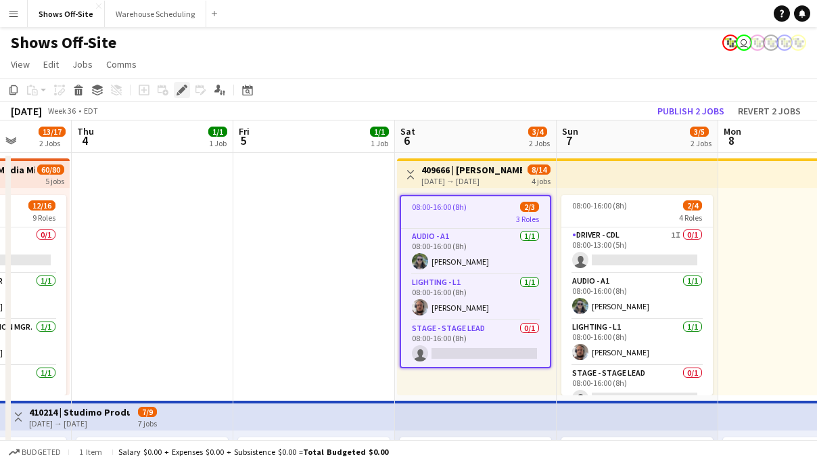
click at [183, 90] on icon at bounding box center [181, 90] width 7 height 7
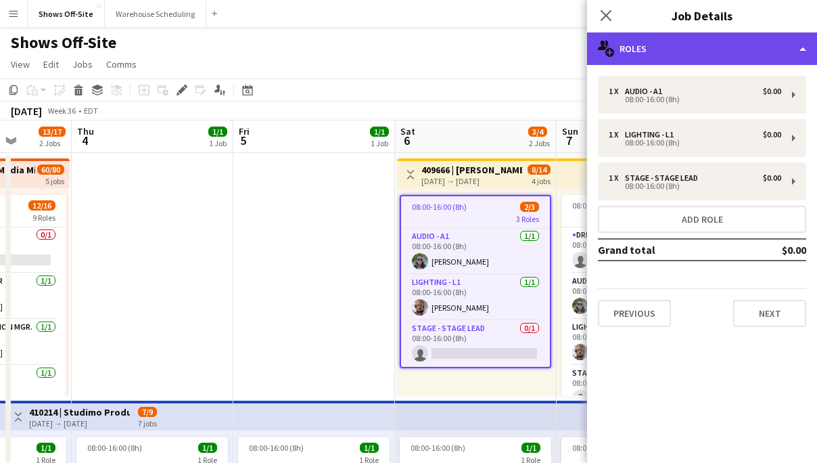
click at [691, 60] on div "multiple-users-add Roles" at bounding box center [702, 48] width 230 height 32
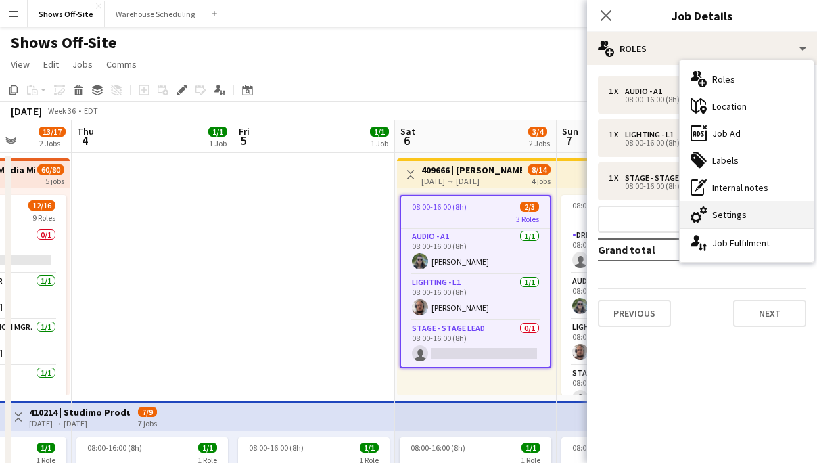
click at [726, 202] on div "cog-double-3 Settings" at bounding box center [747, 214] width 134 height 27
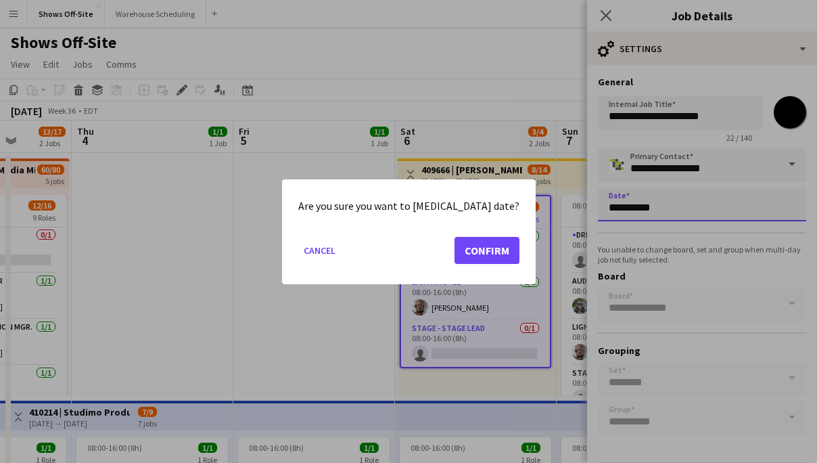
click at [466, 240] on button "Confirm" at bounding box center [487, 249] width 65 height 27
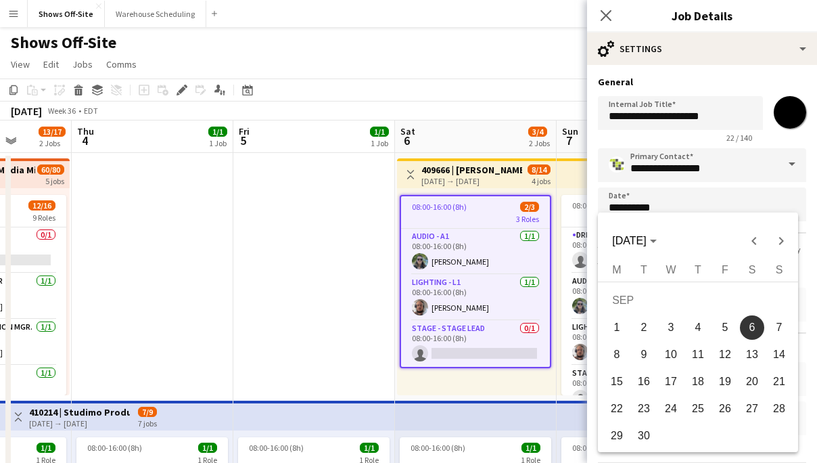
click at [754, 350] on span "13" at bounding box center [752, 354] width 24 height 24
type input "**********"
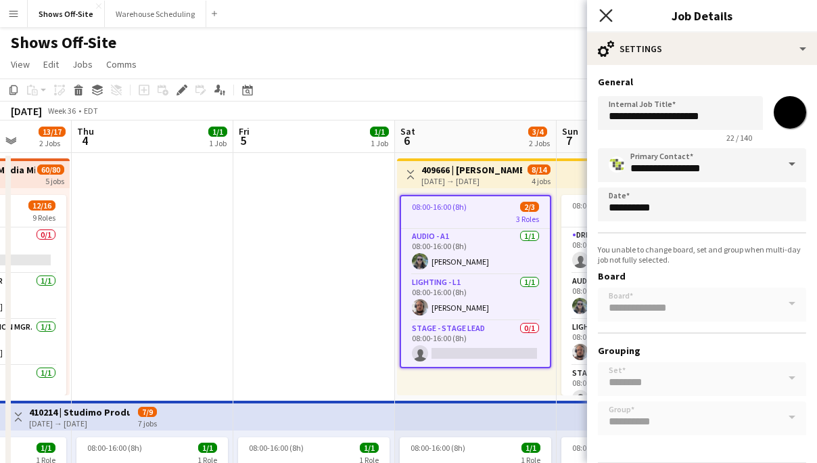
click at [609, 13] on icon "Close pop-in" at bounding box center [605, 15] width 13 height 13
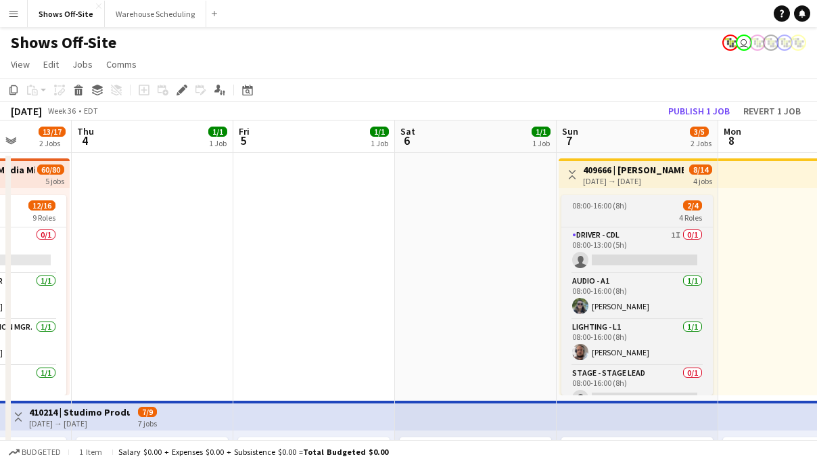
click at [591, 216] on div "4 Roles" at bounding box center [638, 217] width 152 height 11
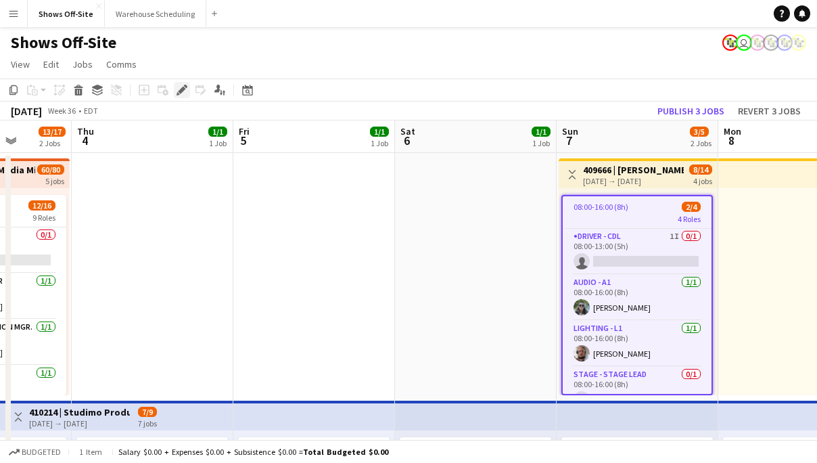
click at [180, 87] on icon "Edit" at bounding box center [182, 90] width 11 height 11
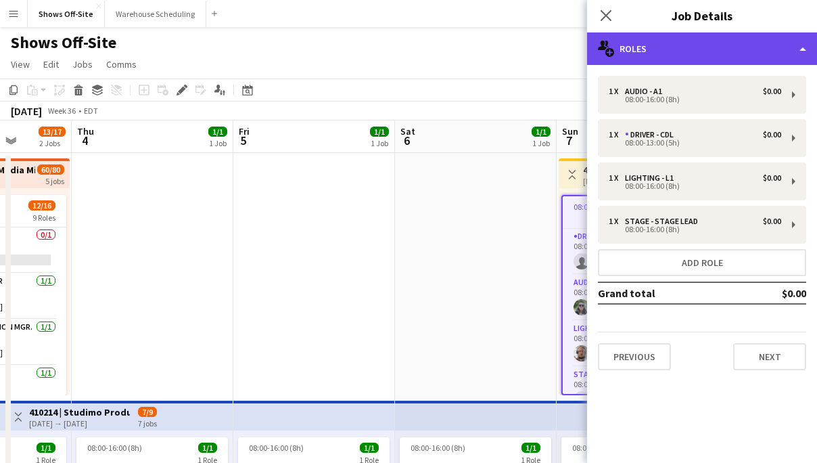
click at [704, 45] on div "multiple-users-add Roles" at bounding box center [702, 48] width 230 height 32
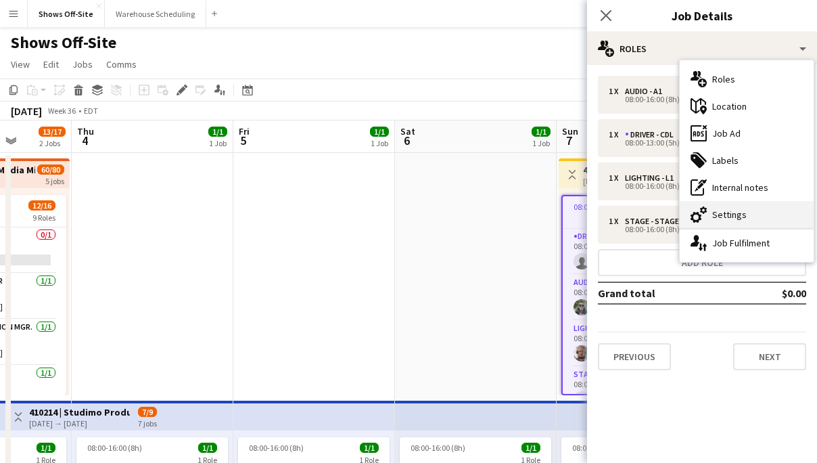
click at [728, 214] on div "cog-double-3 Settings" at bounding box center [747, 214] width 134 height 27
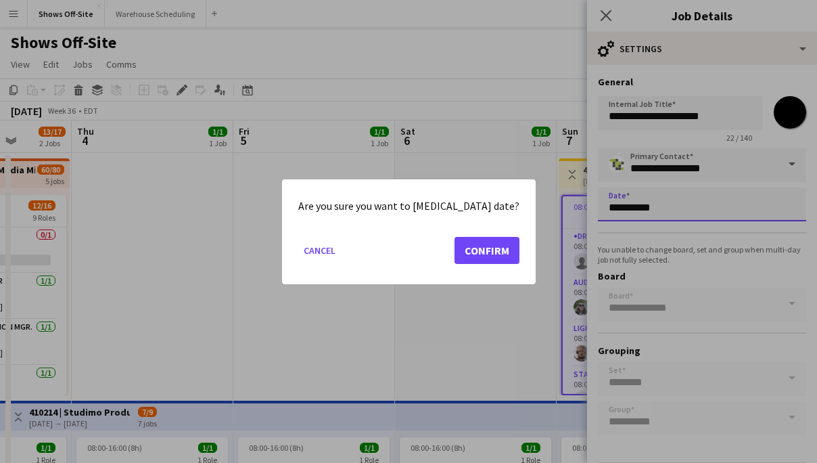
click at [465, 258] on button "Confirm" at bounding box center [487, 249] width 65 height 27
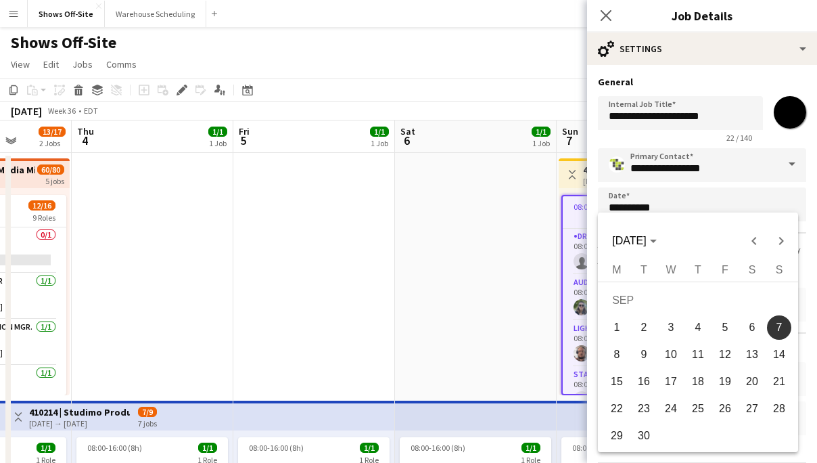
click at [771, 360] on span "14" at bounding box center [779, 354] width 24 height 24
type input "**********"
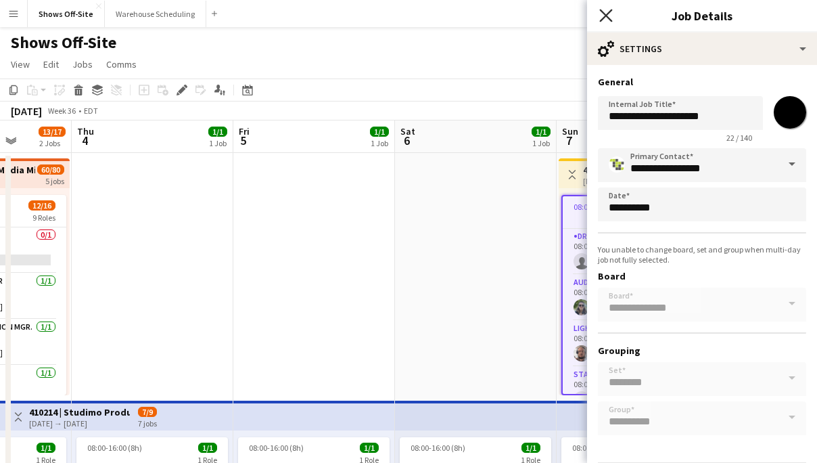
click at [603, 17] on icon "Close pop-in" at bounding box center [605, 15] width 13 height 13
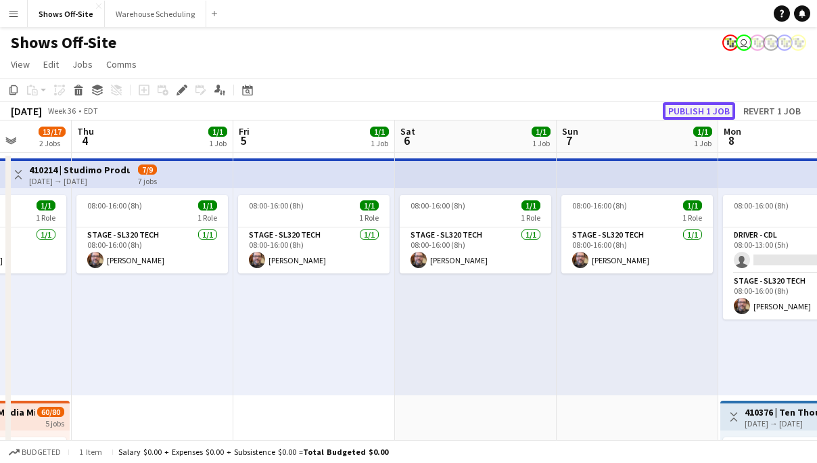
click at [717, 103] on button "Publish 1 job" at bounding box center [699, 111] width 72 height 18
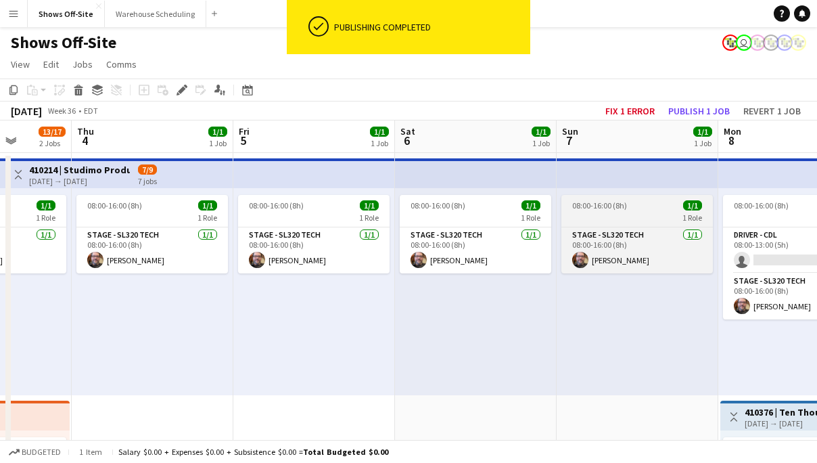
scroll to position [0, 596]
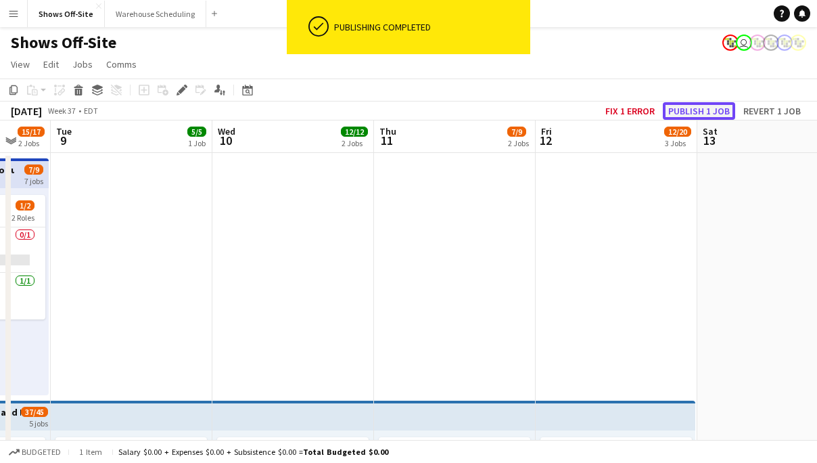
click at [691, 110] on button "Publish 1 job" at bounding box center [699, 111] width 72 height 18
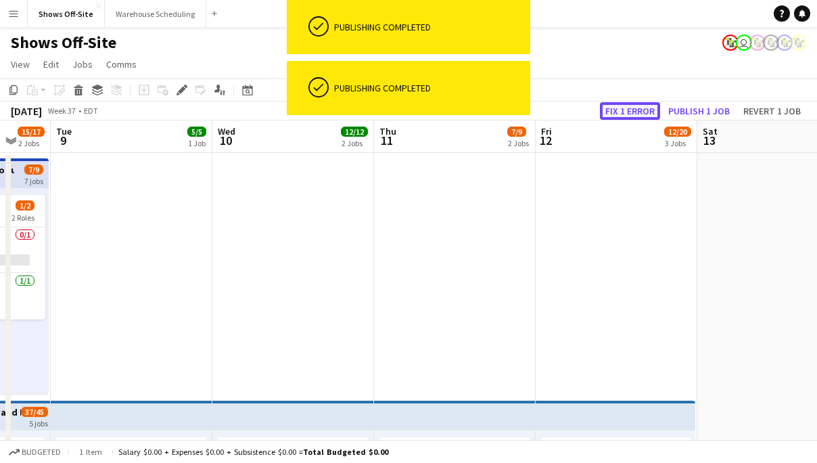
click at [638, 106] on button "Fix 1 error" at bounding box center [630, 111] width 60 height 18
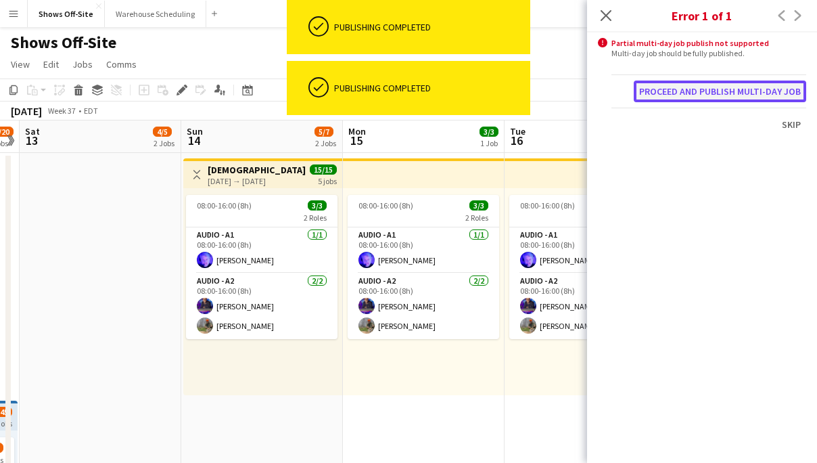
click at [709, 93] on button "Proceed and publish multi-day job" at bounding box center [720, 92] width 173 height 22
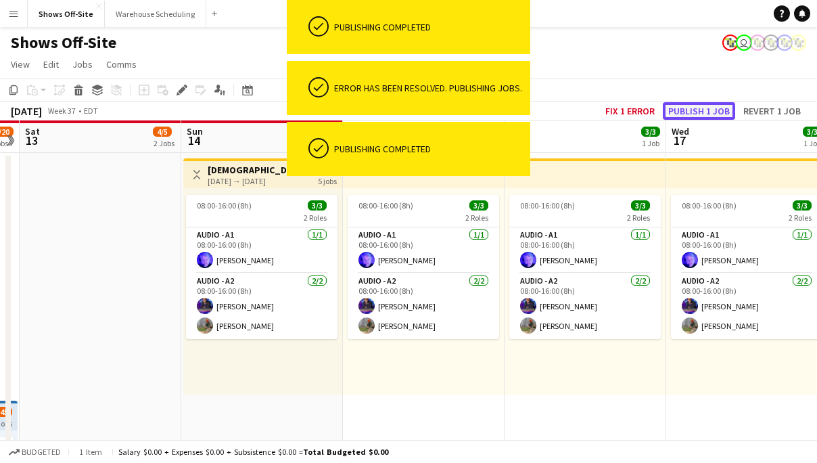
click at [684, 107] on button "Publish 1 job" at bounding box center [699, 111] width 72 height 18
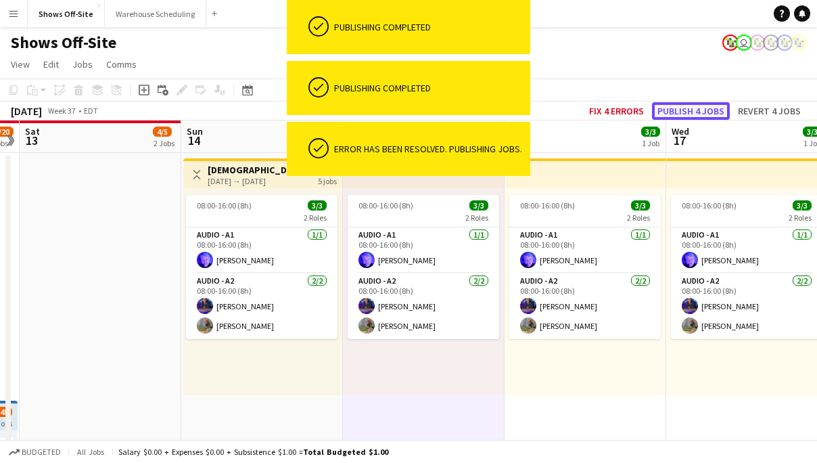
click at [700, 110] on button "Publish 4 jobs" at bounding box center [691, 111] width 78 height 18
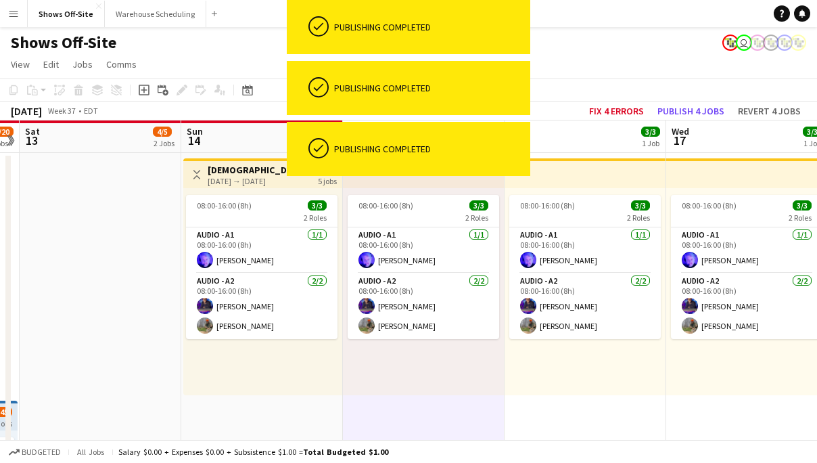
click at [608, 99] on app-toolbar "Copy Paste Paste Command V Paste with crew Command Shift V Paste linked Job Del…" at bounding box center [408, 89] width 817 height 23
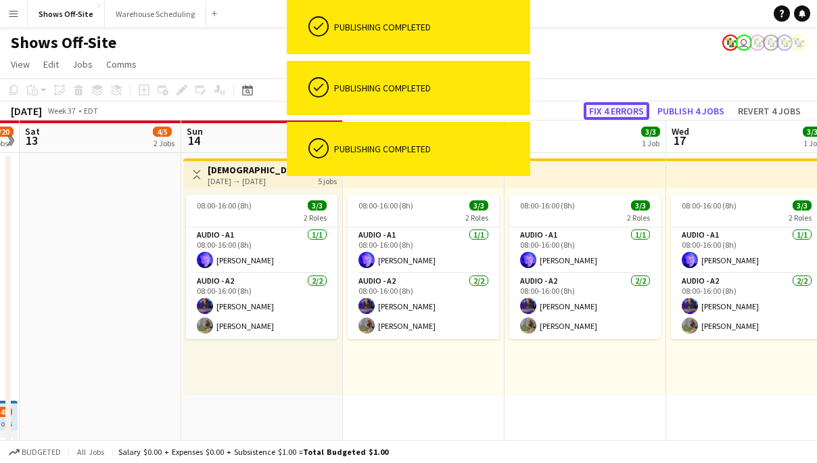
click at [608, 118] on button "Fix 4 errors" at bounding box center [617, 111] width 66 height 18
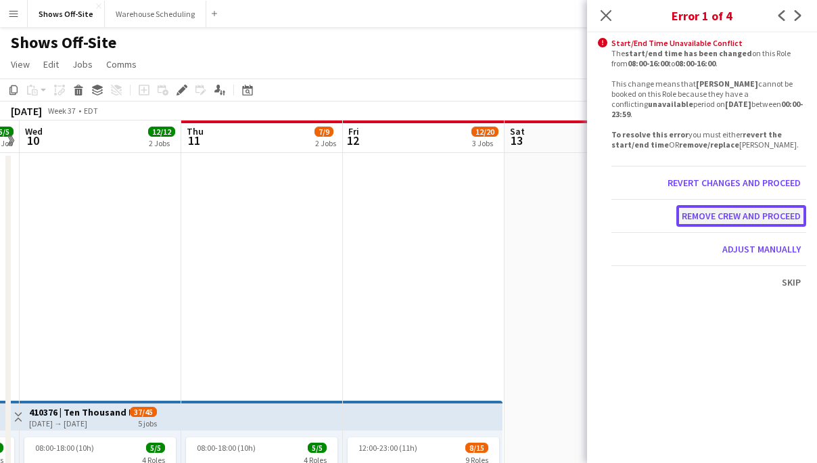
click at [757, 206] on button "Remove crew and proceed" at bounding box center [742, 216] width 130 height 22
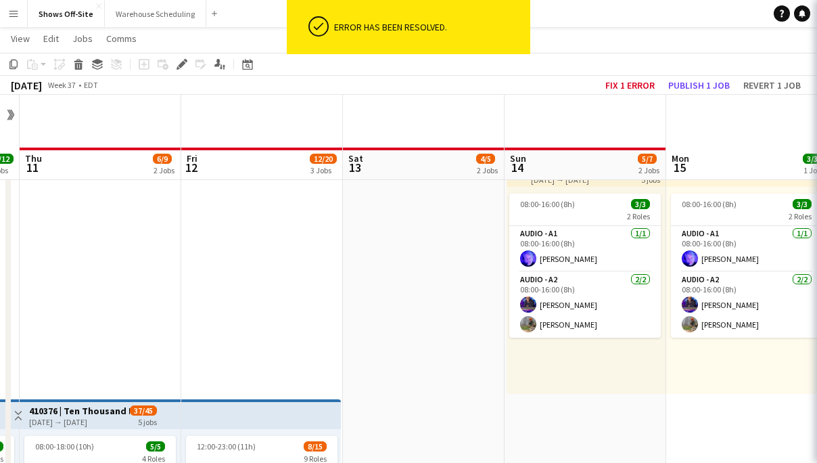
scroll to position [52, 0]
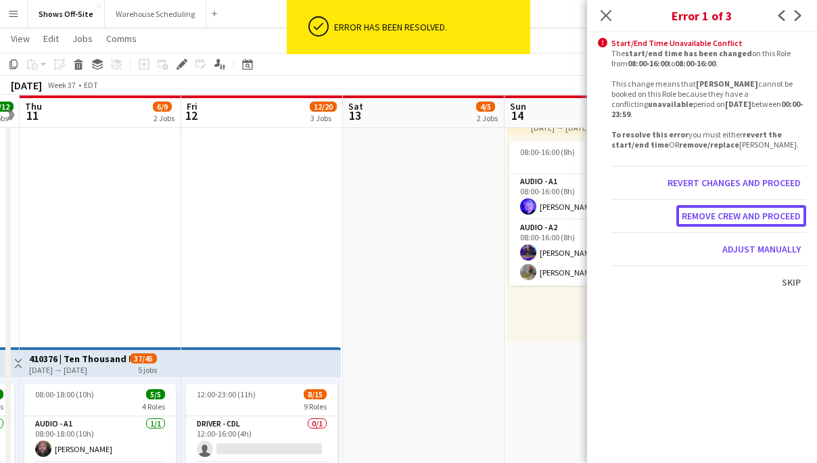
click at [757, 206] on button "Remove crew and proceed" at bounding box center [742, 216] width 130 height 22
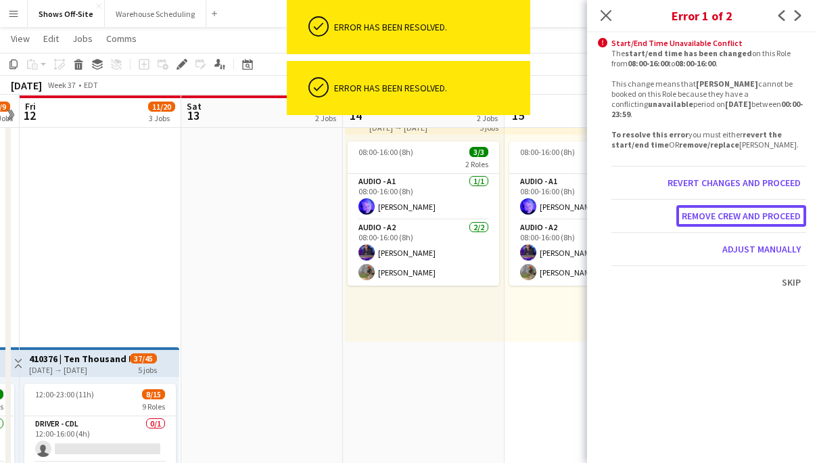
click at [757, 206] on button "Remove crew and proceed" at bounding box center [742, 216] width 130 height 22
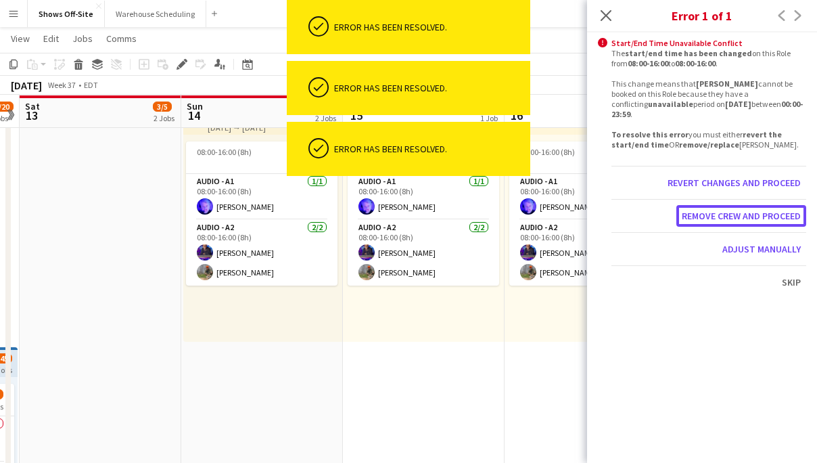
click at [757, 206] on button "Remove crew and proceed" at bounding box center [742, 216] width 130 height 22
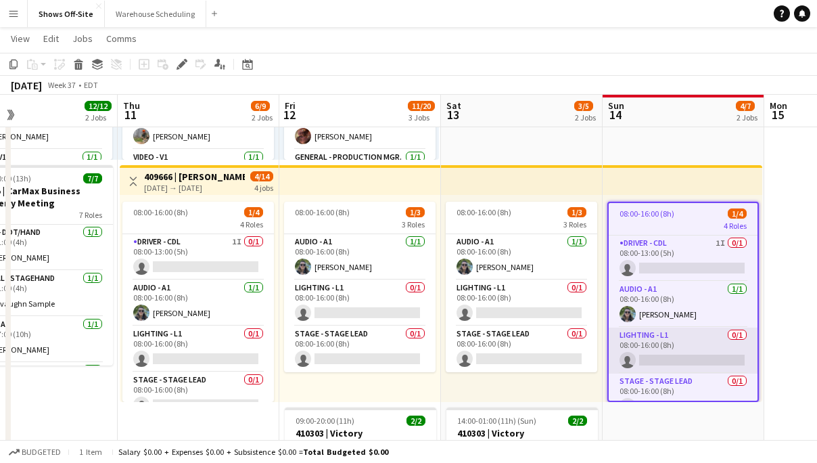
scroll to position [19, 0]
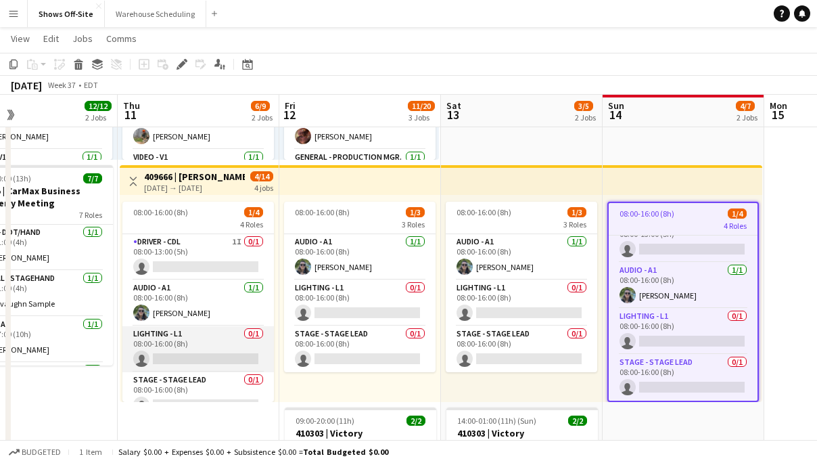
click at [175, 336] on app-card-role "Lighting - L1 0/1 08:00-16:00 (8h) single-neutral-actions" at bounding box center [198, 349] width 152 height 46
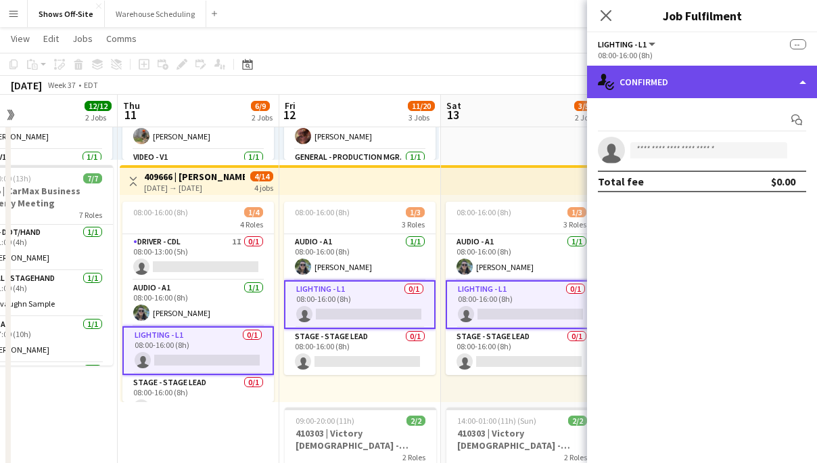
click at [664, 75] on div "single-neutral-actions-check-2 Confirmed" at bounding box center [702, 82] width 230 height 32
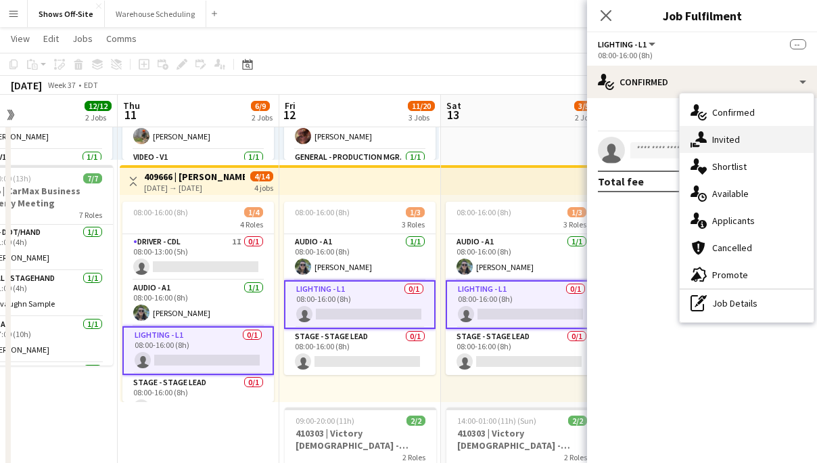
click at [706, 133] on icon "single-neutral-actions-share-1" at bounding box center [699, 139] width 16 height 16
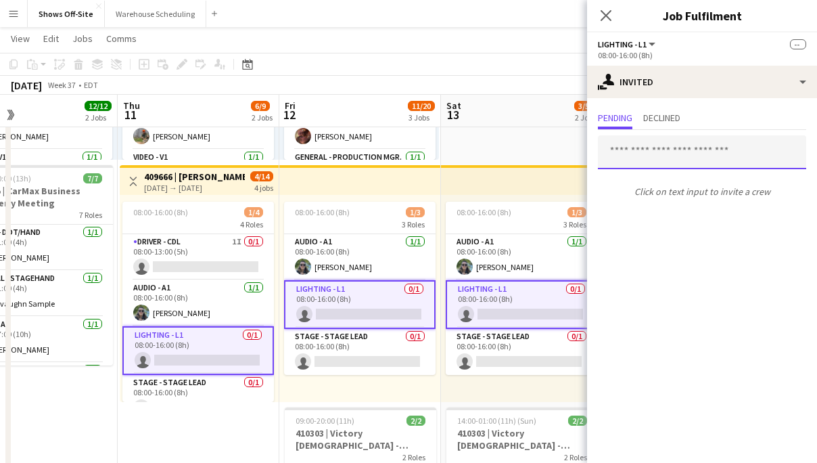
click at [658, 155] on input "text" at bounding box center [702, 152] width 208 height 34
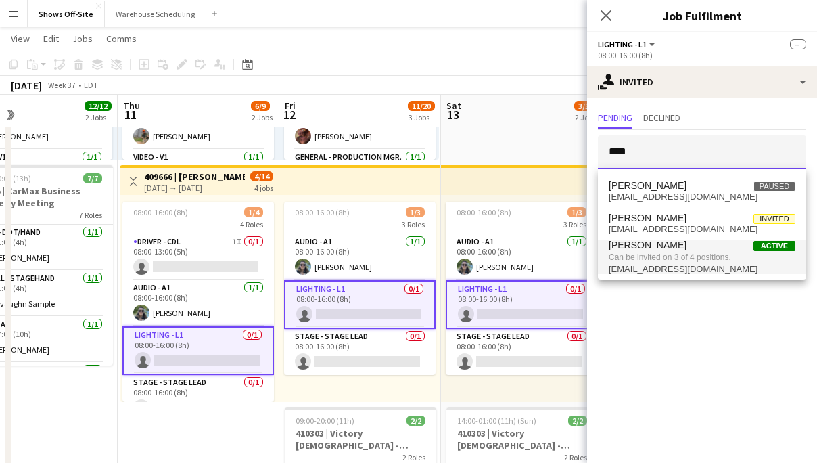
type input "****"
click at [675, 263] on span "Can be invited on 3 of 4 positions." at bounding box center [702, 257] width 187 height 12
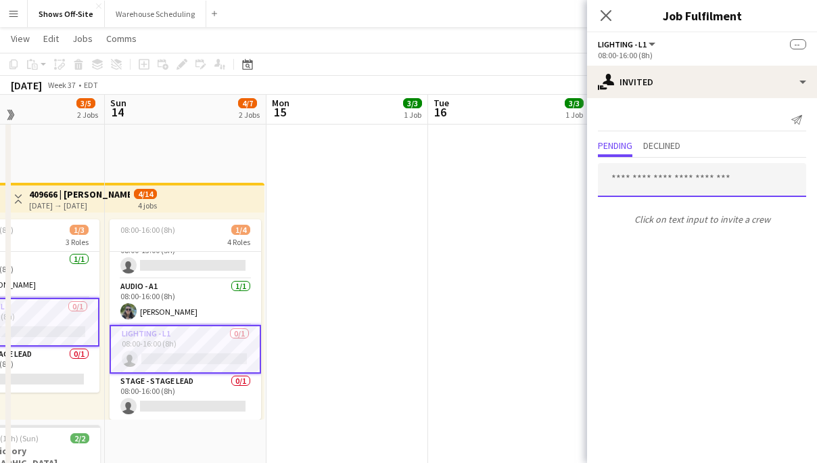
scroll to position [0, 0]
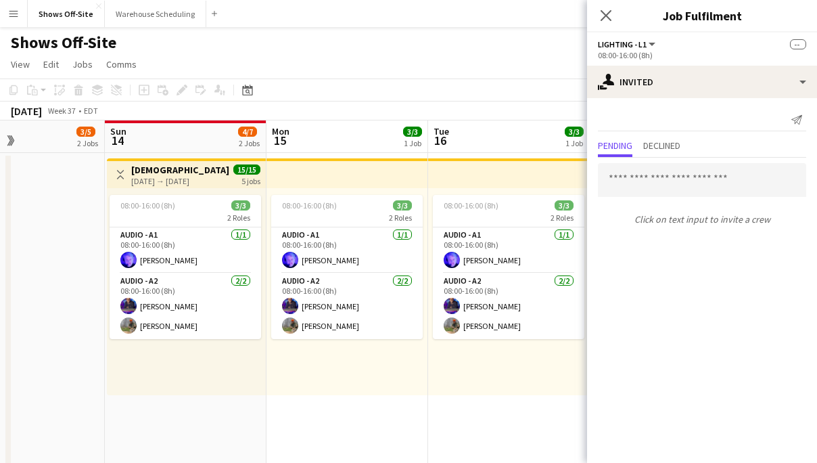
click at [15, 21] on button "Menu" at bounding box center [13, 13] width 27 height 27
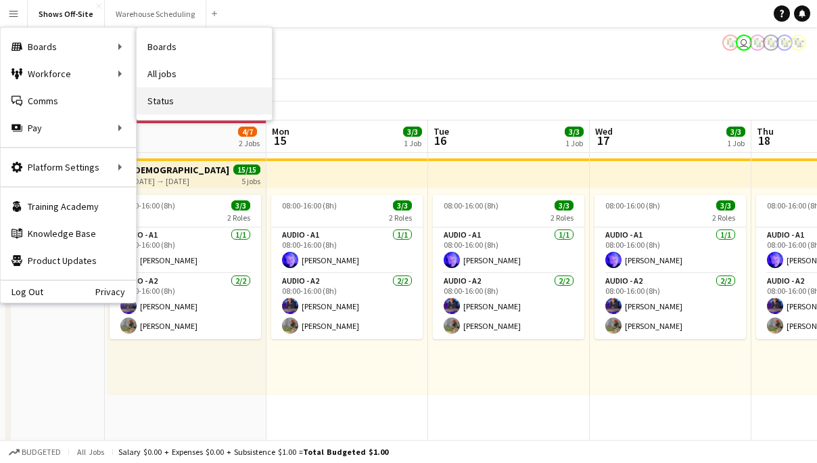
click at [176, 96] on link "Status" at bounding box center [204, 100] width 135 height 27
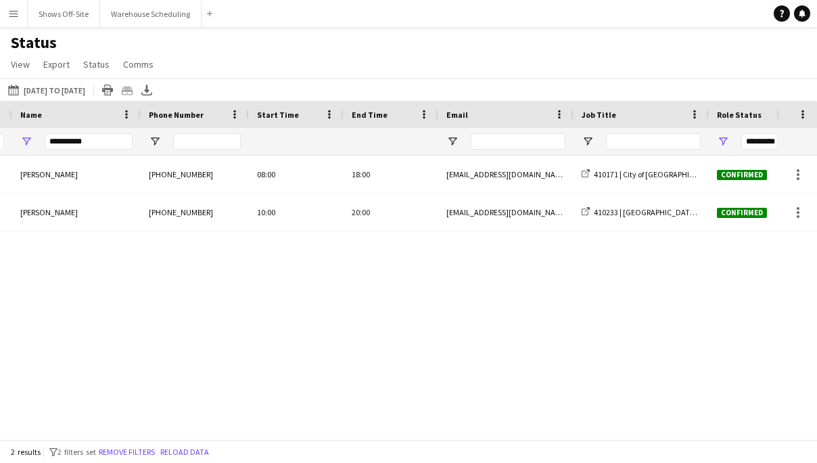
scroll to position [0, 421]
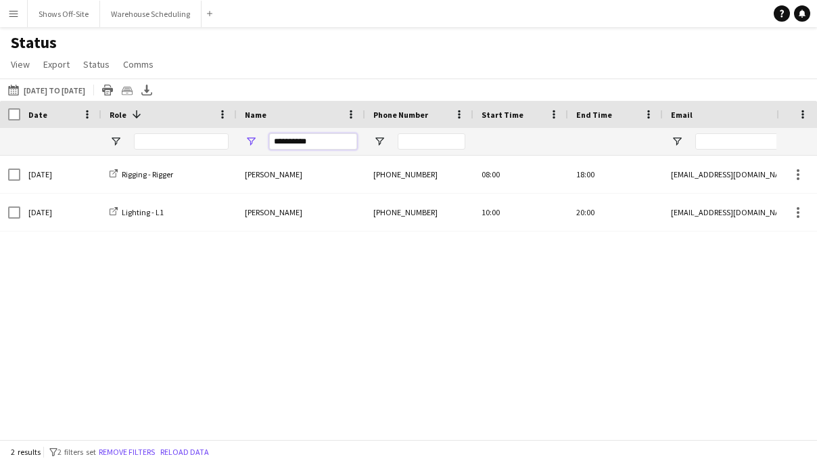
drag, startPoint x: 317, startPoint y: 142, endPoint x: 148, endPoint y: 141, distance: 169.2
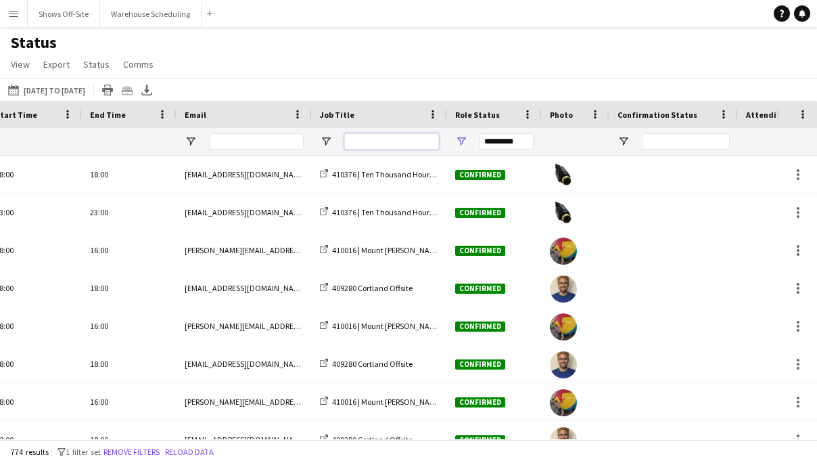
click at [381, 143] on input "Job Title Filter Input" at bounding box center [391, 141] width 95 height 16
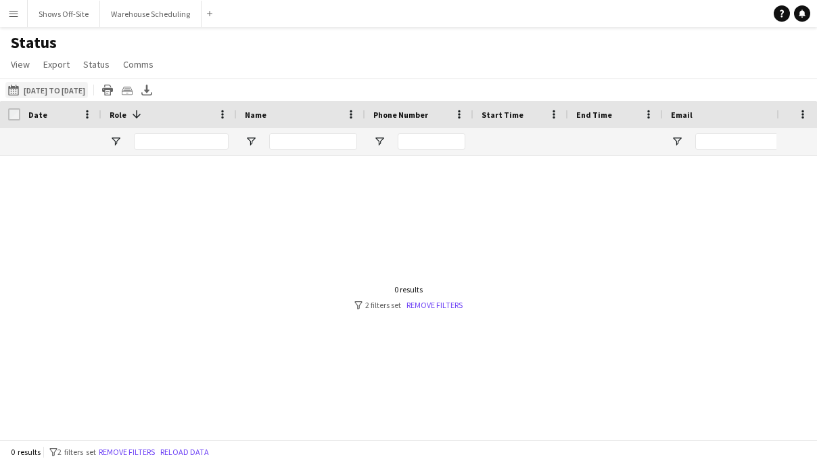
type input "******"
click at [46, 89] on button "09-11-2025 to 10-25-2025 09-11-2025 to 10-25-2025" at bounding box center [46, 90] width 83 height 16
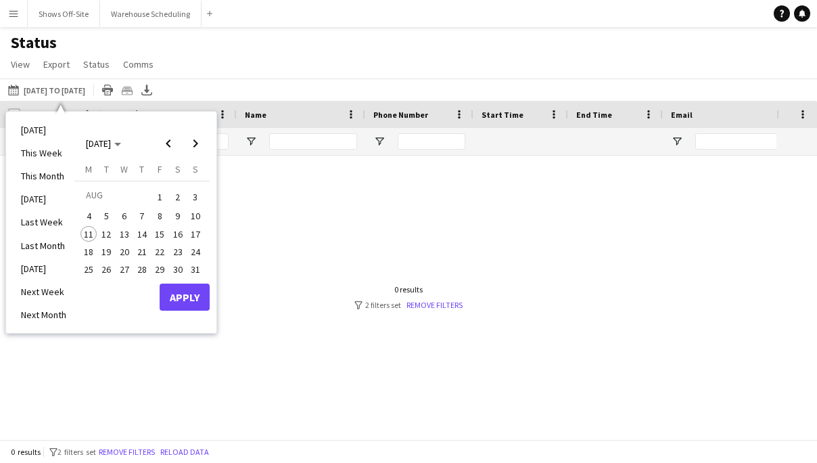
click at [138, 235] on span "14" at bounding box center [142, 234] width 16 height 16
click at [171, 302] on button "Apply" at bounding box center [185, 296] width 50 height 27
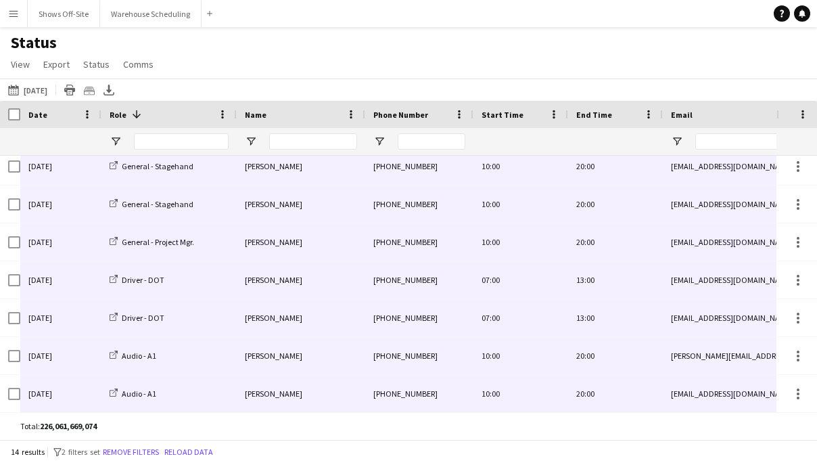
drag, startPoint x: 54, startPoint y: 168, endPoint x: 691, endPoint y: 395, distance: 676.5
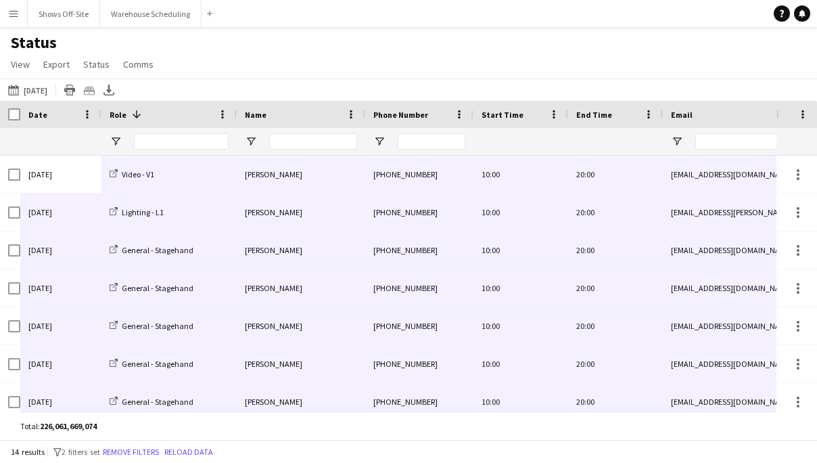
scroll to position [273, 0]
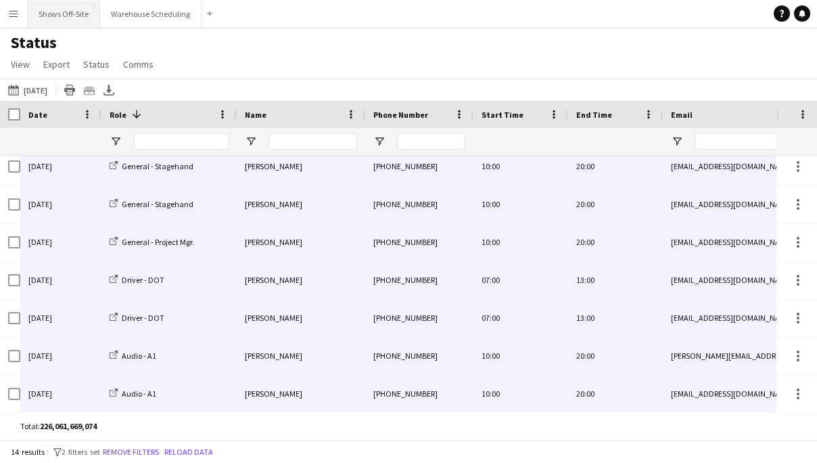
click at [66, 5] on button "Shows Off-Site Close" at bounding box center [64, 14] width 72 height 26
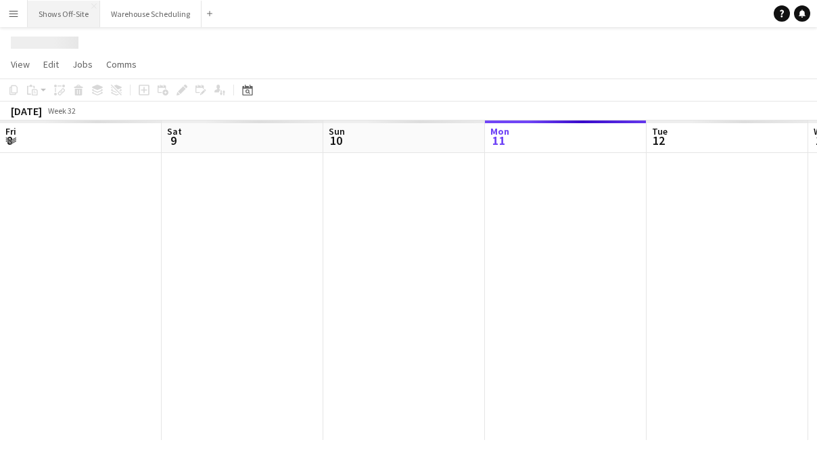
scroll to position [0, 323]
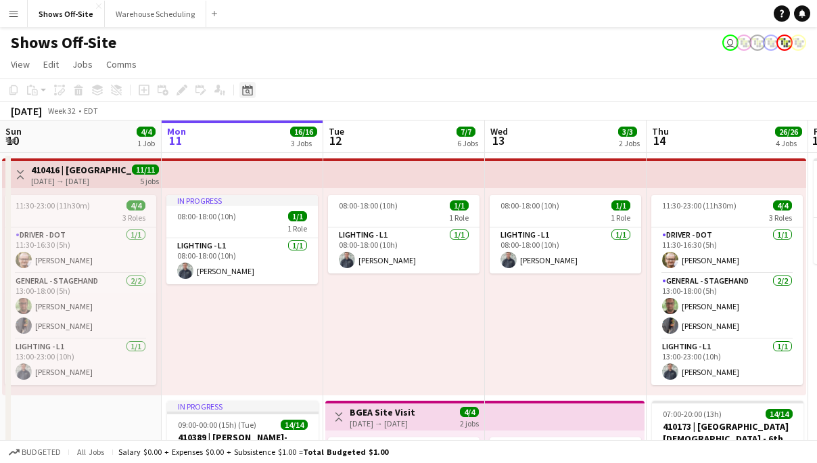
click at [246, 87] on icon at bounding box center [247, 90] width 10 height 11
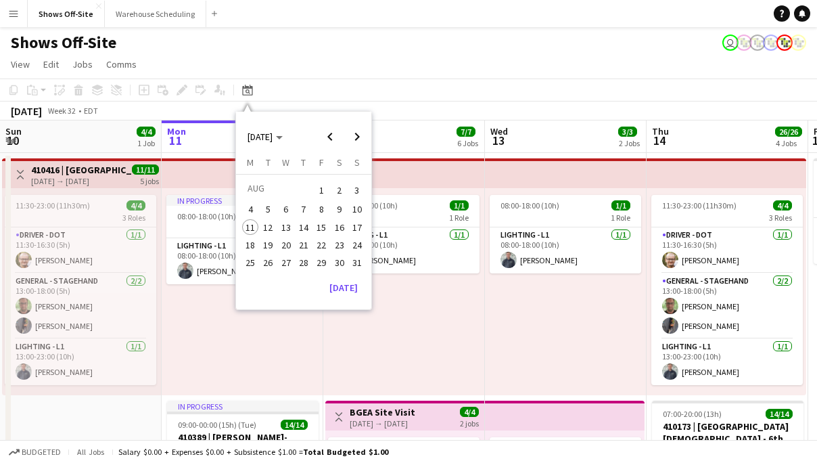
click at [359, 246] on span "24" at bounding box center [357, 245] width 16 height 16
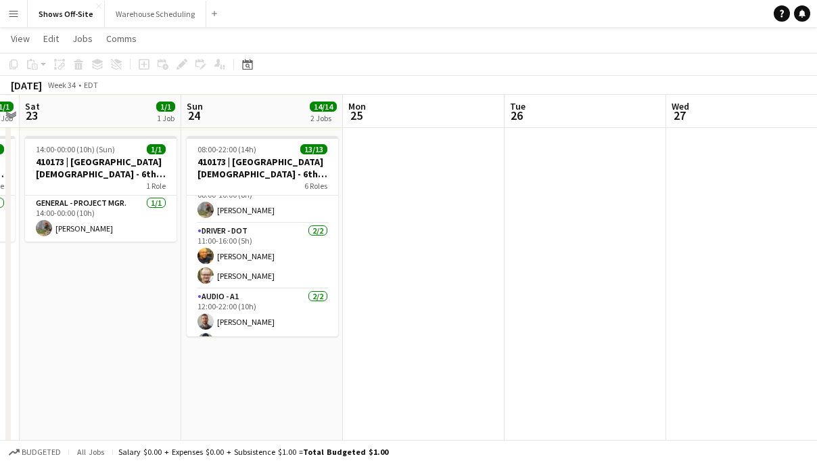
scroll to position [0, 0]
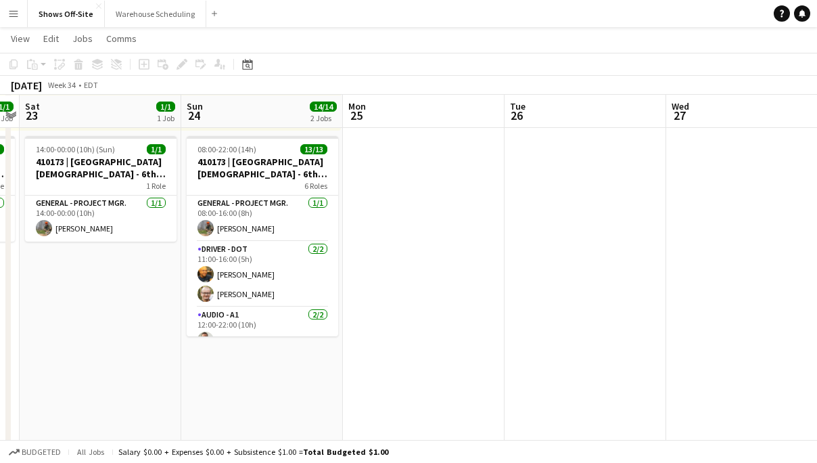
click at [20, 12] on button "Menu" at bounding box center [13, 13] width 27 height 27
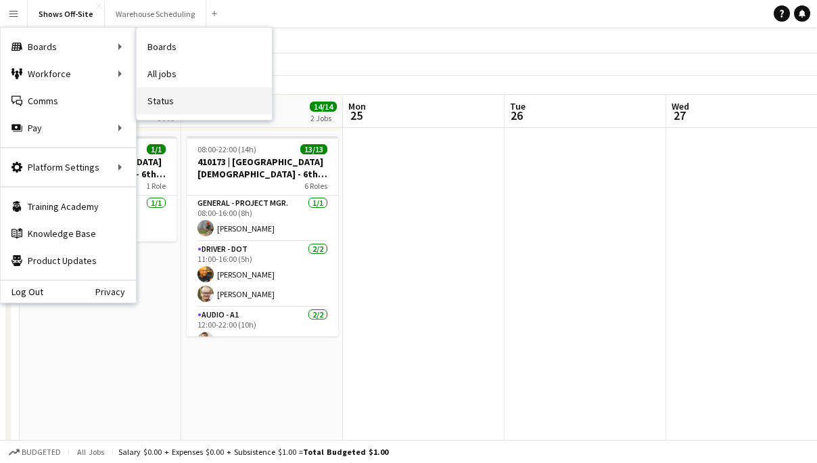
click at [183, 96] on link "Status" at bounding box center [204, 100] width 135 height 27
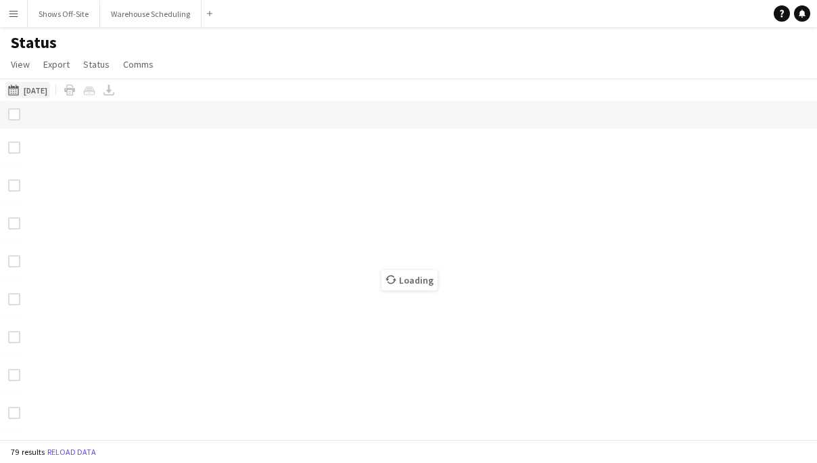
click at [43, 92] on button "08-14-2025 08-14-2025" at bounding box center [27, 90] width 45 height 16
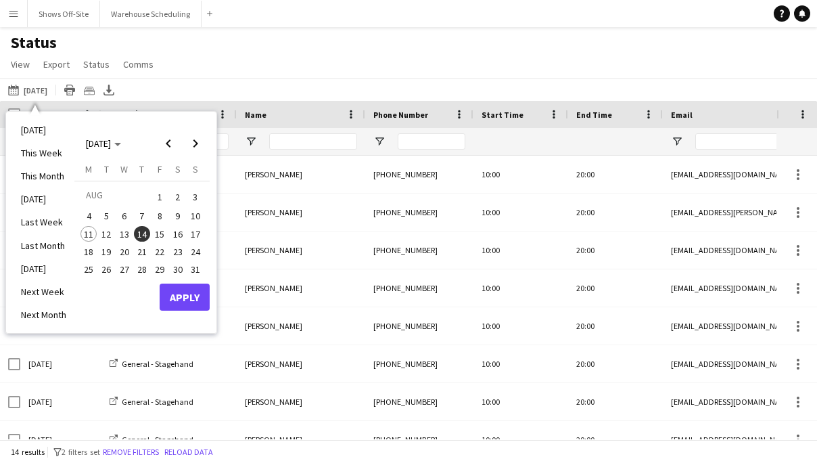
click at [196, 252] on span "24" at bounding box center [195, 252] width 16 height 16
click at [194, 300] on button "Apply" at bounding box center [185, 296] width 50 height 27
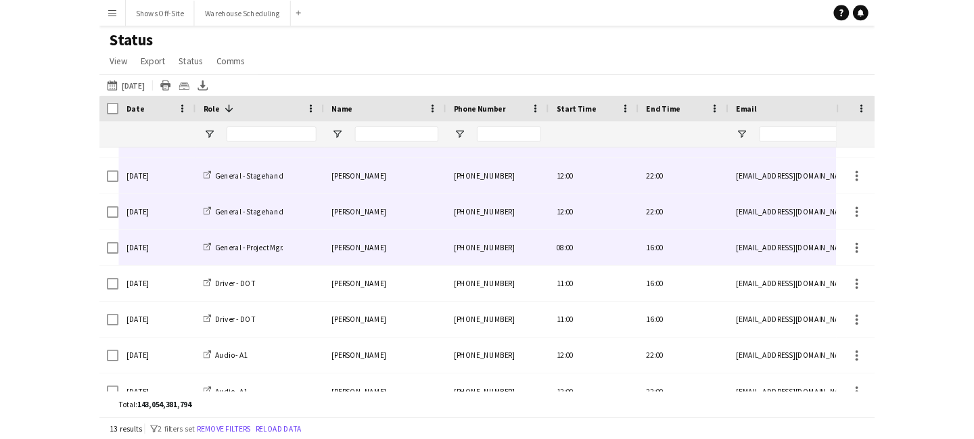
scroll to position [235, 0]
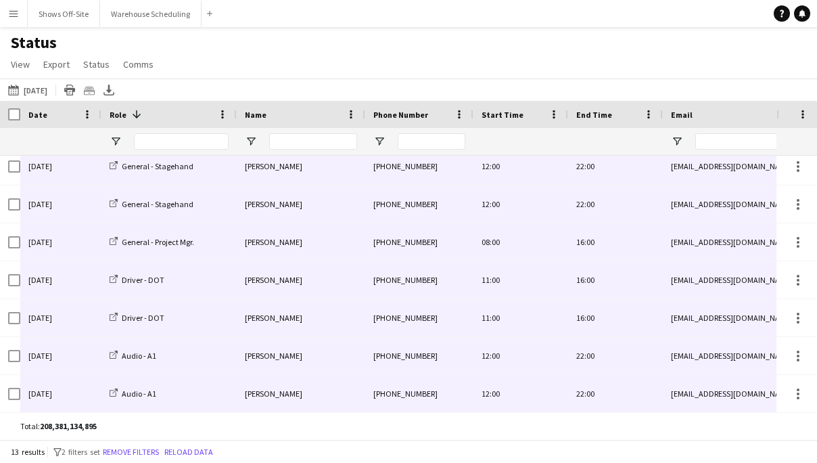
drag, startPoint x: 39, startPoint y: 172, endPoint x: 722, endPoint y: 387, distance: 716.4
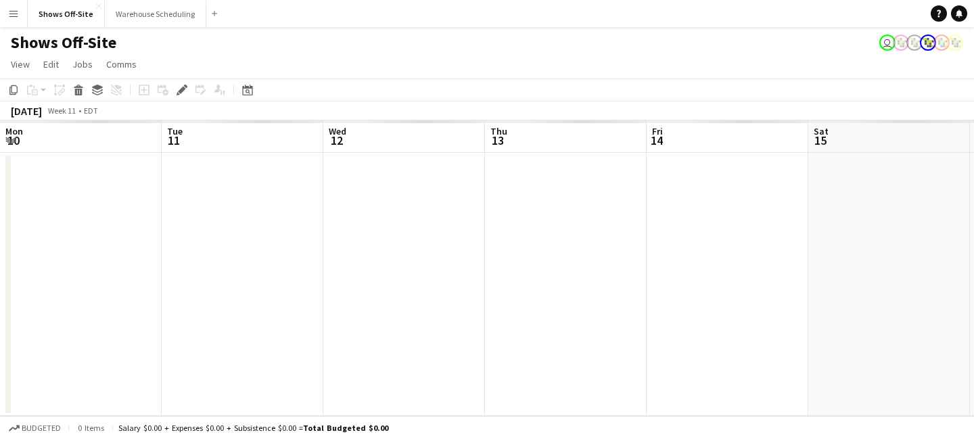
scroll to position [0, 466]
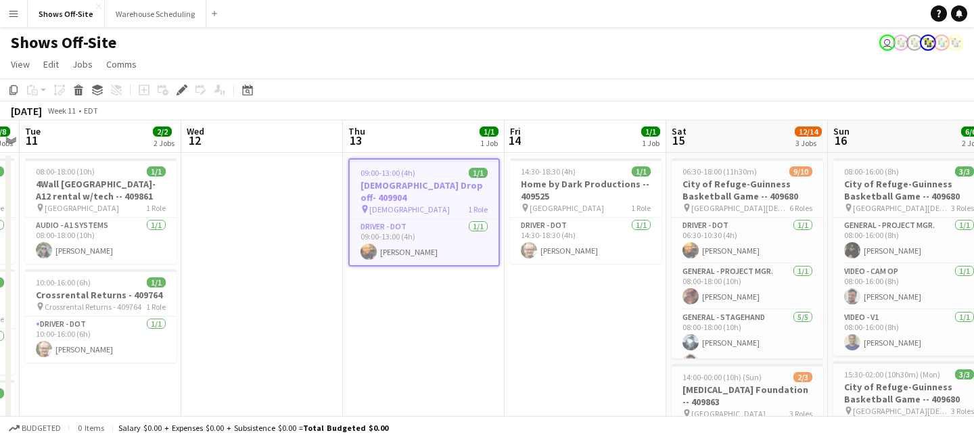
click at [248, 81] on app-toolbar "Copy Paste Paste Command V Paste with crew Command Shift V Paste linked Job Del…" at bounding box center [487, 89] width 974 height 23
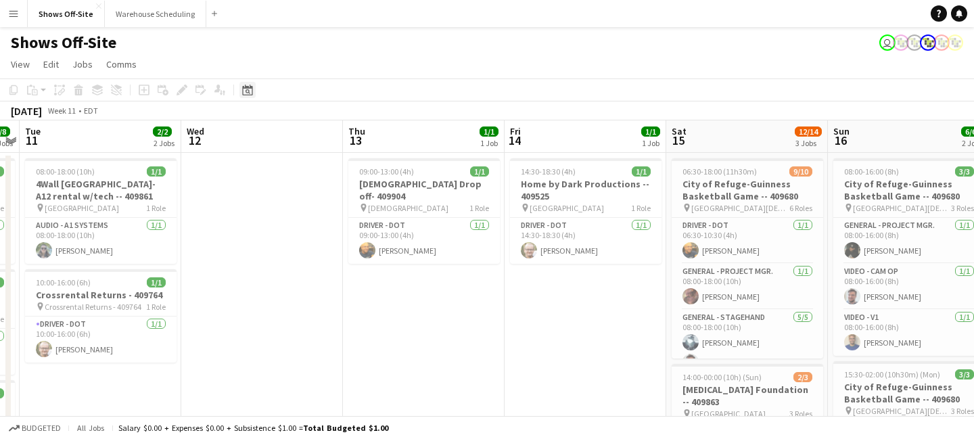
click at [248, 97] on div "Date picker" at bounding box center [248, 90] width 16 height 16
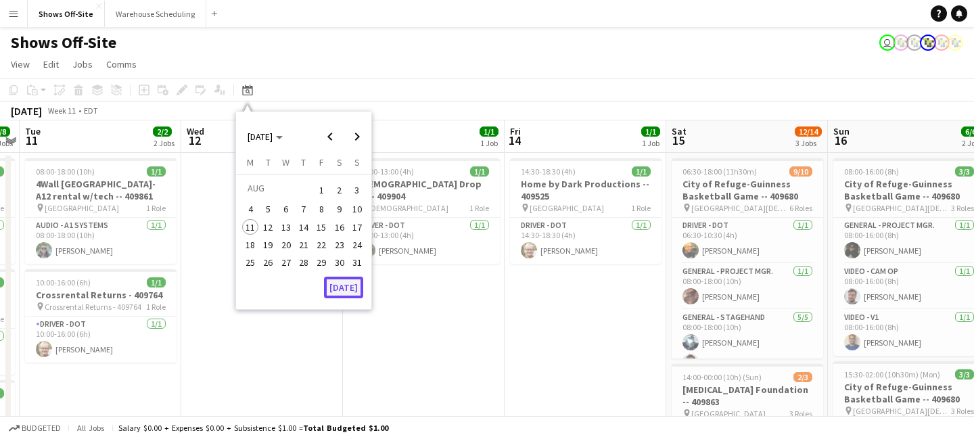
click at [327, 290] on button "[DATE]" at bounding box center [343, 288] width 39 height 22
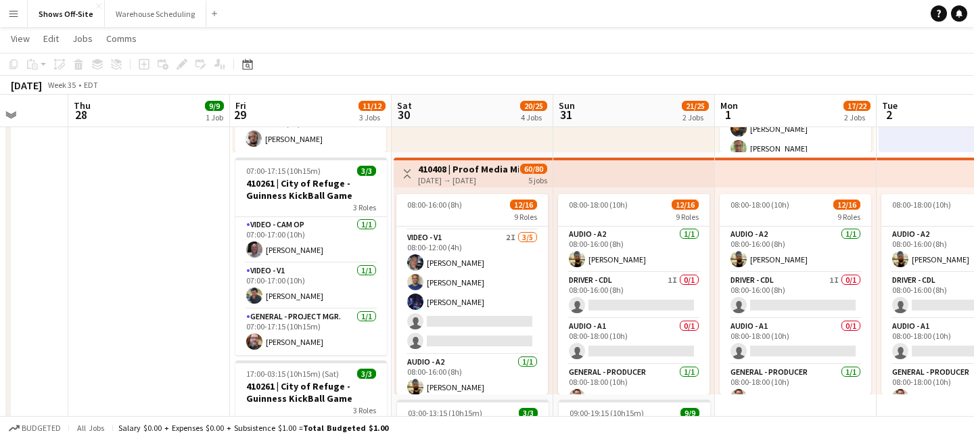
scroll to position [333, 0]
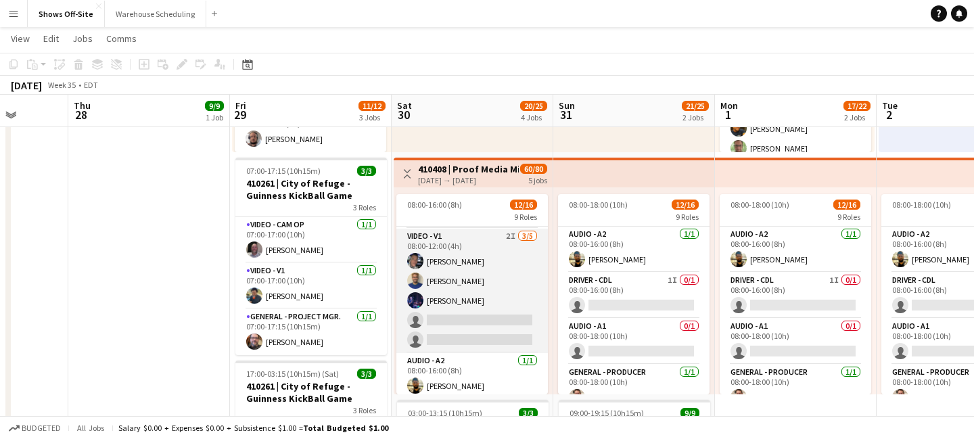
click at [451, 265] on app-card-role "Video - V1 2I 3/5 08:00-12:00 (4h) Toby Bohl Francisco Lozano Lael Camak single…" at bounding box center [472, 291] width 152 height 124
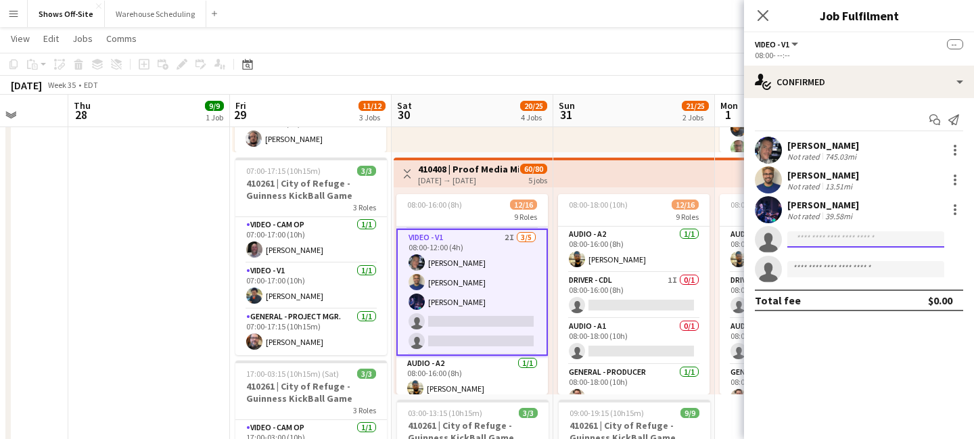
click at [829, 242] on input at bounding box center [866, 239] width 157 height 16
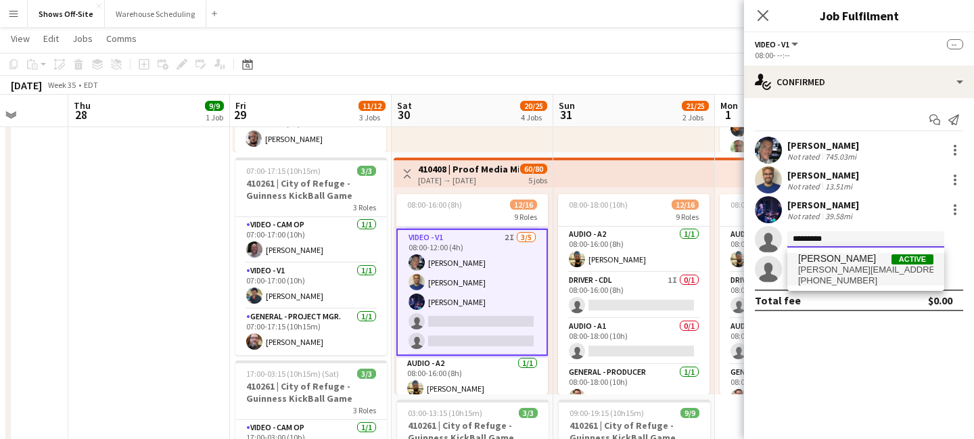
type input "*********"
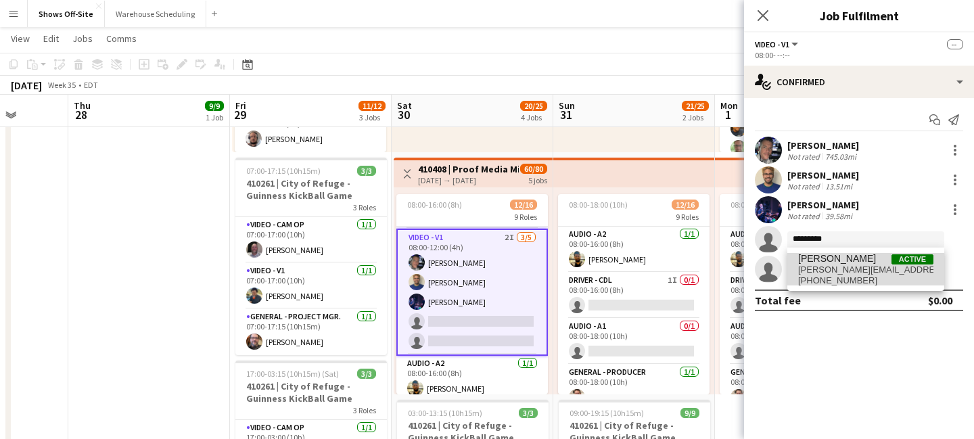
click at [835, 262] on span "[PERSON_NAME]" at bounding box center [837, 259] width 78 height 12
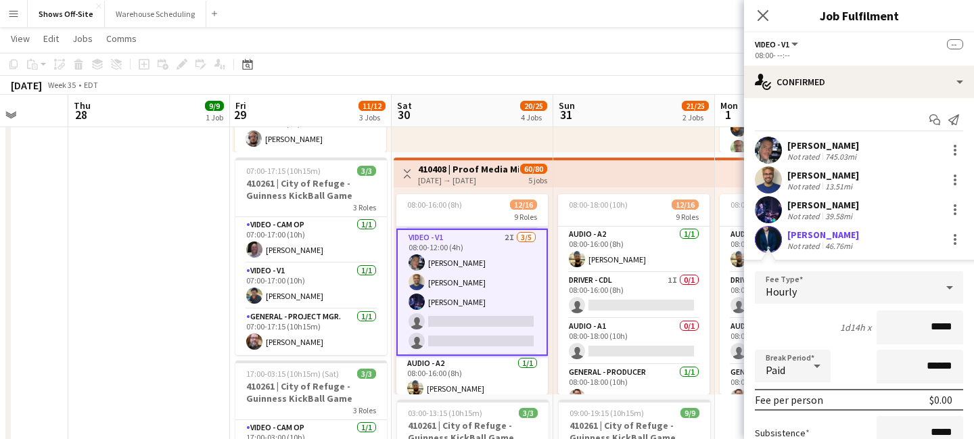
scroll to position [190, 0]
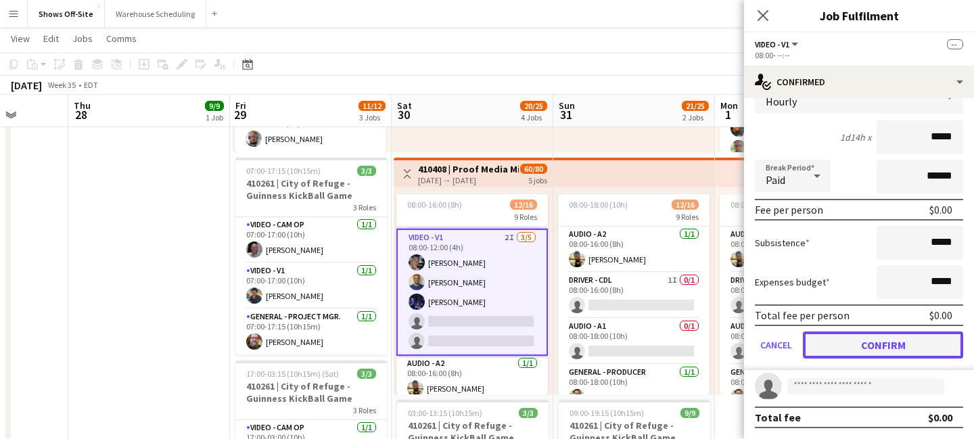
click at [853, 344] on button "Confirm" at bounding box center [883, 345] width 160 height 27
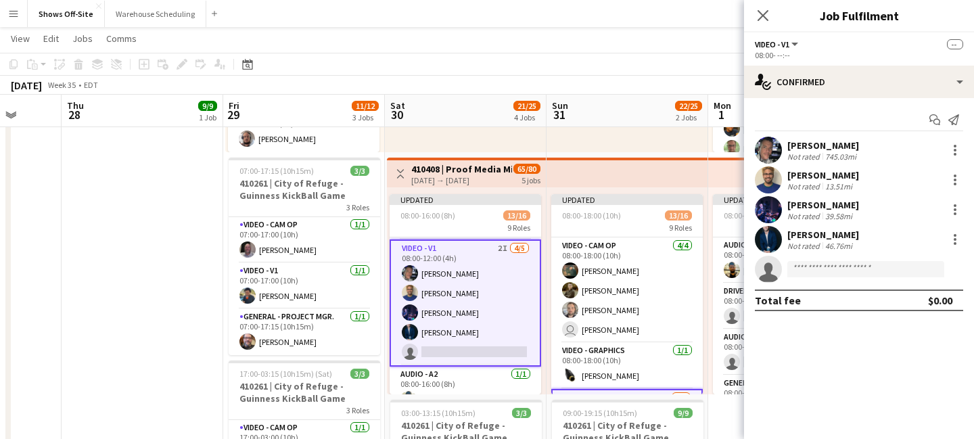
scroll to position [397, 0]
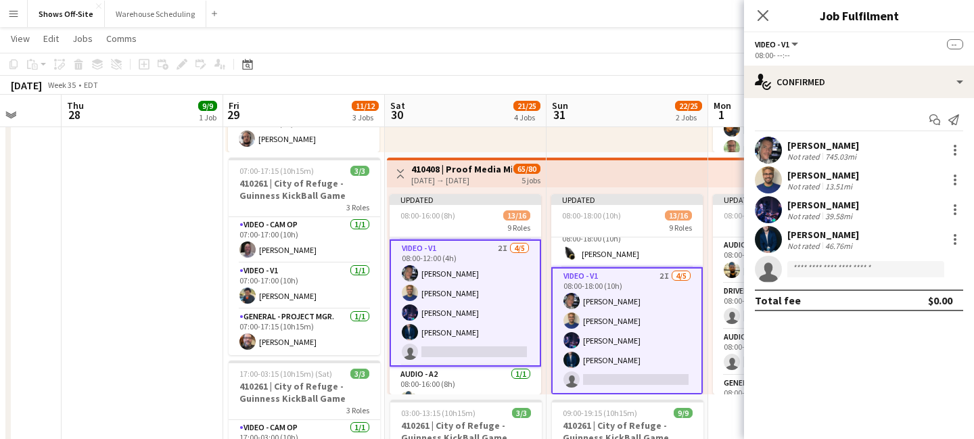
click at [761, 15] on icon "Close pop-in" at bounding box center [763, 15] width 11 height 11
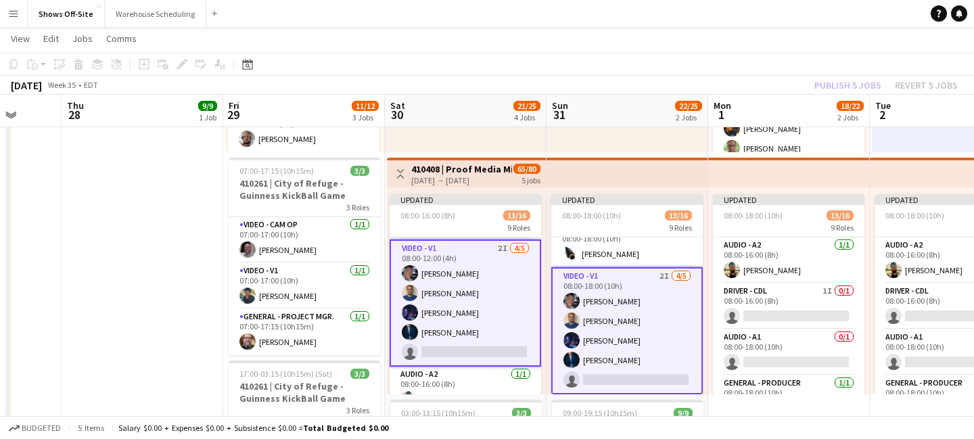
click at [844, 91] on div "Publish 5 jobs Revert 5 jobs" at bounding box center [886, 85] width 176 height 18
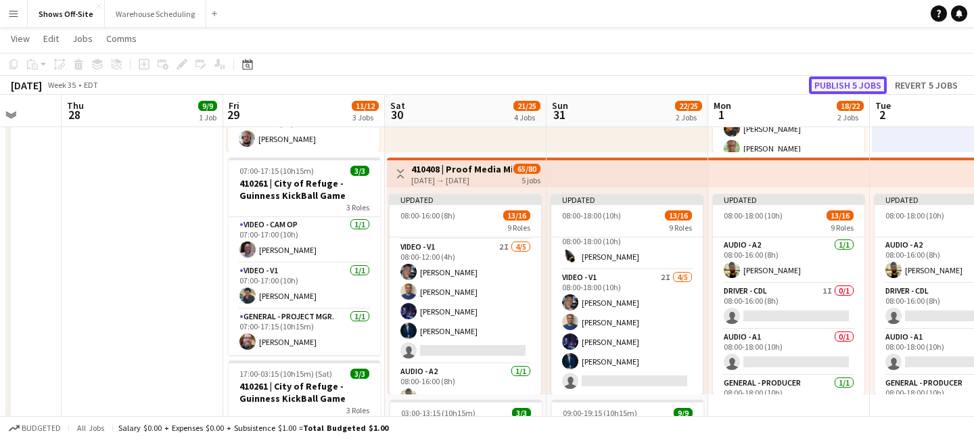
click at [844, 88] on button "Publish 5 jobs" at bounding box center [848, 85] width 78 height 18
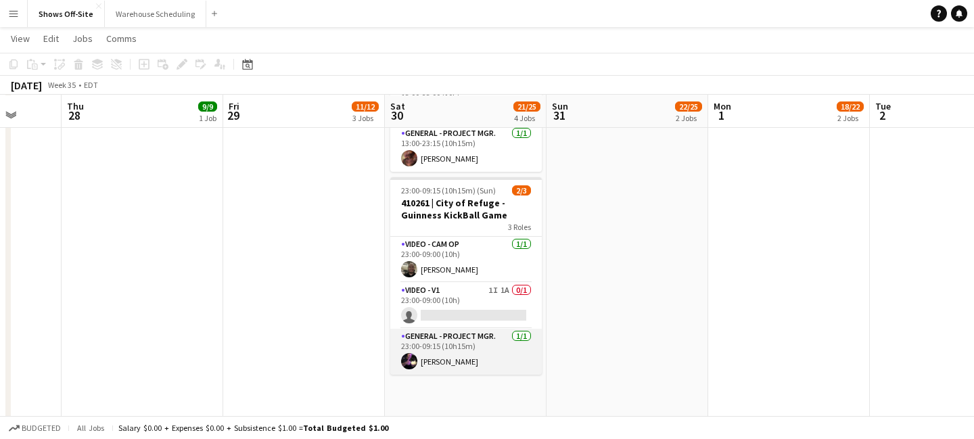
scroll to position [888, 0]
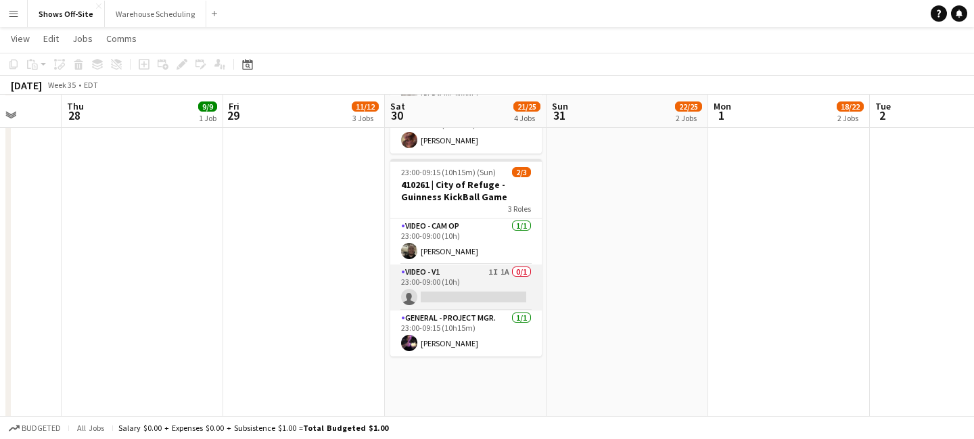
click at [501, 302] on app-card-role "Video - V1 1I 1A 0/1 23:00-09:00 (10h) single-neutral-actions" at bounding box center [466, 288] width 152 height 46
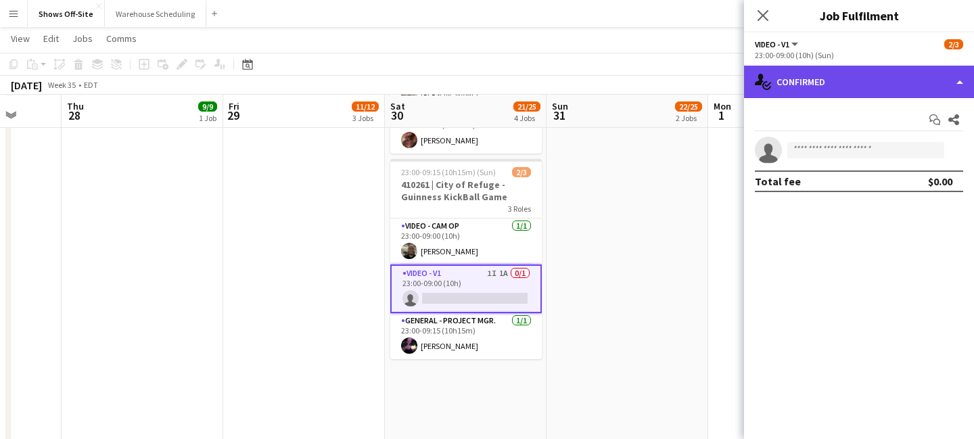
click at [809, 95] on div "single-neutral-actions-check-2 Confirmed" at bounding box center [859, 82] width 230 height 32
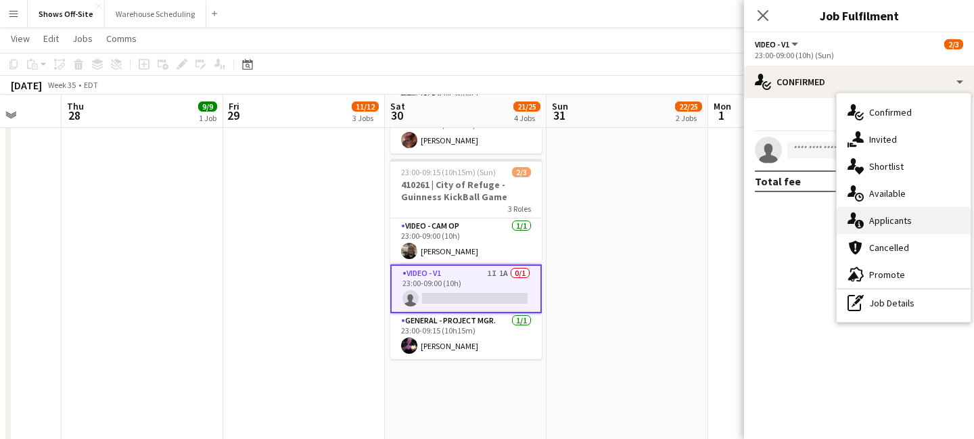
click at [863, 216] on icon "single-neutral-actions-information" at bounding box center [856, 220] width 16 height 16
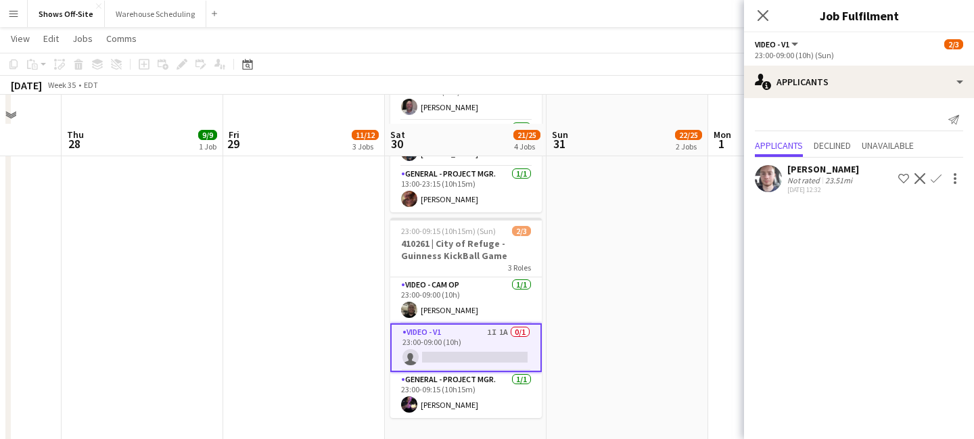
scroll to position [859, 0]
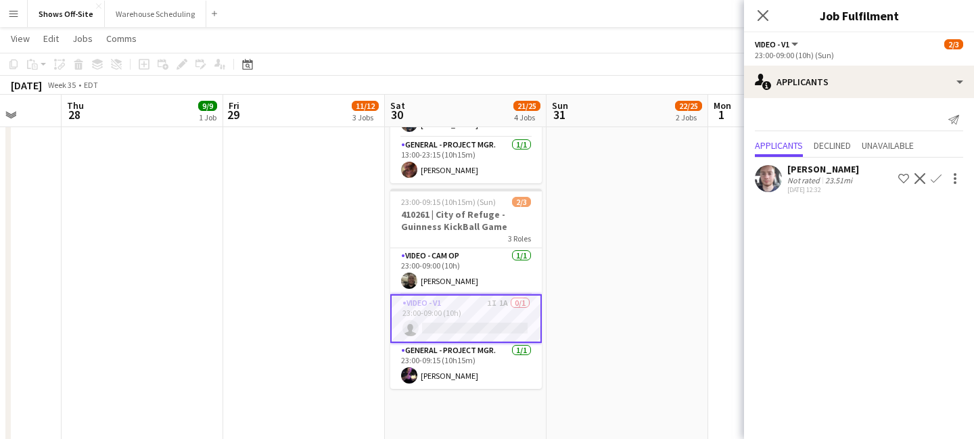
click at [772, 177] on app-user-avatar at bounding box center [768, 178] width 27 height 27
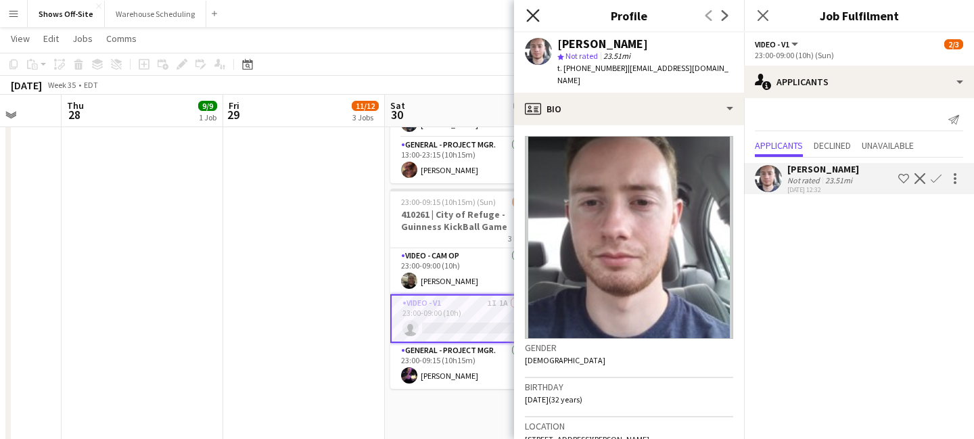
click at [528, 20] on icon at bounding box center [532, 15] width 13 height 13
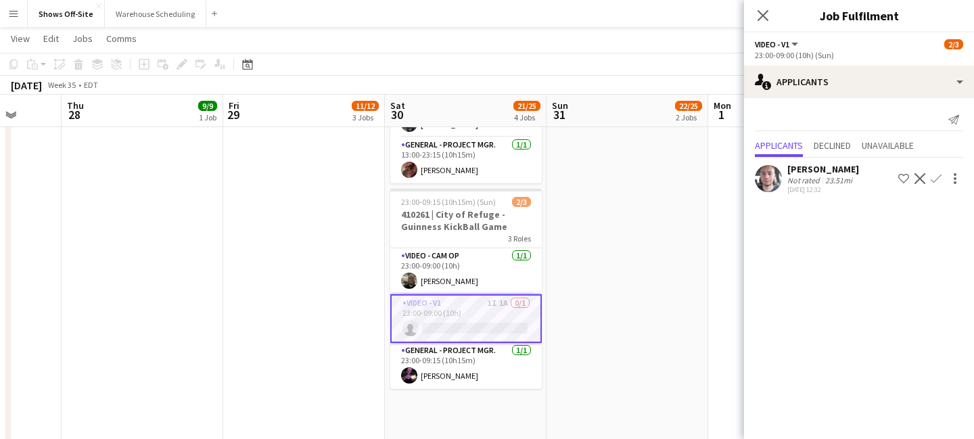
click at [771, 16] on div "Close pop-in" at bounding box center [763, 15] width 38 height 31
click at [756, 11] on app-icon "Close pop-in" at bounding box center [764, 16] width 20 height 20
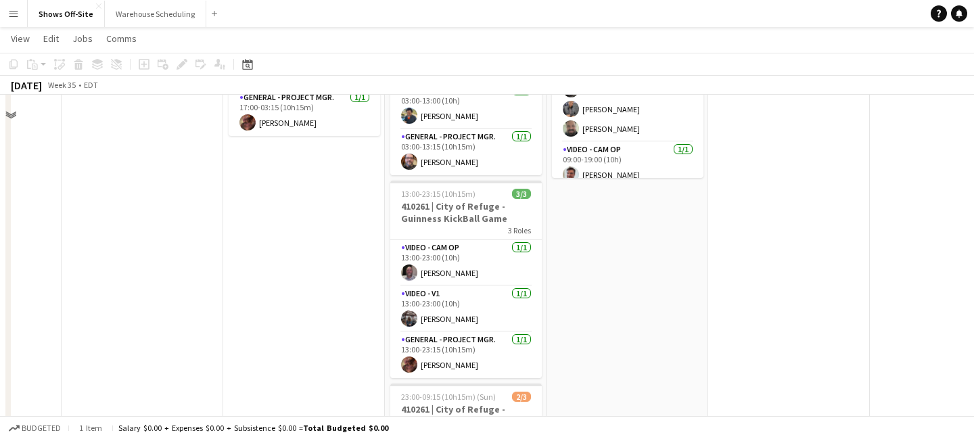
scroll to position [364, 0]
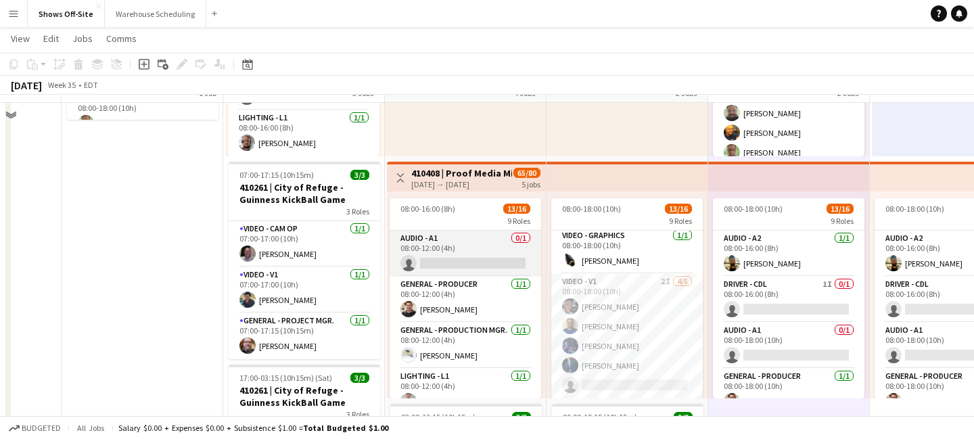
scroll to position [196, 0]
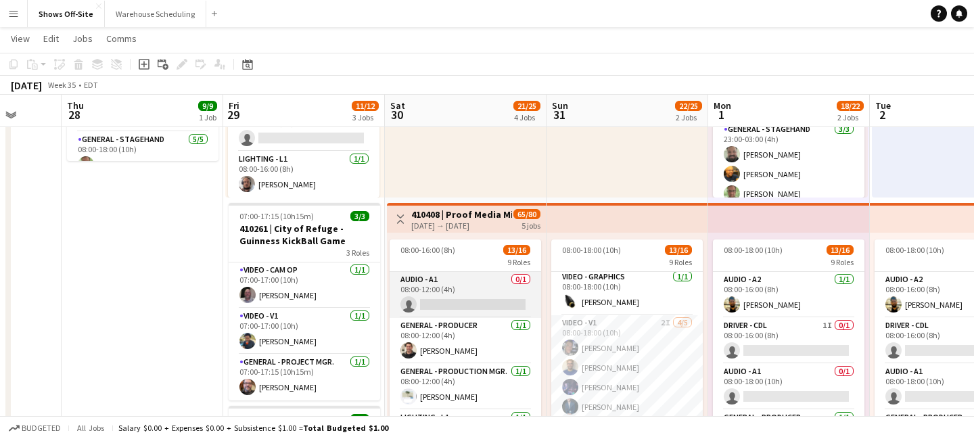
click at [457, 273] on app-card-role "Audio - A1 0/1 08:00-12:00 (4h) single-neutral-actions" at bounding box center [466, 295] width 152 height 46
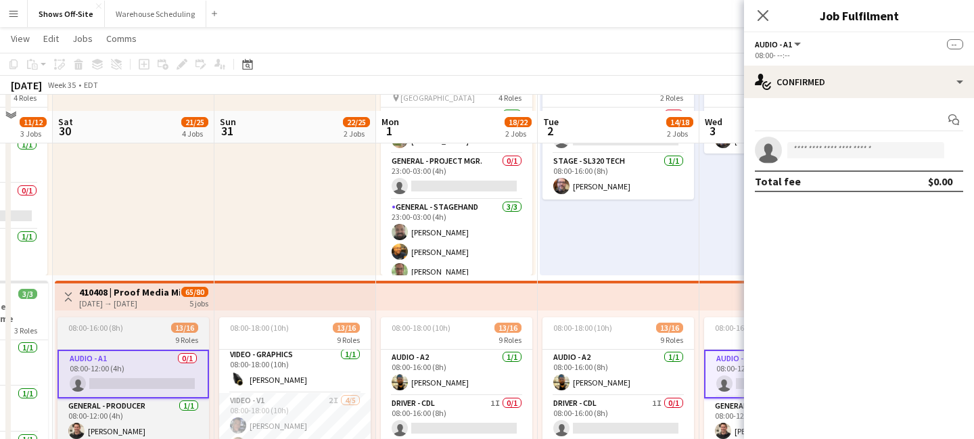
scroll to position [135, 0]
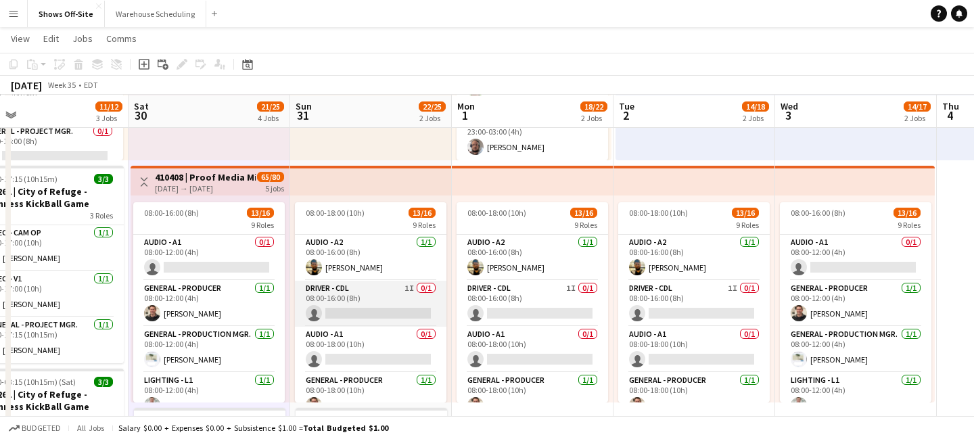
scroll to position [234, 0]
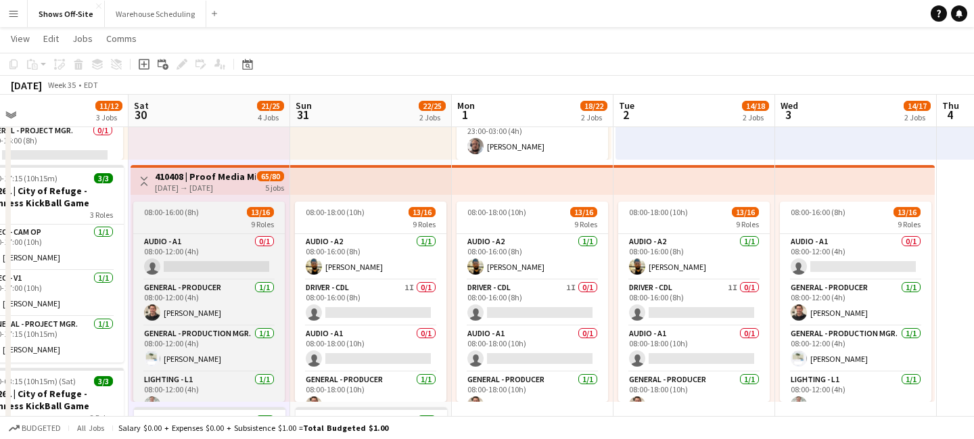
click at [206, 217] on app-job-card "08:00-16:00 (8h) 13/16 9 Roles Audio - A1 0/1 08:00-12:00 (4h) single-neutral-a…" at bounding box center [209, 302] width 152 height 200
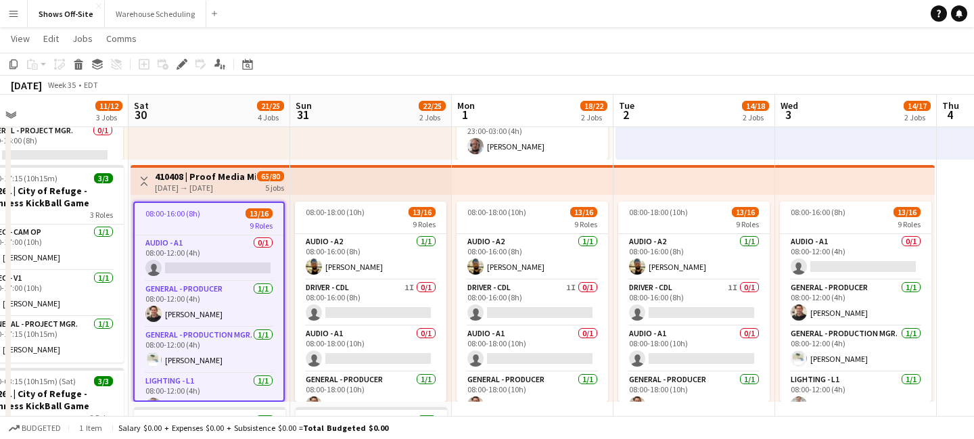
click at [191, 188] on div "08-30-2025 → 09-03-2025" at bounding box center [205, 188] width 101 height 10
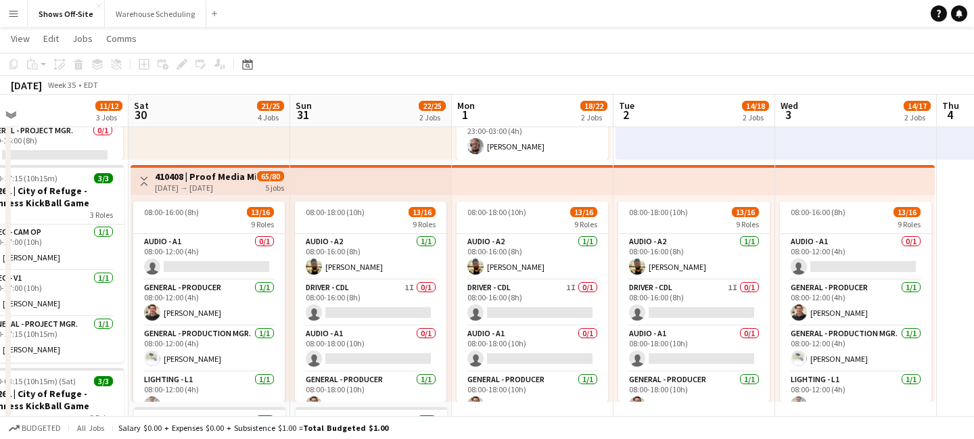
click at [173, 179] on h3 "410408 | Proof Media Mix - Virgin Cruise 2025" at bounding box center [205, 177] width 101 height 12
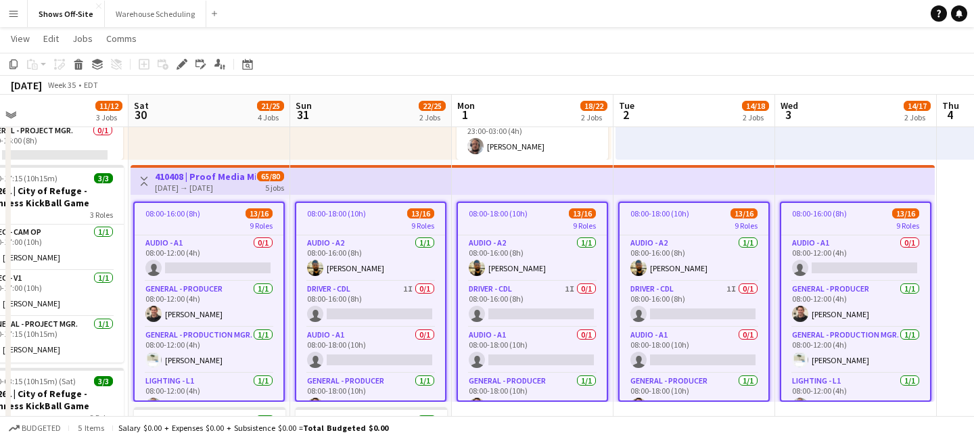
click at [346, 225] on div "9 Roles" at bounding box center [370, 225] width 149 height 11
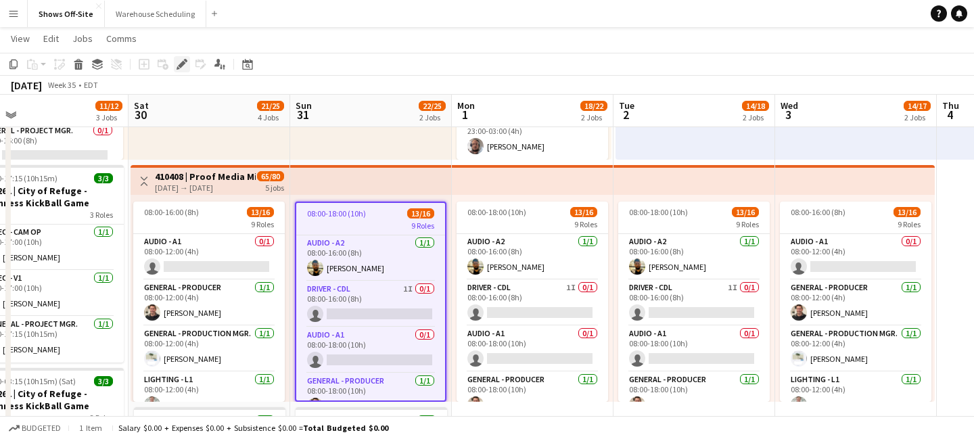
click at [181, 62] on icon at bounding box center [181, 64] width 7 height 7
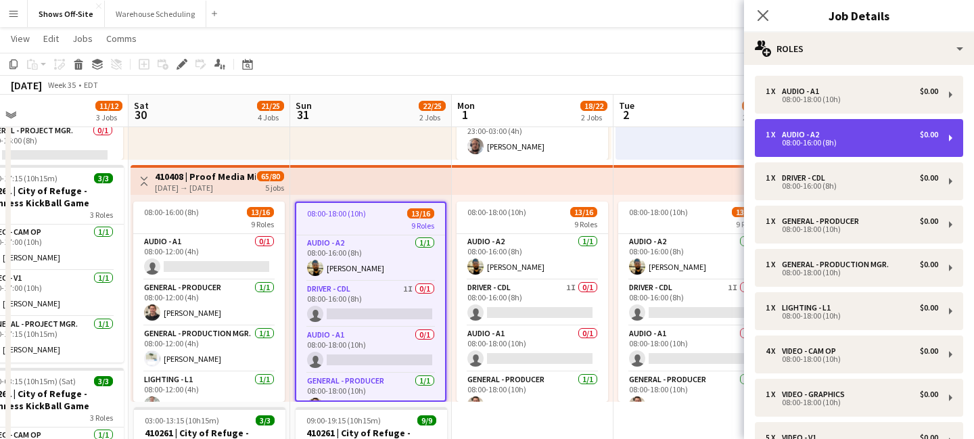
click at [800, 133] on div "Audio - A2" at bounding box center [803, 134] width 43 height 9
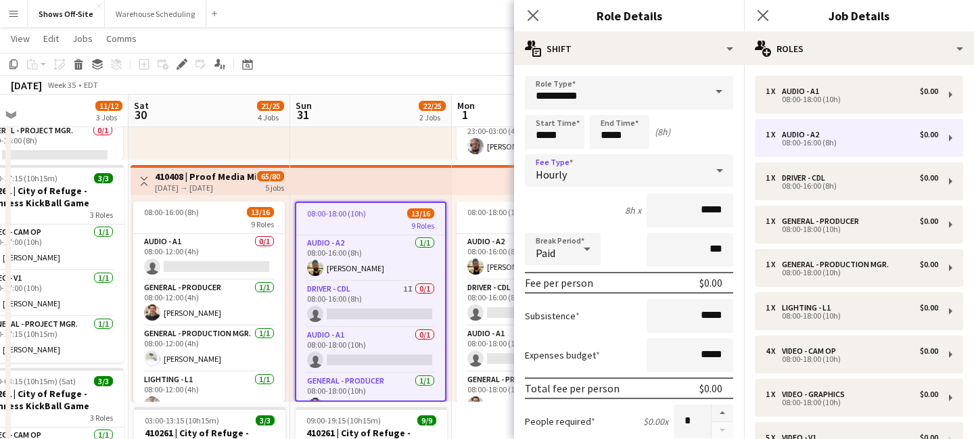
click at [627, 156] on div "Hourly" at bounding box center [615, 170] width 181 height 32
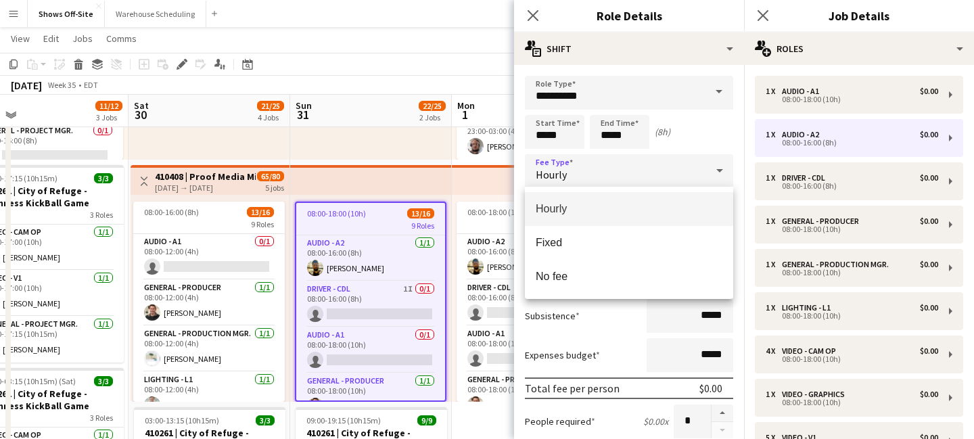
click at [629, 141] on div at bounding box center [487, 219] width 974 height 439
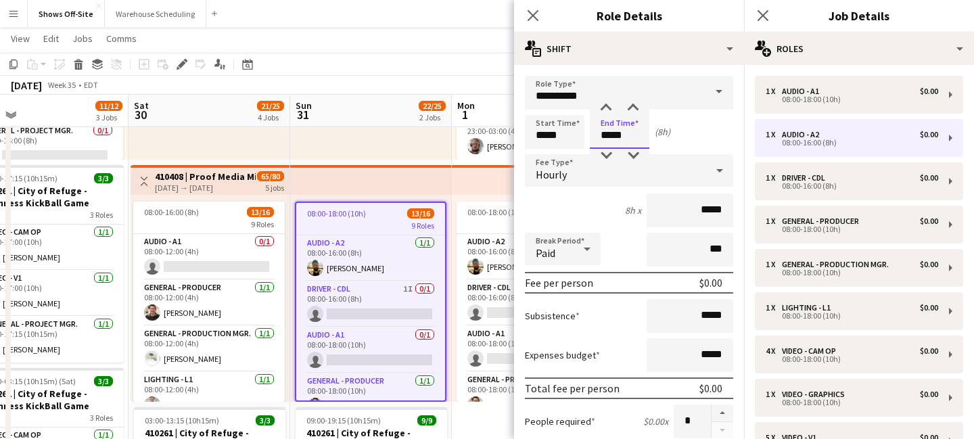
click at [615, 127] on input "*****" at bounding box center [620, 132] width 60 height 34
click at [606, 116] on input "*****" at bounding box center [620, 132] width 60 height 34
click at [609, 109] on div at bounding box center [606, 108] width 27 height 14
type input "*****"
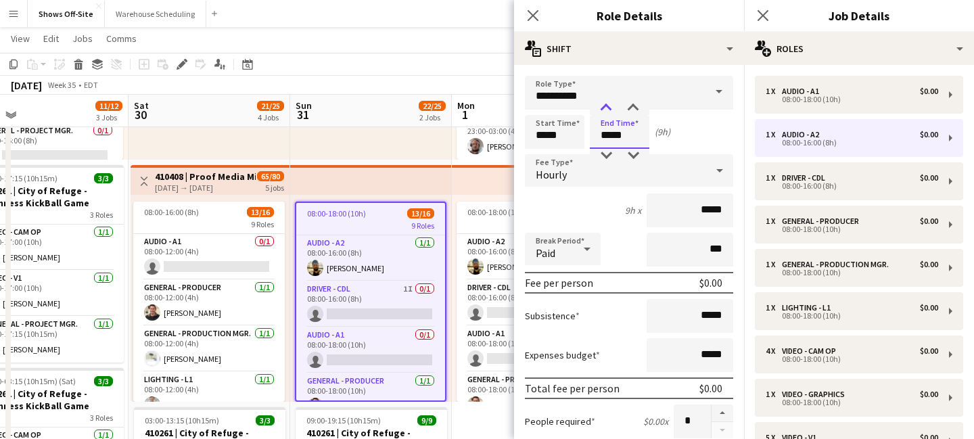
click at [609, 109] on div at bounding box center [606, 108] width 27 height 14
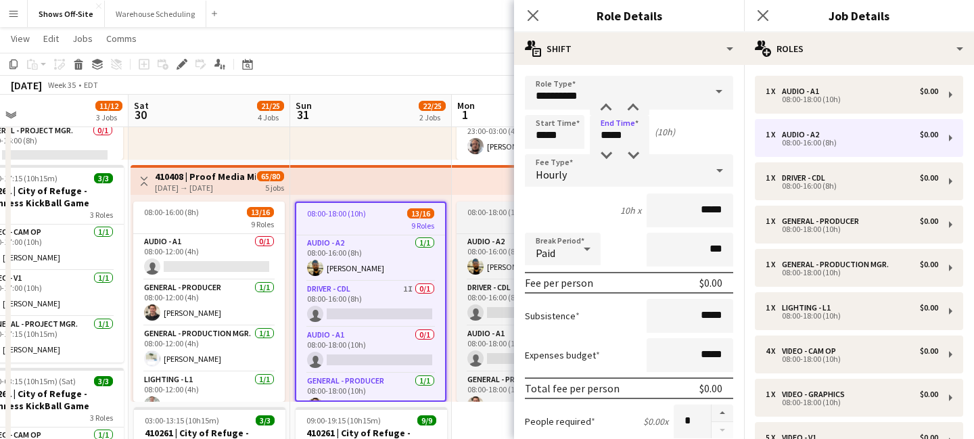
click at [487, 212] on span "08:00-18:00 (10h)" at bounding box center [497, 212] width 59 height 10
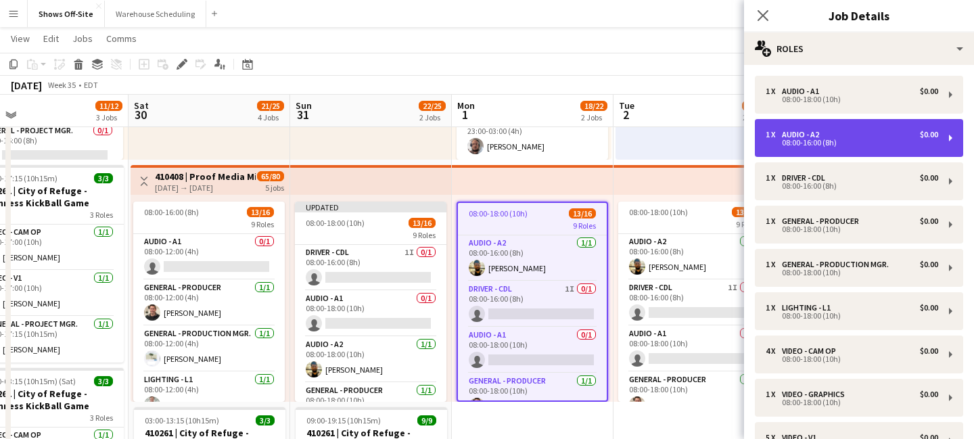
click at [781, 142] on div "08:00-16:00 (8h)" at bounding box center [852, 142] width 173 height 7
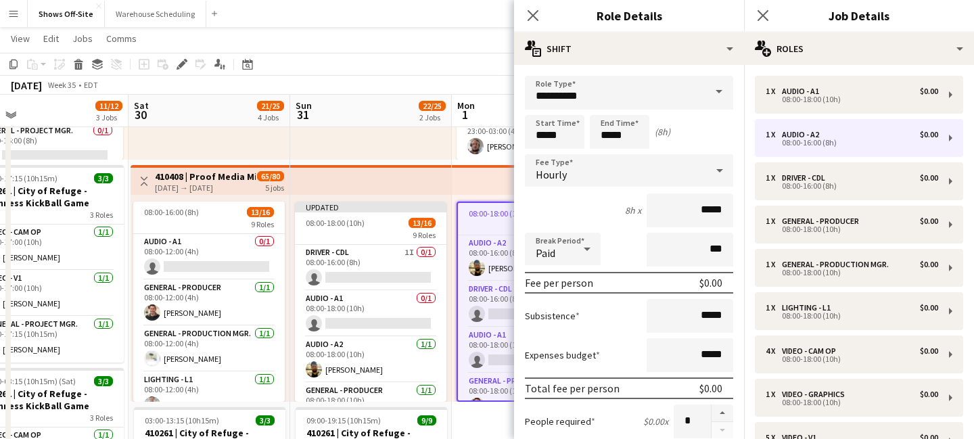
click at [650, 139] on div "Start Time ***** End Time ***** (8h)" at bounding box center [629, 132] width 208 height 34
click at [634, 131] on input "*****" at bounding box center [620, 132] width 60 height 34
click at [602, 108] on div at bounding box center [606, 108] width 27 height 14
type input "*****"
click at [602, 108] on div at bounding box center [606, 108] width 27 height 14
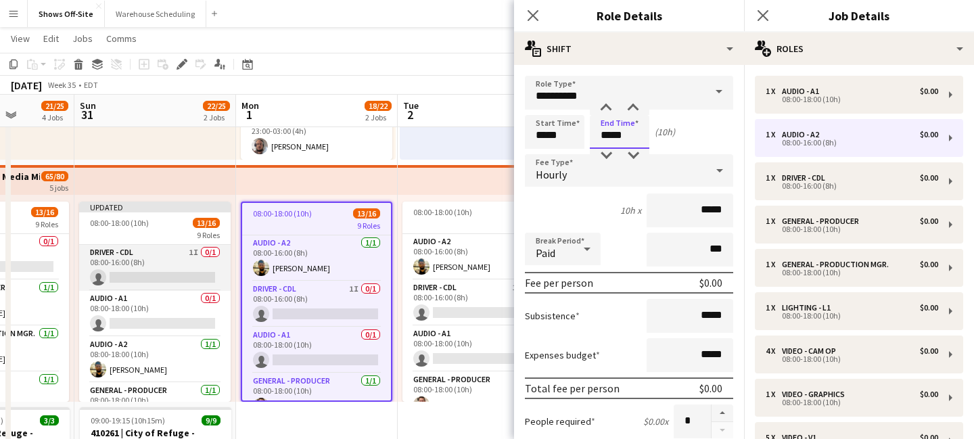
scroll to position [0, 686]
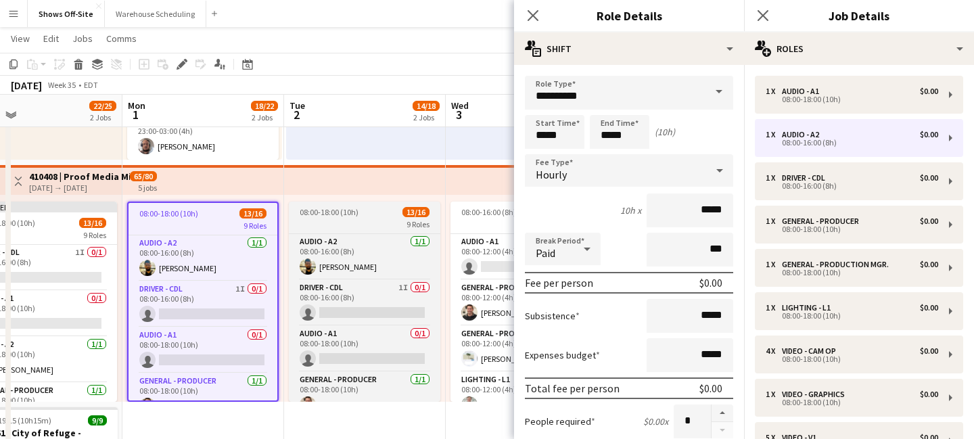
click at [363, 215] on div "08:00-18:00 (10h) 13/16" at bounding box center [365, 212] width 152 height 10
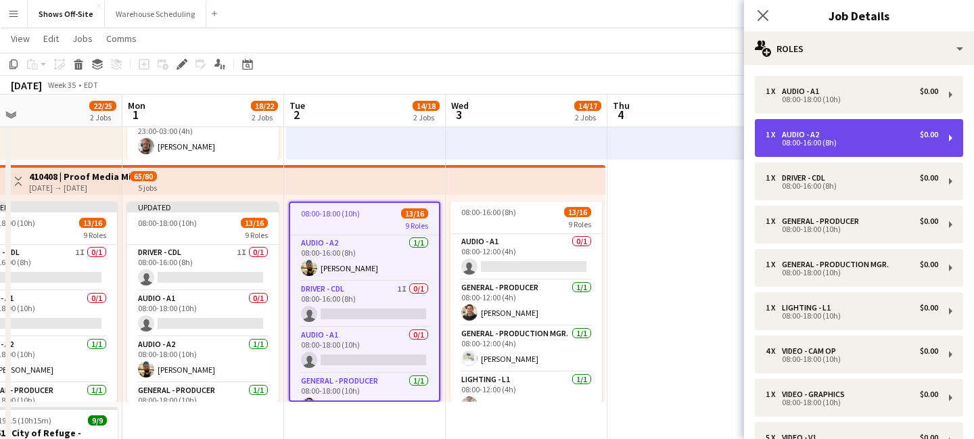
click at [817, 133] on div "Audio - A2" at bounding box center [803, 134] width 43 height 9
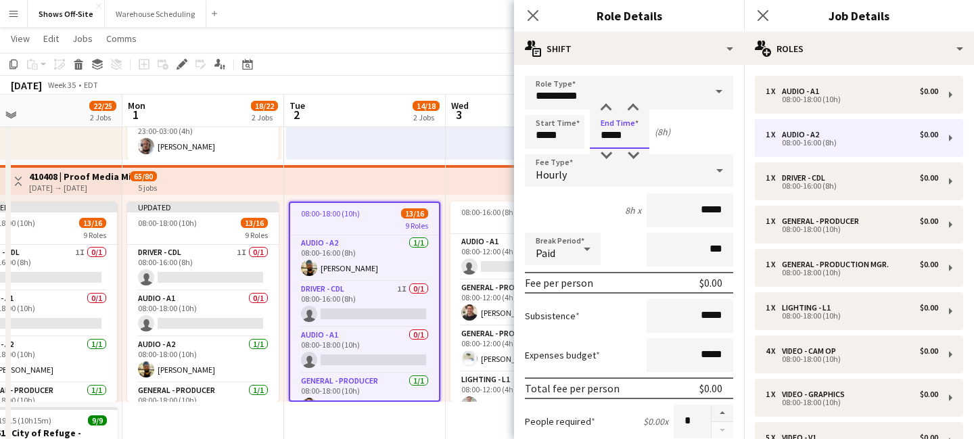
click at [643, 139] on input "*****" at bounding box center [620, 132] width 60 height 34
click at [603, 110] on div at bounding box center [606, 108] width 27 height 14
type input "*****"
click at [603, 110] on div at bounding box center [606, 108] width 27 height 14
click at [534, 7] on app-icon "Close pop-in" at bounding box center [534, 16] width 20 height 20
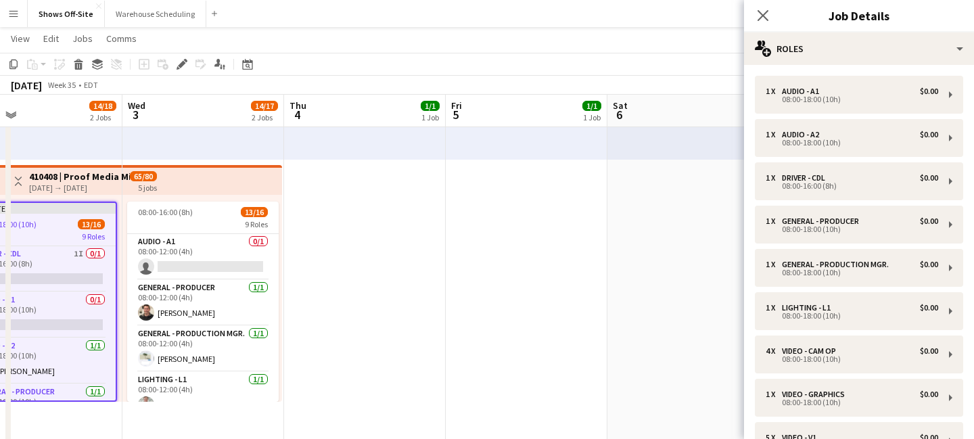
scroll to position [0, 426]
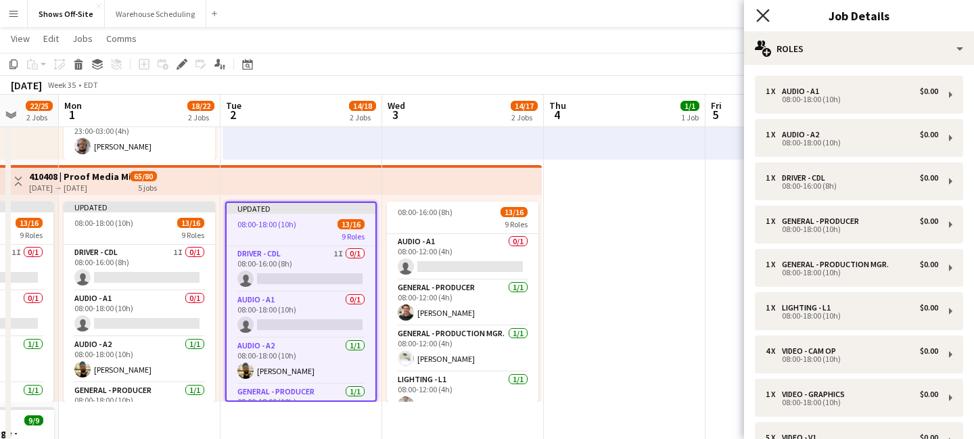
click at [765, 20] on icon "Close pop-in" at bounding box center [762, 15] width 13 height 13
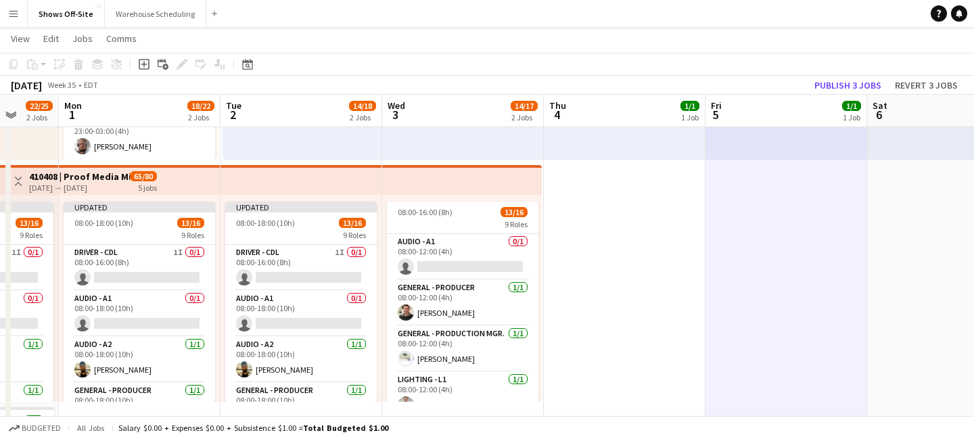
click at [859, 71] on app-toolbar "Copy Paste Paste Command V Paste with crew Command Shift V Paste linked Job Del…" at bounding box center [487, 64] width 974 height 23
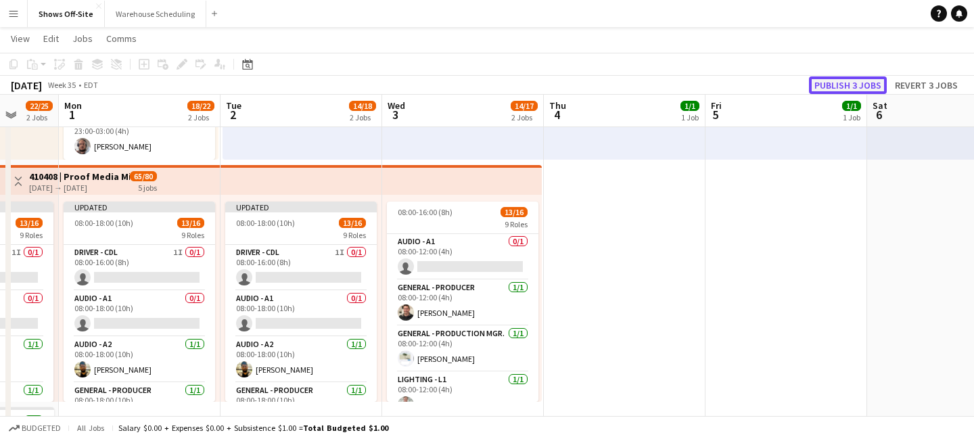
click at [858, 81] on button "Publish 3 jobs" at bounding box center [848, 85] width 78 height 18
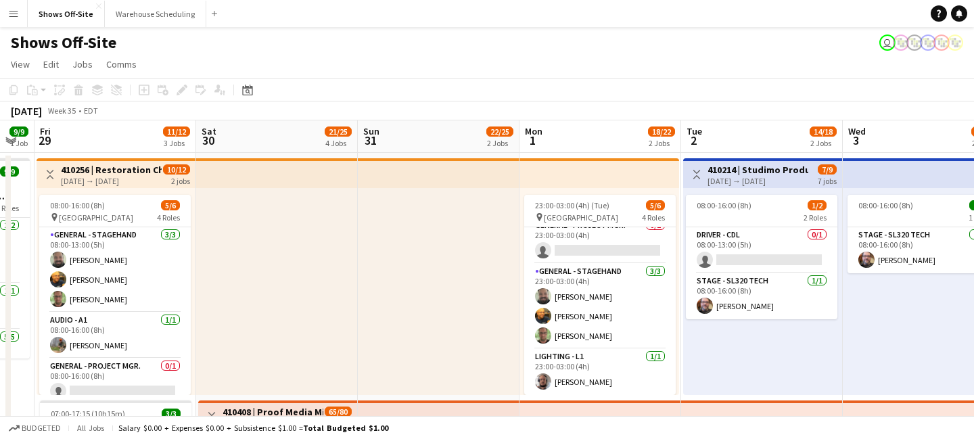
scroll to position [0, 287]
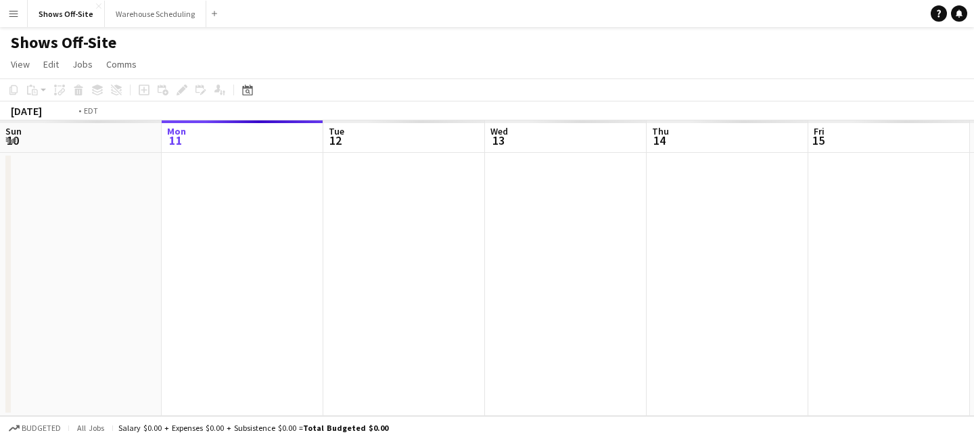
scroll to position [0, 466]
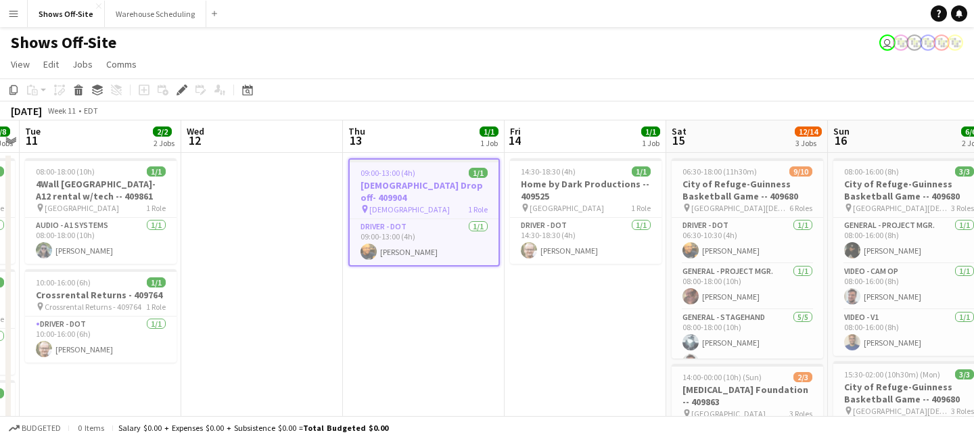
click at [14, 16] on app-icon "Menu" at bounding box center [13, 13] width 11 height 11
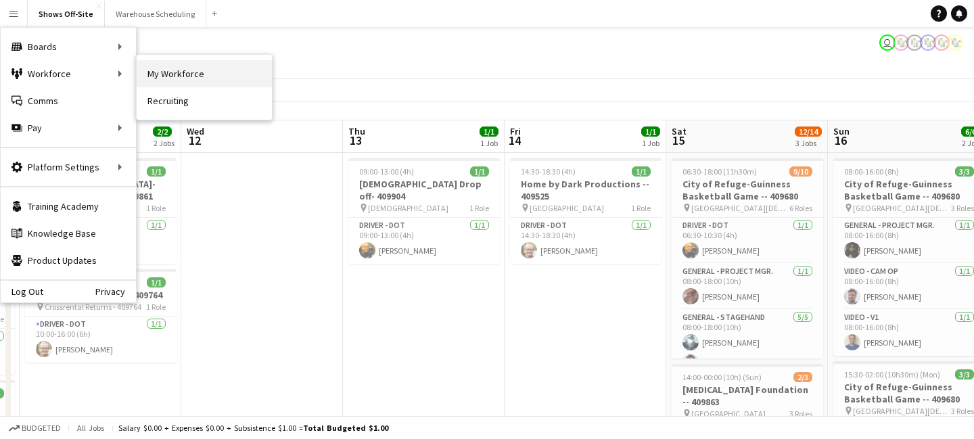
click at [200, 63] on link "My Workforce" at bounding box center [204, 73] width 135 height 27
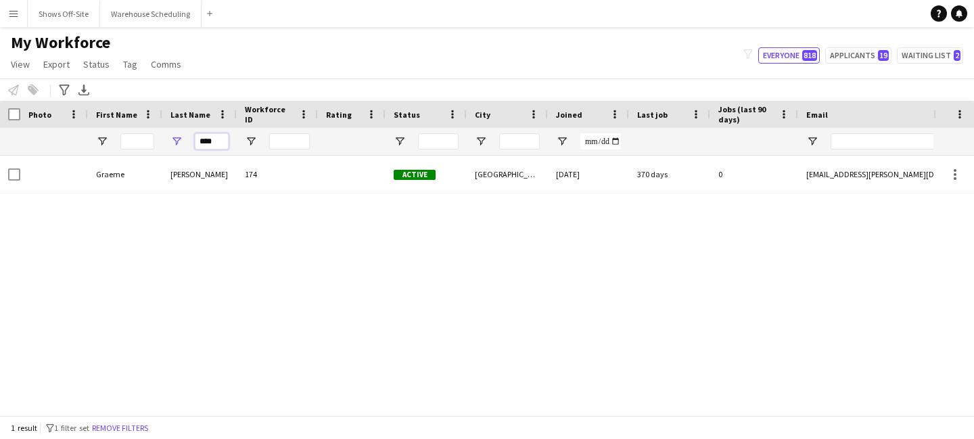
drag, startPoint x: 220, startPoint y: 141, endPoint x: 151, endPoint y: 141, distance: 69.0
click at [151, 141] on div "****" at bounding box center [733, 141] width 1467 height 27
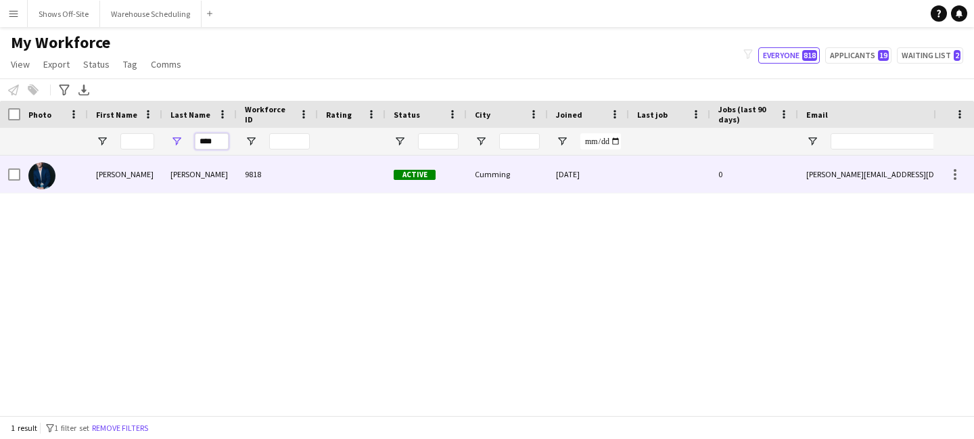
type input "****"
click at [171, 172] on div "[PERSON_NAME]" at bounding box center [199, 174] width 74 height 37
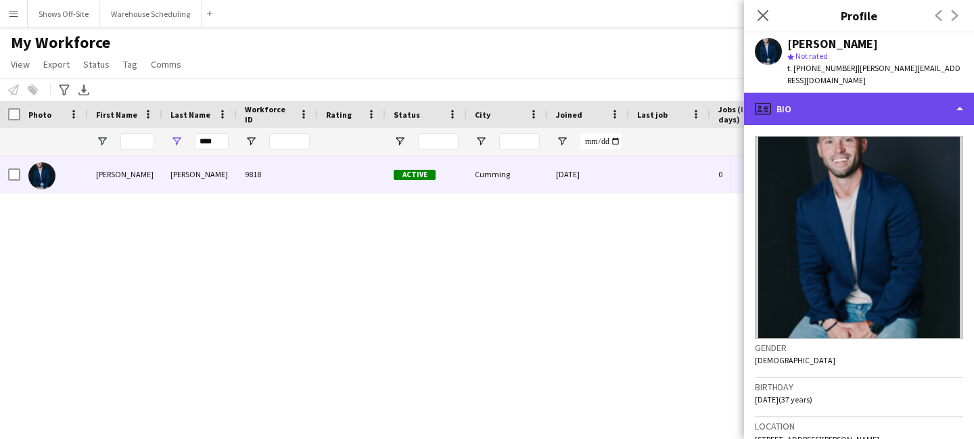
click at [849, 108] on div "profile Bio" at bounding box center [859, 109] width 230 height 32
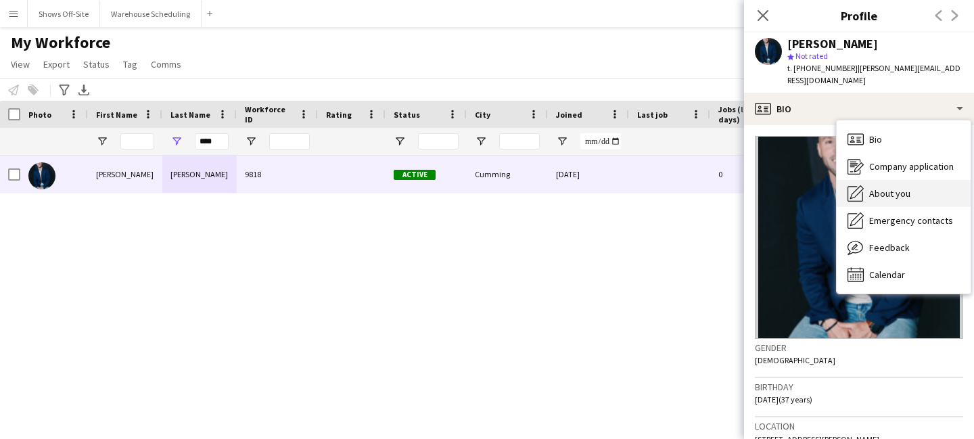
click at [859, 185] on icon "About you" at bounding box center [856, 193] width 16 height 16
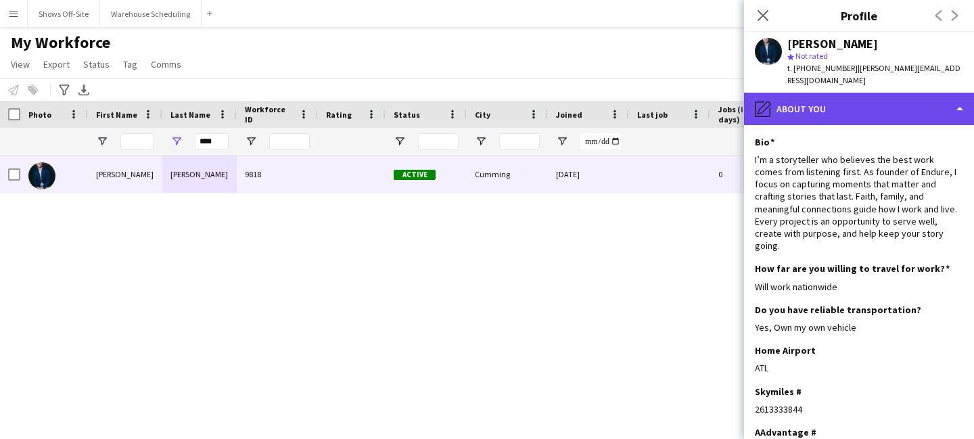
click at [863, 93] on div "pencil4 About you" at bounding box center [859, 109] width 230 height 32
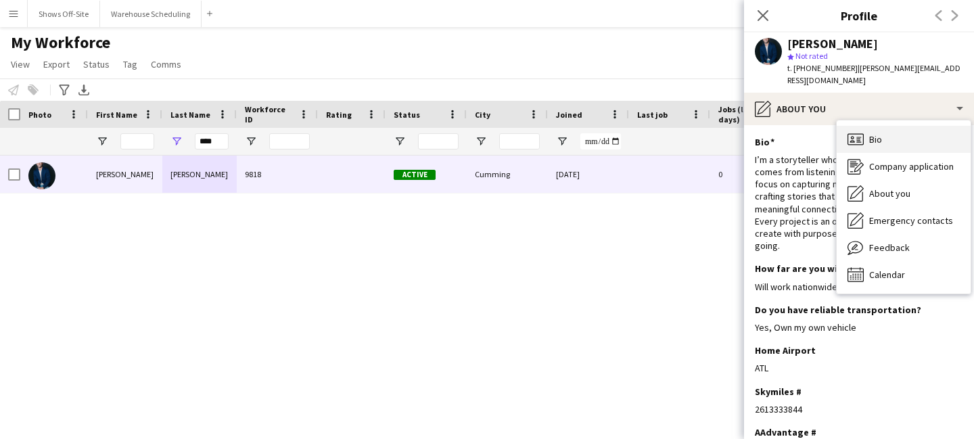
click at [871, 133] on span "Bio" at bounding box center [875, 139] width 13 height 12
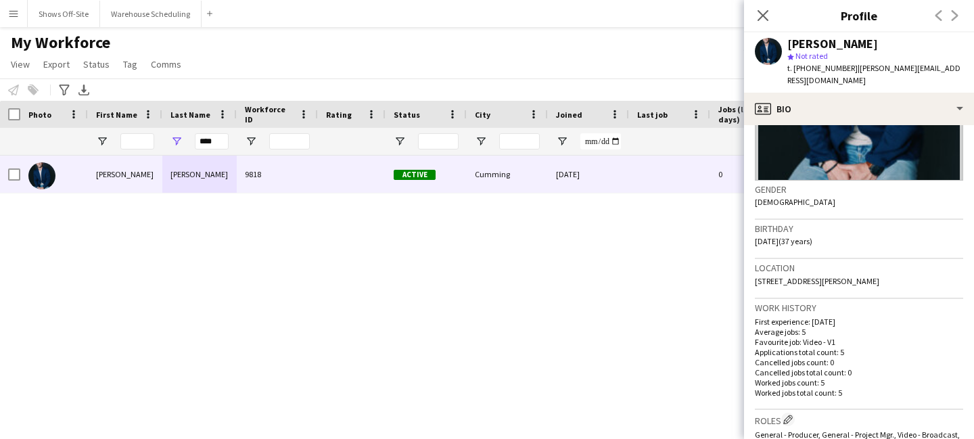
scroll to position [173, 0]
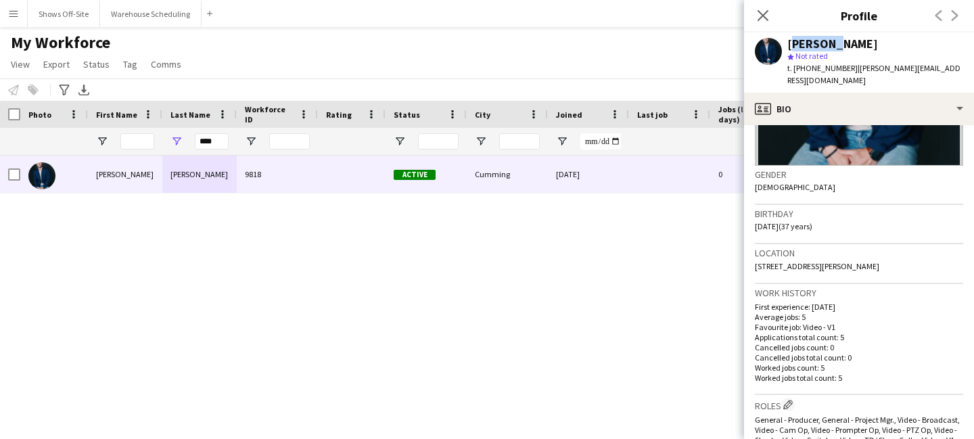
drag, startPoint x: 790, startPoint y: 45, endPoint x: 829, endPoint y: 44, distance: 39.2
click at [828, 44] on div "[PERSON_NAME]" at bounding box center [833, 44] width 91 height 12
copy div "[PERSON_NAME]"
drag, startPoint x: 833, startPoint y: 45, endPoint x: 872, endPoint y: 45, distance: 39.2
click at [872, 45] on div "[PERSON_NAME]" at bounding box center [876, 44] width 176 height 12
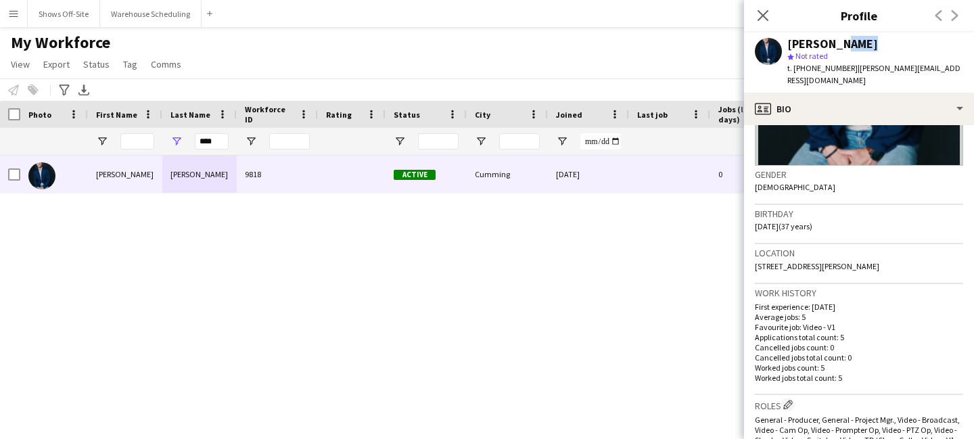
copy div "[PERSON_NAME]"
drag, startPoint x: 802, startPoint y: 70, endPoint x: 841, endPoint y: 71, distance: 38.6
click at [841, 71] on span "t. [PHONE_NUMBER]" at bounding box center [823, 68] width 70 height 10
copy span "4045381774"
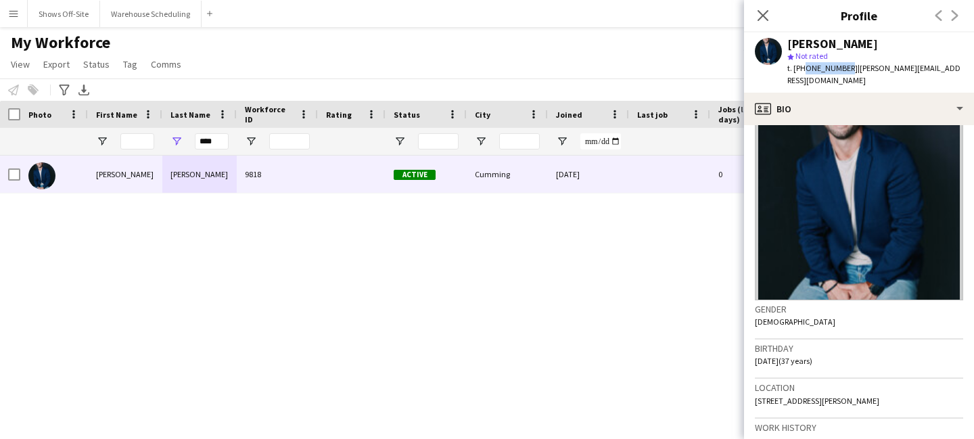
scroll to position [0, 0]
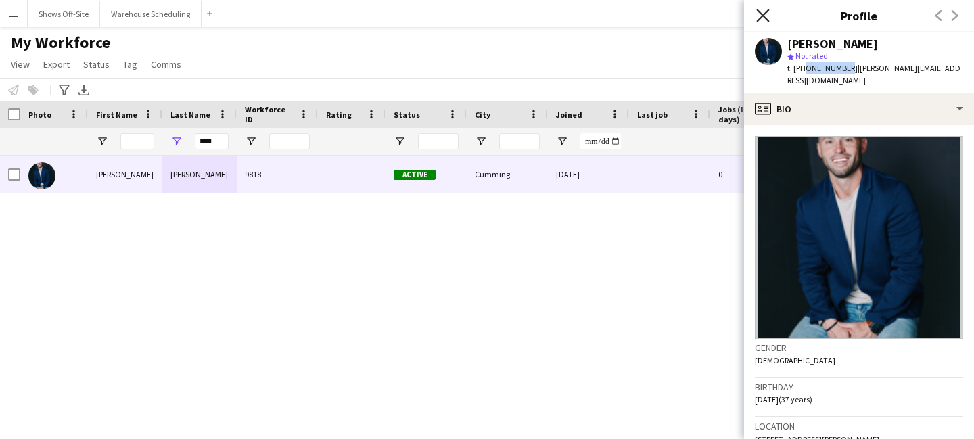
click at [763, 17] on icon at bounding box center [762, 15] width 13 height 13
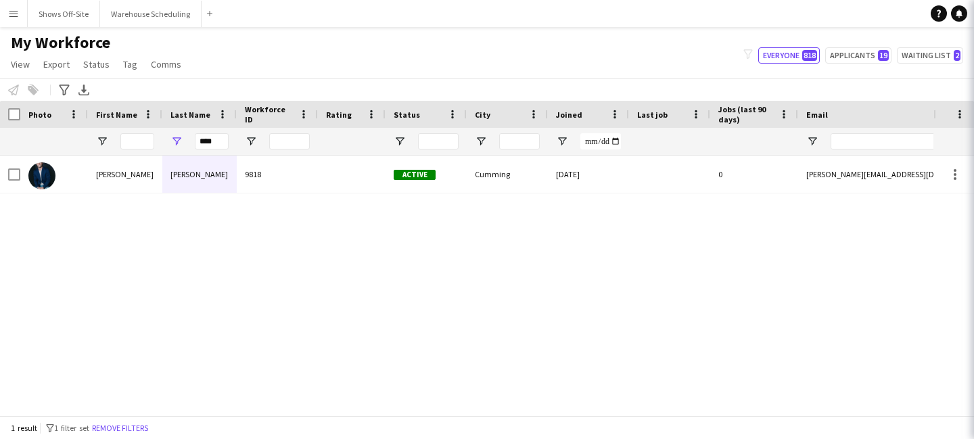
click at [583, 101] on div "Joined" at bounding box center [588, 114] width 65 height 27
click at [560, 53] on div "My Workforce View Views Default view New view Update view Delete view Edit name…" at bounding box center [487, 55] width 974 height 46
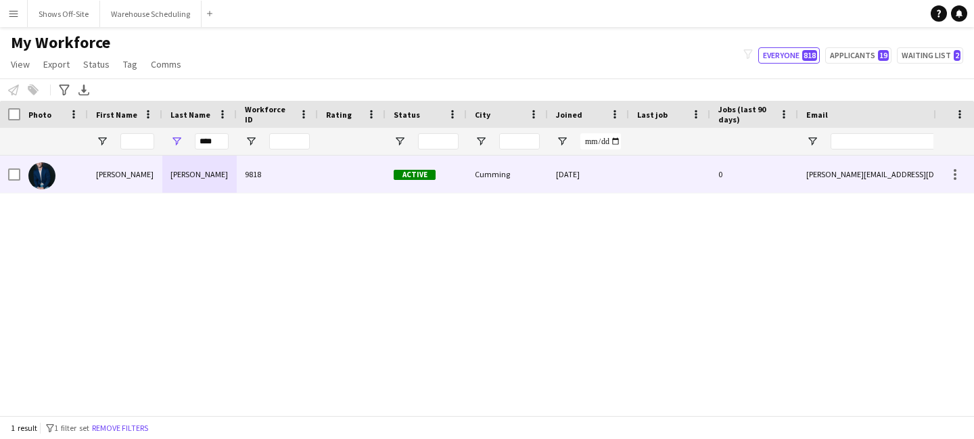
click at [171, 166] on div "[PERSON_NAME]" at bounding box center [199, 174] width 74 height 37
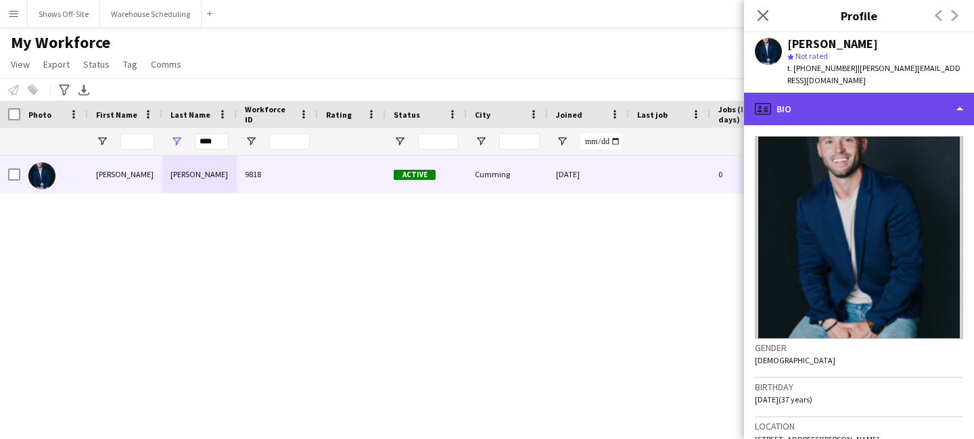
click at [817, 107] on div "profile Bio" at bounding box center [859, 109] width 230 height 32
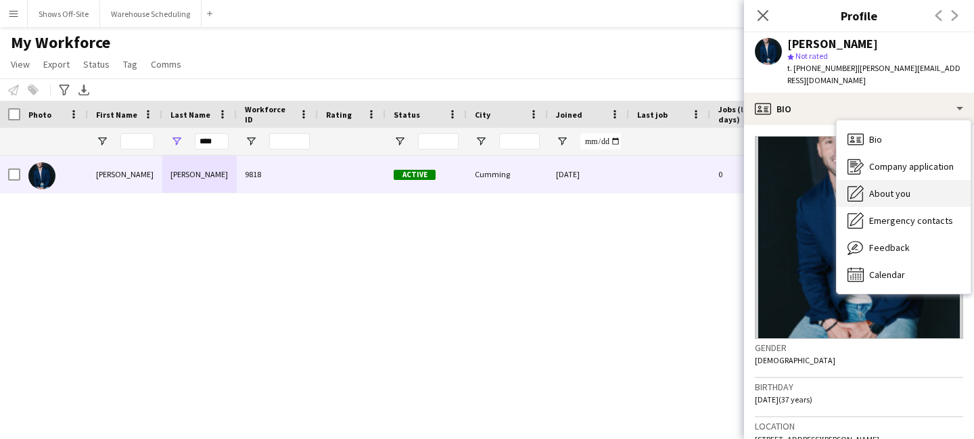
click at [859, 185] on icon "About you" at bounding box center [856, 193] width 16 height 16
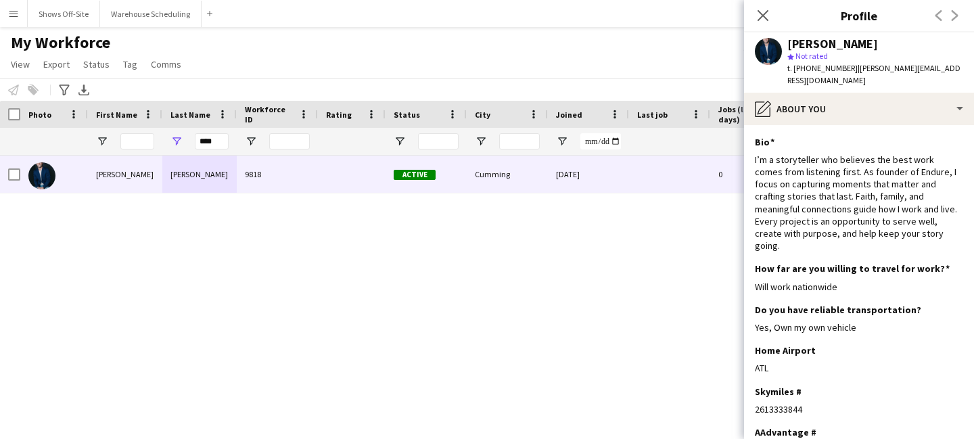
scroll to position [49, 0]
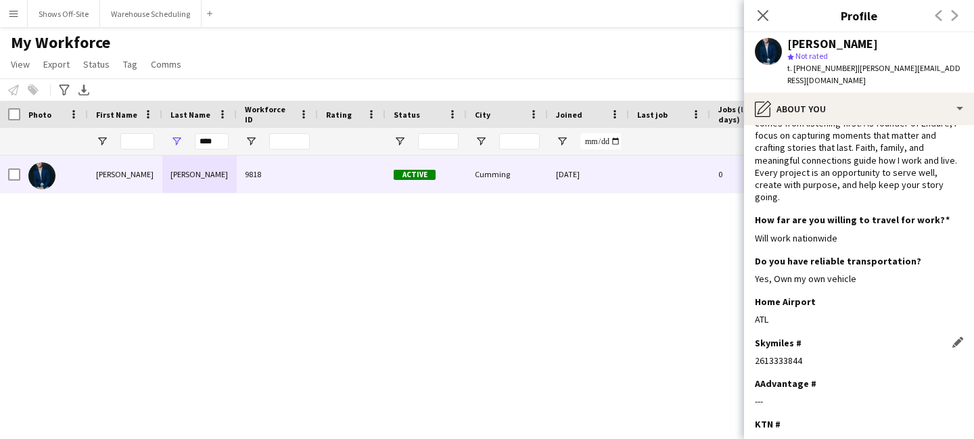
click at [780, 355] on div "2613333844" at bounding box center [859, 361] width 208 height 12
copy div "2613333844"
